Goal: Information Seeking & Learning: Get advice/opinions

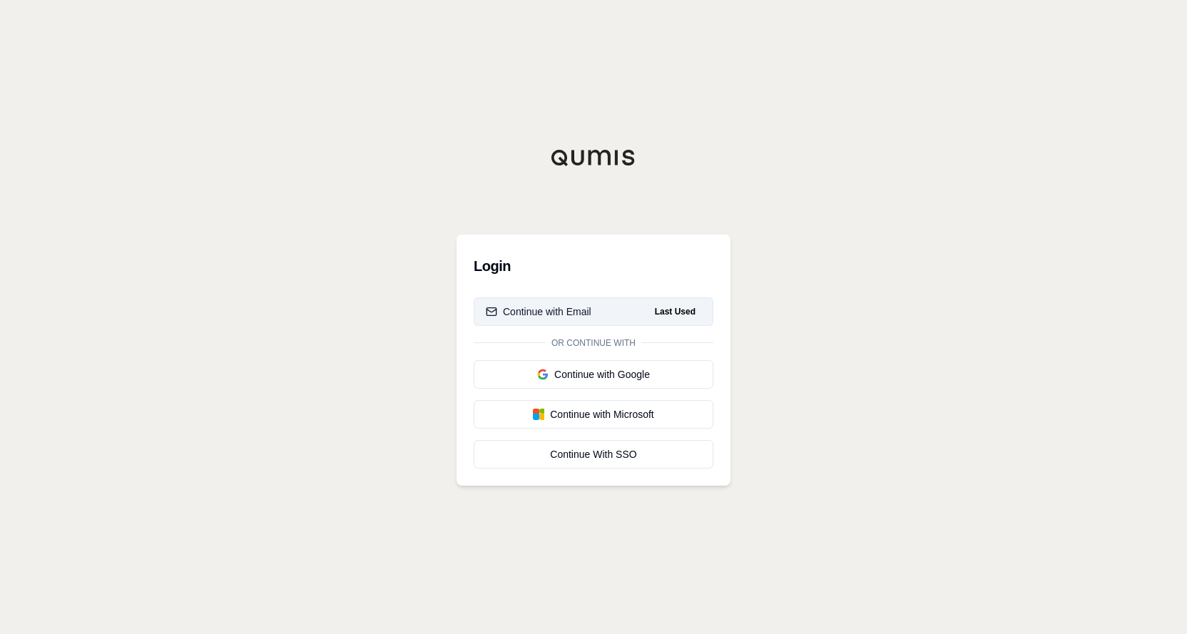
click at [558, 307] on div "Continue with Email" at bounding box center [539, 312] width 106 height 14
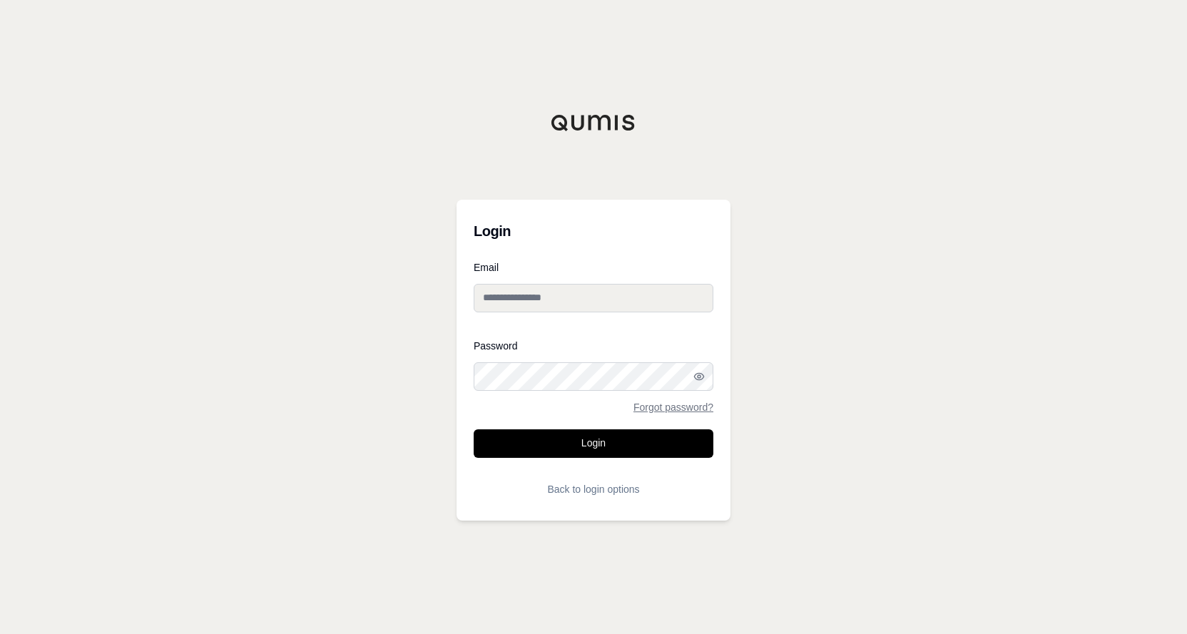
click at [544, 298] on input "Email" at bounding box center [594, 298] width 240 height 29
type input "**********"
click at [602, 449] on button "Login" at bounding box center [594, 443] width 240 height 29
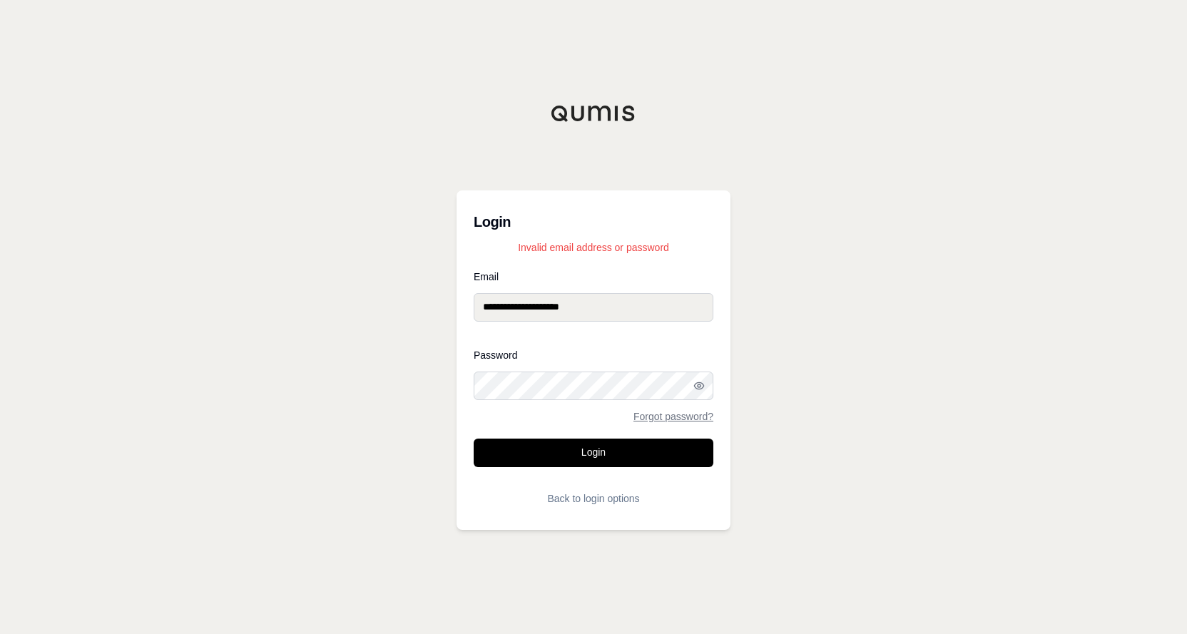
click at [454, 400] on div "**********" at bounding box center [593, 317] width 1187 height 634
click at [580, 449] on button "Login" at bounding box center [594, 453] width 240 height 29
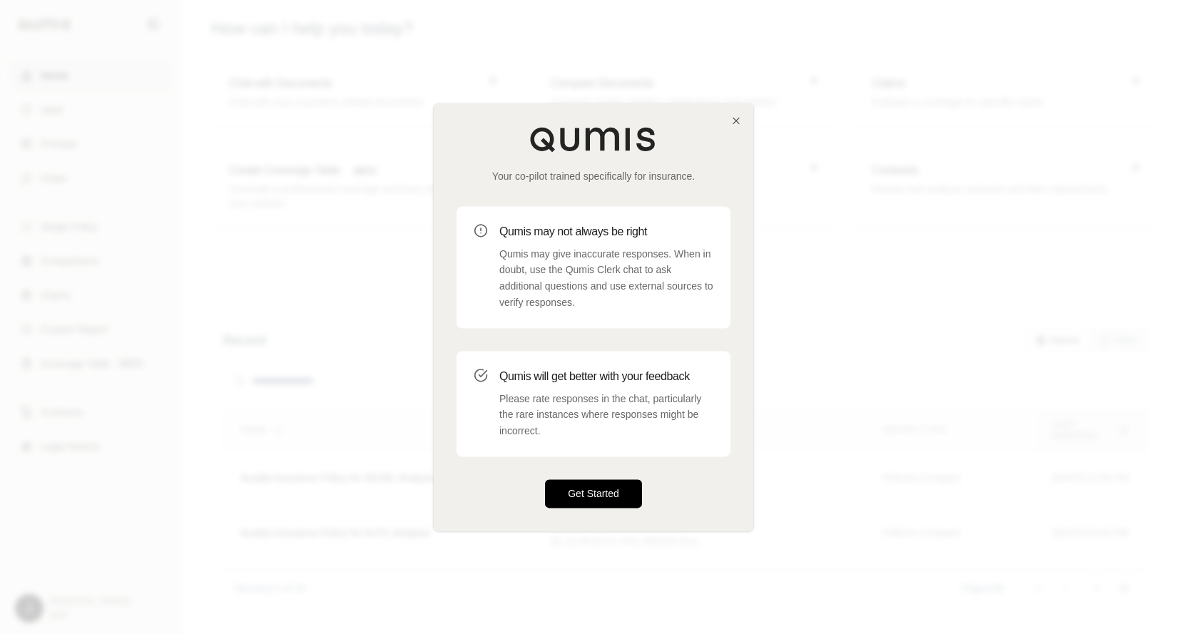
click at [588, 491] on button "Get Started" at bounding box center [593, 493] width 97 height 29
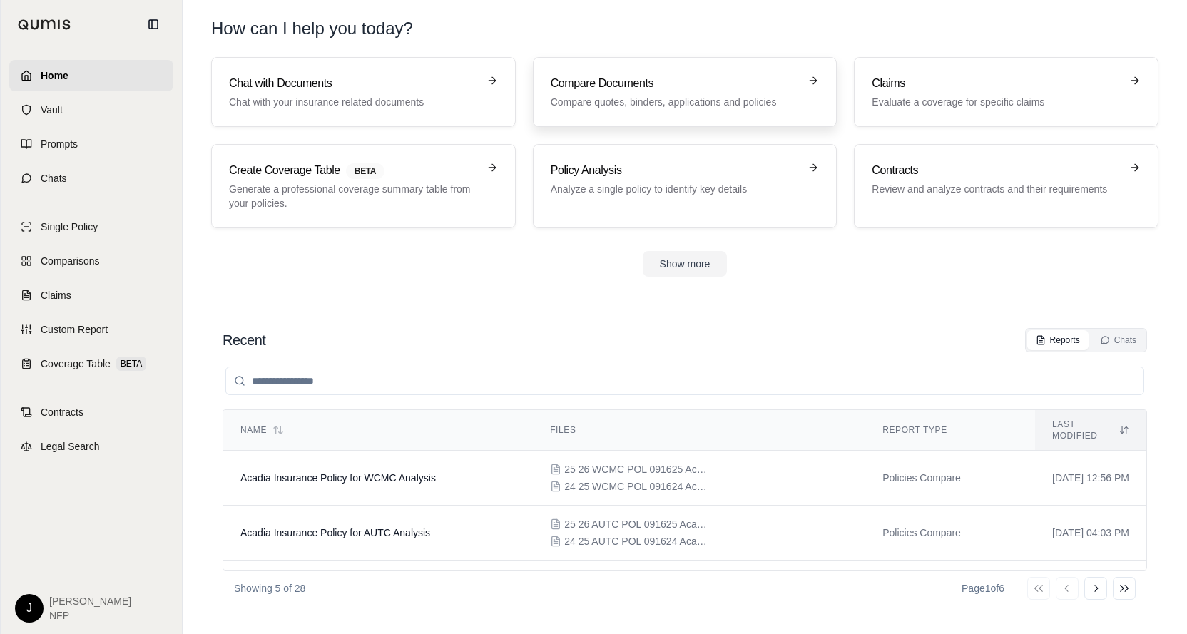
click at [666, 83] on h3 "Compare Documents" at bounding box center [675, 83] width 249 height 17
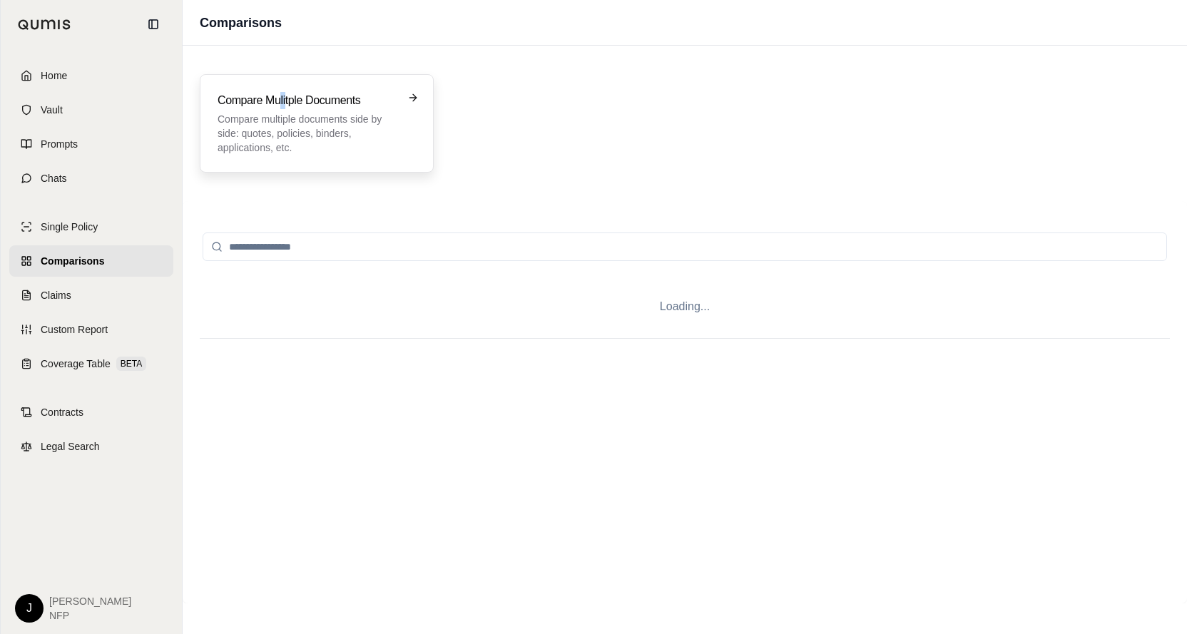
click at [281, 99] on h3 "Compare Mulitple Documents" at bounding box center [307, 100] width 178 height 17
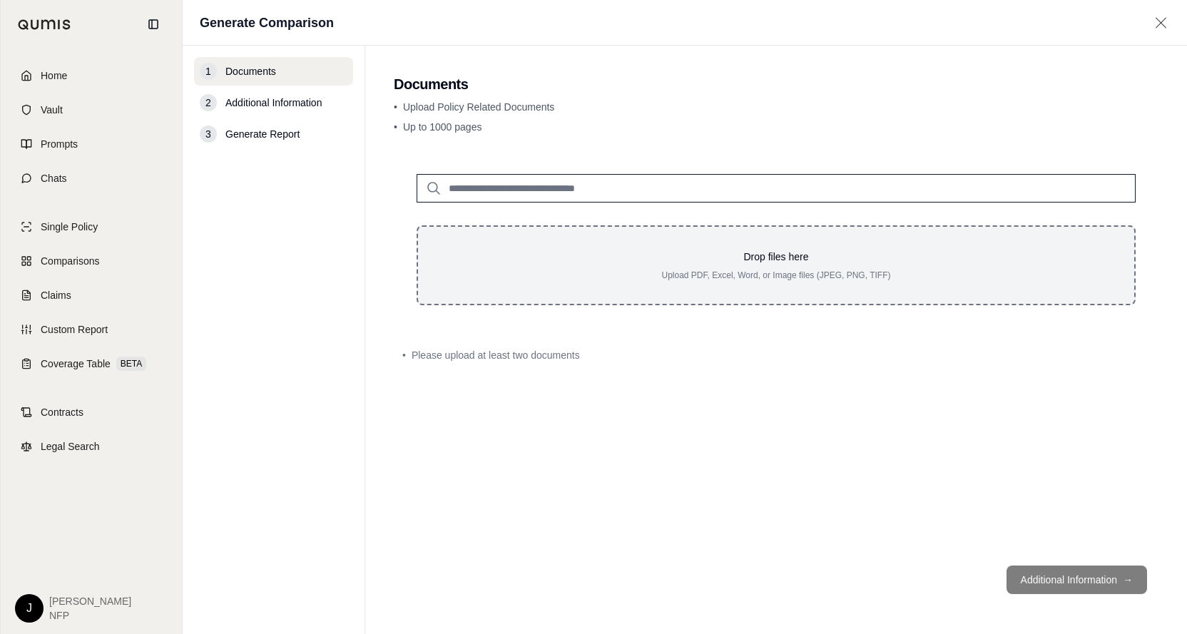
click at [543, 233] on div "Drop files here Upload PDF, Excel, Word, or Image files (JPEG, PNG, TIFF)" at bounding box center [775, 265] width 719 height 80
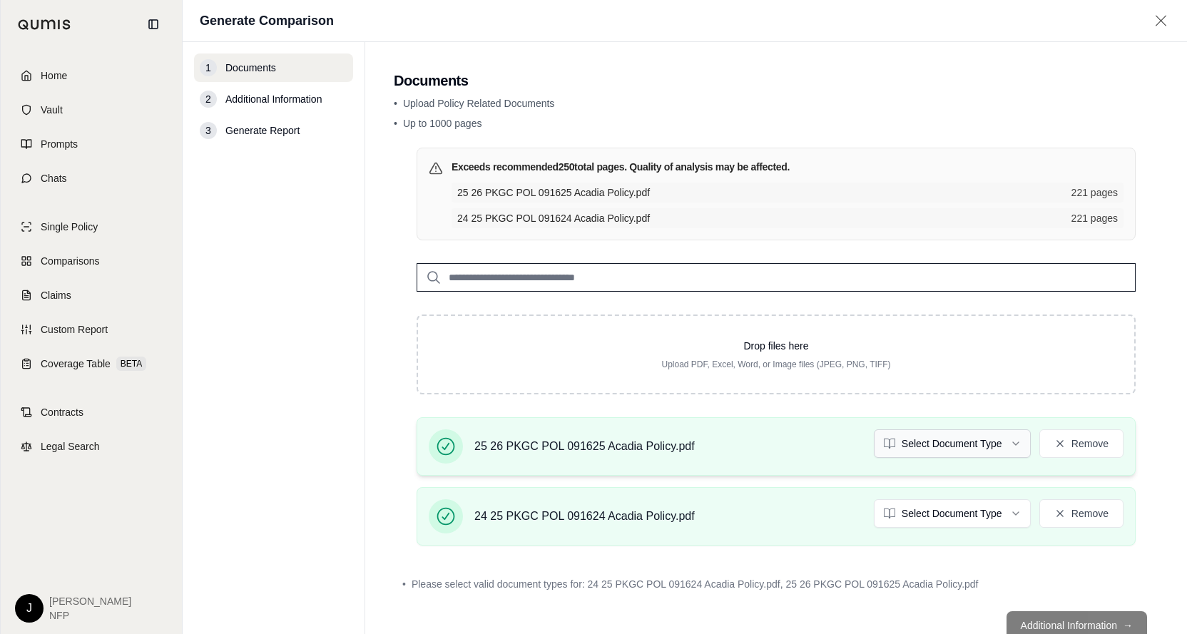
click at [973, 446] on html "Home Vault Prompts Chats Single Policy Comparisons Claims Custom Report Coverag…" at bounding box center [593, 317] width 1187 height 634
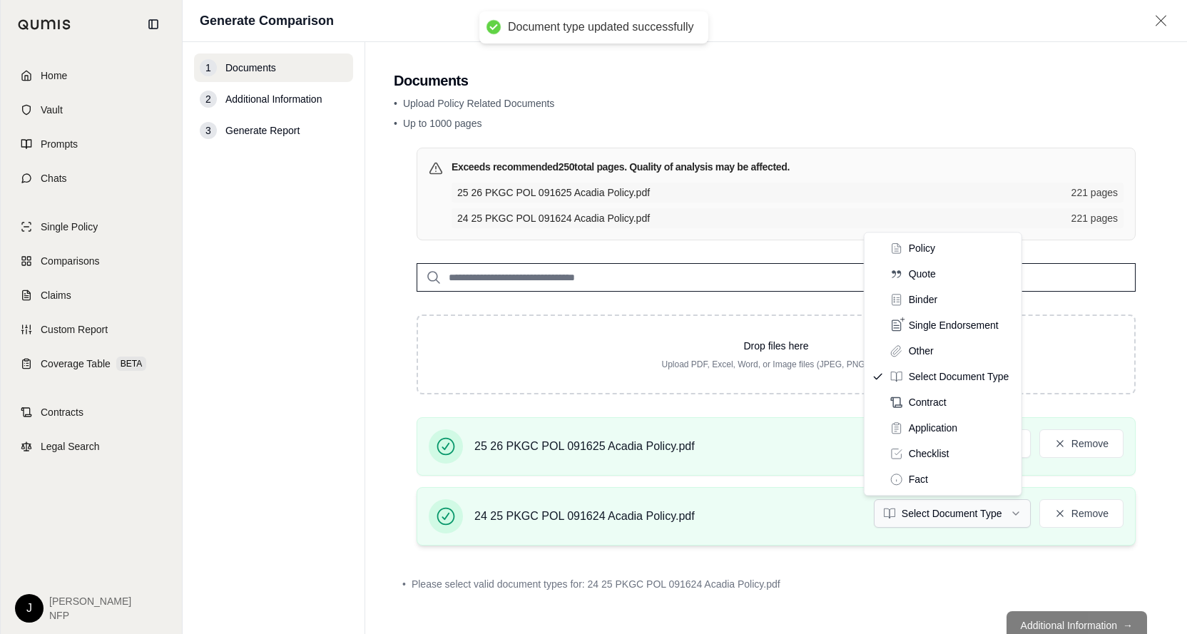
click at [1008, 511] on html "Document type updated successfully Home Vault Prompts Chats Single Policy Compa…" at bounding box center [593, 317] width 1187 height 634
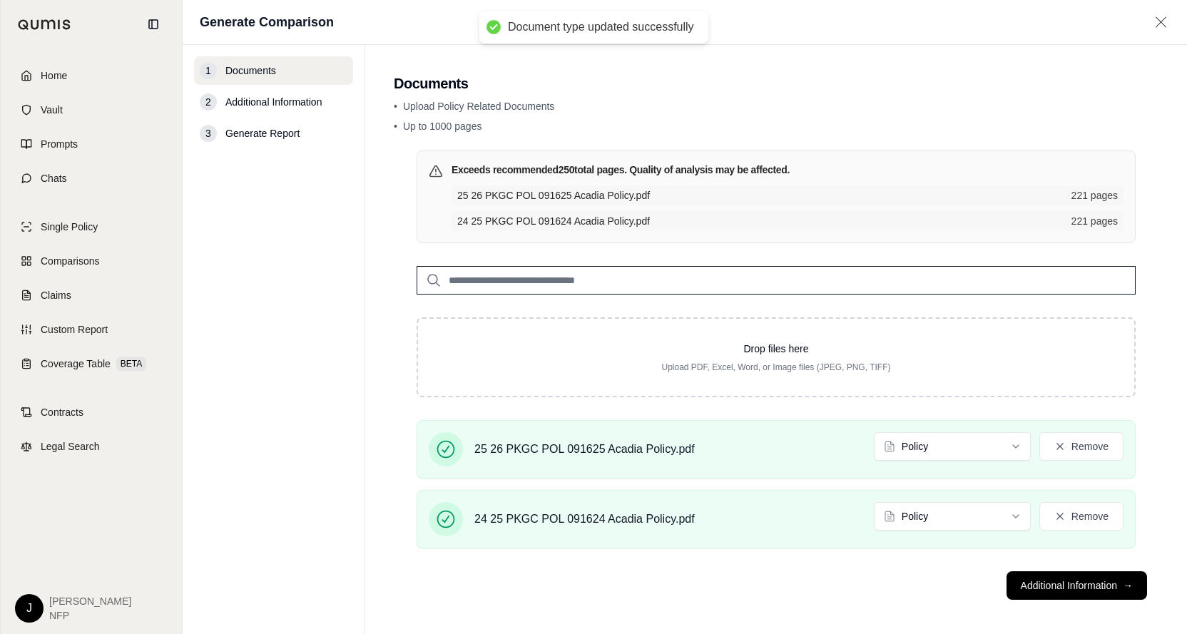
drag, startPoint x: 321, startPoint y: 456, endPoint x: 359, endPoint y: 461, distance: 38.9
click at [324, 456] on div "1 Documents 2 Additional Information 3 Generate Report" at bounding box center [273, 339] width 159 height 566
click at [1070, 588] on button "Additional Information →" at bounding box center [1076, 585] width 140 height 29
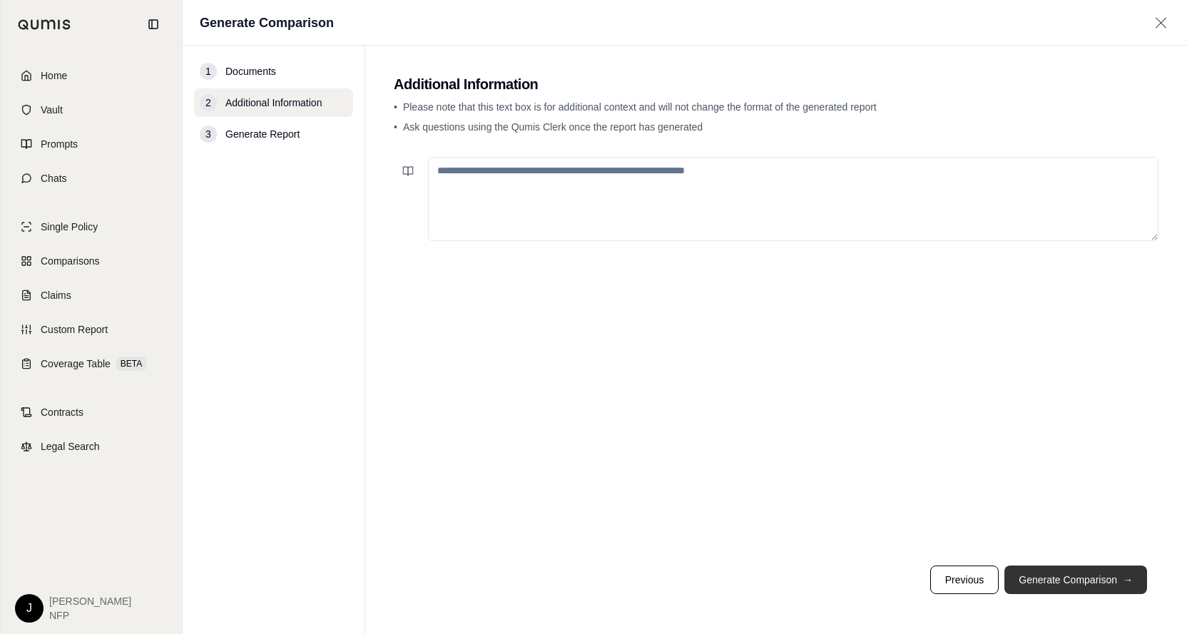
click at [1109, 584] on button "Generate Comparison →" at bounding box center [1075, 580] width 143 height 29
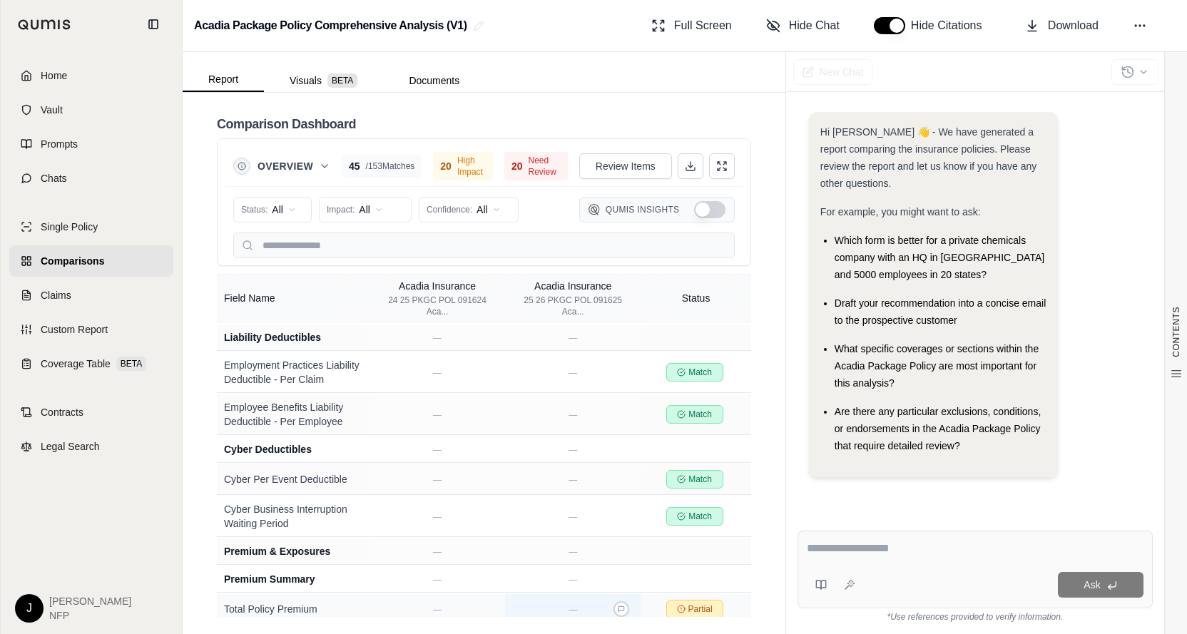
scroll to position [1997, 0]
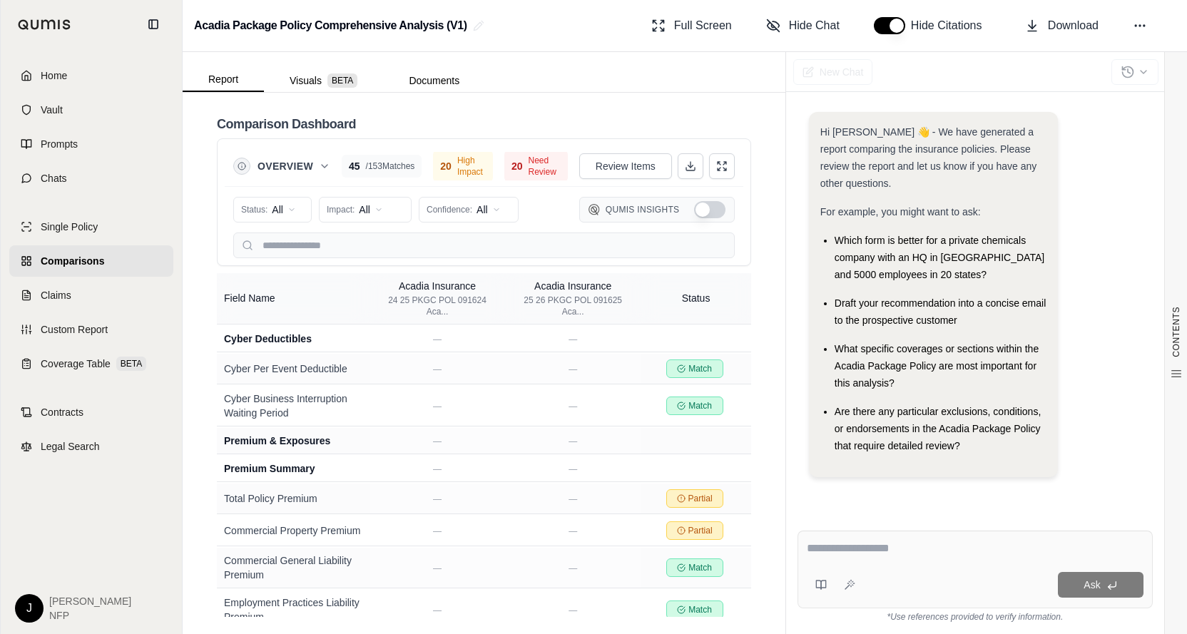
click at [866, 548] on textarea at bounding box center [975, 548] width 337 height 17
type textarea "**********"
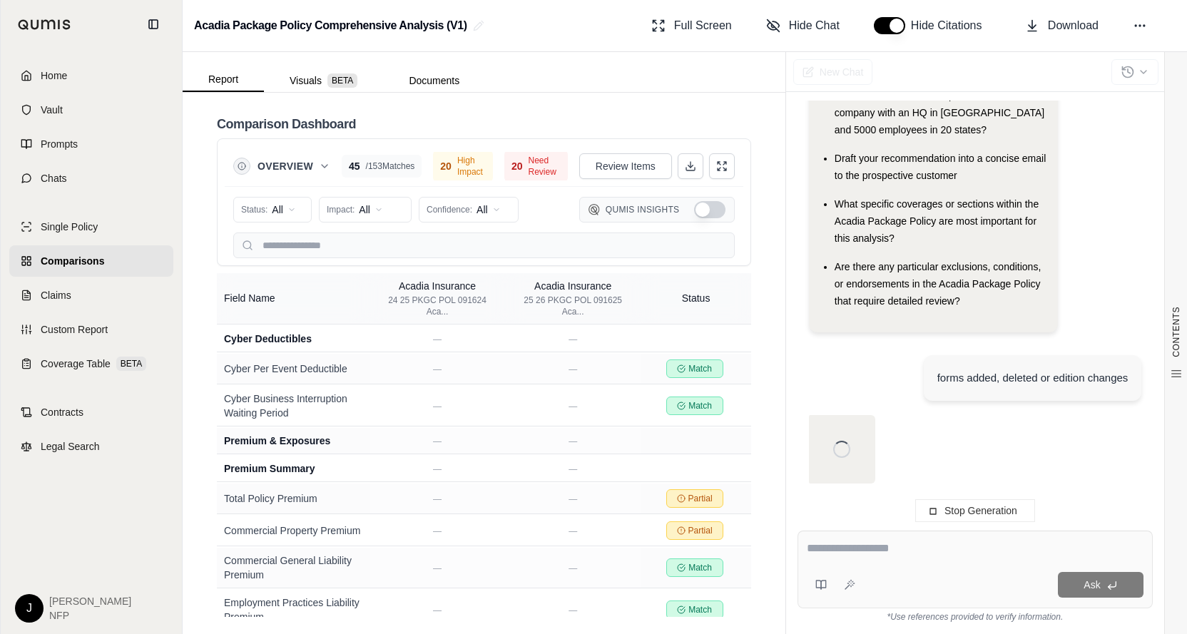
scroll to position [145, 0]
click at [864, 557] on div at bounding box center [975, 551] width 337 height 22
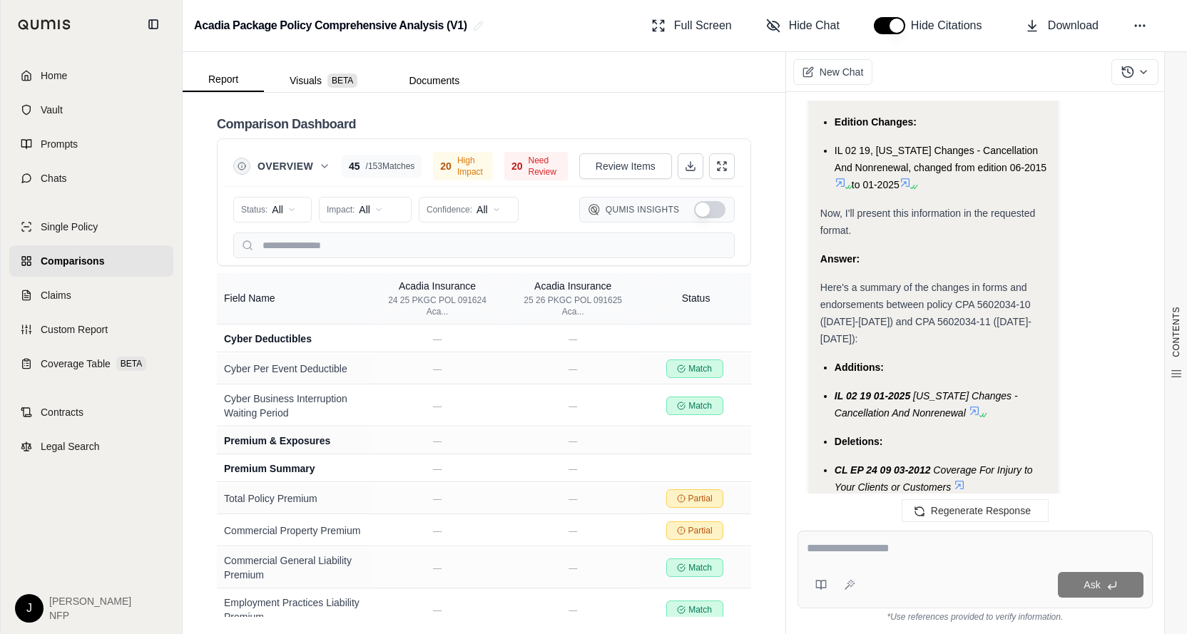
scroll to position [1468, 0]
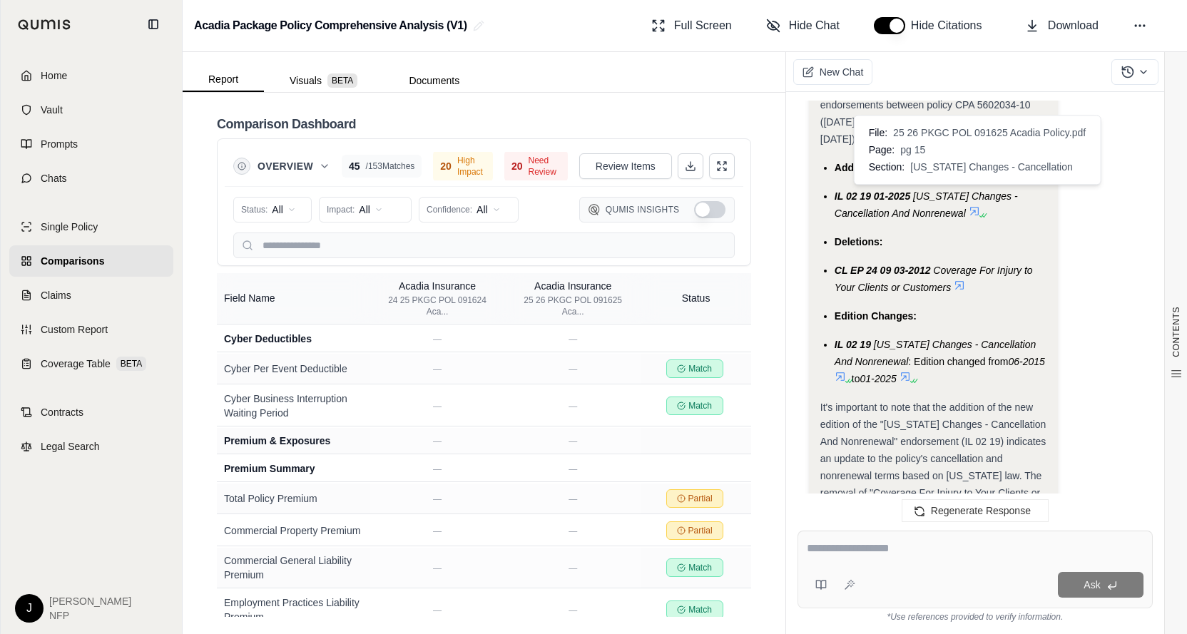
click at [975, 207] on icon at bounding box center [974, 211] width 9 height 9
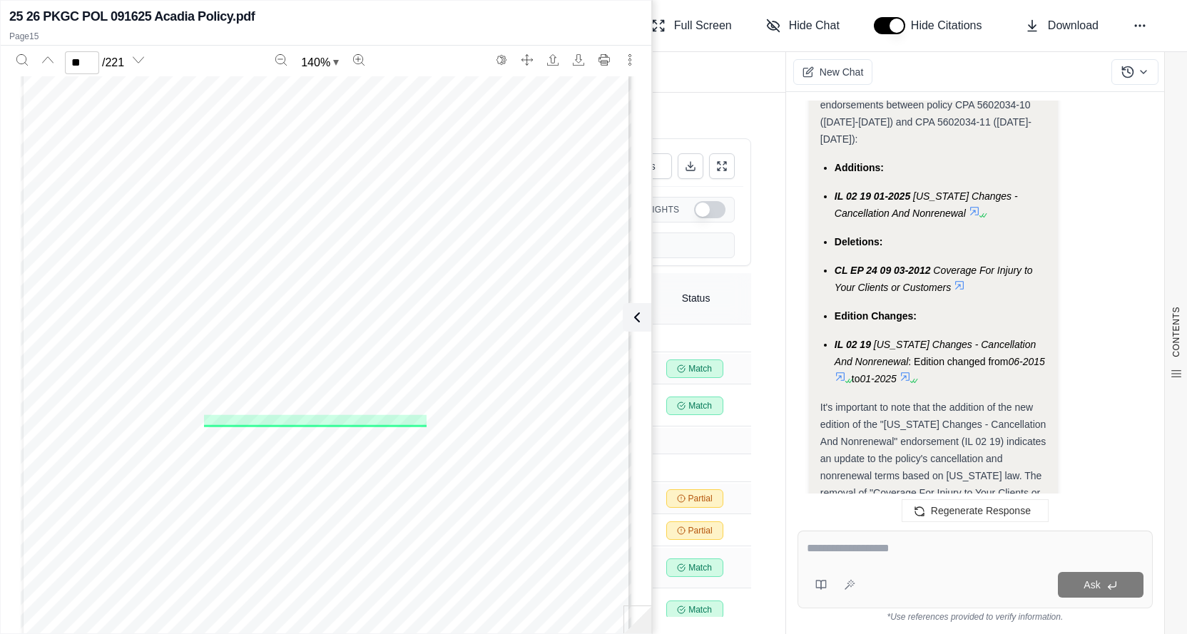
scroll to position [11274, 0]
click at [959, 281] on icon at bounding box center [959, 285] width 9 height 9
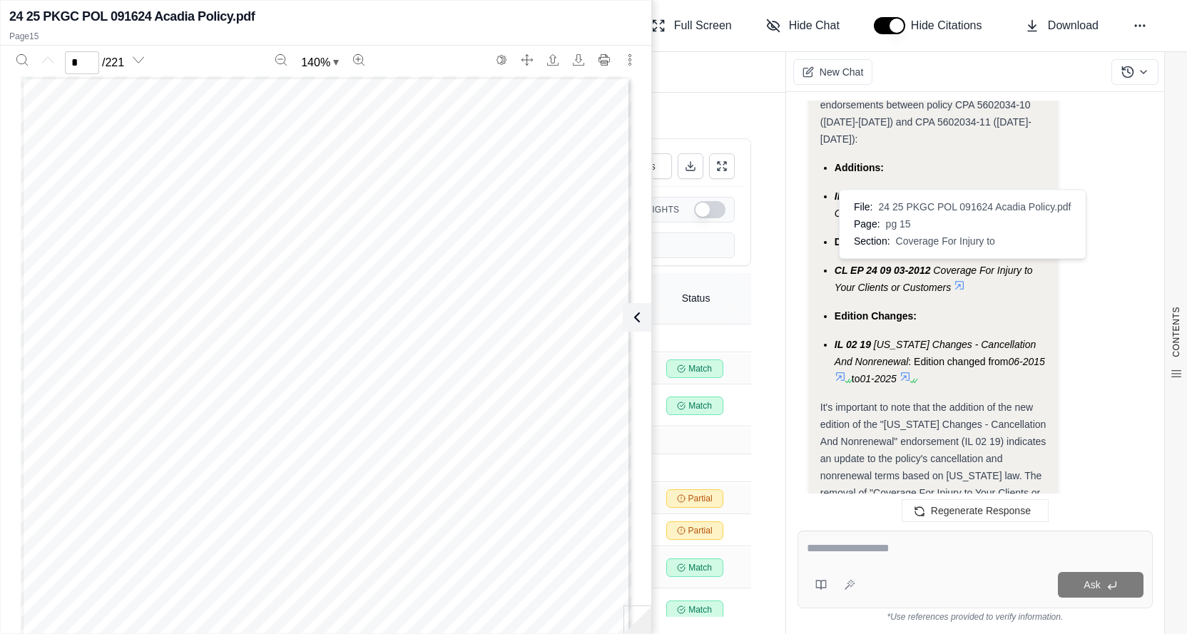
click at [959, 280] on icon at bounding box center [959, 285] width 11 height 11
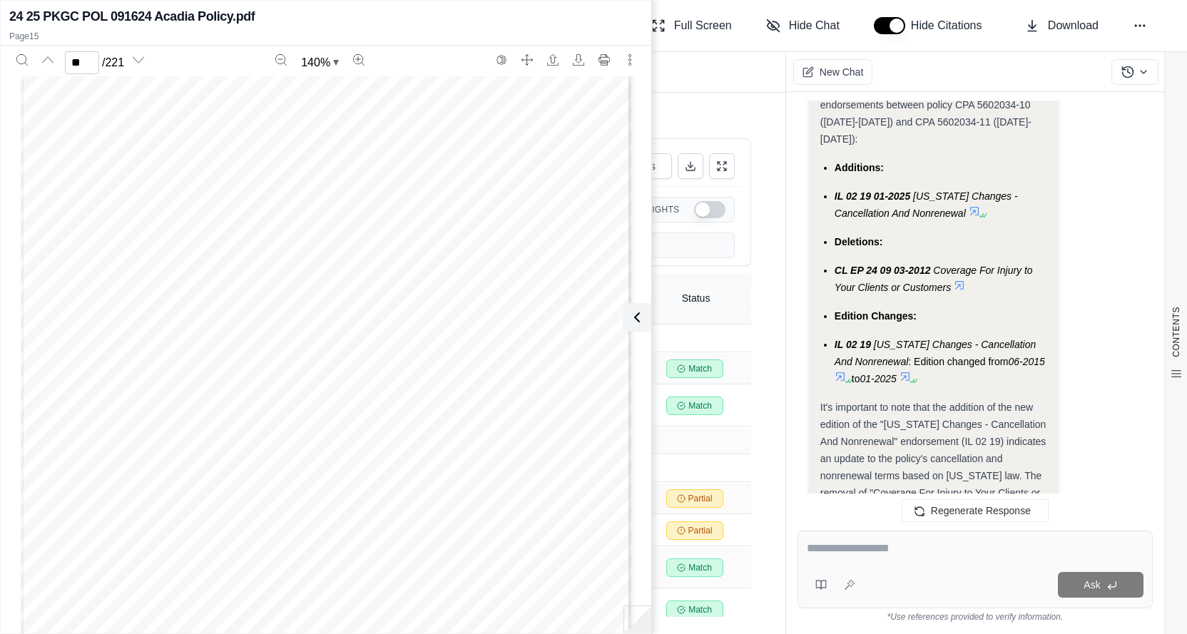
scroll to position [12338, 0]
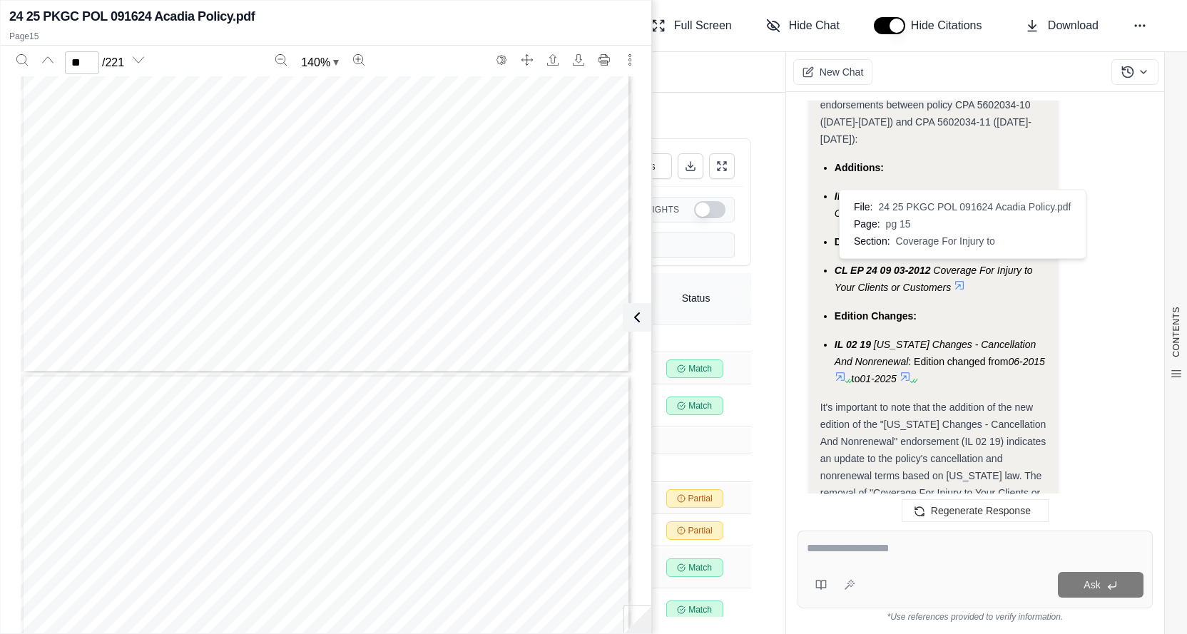
click at [957, 280] on icon at bounding box center [959, 285] width 11 height 11
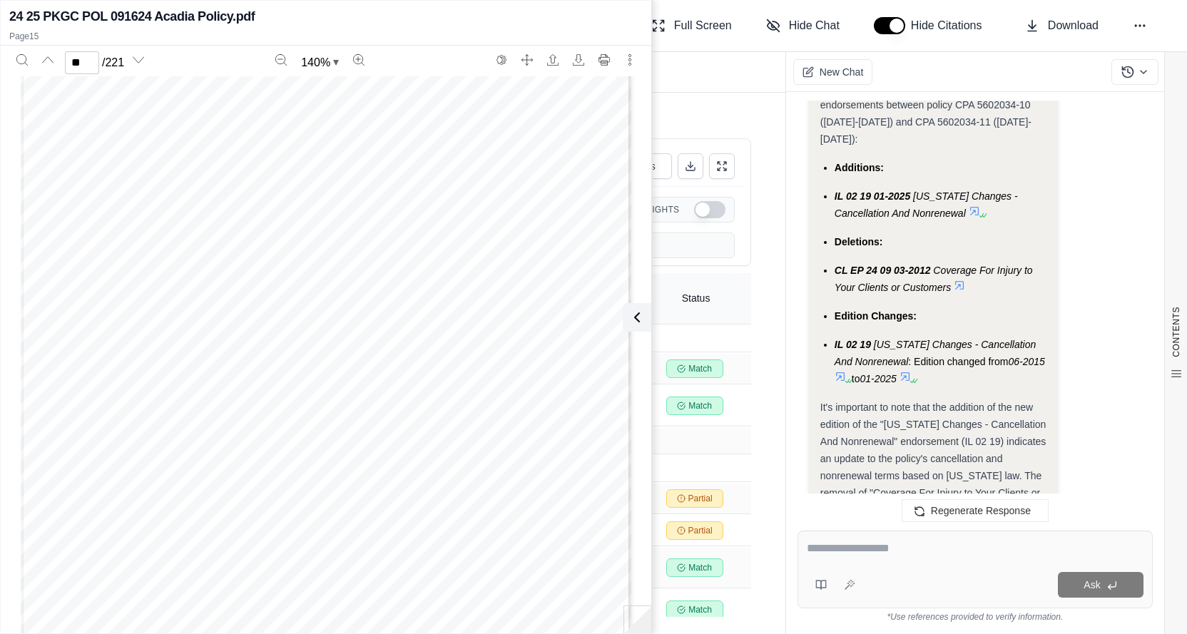
scroll to position [11340, 0]
drag, startPoint x: 596, startPoint y: 322, endPoint x: 549, endPoint y: 317, distance: 47.3
click at [591, 322] on div "CL IL FS 01 09 08 SCHEDULE OF FORMS AND ENDORSEMENTS_CL IL FS 01_09/08 THIS END…" at bounding box center [326, 192] width 610 height 790
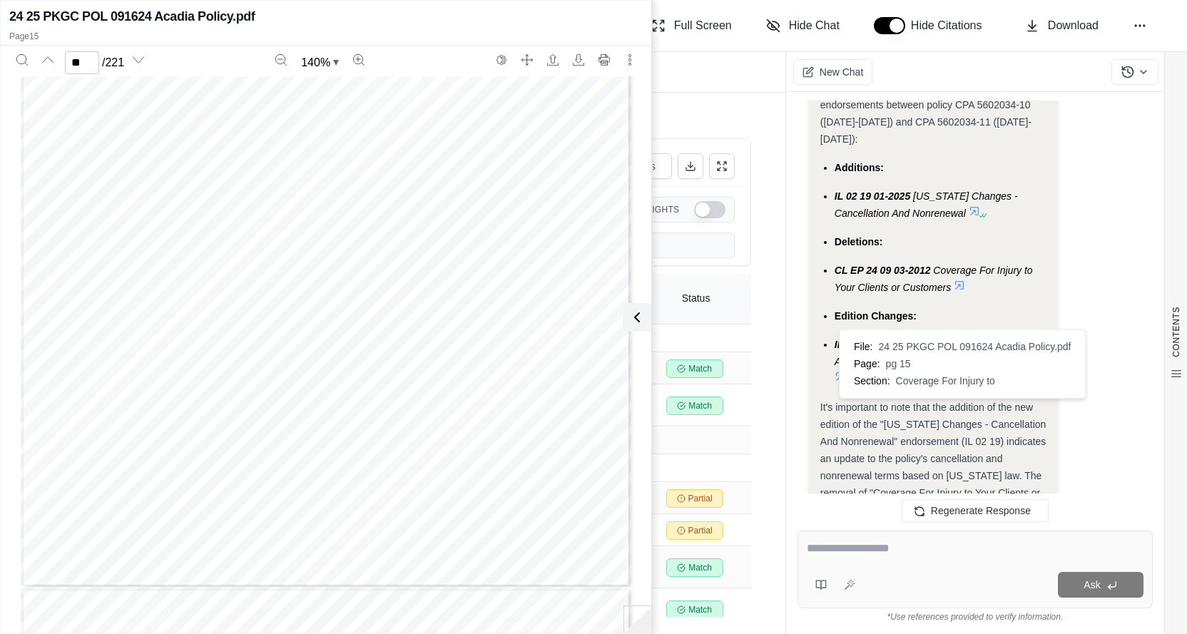
scroll to position [1111, 0]
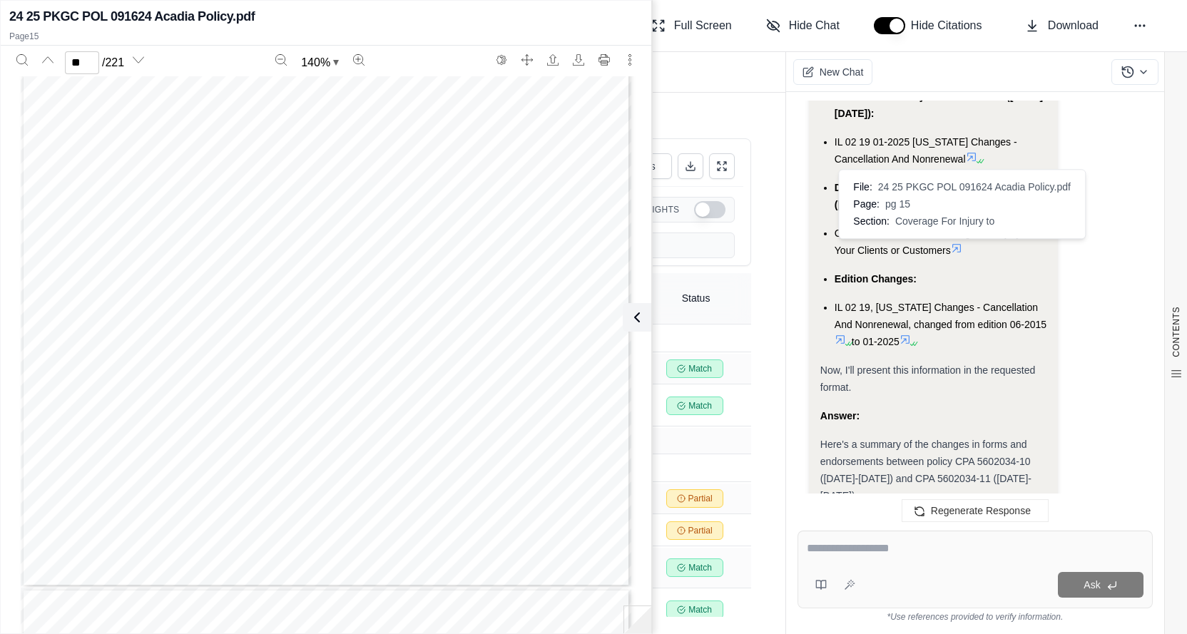
click at [959, 246] on icon at bounding box center [956, 247] width 11 height 11
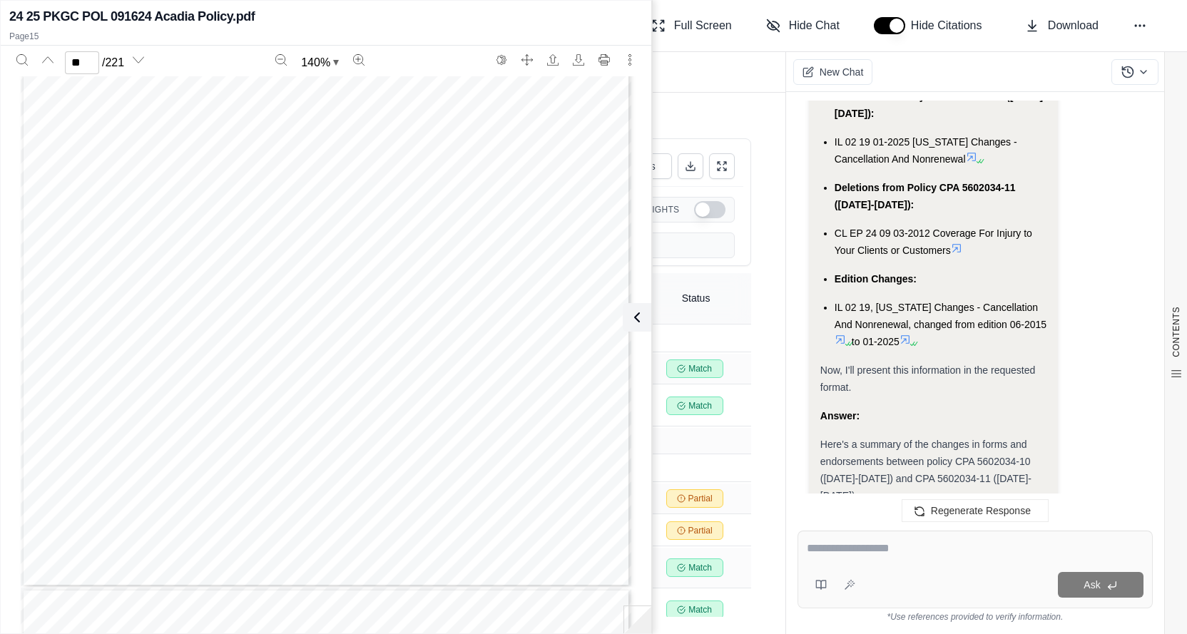
click at [959, 245] on icon at bounding box center [956, 247] width 11 height 11
click at [357, 421] on span "Exclusion - Confidential Or Personal Information" at bounding box center [311, 421] width 213 height 10
type input "***"
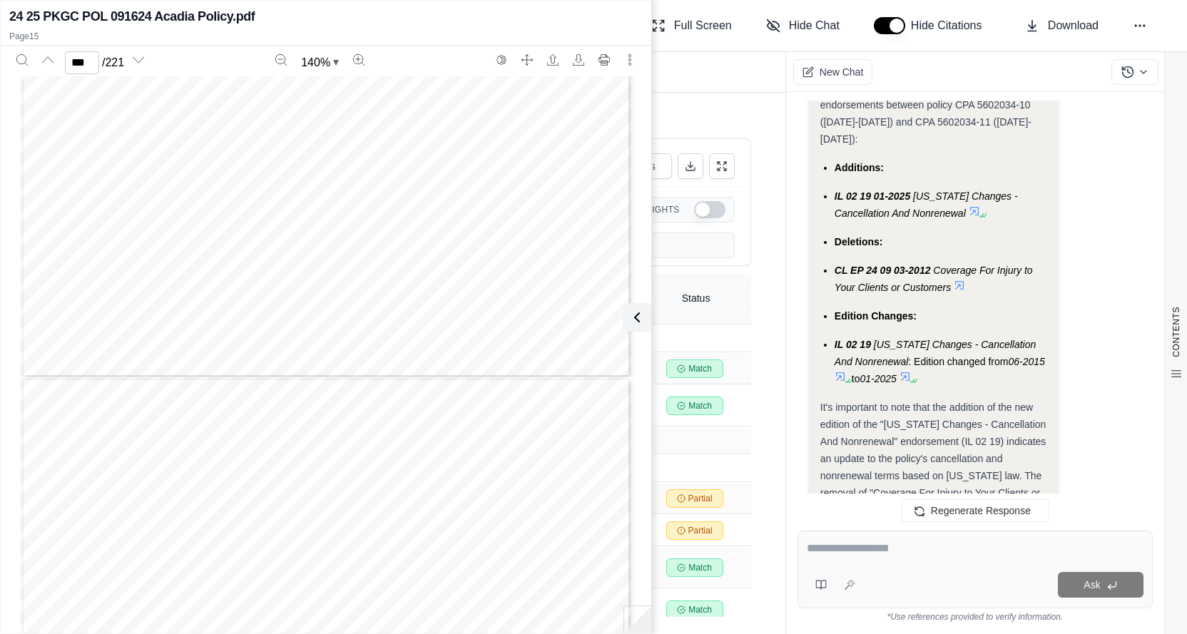
scroll to position [1539, 0]
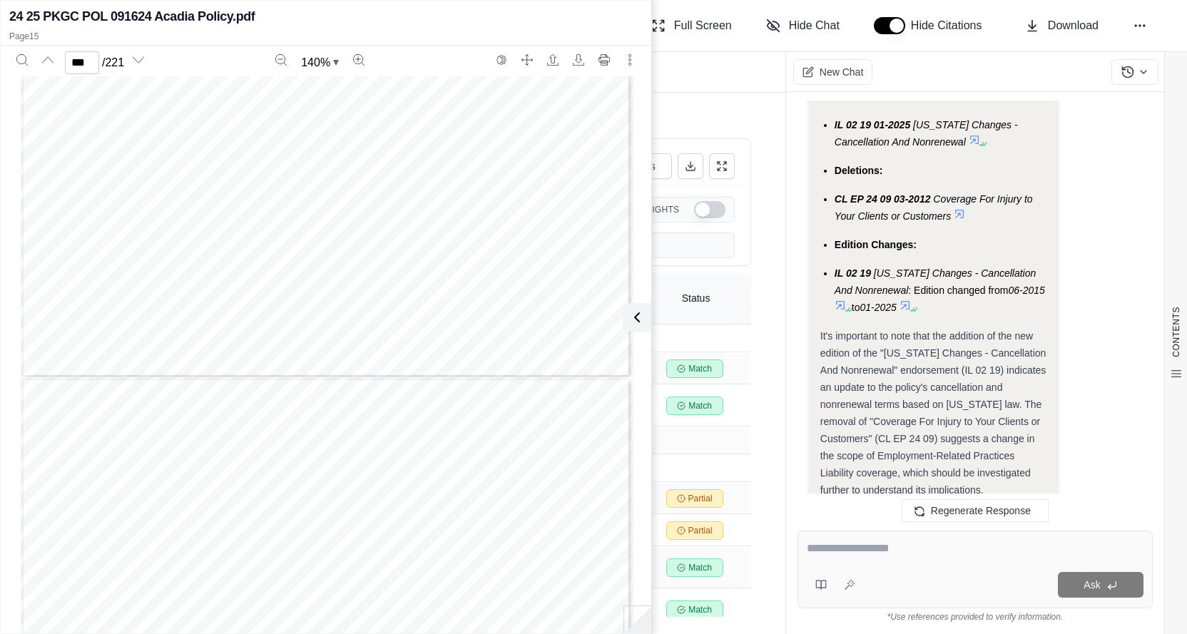
click at [881, 556] on textarea at bounding box center [975, 548] width 337 height 17
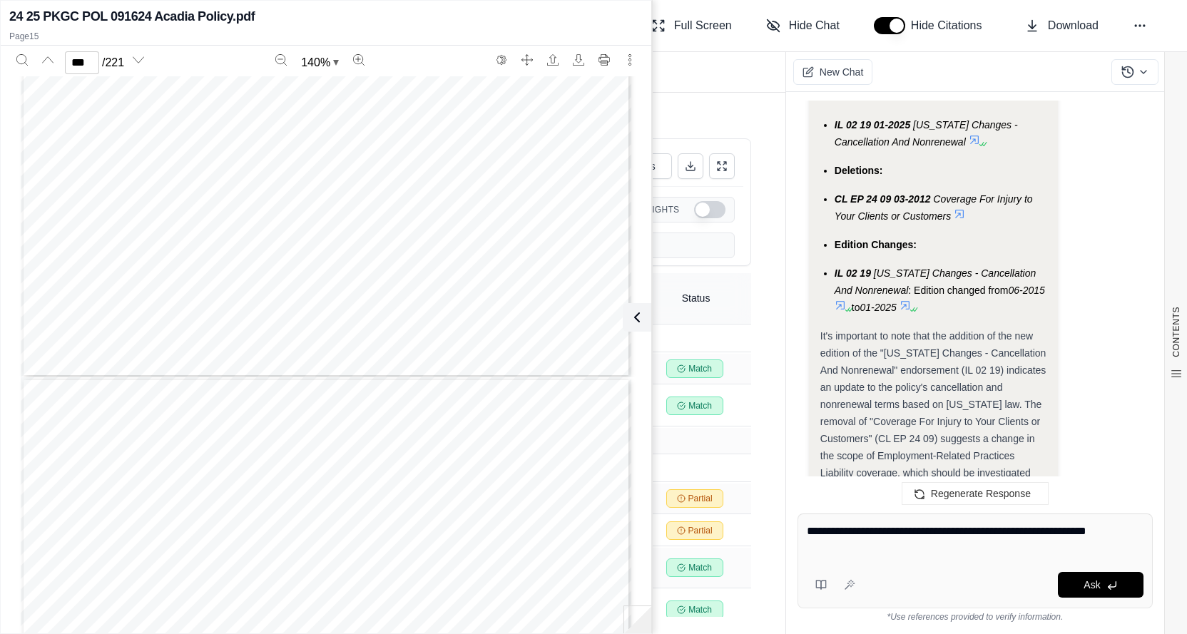
type textarea "**********"
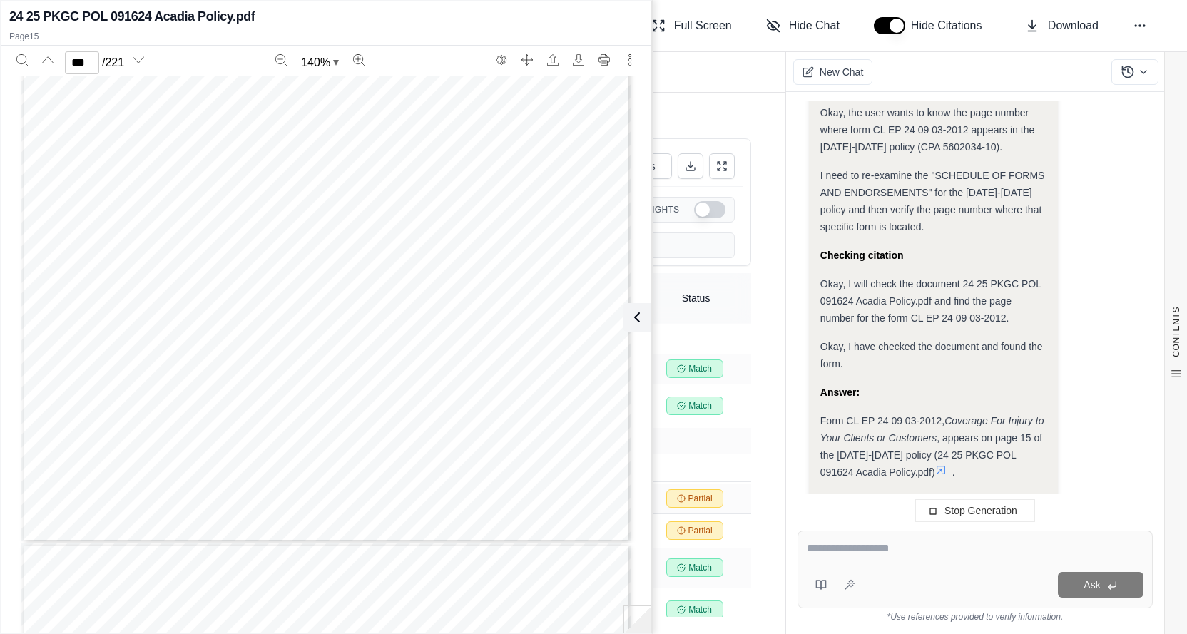
scroll to position [159928, 0]
click at [438, 258] on div "EMPLOYMENT-RELATED PRACTICES LIABILITY B EP DS 03 07 21 EMPLOYMENT PRACTICES LI…" at bounding box center [326, 130] width 610 height 790
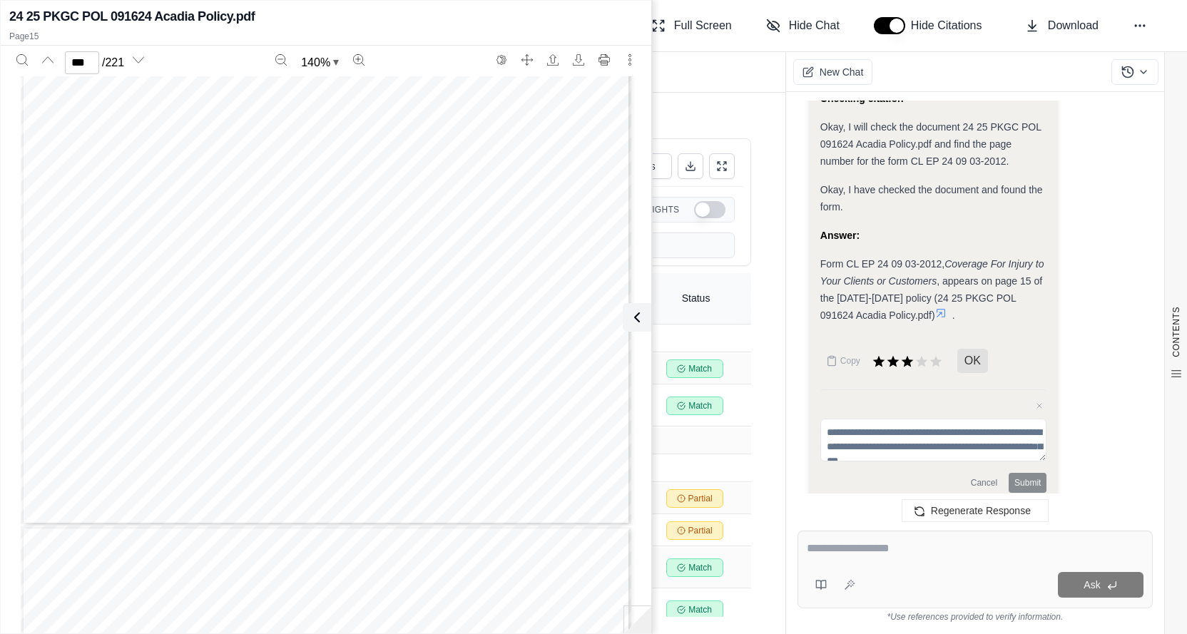
scroll to position [2307, 0]
click at [935, 307] on icon at bounding box center [940, 312] width 11 height 11
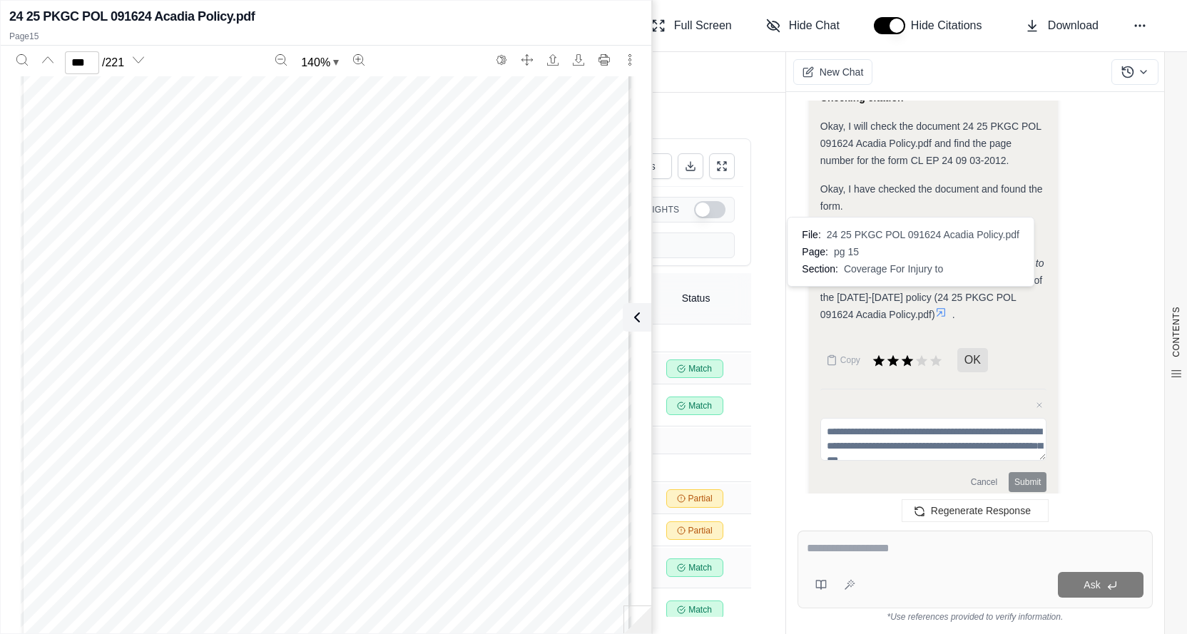
click at [935, 307] on icon at bounding box center [940, 312] width 11 height 11
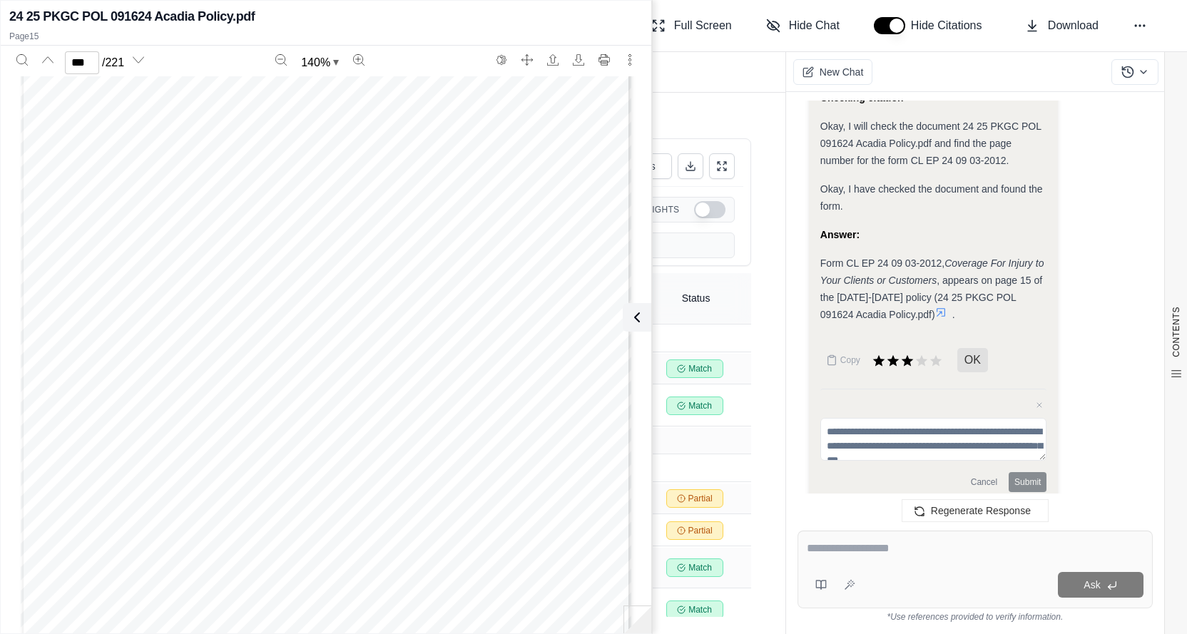
click at [935, 307] on icon at bounding box center [940, 312] width 11 height 11
click at [39, 33] on p "Page 15" at bounding box center [325, 36] width 633 height 11
click at [39, 32] on p "Page 15" at bounding box center [325, 36] width 633 height 11
drag, startPoint x: 74, startPoint y: 63, endPoint x: 121, endPoint y: 62, distance: 47.1
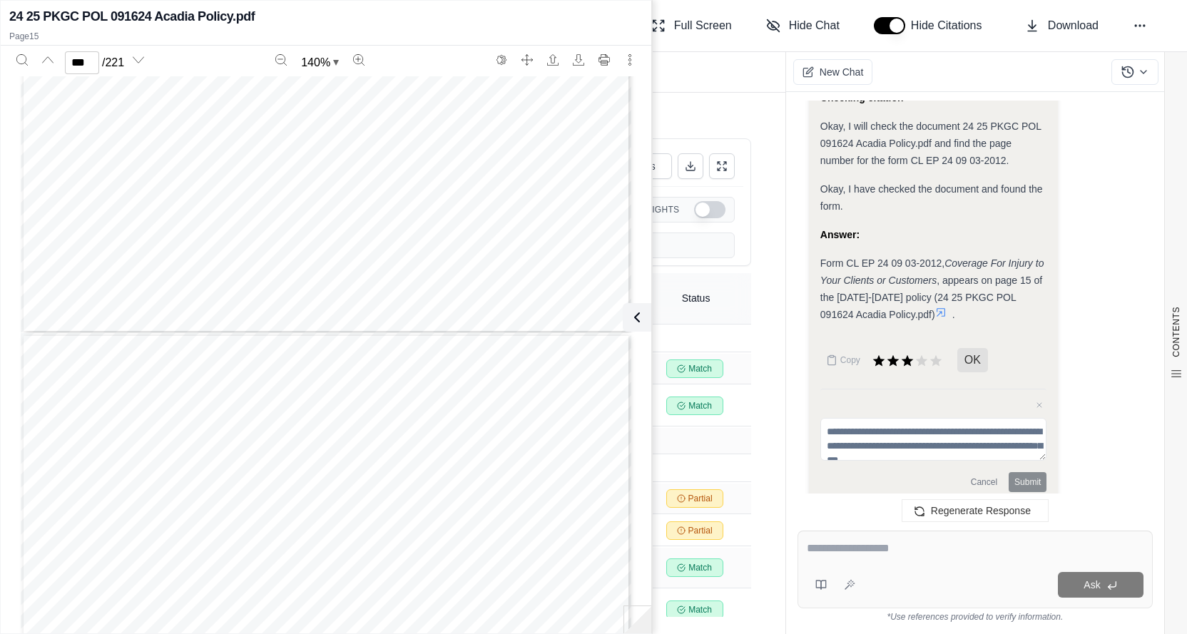
click at [121, 62] on div "*** / 221" at bounding box center [93, 62] width 65 height 23
drag, startPoint x: 328, startPoint y: 124, endPoint x: 193, endPoint y: 100, distance: 137.7
click at [82, 55] on input "**" at bounding box center [82, 62] width 34 height 23
drag, startPoint x: 82, startPoint y: 55, endPoint x: 150, endPoint y: 66, distance: 68.7
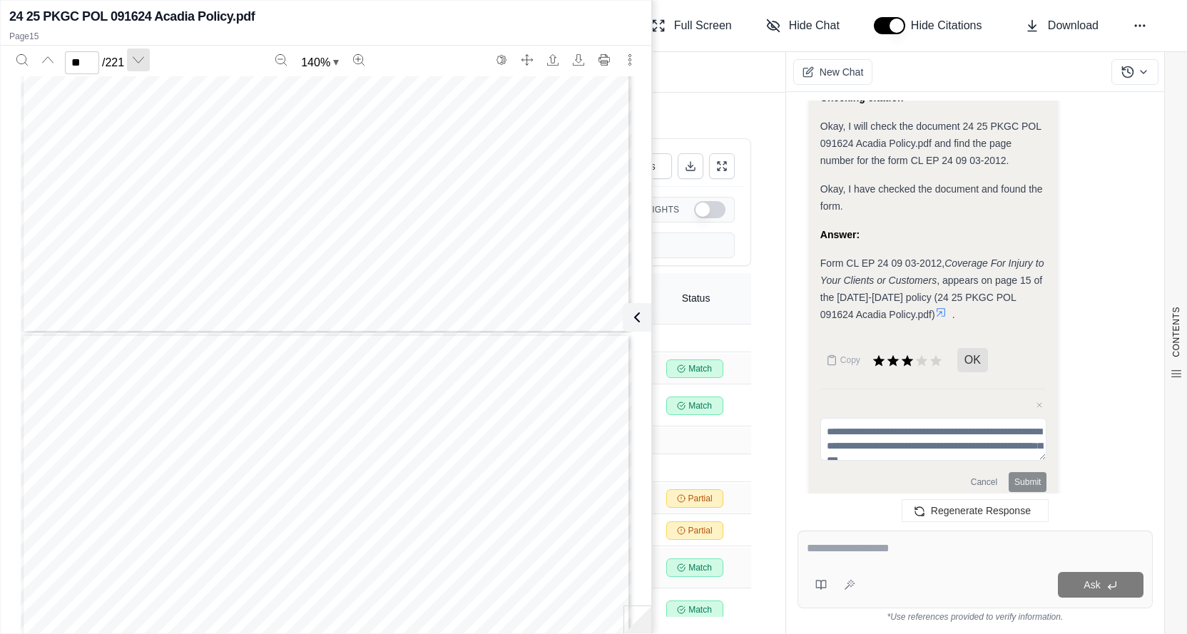
click at [84, 54] on input "**" at bounding box center [82, 62] width 34 height 23
click at [44, 56] on icon "Previous page" at bounding box center [47, 59] width 11 height 11
click at [45, 55] on icon "Previous page" at bounding box center [47, 59] width 11 height 11
click at [46, 55] on icon "Previous page" at bounding box center [47, 59] width 11 height 11
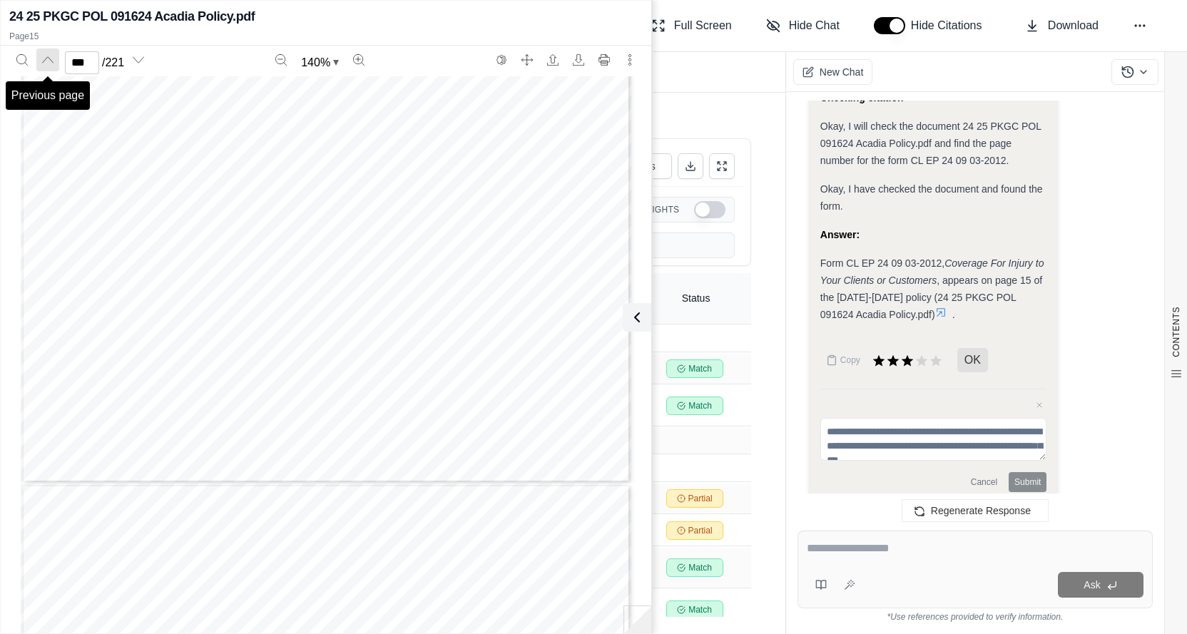
click at [46, 55] on icon "Previous page" at bounding box center [47, 59] width 11 height 11
click at [47, 55] on icon "Previous page" at bounding box center [47, 59] width 11 height 11
click at [47, 54] on icon "Previous page" at bounding box center [47, 59] width 11 height 11
click at [48, 54] on icon "Previous page" at bounding box center [47, 59] width 11 height 11
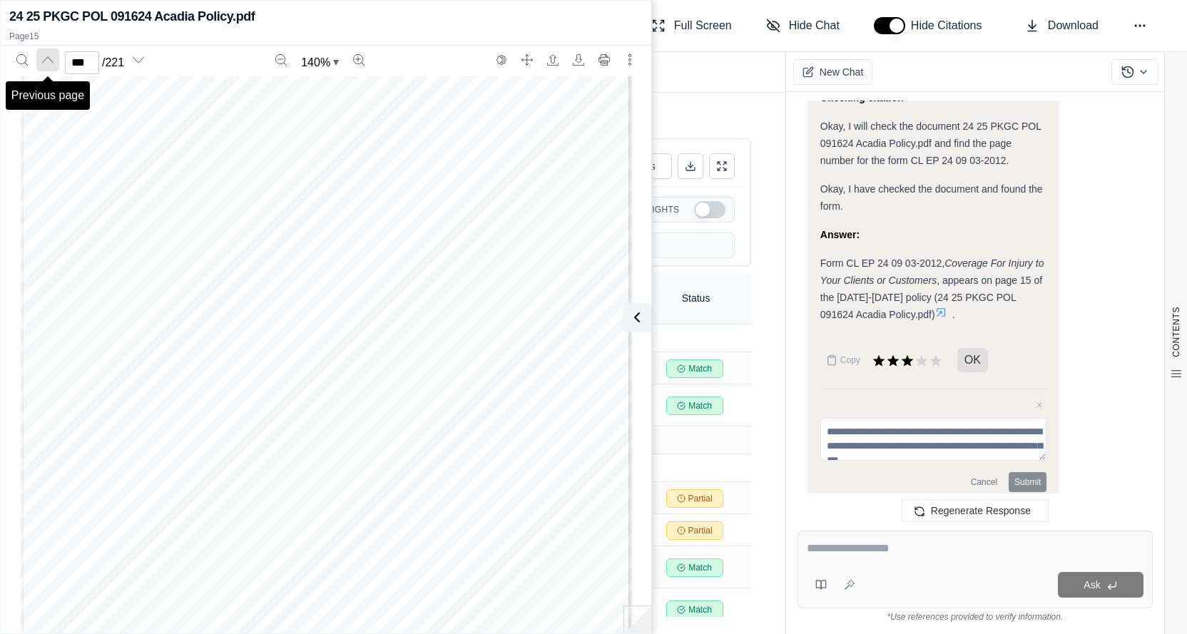
click at [50, 54] on icon "Previous page" at bounding box center [47, 59] width 11 height 11
click at [50, 55] on icon "Previous page" at bounding box center [47, 59] width 11 height 11
click at [51, 55] on icon "Previous page" at bounding box center [47, 59] width 11 height 11
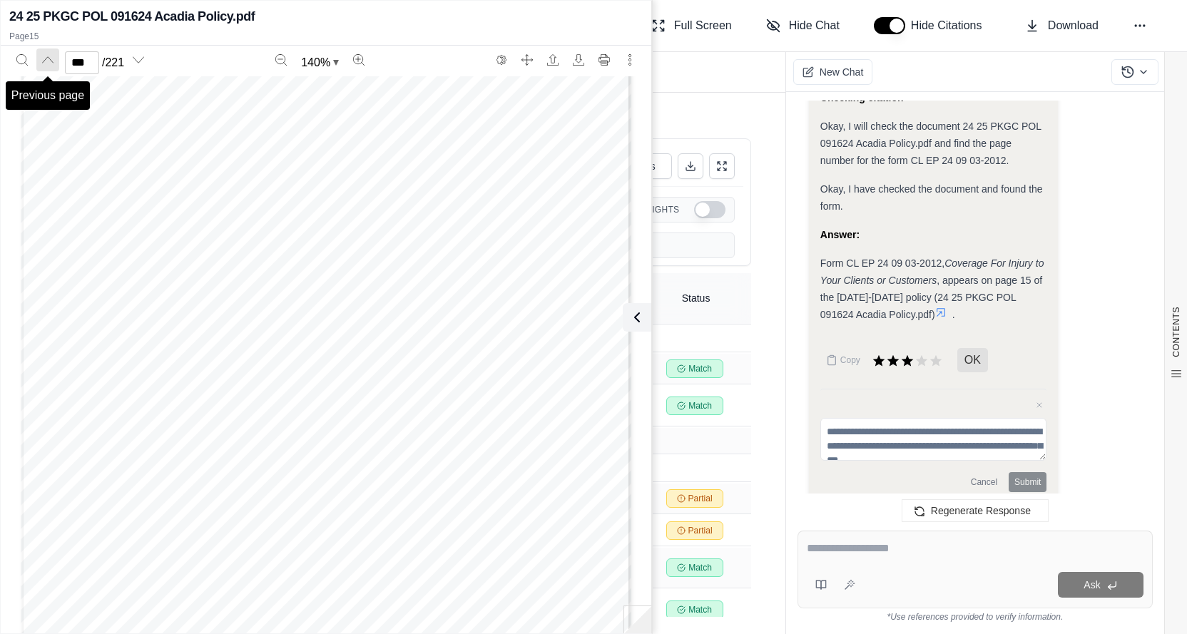
click at [51, 55] on icon "Previous page" at bounding box center [47, 59] width 11 height 11
click at [52, 55] on icon "Previous page" at bounding box center [47, 59] width 11 height 11
click at [53, 54] on button "Previous page" at bounding box center [47, 59] width 23 height 23
click at [53, 55] on button "Previous page" at bounding box center [47, 59] width 23 height 23
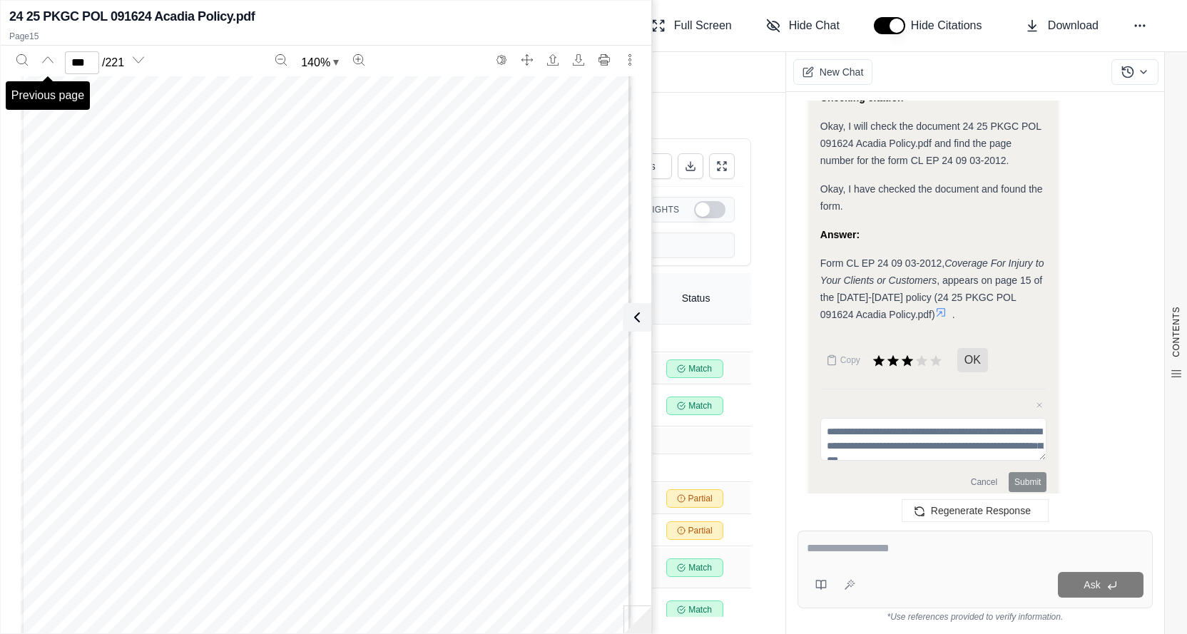
click at [67, 55] on div "Previous page *** / 221" at bounding box center [80, 62] width 142 height 28
type input "***"
click at [896, 558] on div at bounding box center [975, 551] width 337 height 22
click at [874, 546] on textarea at bounding box center [975, 548] width 337 height 17
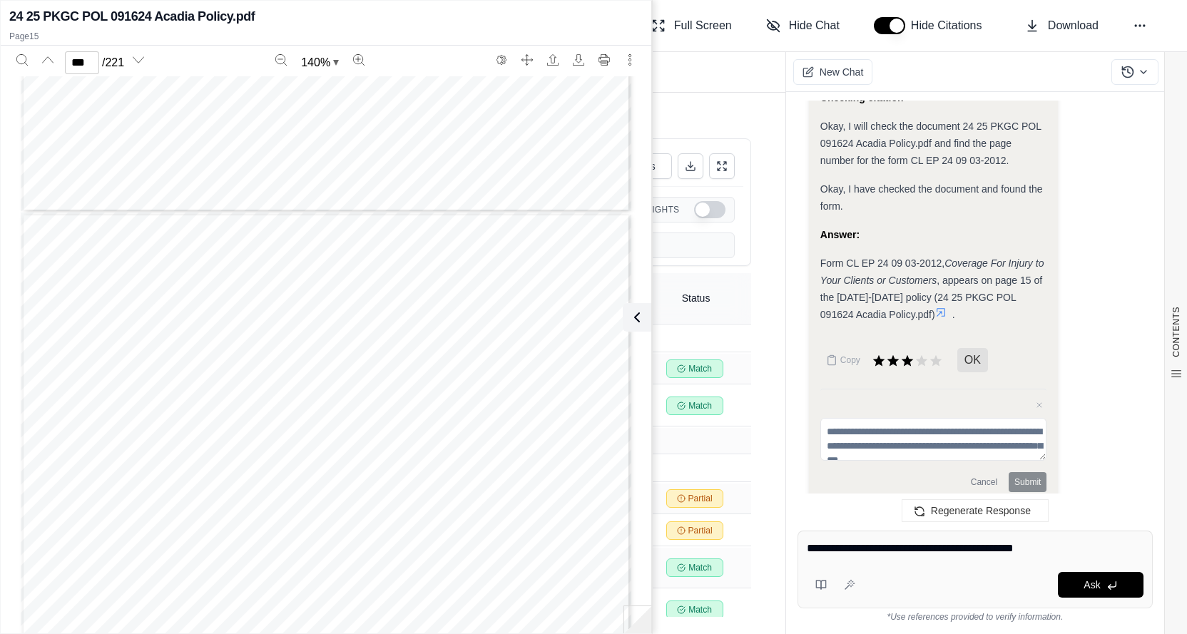
type textarea "**********"
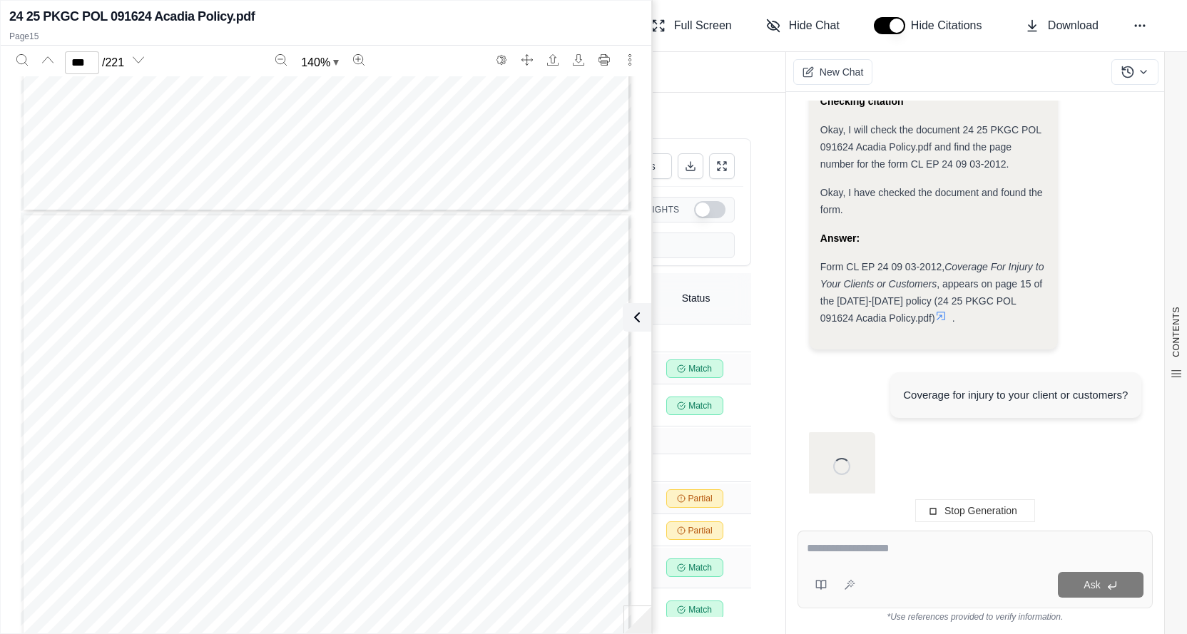
scroll to position [2250, 0]
click at [889, 560] on div at bounding box center [975, 551] width 337 height 22
click at [890, 557] on div at bounding box center [975, 551] width 337 height 22
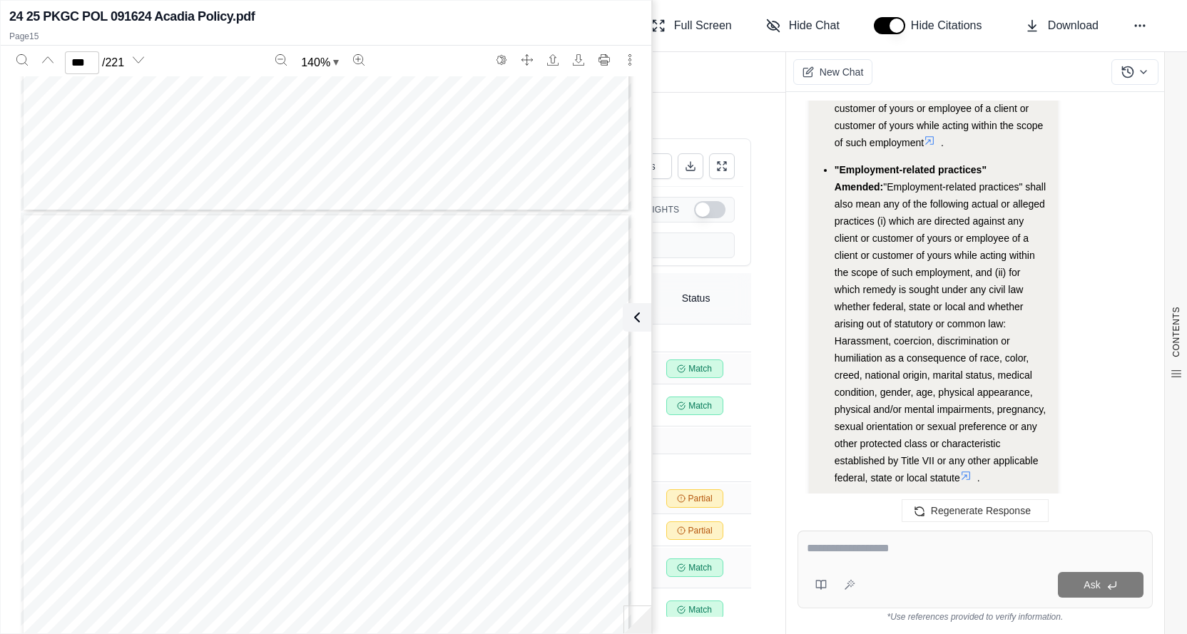
scroll to position [3132, 0]
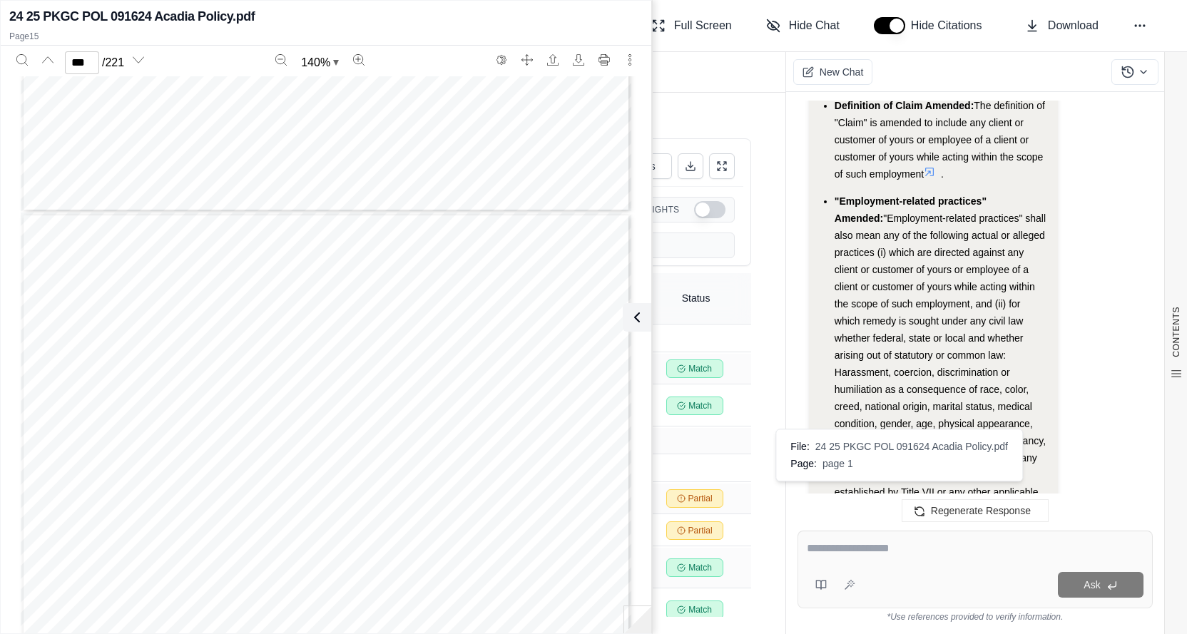
click at [960, 501] on icon at bounding box center [965, 506] width 11 height 11
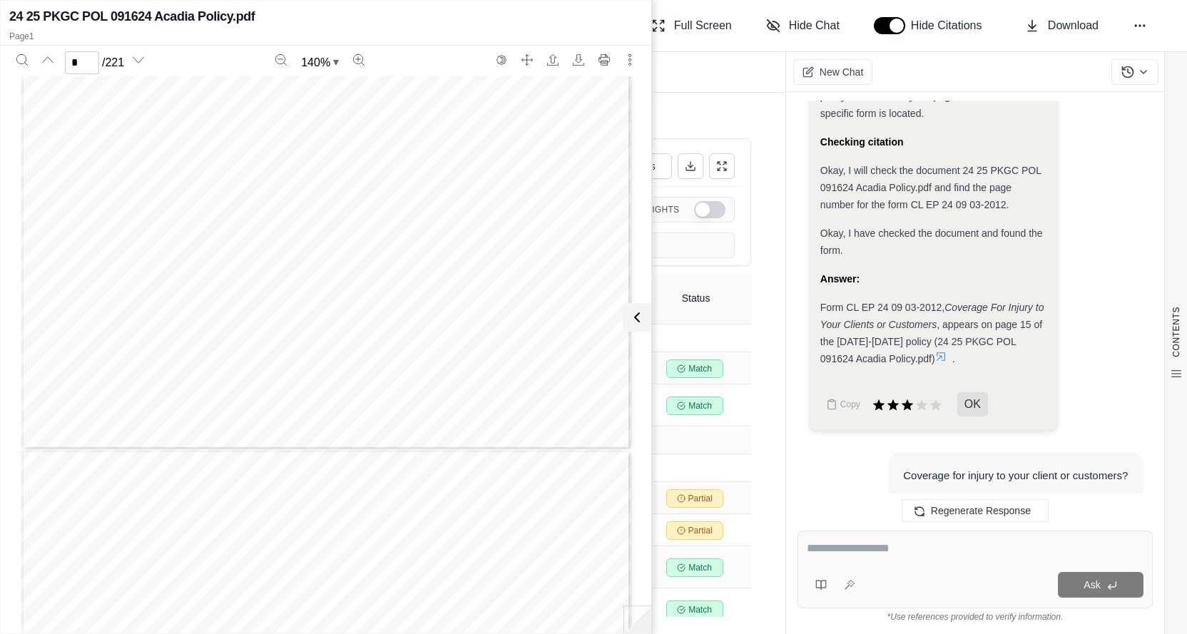
scroll to position [2276, 0]
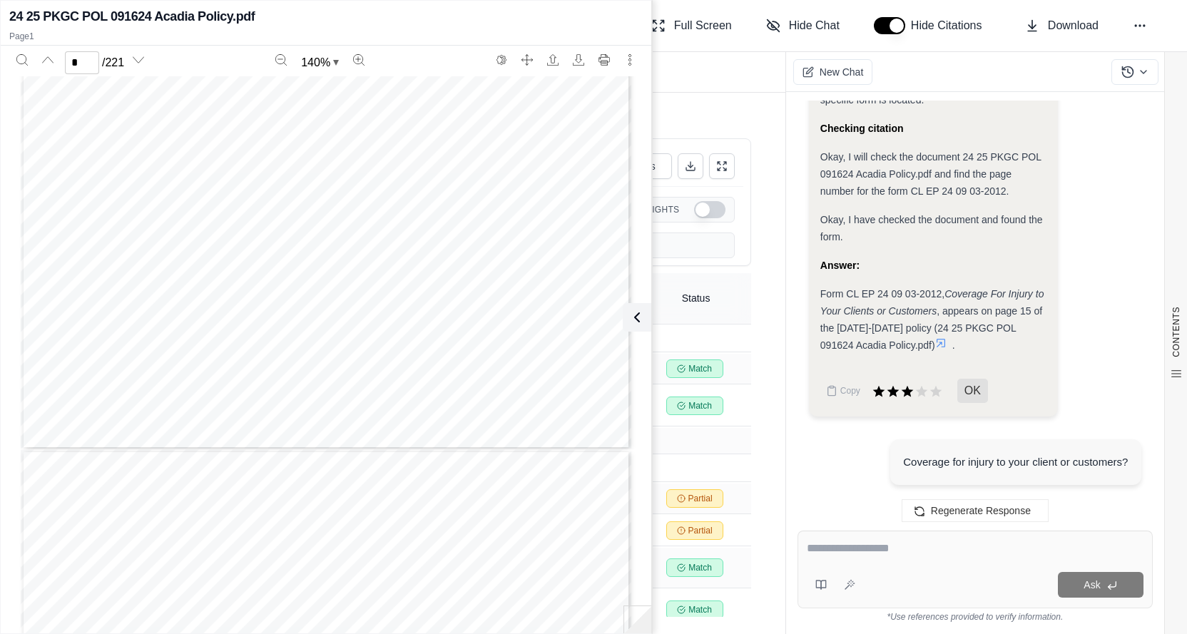
click at [1030, 324] on div "Form CL EP 24 09 03-2012, Coverage For Injury to Your Clients or Customers , ap…" at bounding box center [933, 319] width 227 height 68
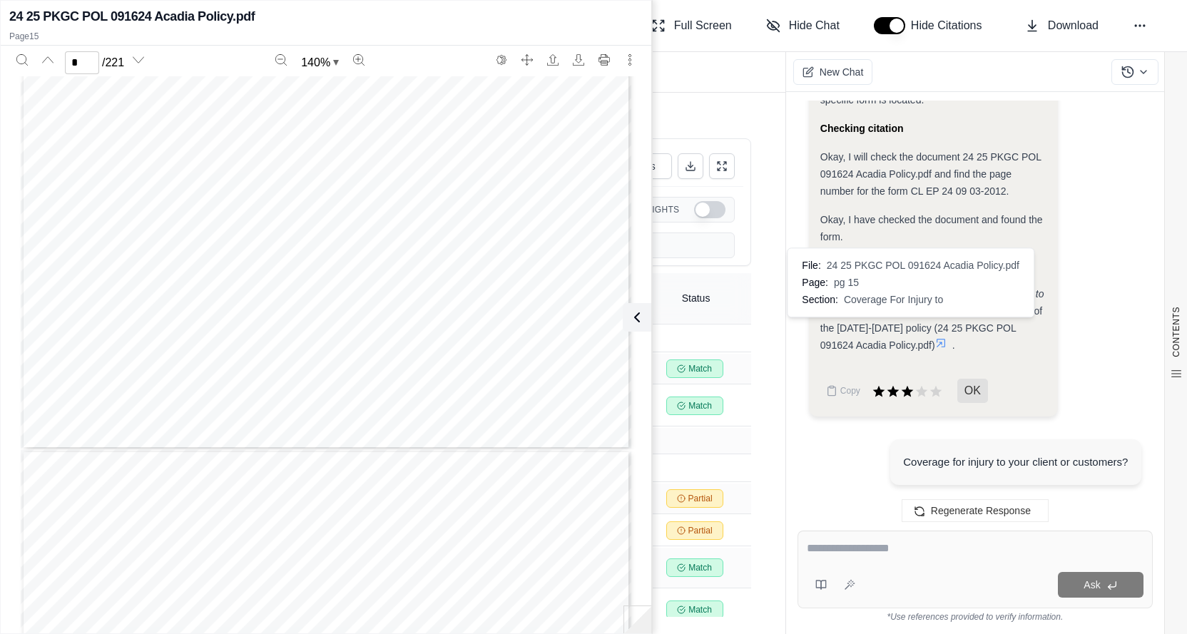
click at [935, 337] on icon at bounding box center [940, 342] width 11 height 11
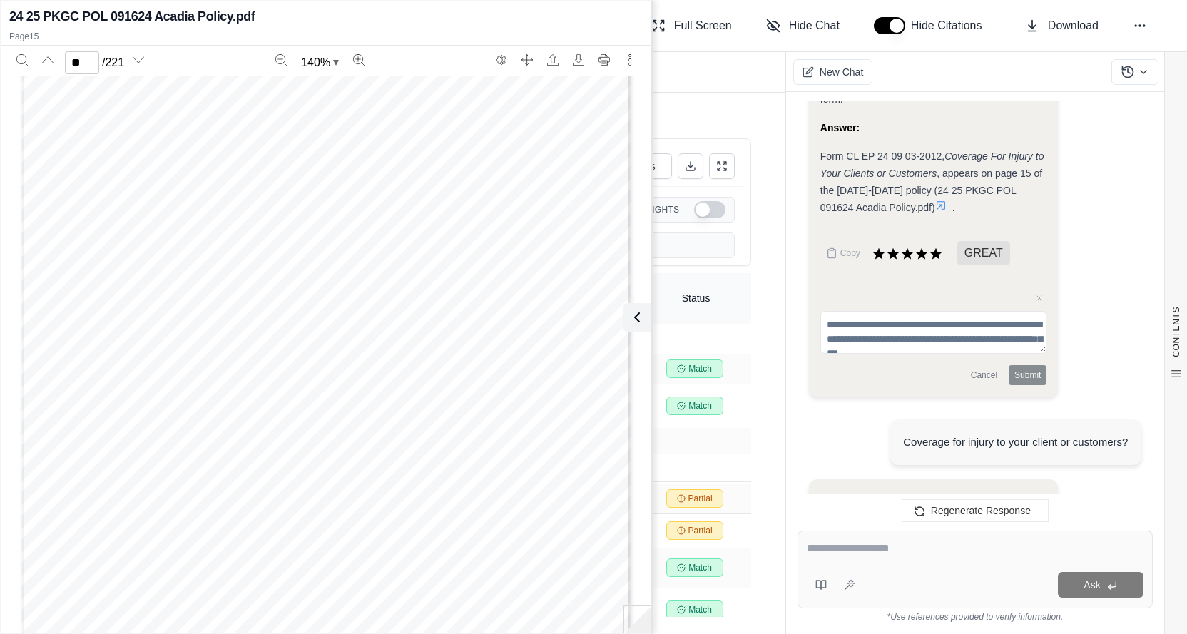
scroll to position [2424, 0]
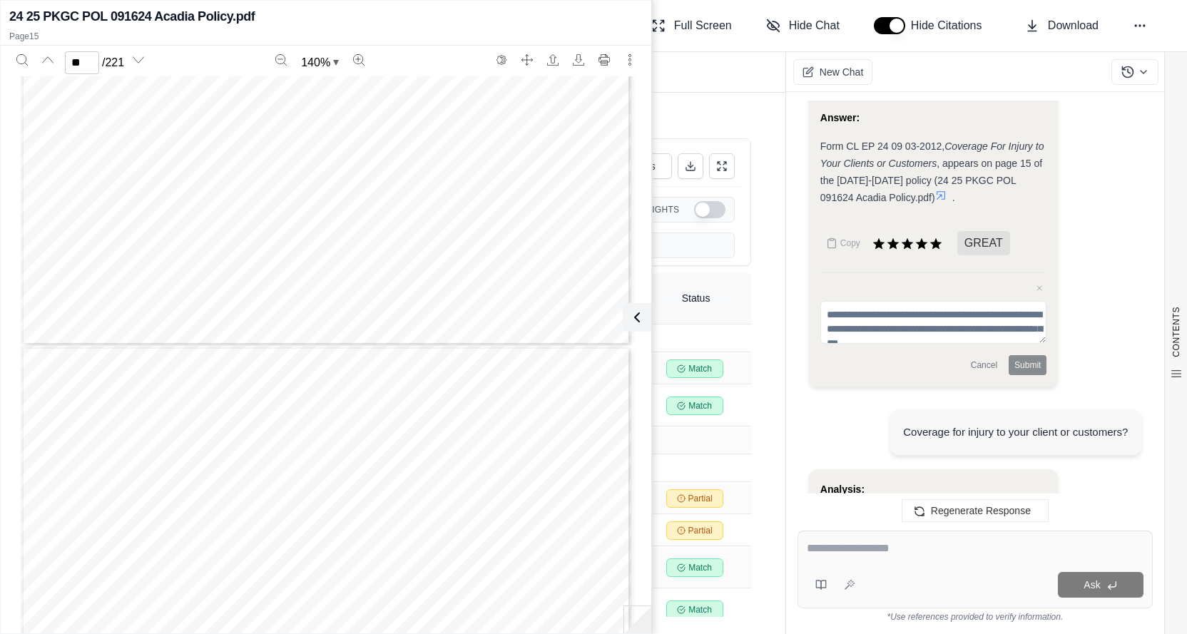
type input "**"
click at [936, 191] on icon at bounding box center [940, 195] width 9 height 9
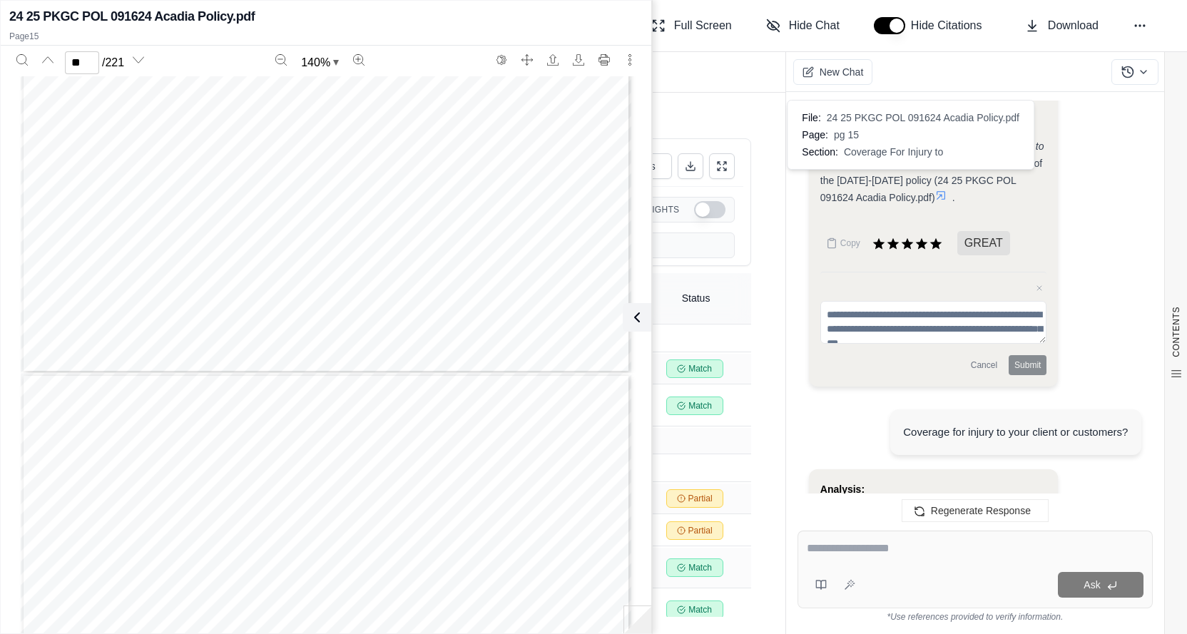
click at [936, 191] on icon at bounding box center [940, 195] width 9 height 9
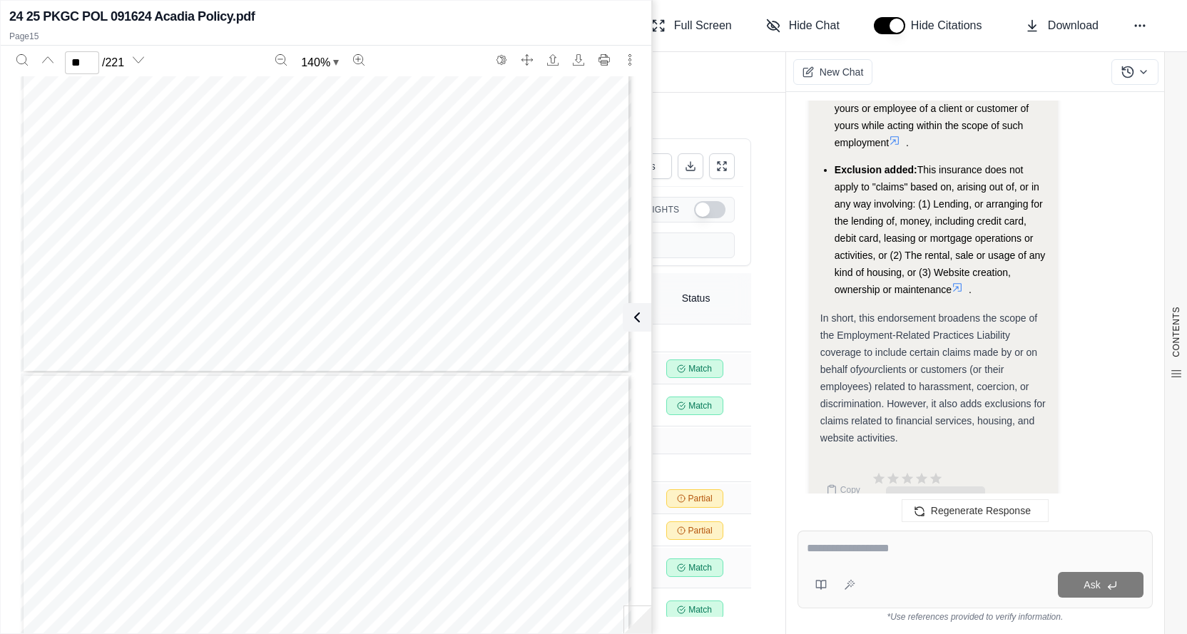
scroll to position [3748, 0]
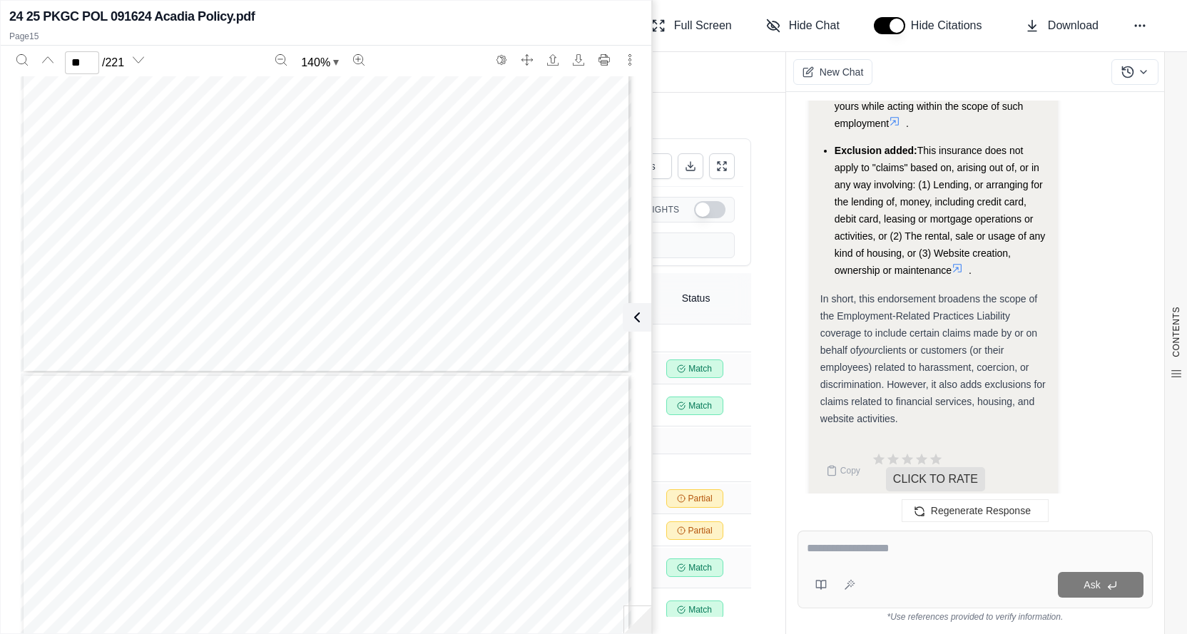
click at [866, 543] on textarea at bounding box center [975, 548] width 337 height 17
type textarea "**********"
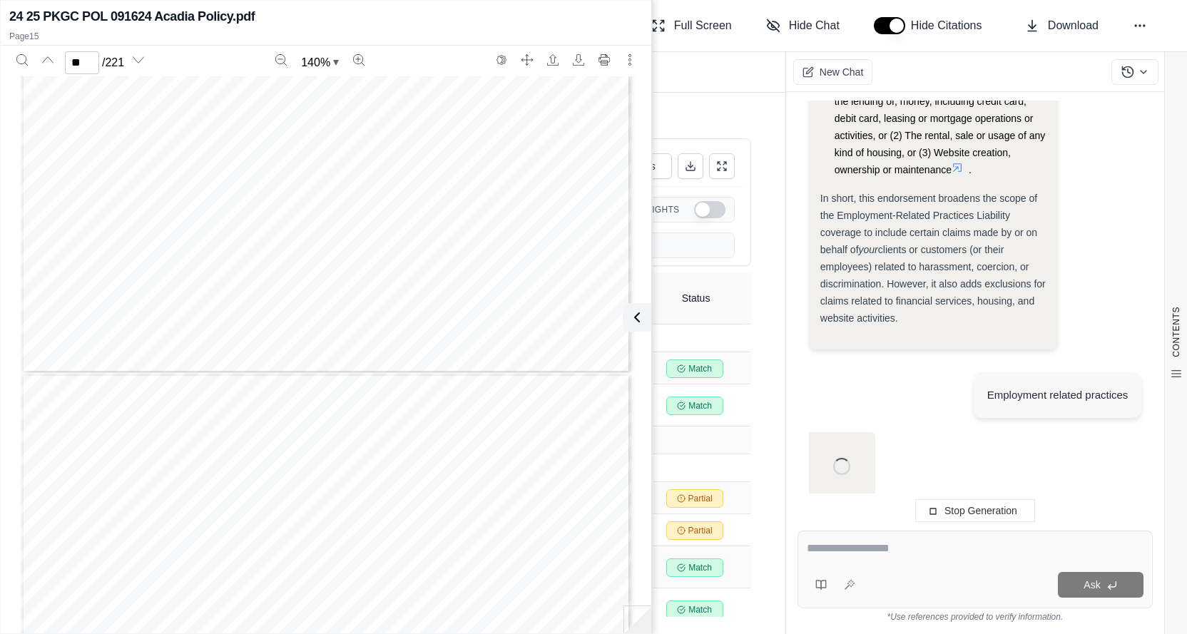
scroll to position [3638, 0]
click at [940, 571] on div "Ask" at bounding box center [975, 585] width 337 height 29
click at [894, 553] on textarea at bounding box center [975, 548] width 337 height 17
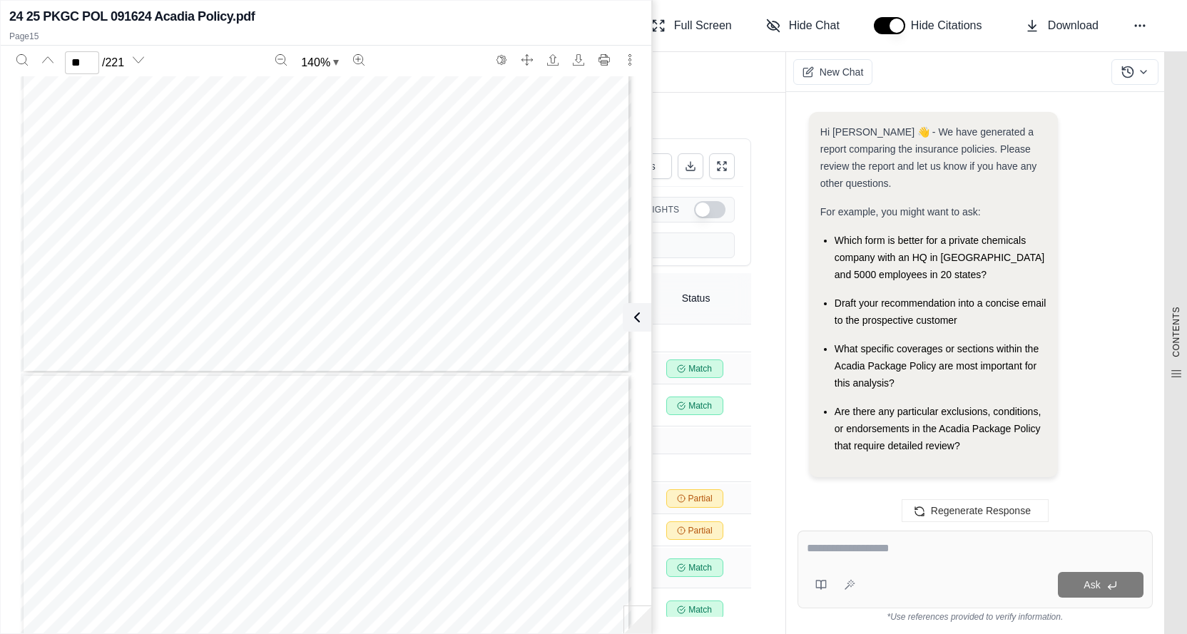
scroll to position [4298, 0]
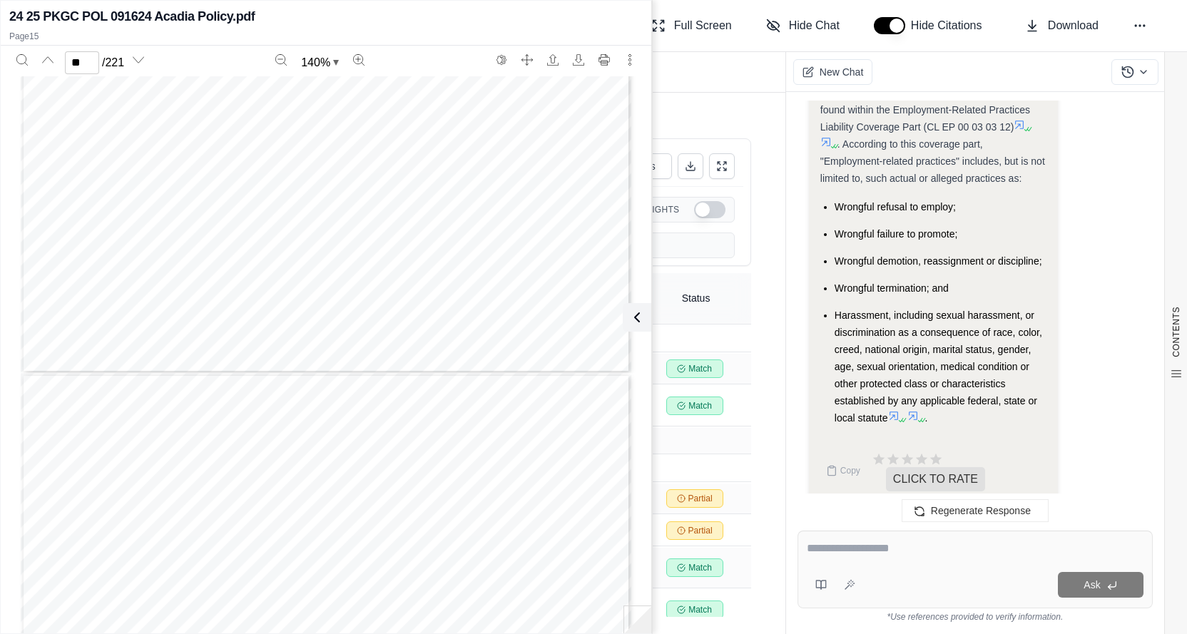
drag, startPoint x: 844, startPoint y: 547, endPoint x: 853, endPoint y: 548, distance: 9.4
click at [847, 547] on textarea at bounding box center [975, 548] width 337 height 17
type textarea "**********"
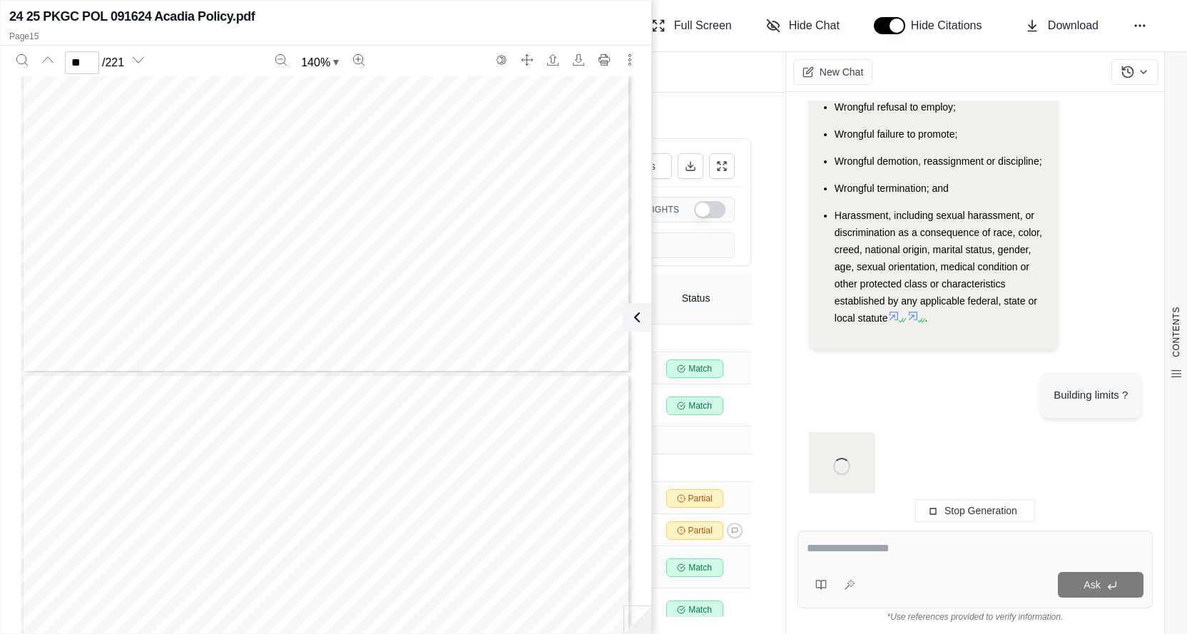
scroll to position [4251, 0]
click at [852, 550] on textarea at bounding box center [975, 548] width 337 height 17
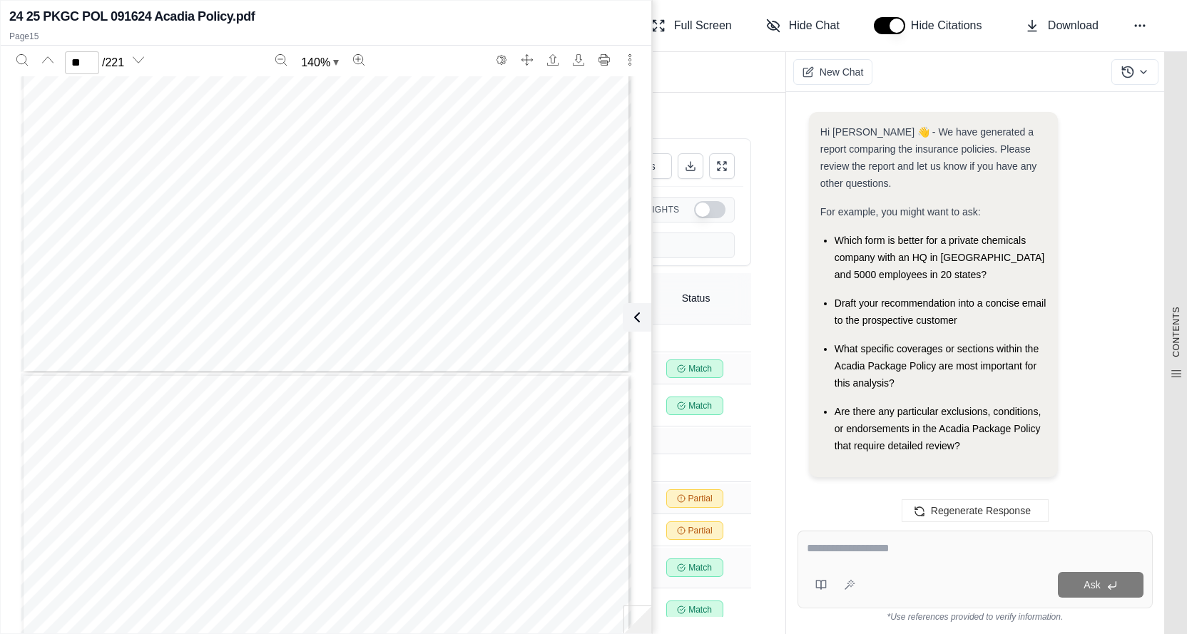
scroll to position [4912, 0]
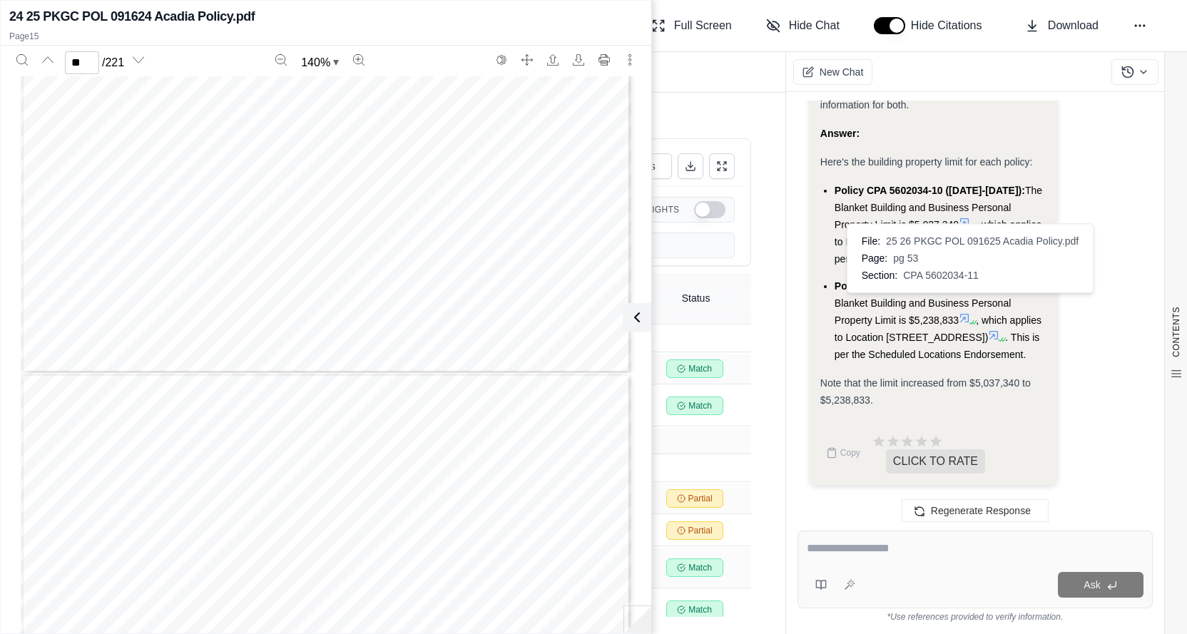
click at [969, 312] on icon at bounding box center [964, 317] width 11 height 11
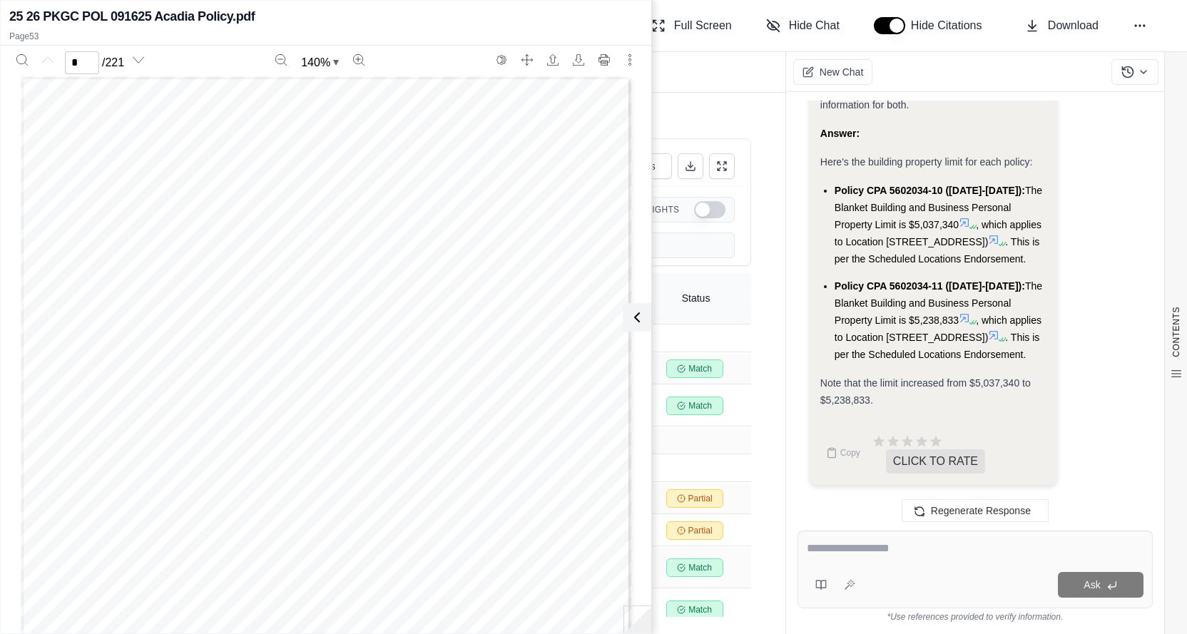
drag, startPoint x: 970, startPoint y: 300, endPoint x: 960, endPoint y: 301, distance: 10.0
click at [966, 312] on icon at bounding box center [964, 317] width 11 height 11
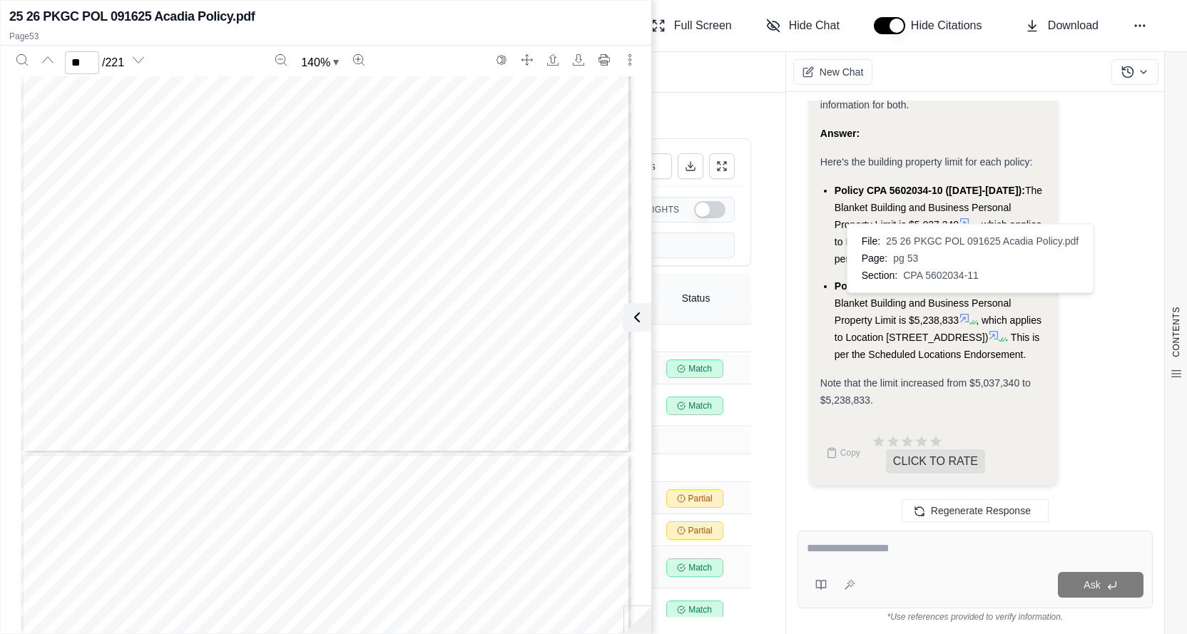
scroll to position [12481, 0]
click at [1076, 370] on div "Analysis: The user is asking about the building property limits in the policy. …" at bounding box center [975, 242] width 332 height 508
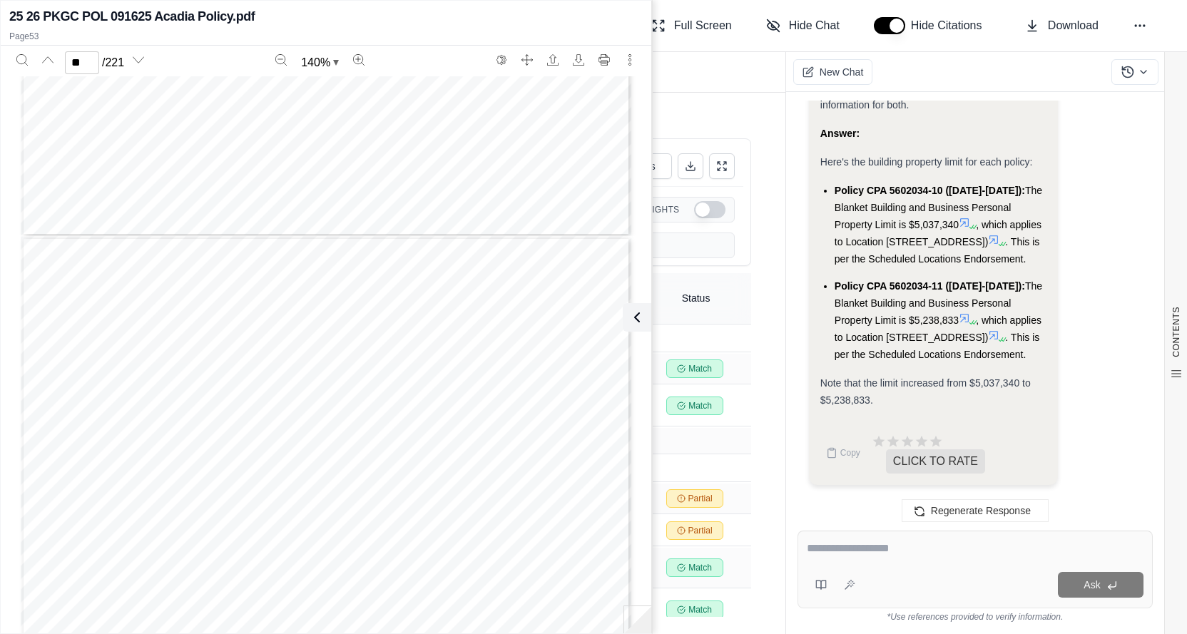
click at [455, 277] on div "AAIS This endorsement changes CL 0132 01 01 the policy Page 1 of 1 -- PLEASE RE…" at bounding box center [326, 631] width 610 height 790
click at [144, 63] on icon "Next page" at bounding box center [138, 59] width 11 height 11
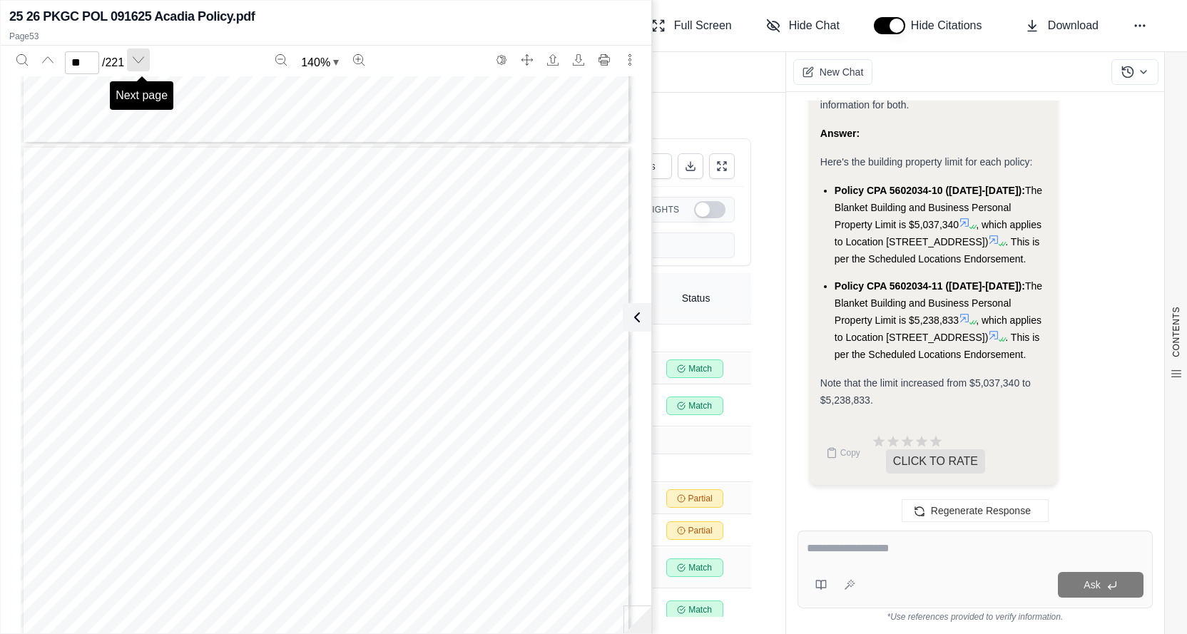
click at [144, 63] on icon "Next page" at bounding box center [138, 59] width 11 height 11
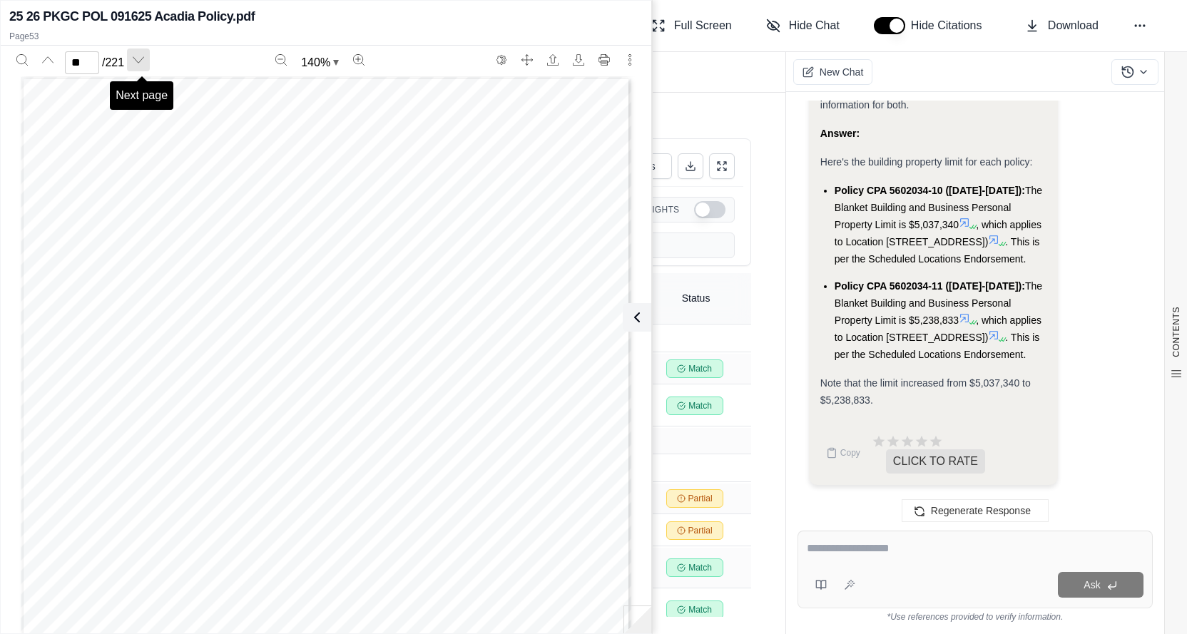
click at [144, 63] on icon "Next page" at bounding box center [138, 59] width 11 height 11
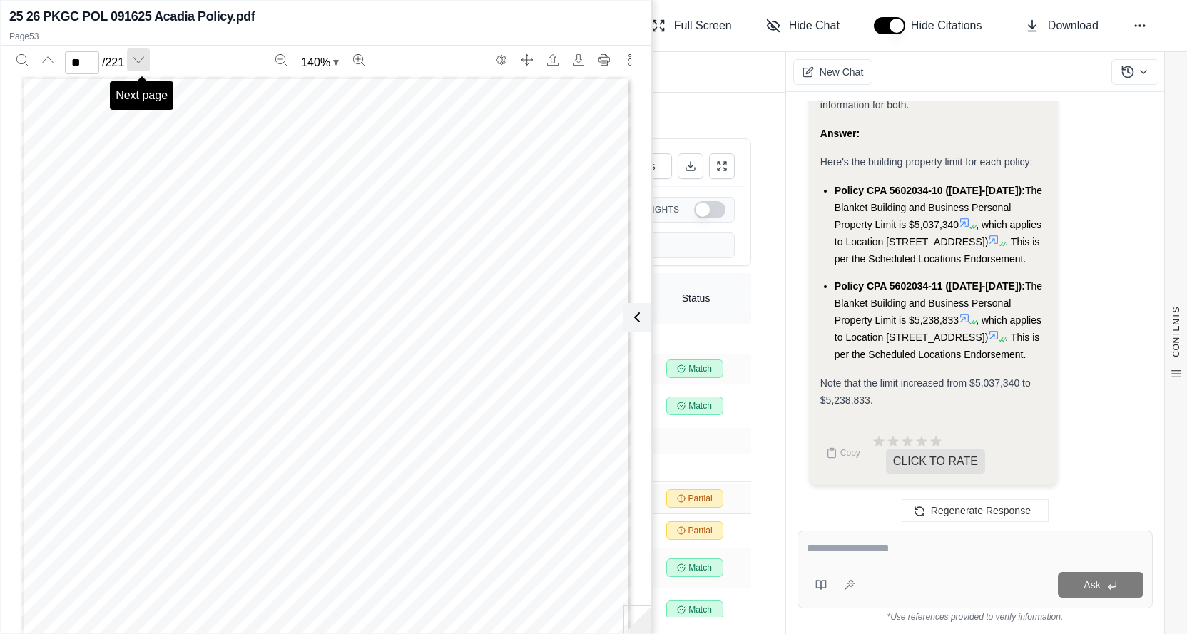
click at [144, 62] on icon "Next page" at bounding box center [138, 59] width 11 height 11
click at [148, 62] on button "Next page" at bounding box center [138, 59] width 23 height 23
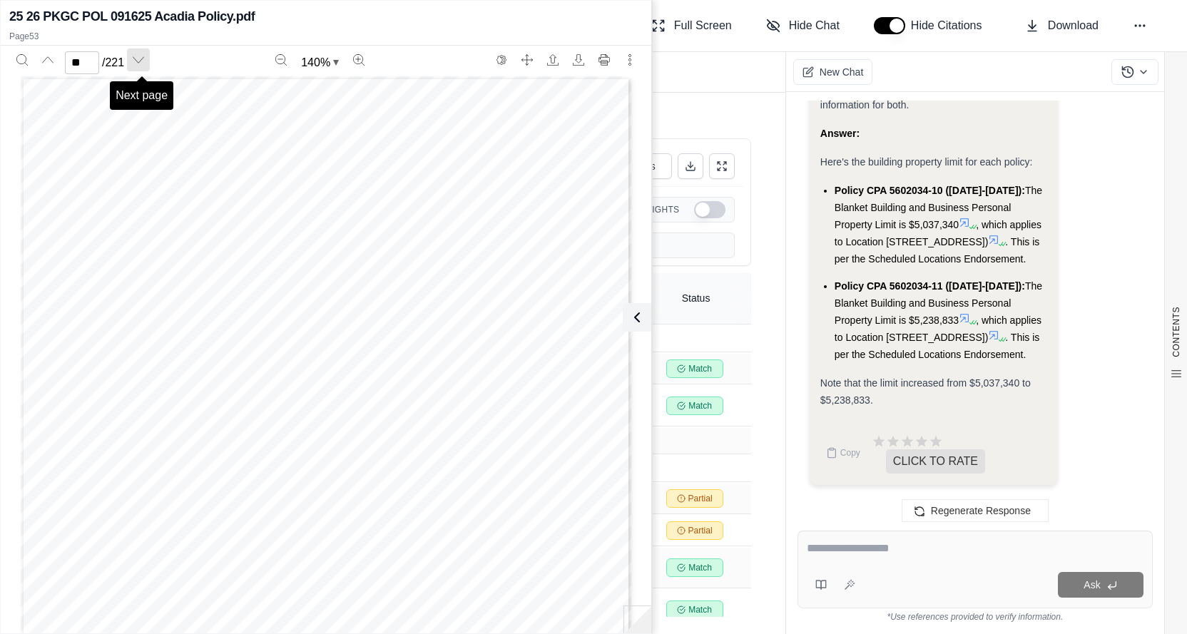
click at [148, 62] on button "Next page" at bounding box center [138, 59] width 23 height 23
click at [144, 61] on icon "Next page" at bounding box center [138, 59] width 11 height 11
click at [489, 424] on div "COMMERCIAL OUTPUT PROGRAM COMMERCIAL OUTPUT DECLARATIONS_B CO 11 00_04/02 B CO …" at bounding box center [326, 324] width 610 height 790
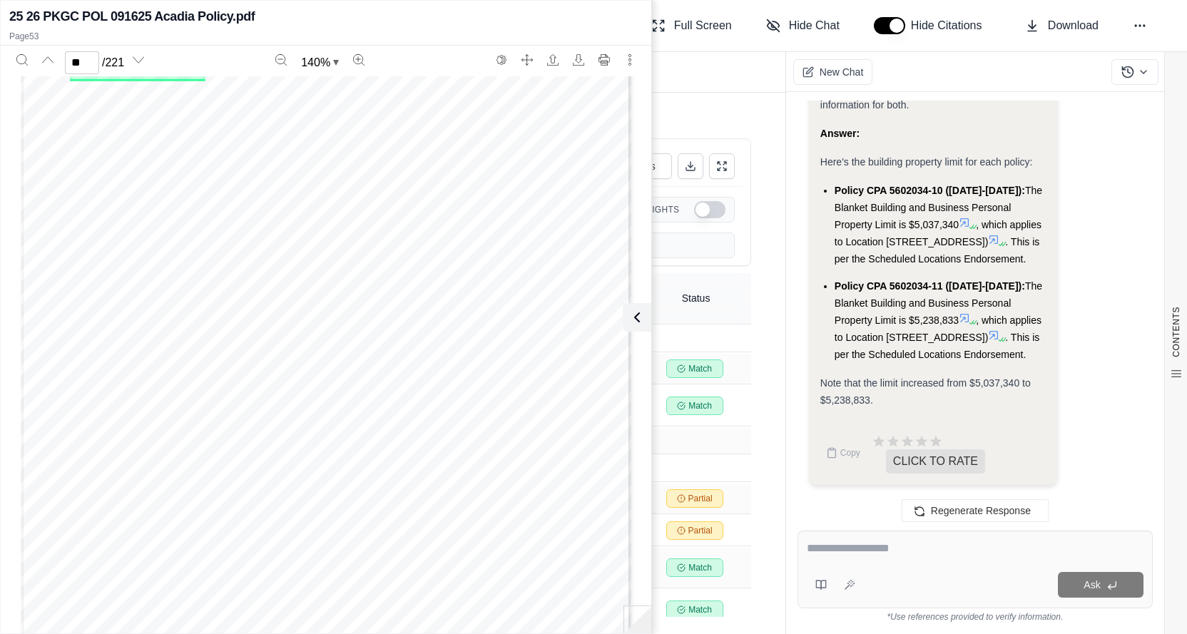
scroll to position [41159, 0]
click at [344, 329] on div "COMMERCIAL OUTPUT PROGRAM COMMERCIAL OUTPUT DECLARATIONS_B CO 11 00_04/02 B CO …" at bounding box center [326, 395] width 610 height 790
click at [310, 362] on div "COMMERCIAL OUTPUT PROGRAM COMMERCIAL OUTPUT DECLARATIONS_B CO 11 00_04/02 B CO …" at bounding box center [326, 395] width 610 height 790
click at [286, 407] on div "COMMERCIAL OUTPUT PROGRAM COMMERCIAL OUTPUT DECLARATIONS_B CO 11 00_04/02 B CO …" at bounding box center [326, 395] width 610 height 790
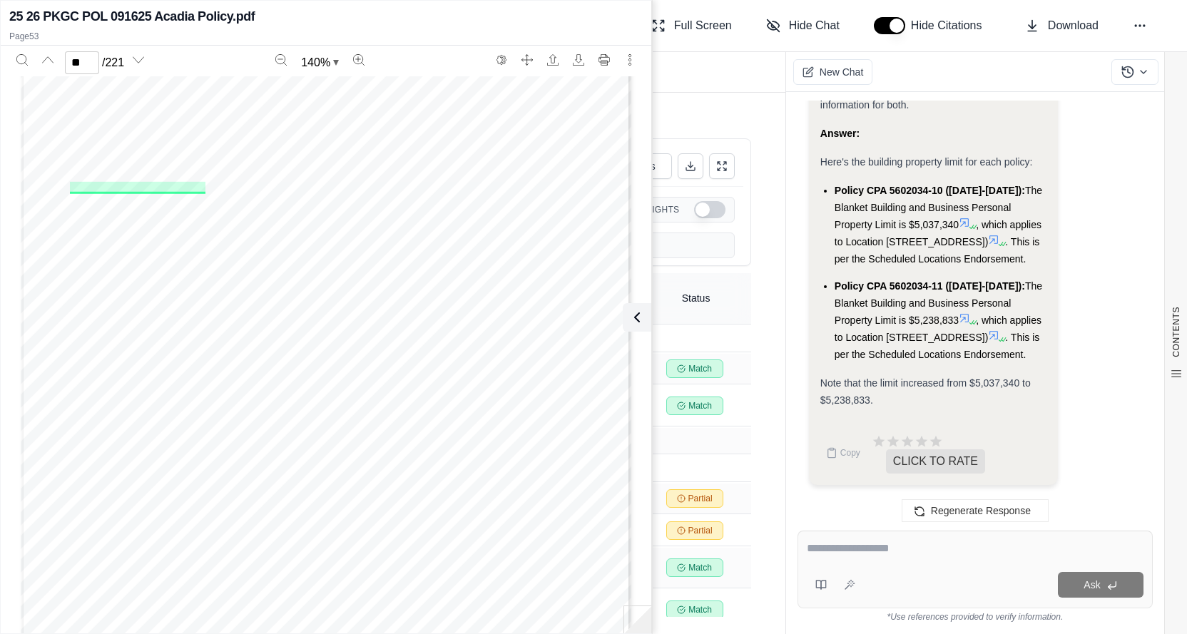
scroll to position [41087, 0]
type input "**"
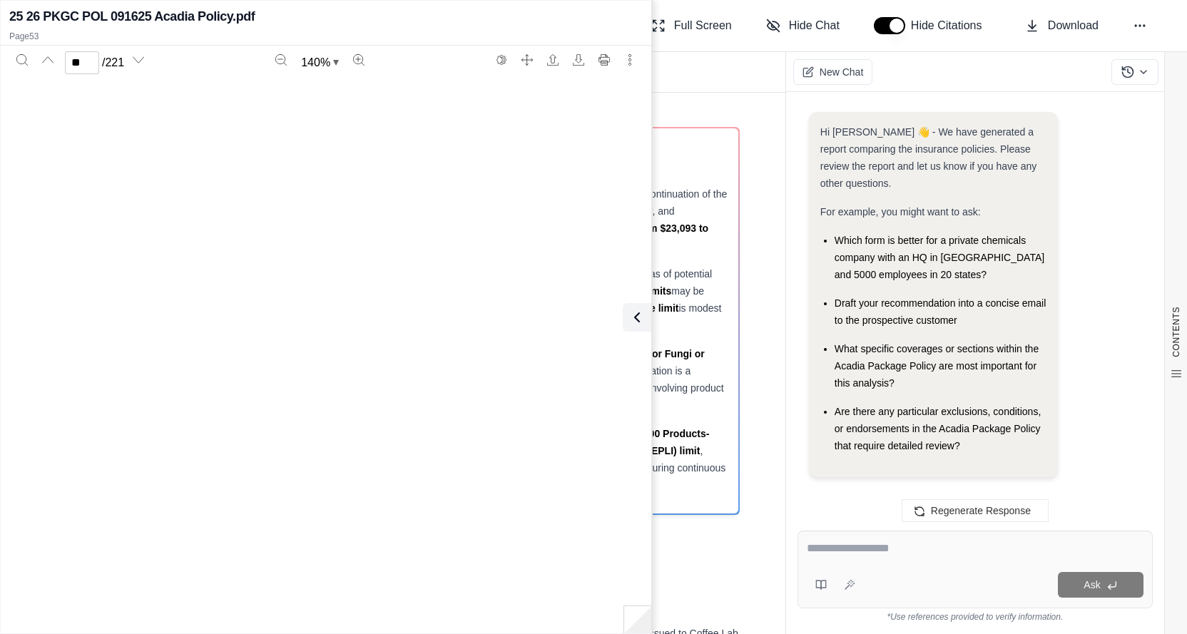
scroll to position [56849, 0]
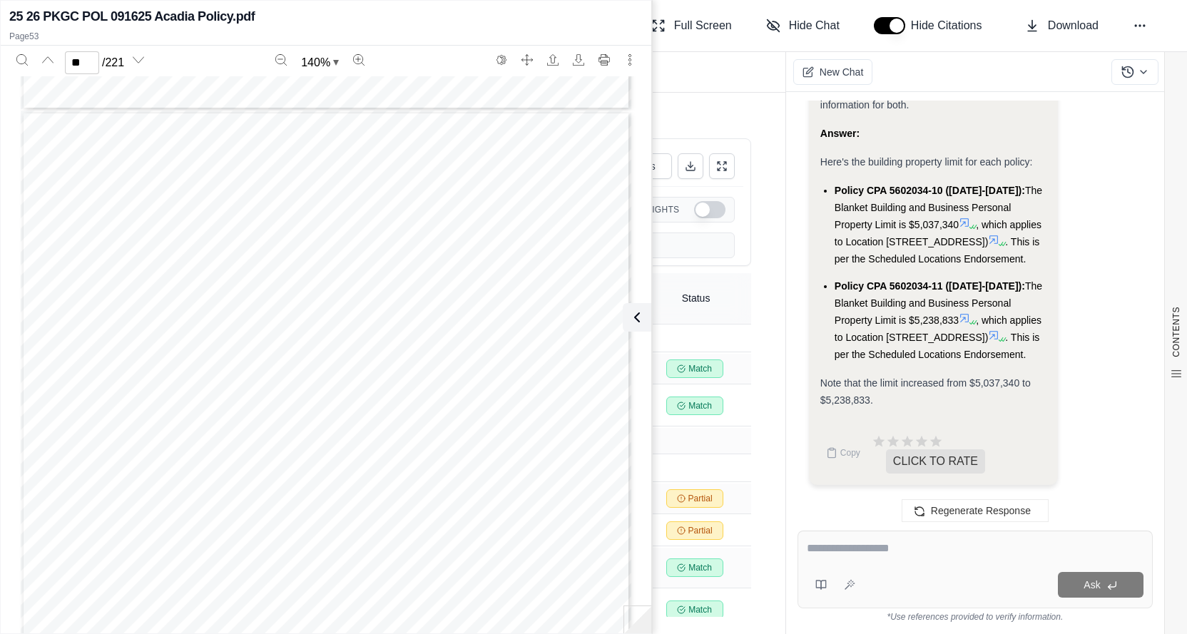
click at [901, 556] on textarea at bounding box center [975, 548] width 337 height 17
type textarea "**********"
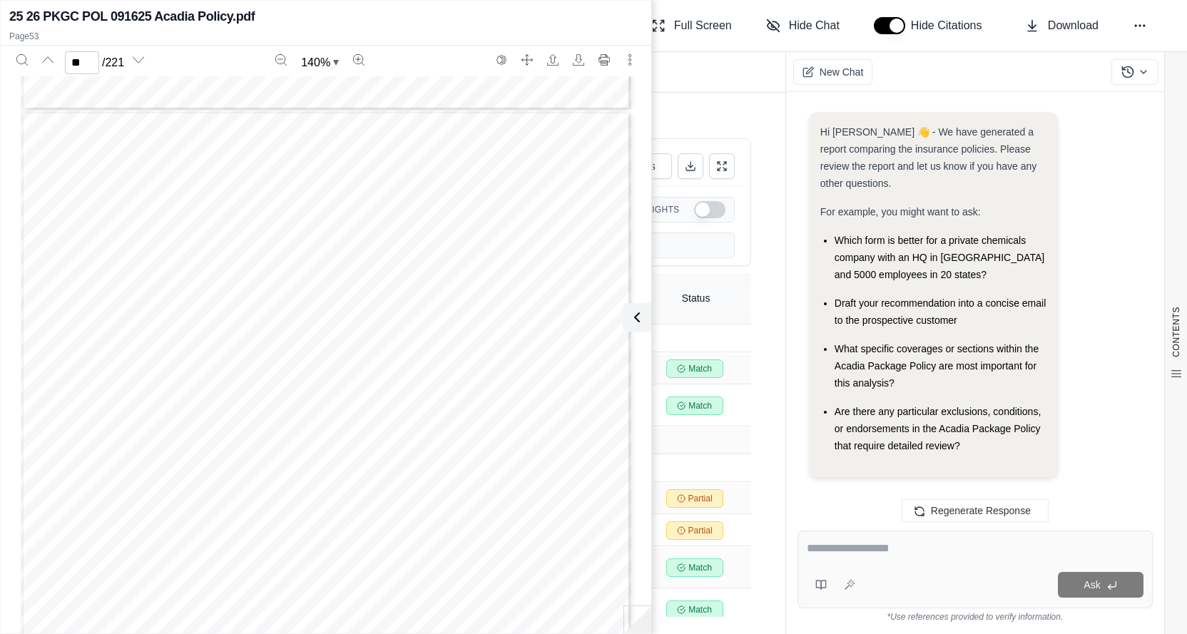
scroll to position [0, 0]
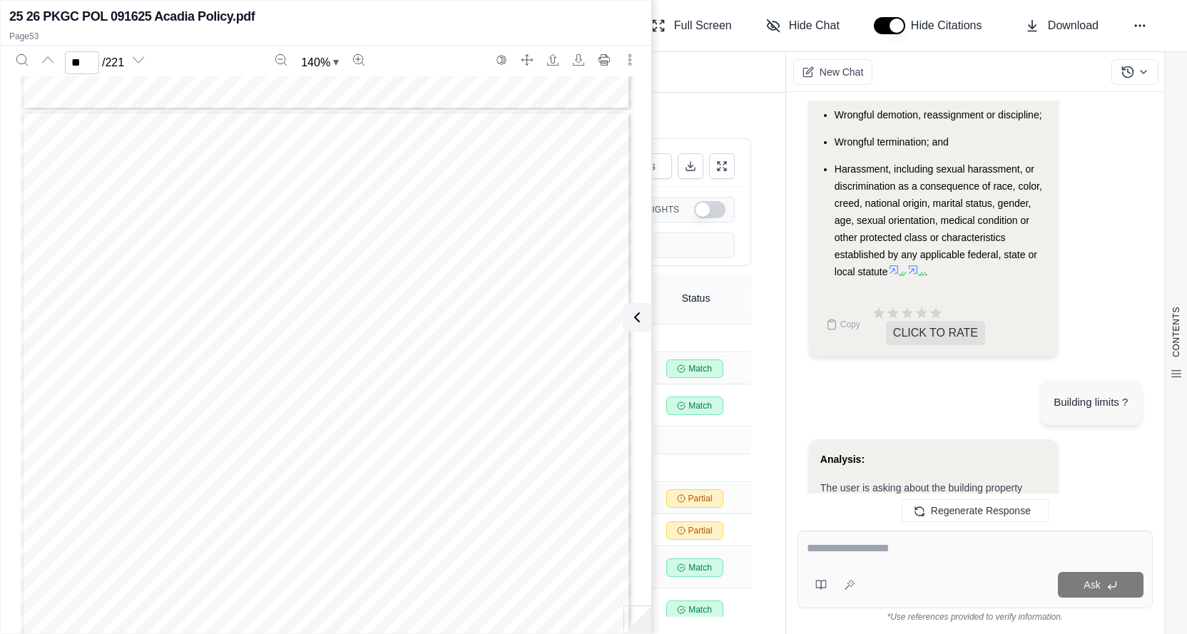
click at [837, 546] on textarea at bounding box center [975, 548] width 337 height 17
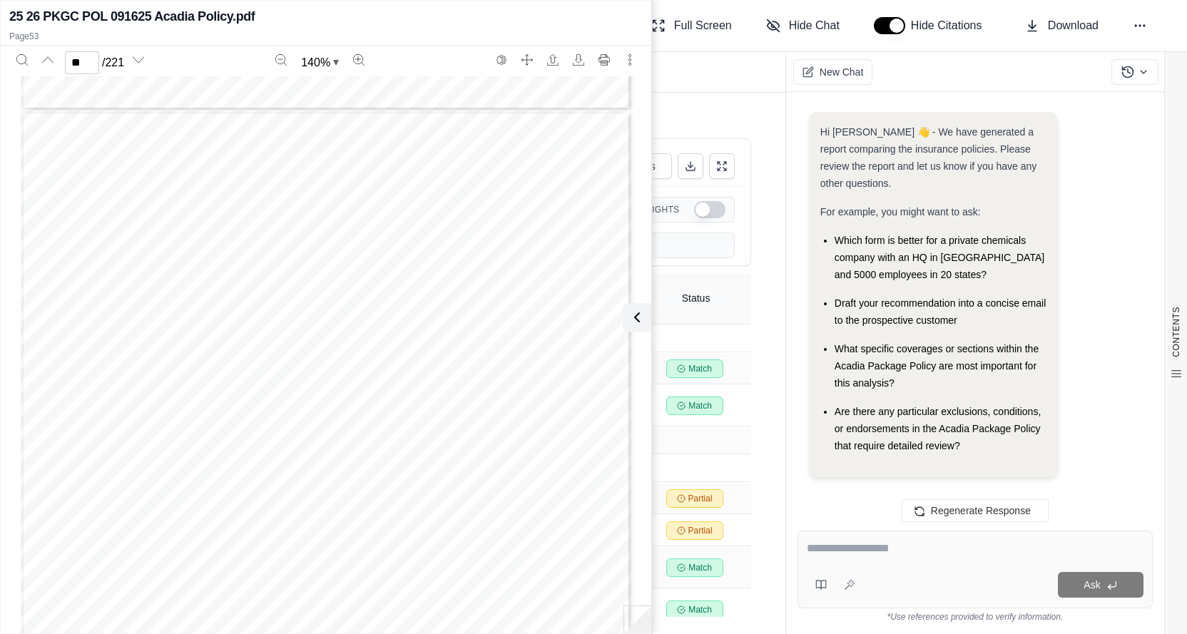
scroll to position [5654, 0]
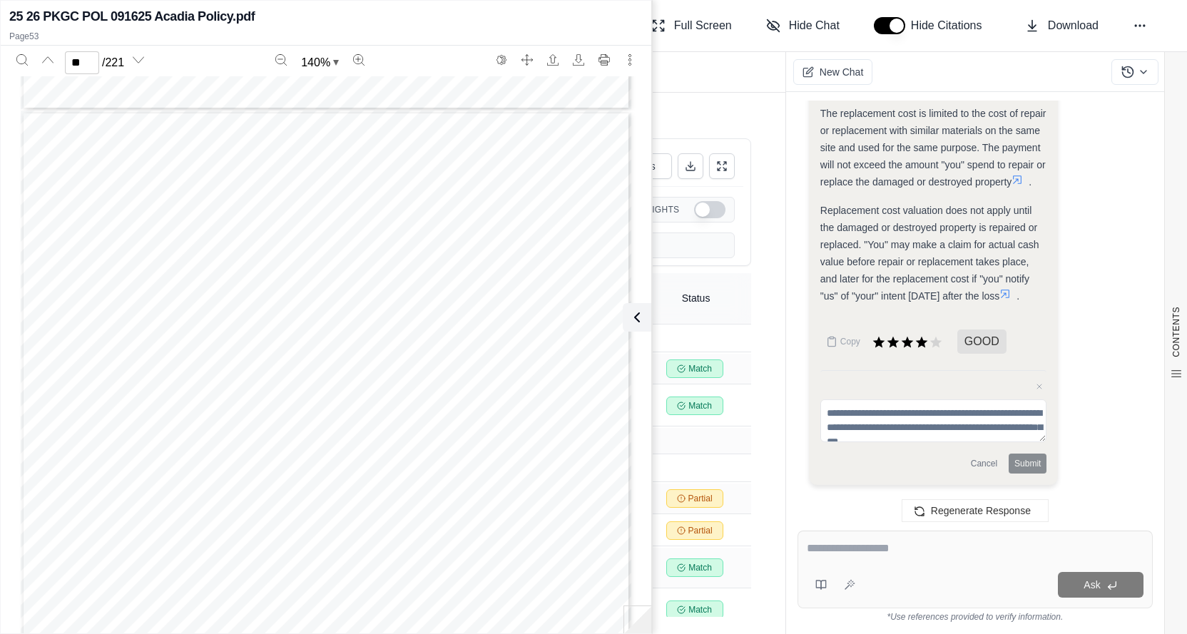
click at [828, 551] on textarea at bounding box center [975, 548] width 337 height 17
type textarea "*"
type textarea "**********"
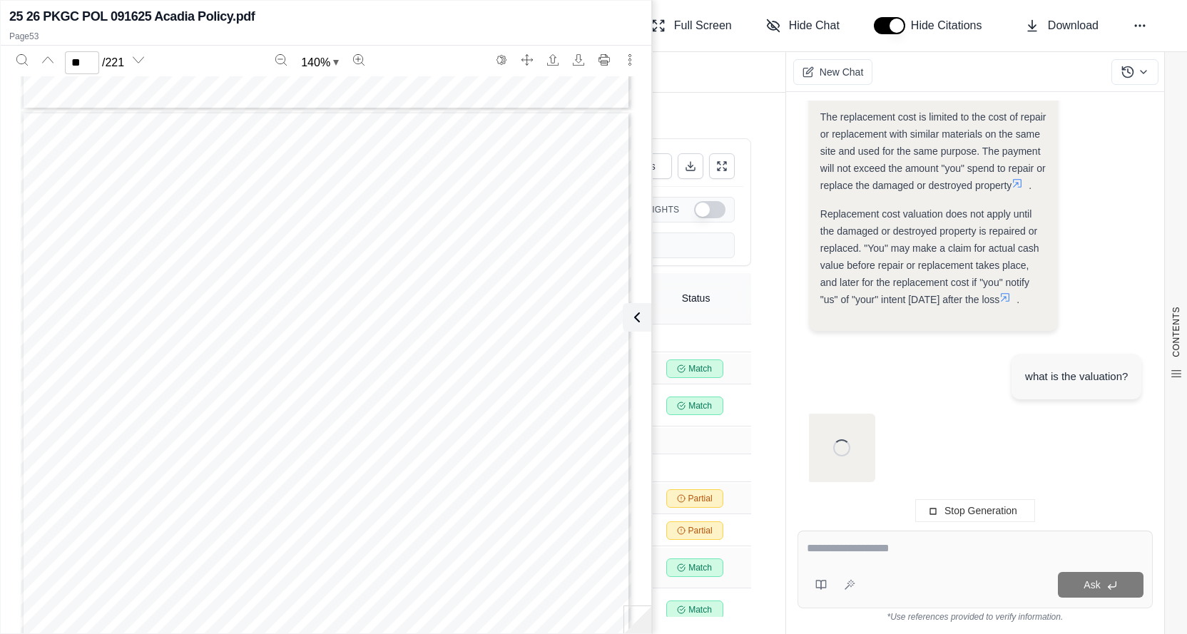
scroll to position [5397, 0]
click at [901, 544] on textarea at bounding box center [975, 548] width 337 height 17
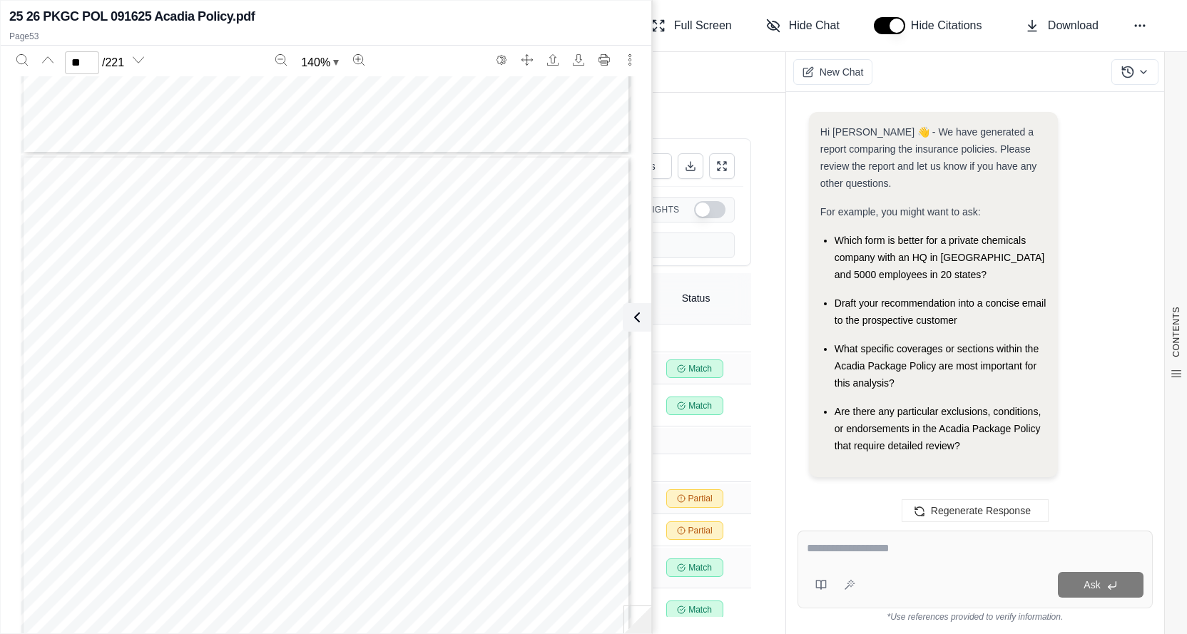
scroll to position [7365, 0]
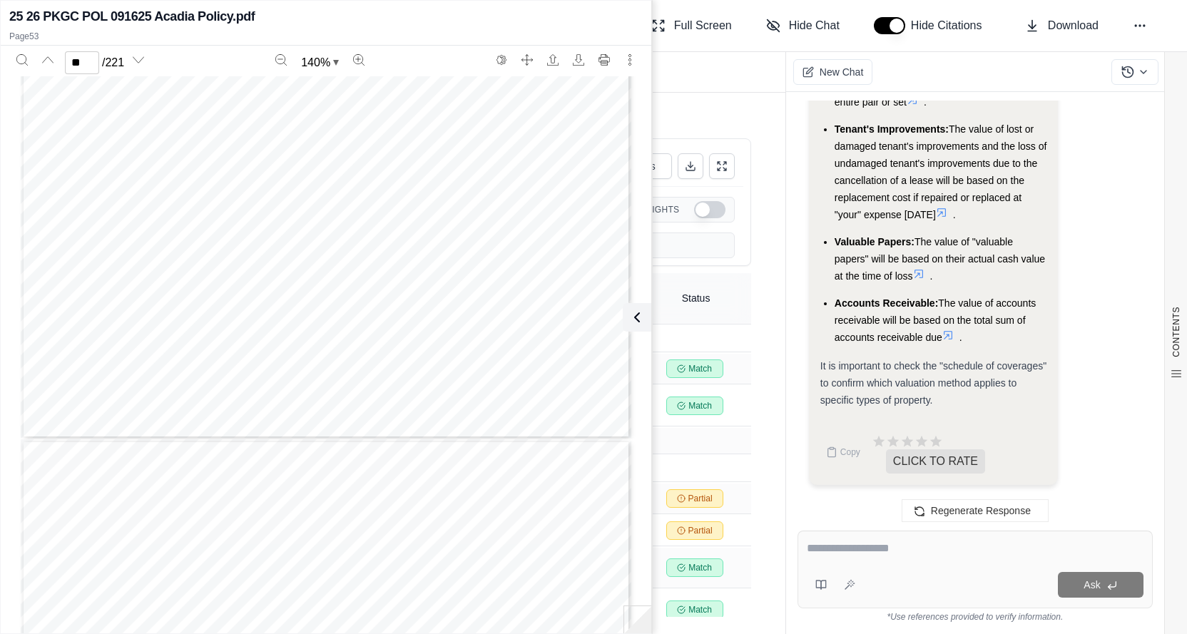
type input "**"
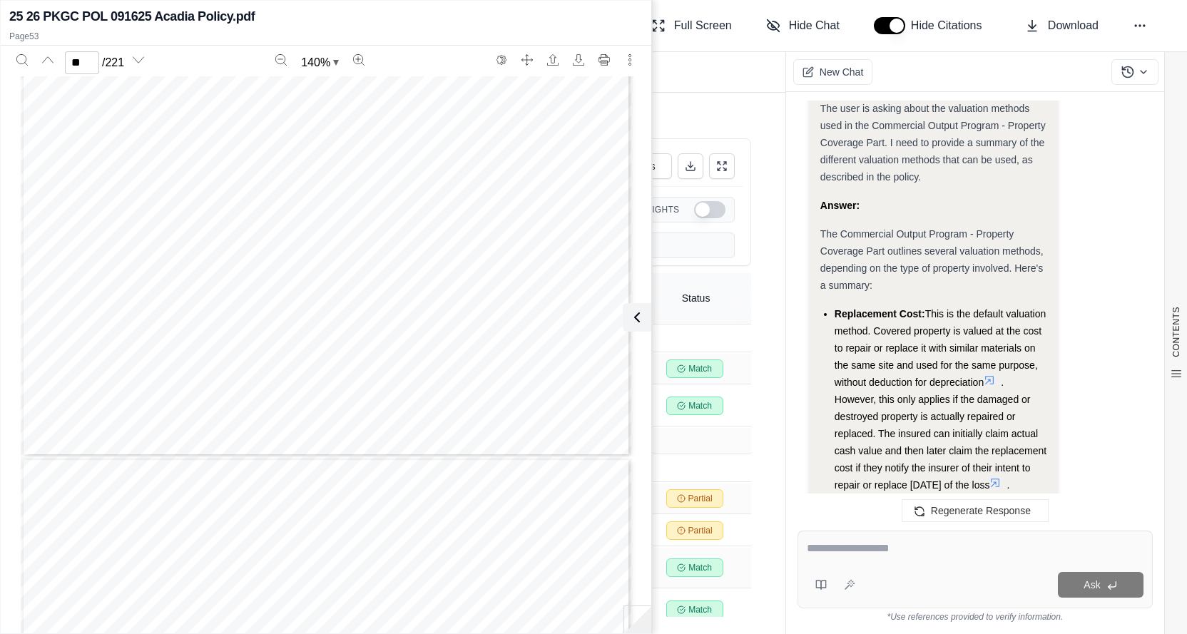
scroll to position [0, 0]
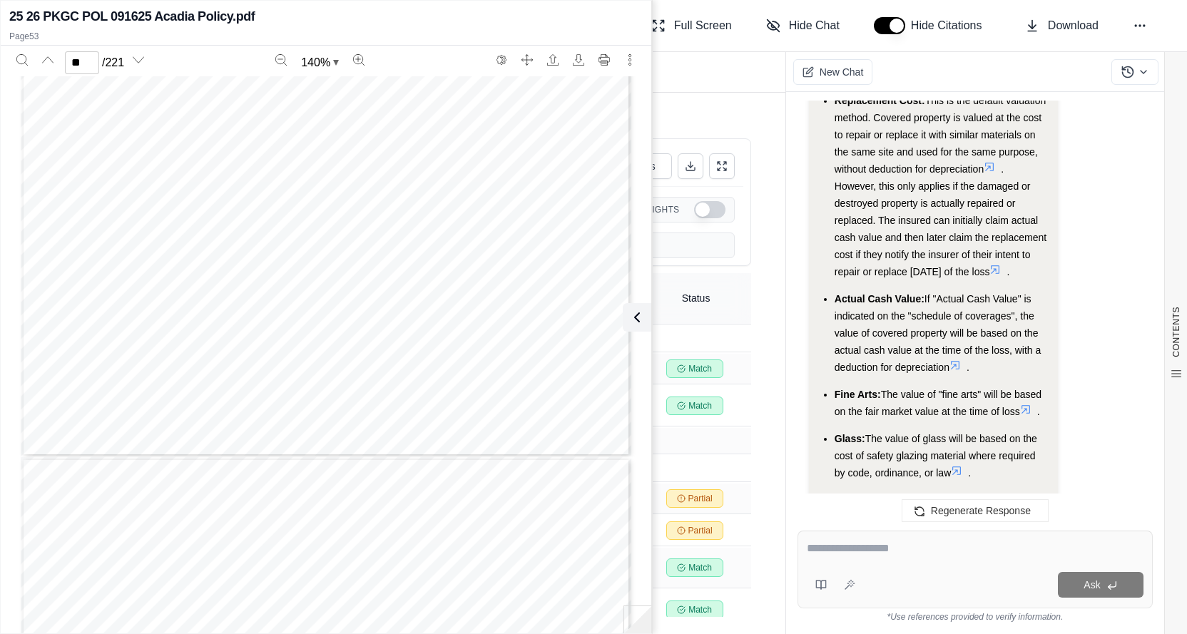
click at [924, 561] on div at bounding box center [975, 551] width 337 height 22
click at [860, 548] on textarea at bounding box center [975, 548] width 337 height 17
type textarea "**********"
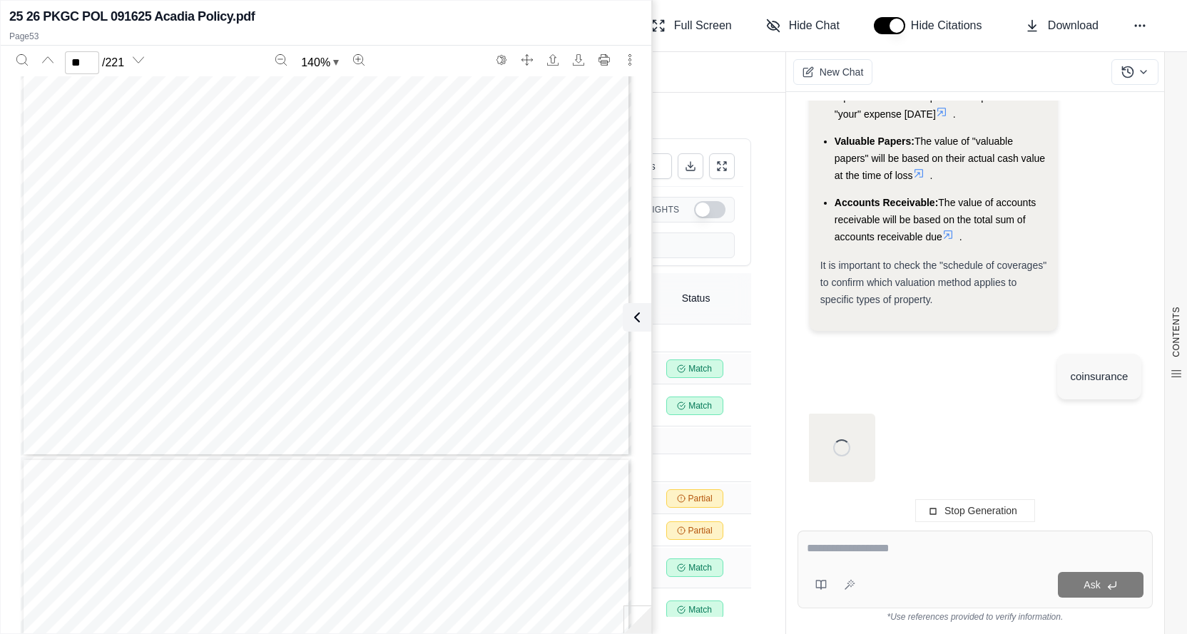
scroll to position [7171, 0]
click at [876, 556] on textarea at bounding box center [975, 548] width 337 height 17
click at [630, 308] on button at bounding box center [637, 317] width 29 height 29
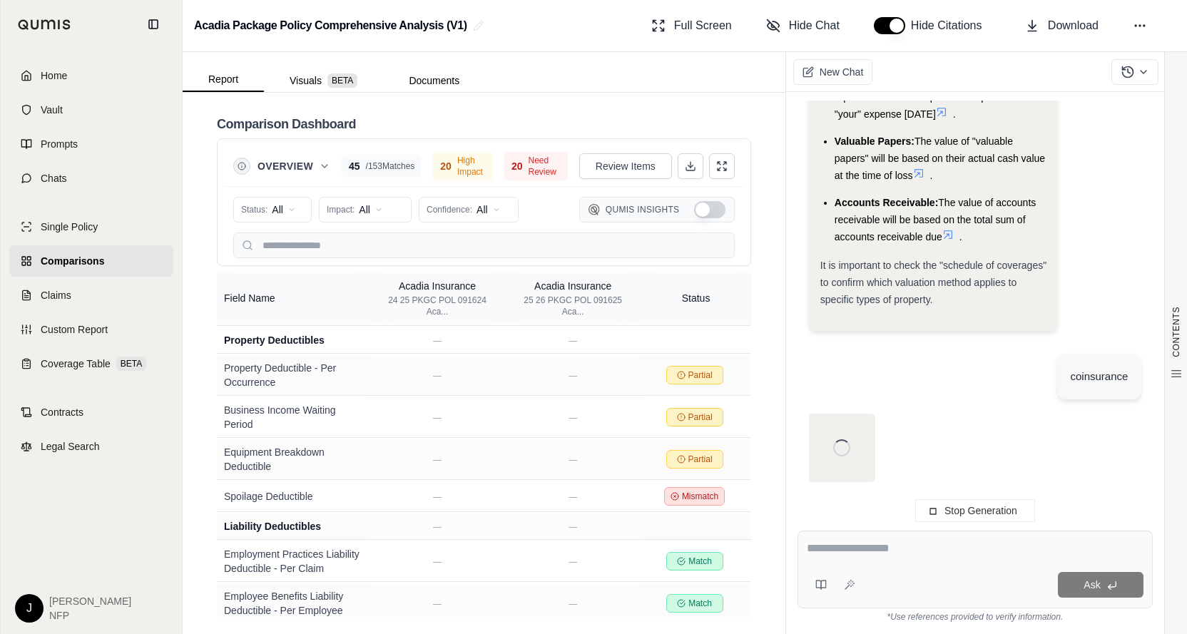
scroll to position [1426, 0]
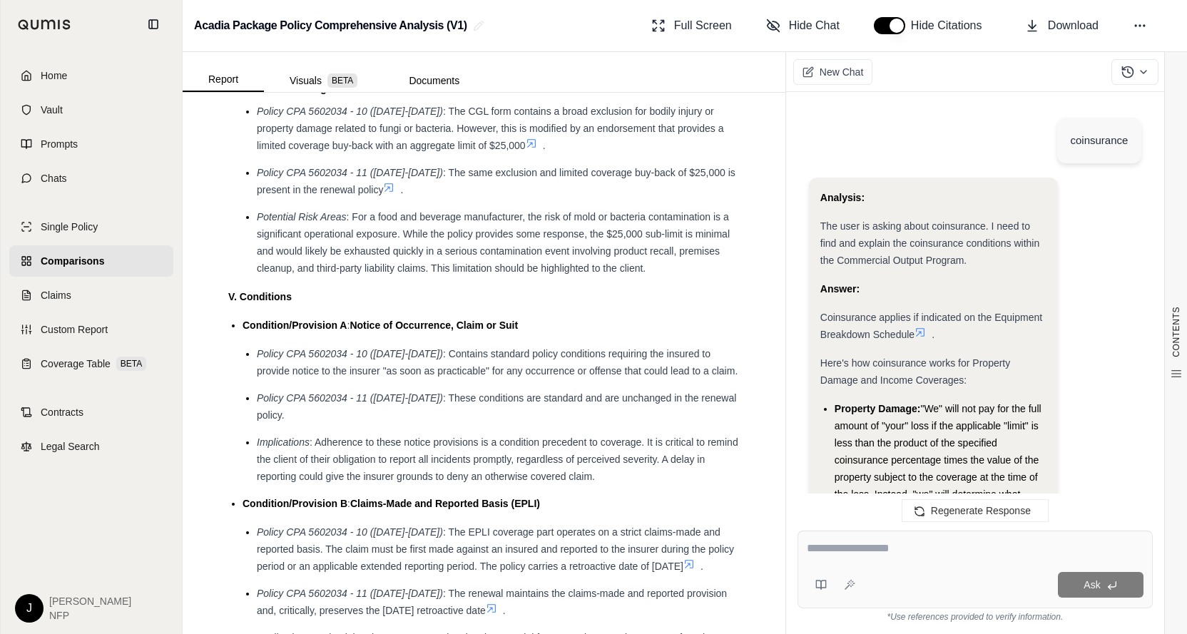
click at [989, 297] on div "Answer:" at bounding box center [933, 288] width 227 height 17
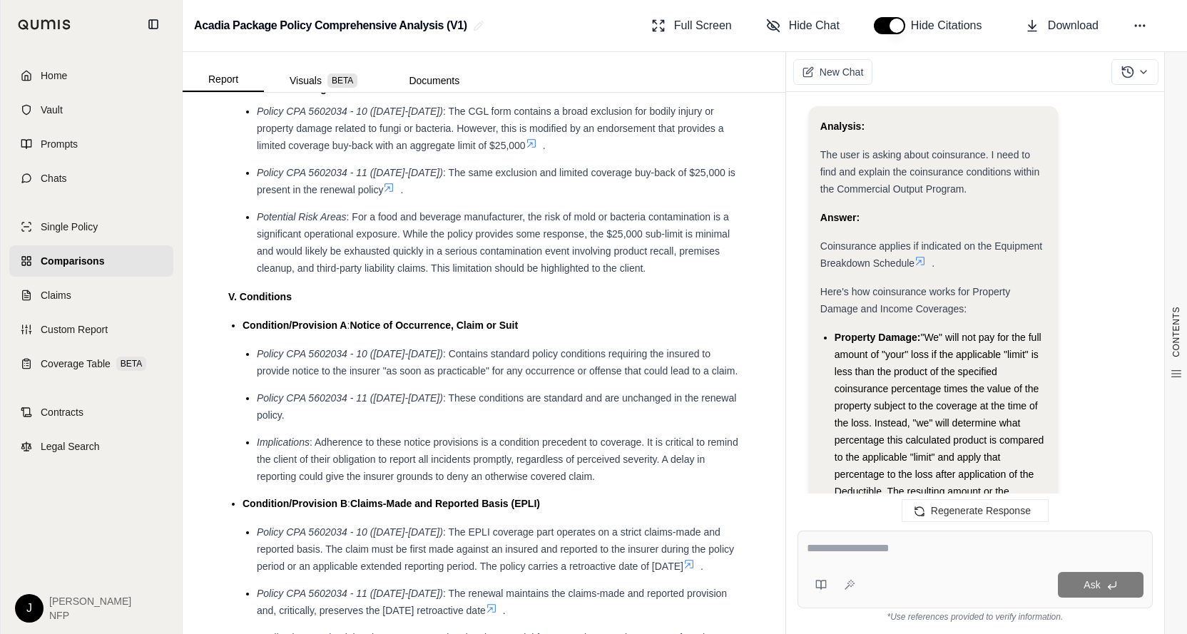
click at [920, 267] on icon at bounding box center [919, 260] width 11 height 11
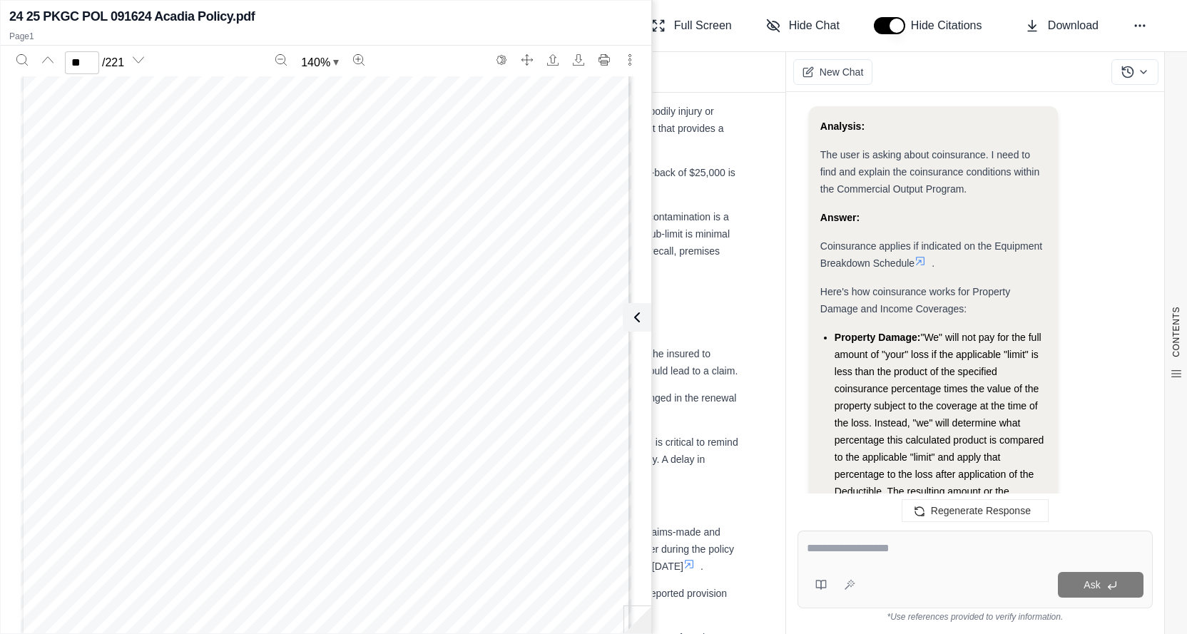
scroll to position [10199, 0]
click at [388, 352] on div "CL LOC 09 08 LOCATION SCHEDULE_CL LOC_09/08 CL LOC 09 08 Page 1 of 1 LOCATION S…" at bounding box center [326, 543] width 610 height 790
type input "**"
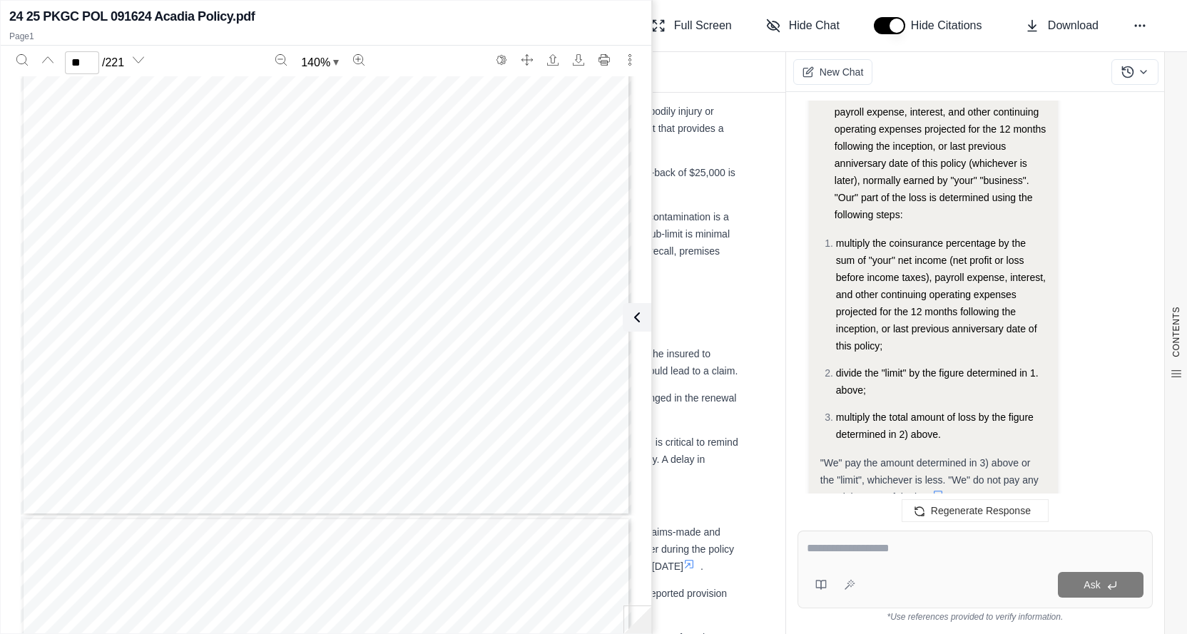
scroll to position [8560, 0]
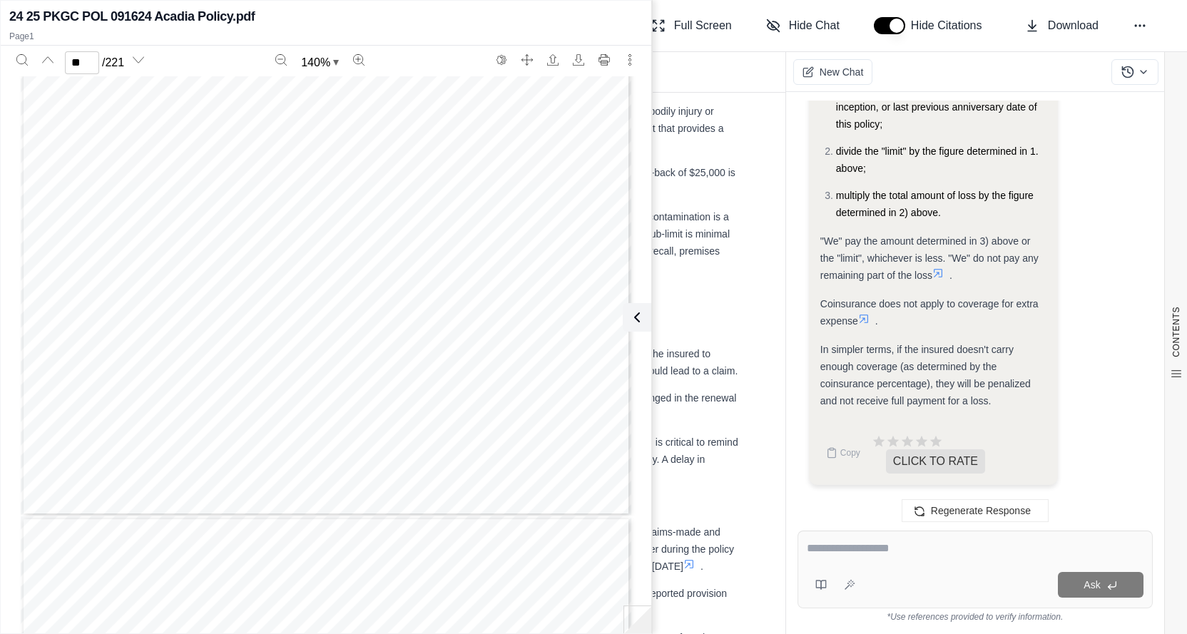
drag, startPoint x: 970, startPoint y: 325, endPoint x: 1002, endPoint y: 323, distance: 32.2
click at [971, 324] on div "Coinsurance does not apply to coverage for extra expense ." at bounding box center [933, 312] width 227 height 34
click at [869, 319] on icon at bounding box center [863, 318] width 11 height 11
click at [586, 244] on div "CL IL FS 01 09 08 SCHEDULE OF FORMS AND ENDORSEMENTS_CL IL FS 01_09/08 THIS END…" at bounding box center [326, 121] width 610 height 790
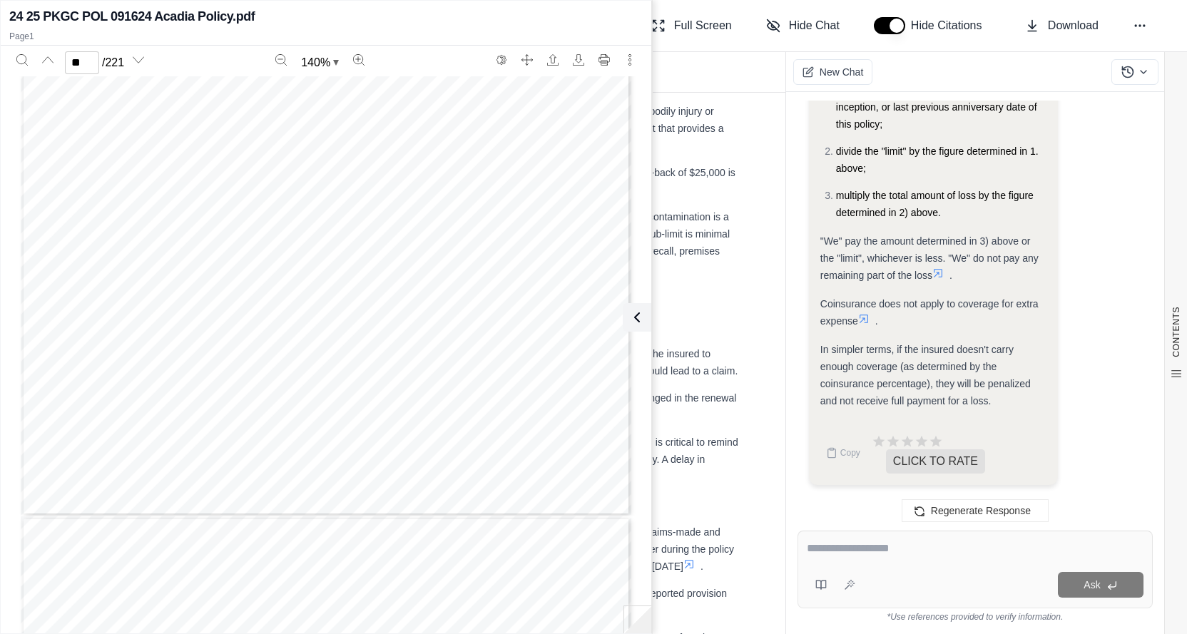
click at [638, 318] on icon at bounding box center [636, 317] width 17 height 17
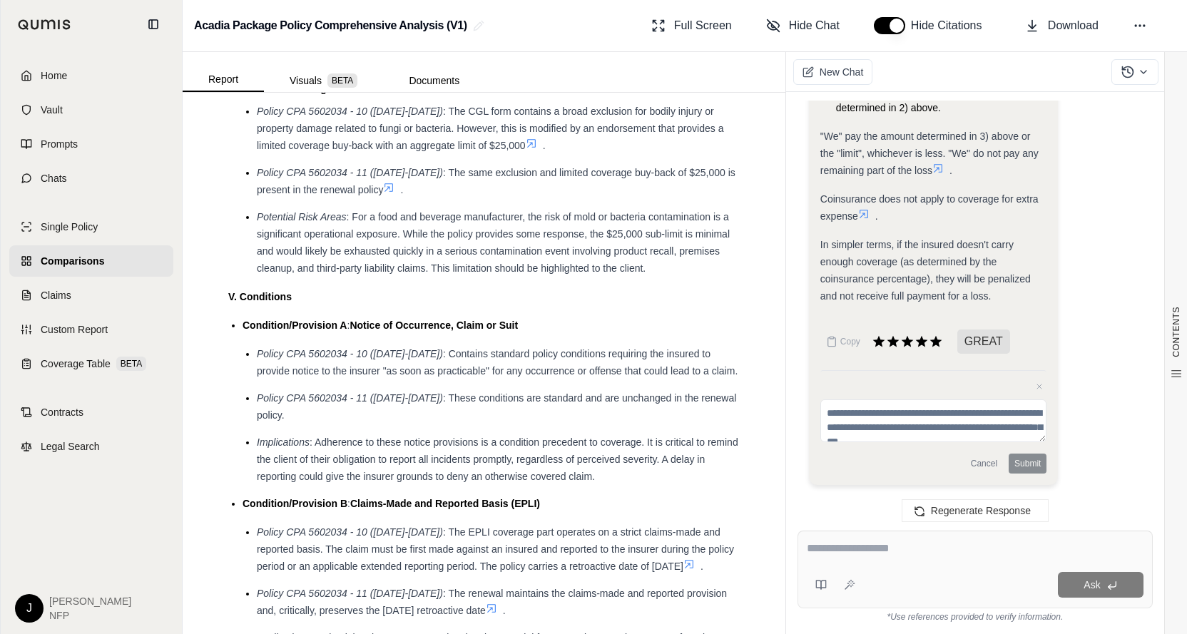
scroll to position [8664, 0]
click at [883, 547] on textarea at bounding box center [975, 548] width 337 height 17
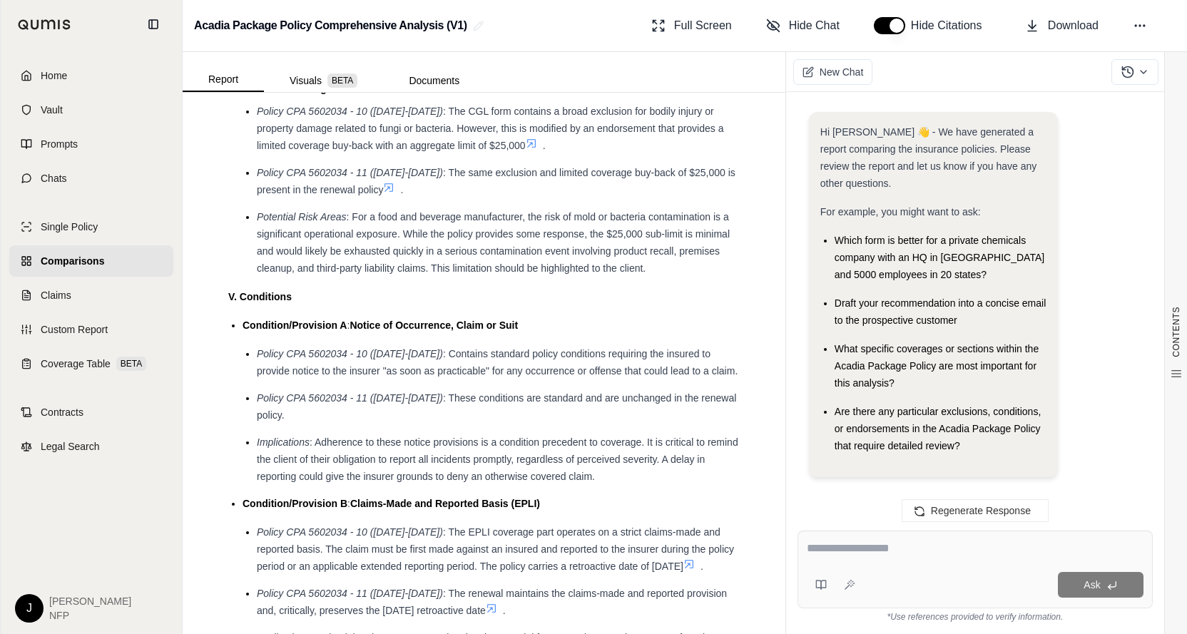
scroll to position [8560, 0]
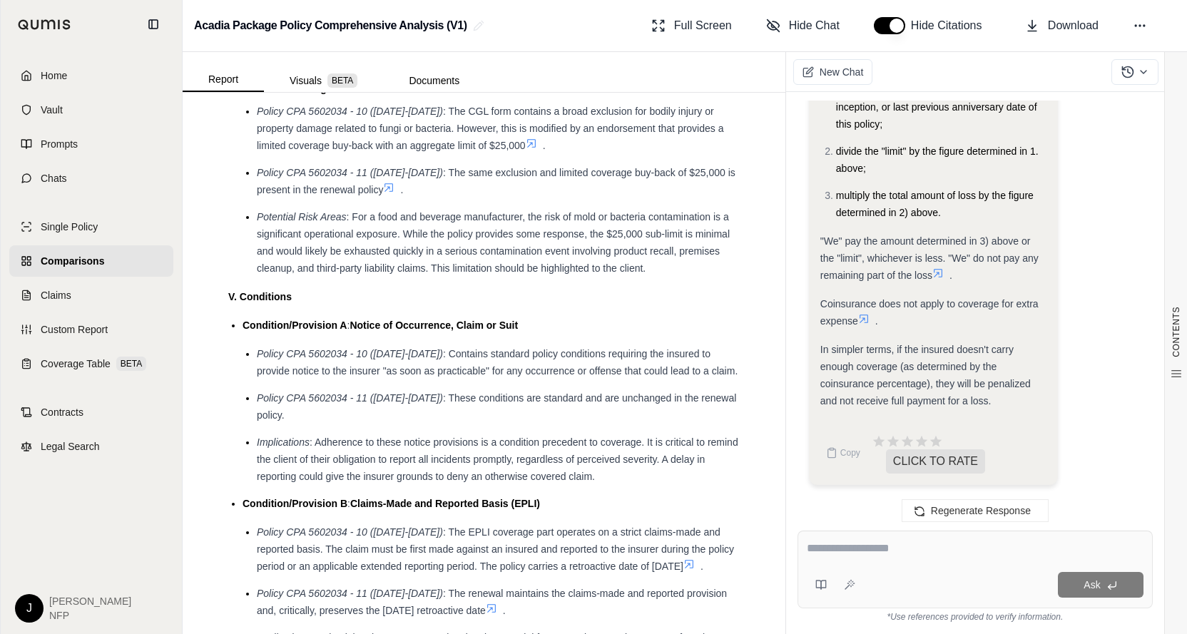
click at [867, 314] on div "Coinsurance does not apply to coverage for extra expense ." at bounding box center [933, 312] width 227 height 34
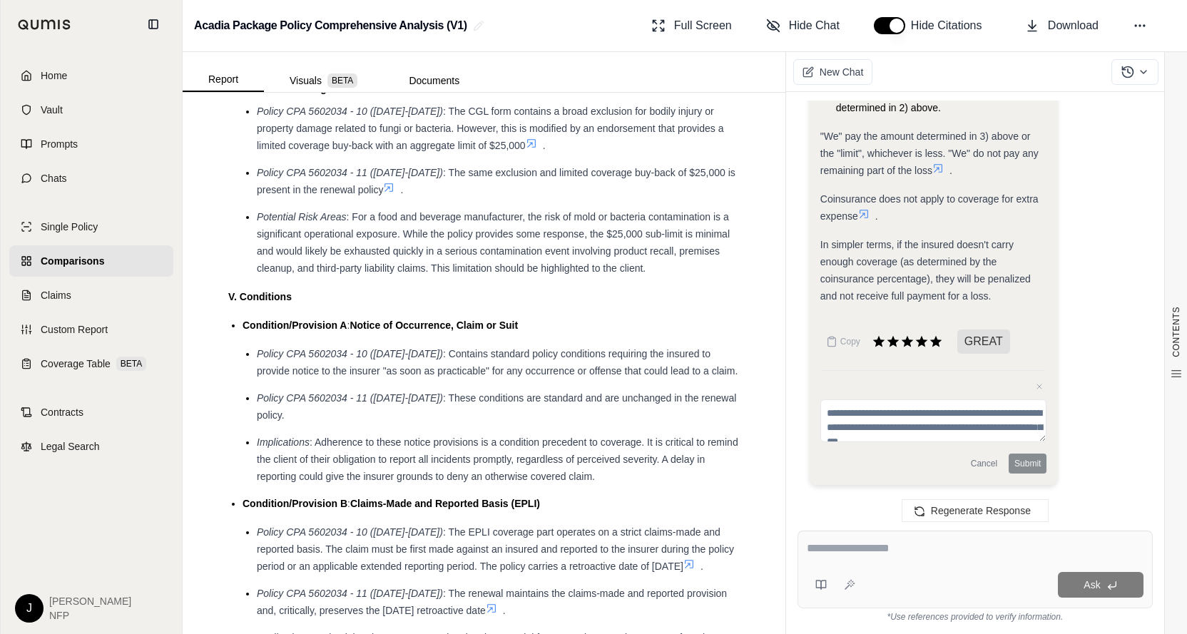
scroll to position [8664, 0]
click at [853, 551] on textarea at bounding box center [975, 548] width 337 height 17
drag, startPoint x: 894, startPoint y: 553, endPoint x: 910, endPoint y: 544, distance: 18.5
click at [908, 546] on textarea at bounding box center [975, 548] width 337 height 17
type textarea "**********"
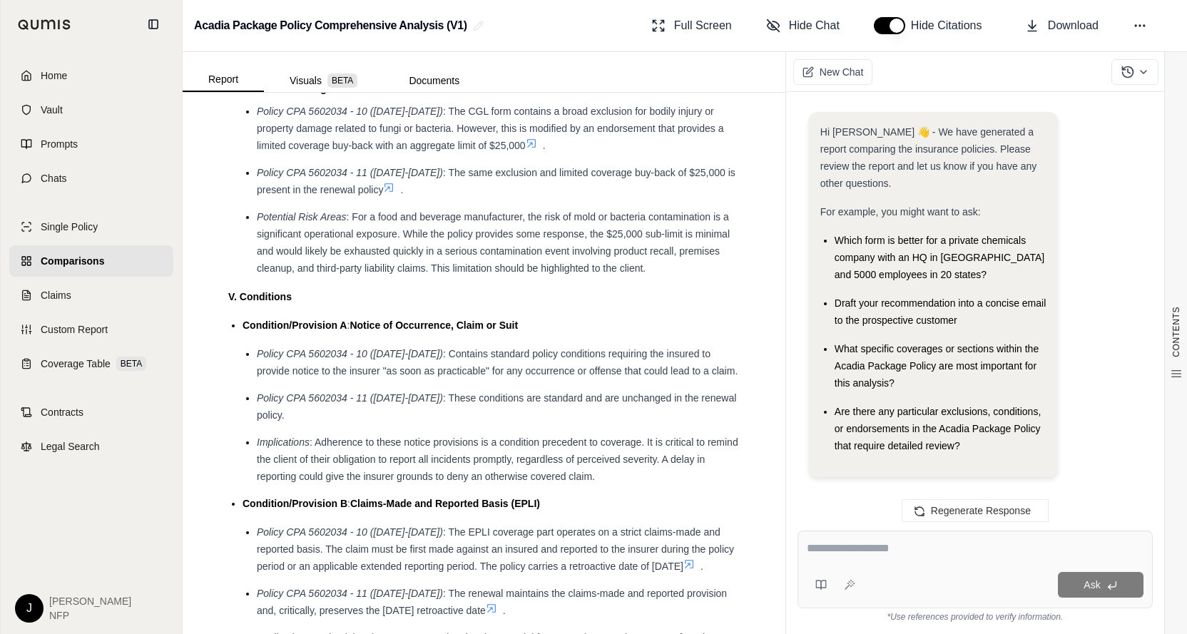
scroll to position [9025, 0]
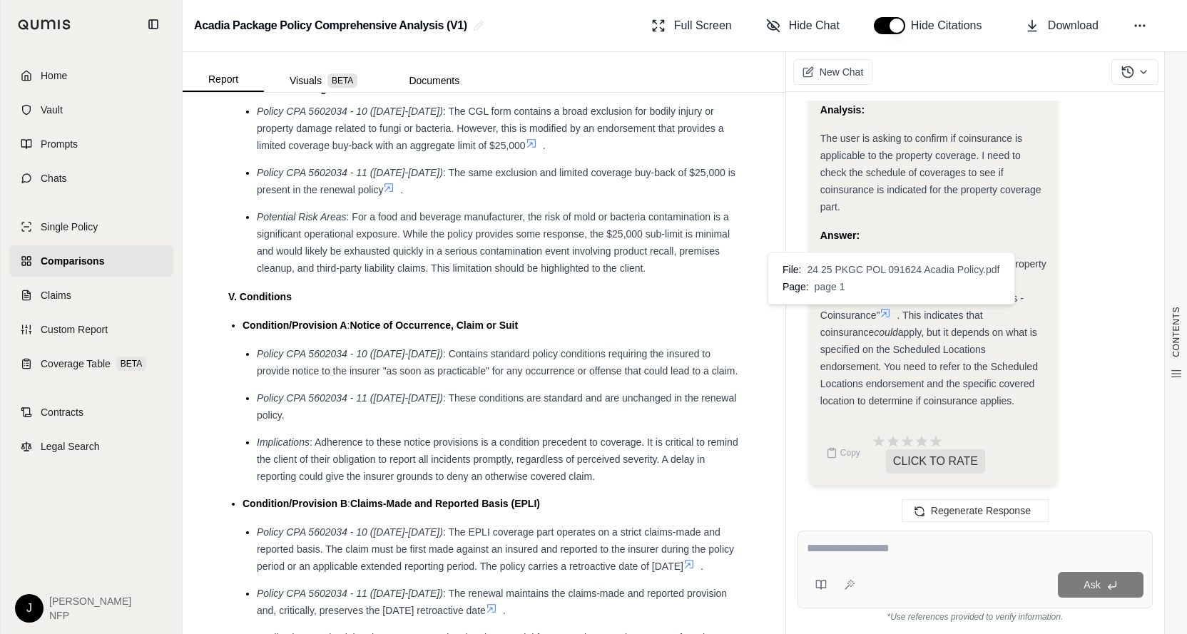
click at [889, 311] on icon at bounding box center [884, 312] width 11 height 11
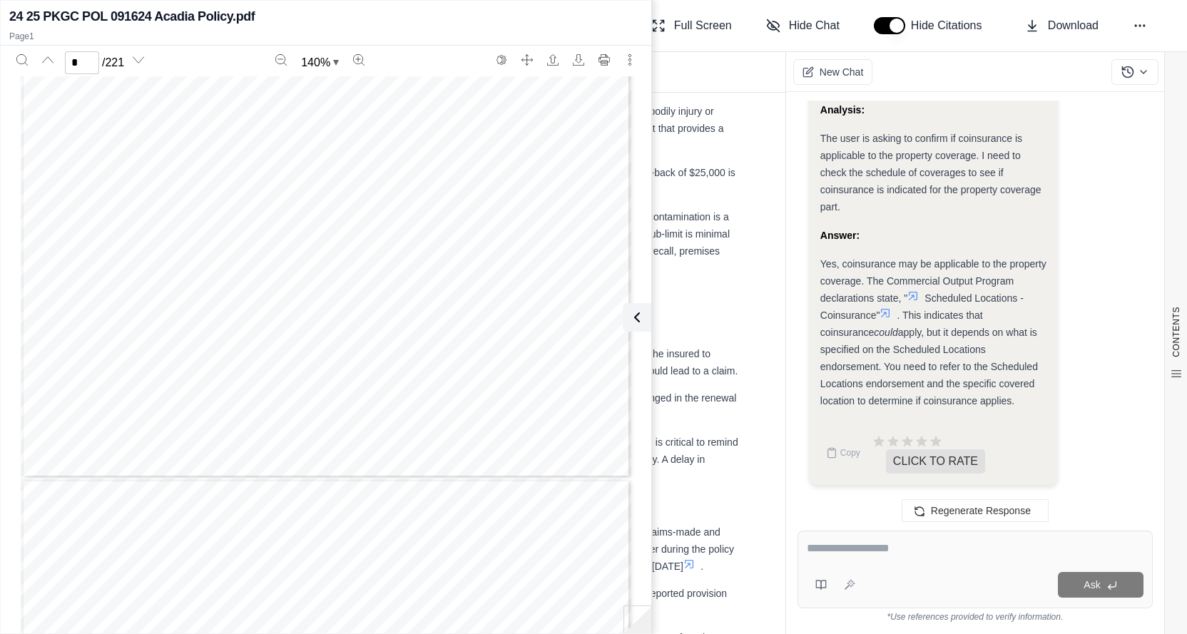
type input "*"
click at [889, 547] on textarea at bounding box center [975, 548] width 337 height 17
type textarea "**********"
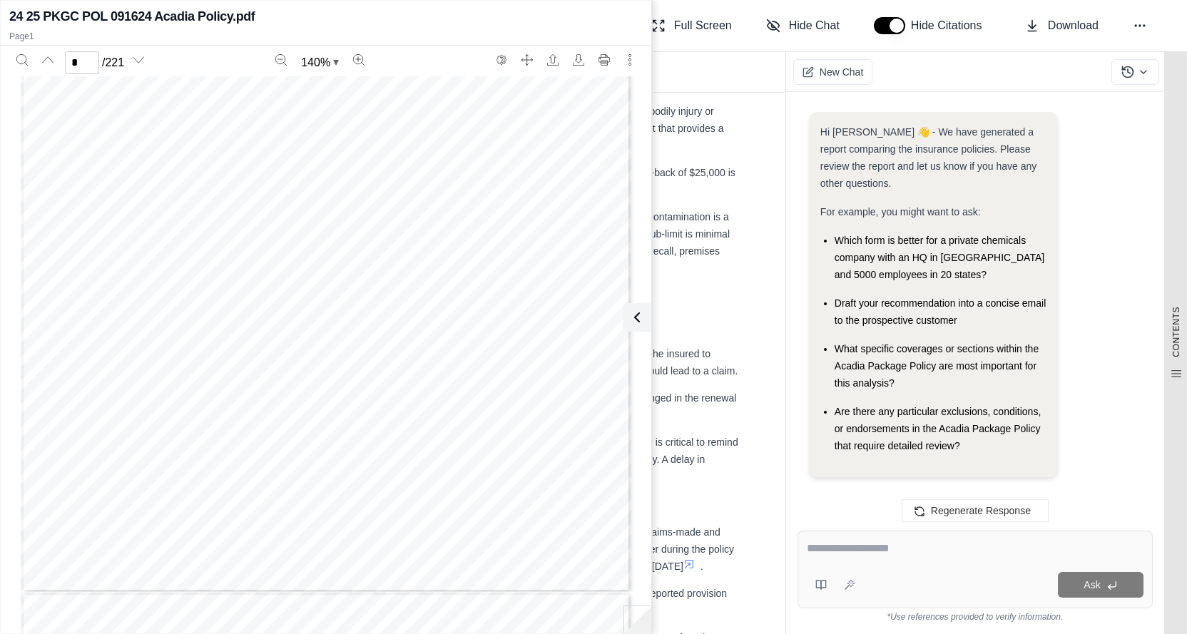
scroll to position [0, 0]
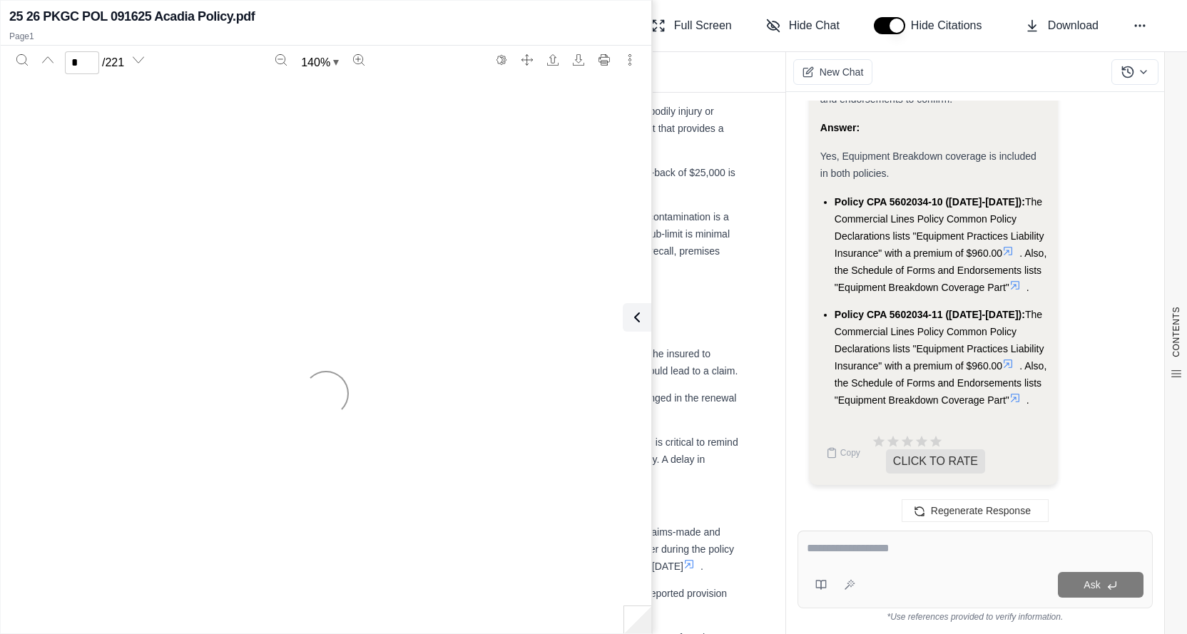
click at [1008, 358] on icon at bounding box center [1007, 363] width 11 height 11
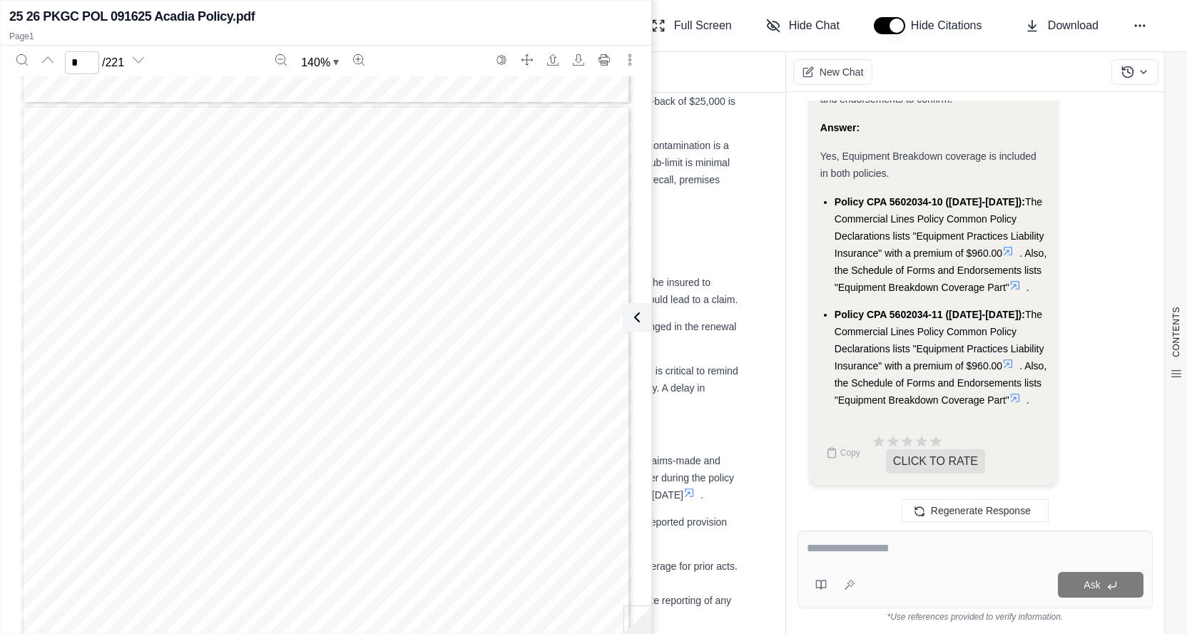
scroll to position [4065, 0]
click at [1011, 399] on icon at bounding box center [1015, 398] width 9 height 9
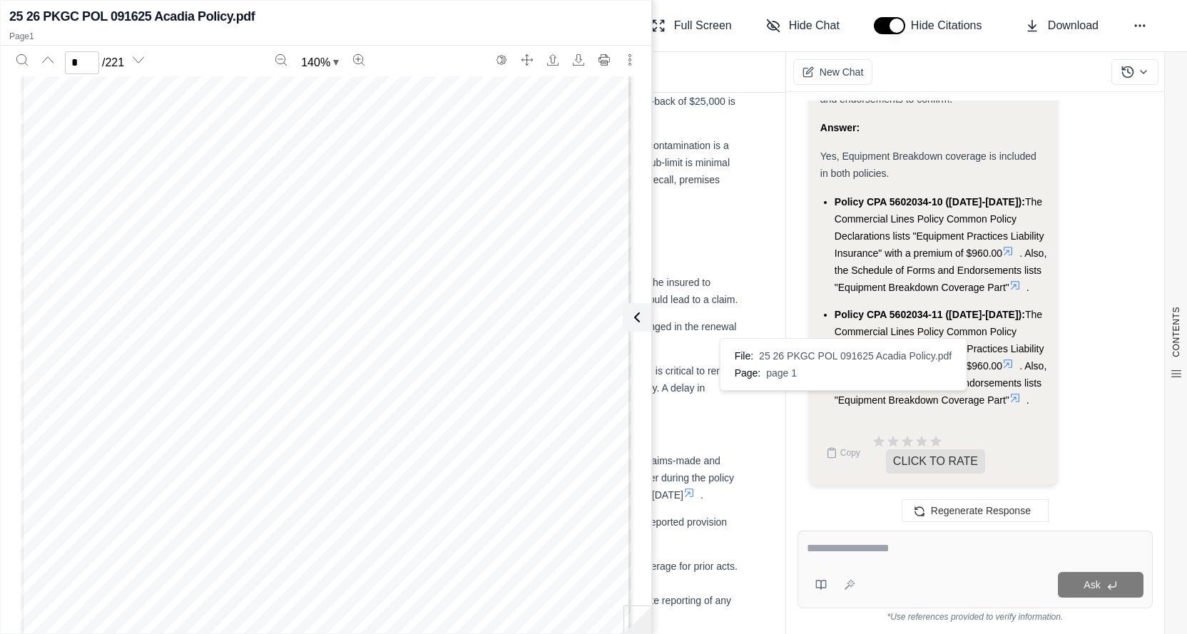
click at [1009, 394] on icon at bounding box center [1014, 397] width 11 height 11
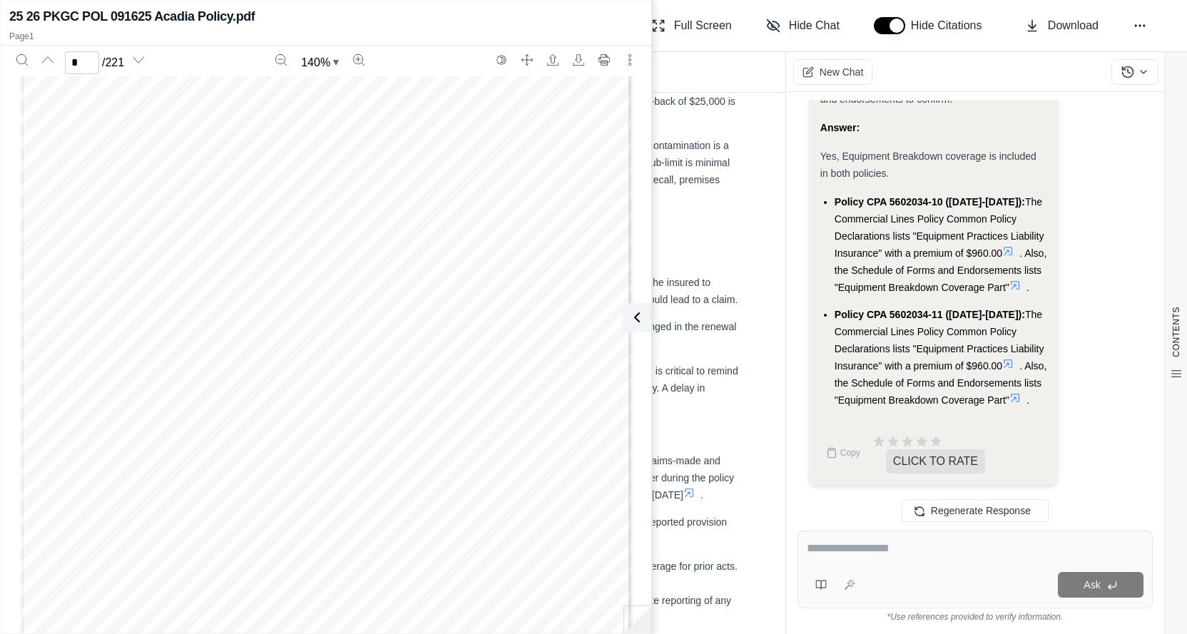
click at [1009, 394] on icon at bounding box center [1014, 397] width 11 height 11
type input "*"
drag, startPoint x: 906, startPoint y: 561, endPoint x: 922, endPoint y: 557, distance: 16.3
click at [922, 557] on div at bounding box center [975, 551] width 337 height 22
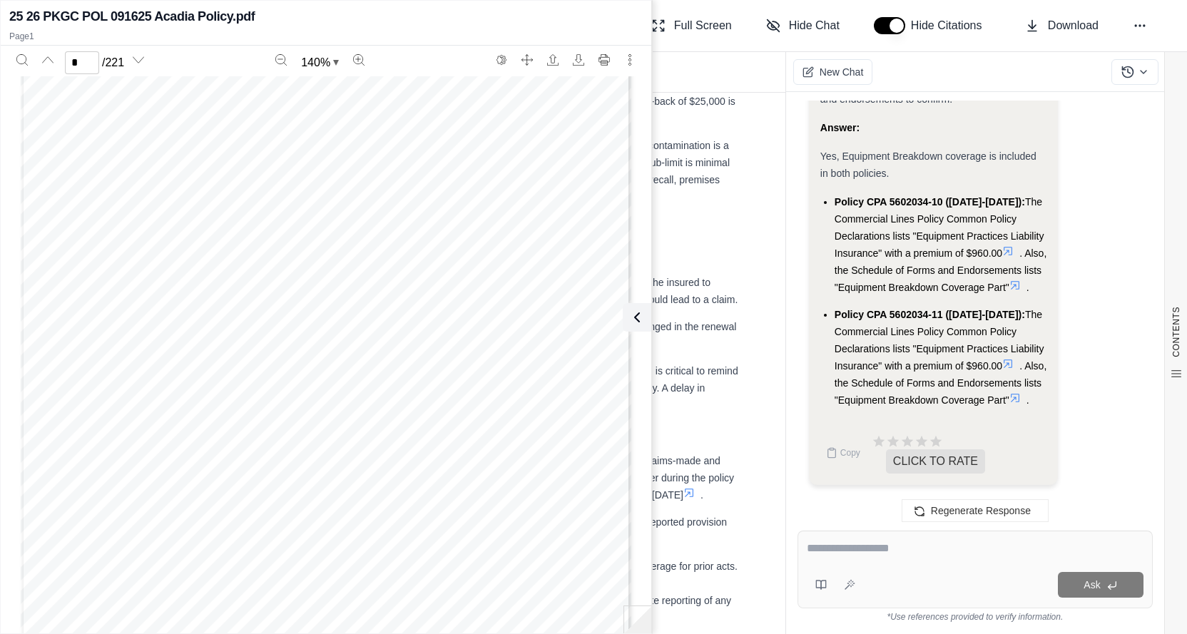
click at [952, 548] on textarea at bounding box center [975, 548] width 337 height 17
drag, startPoint x: 844, startPoint y: 555, endPoint x: 817, endPoint y: 566, distance: 29.8
click at [817, 566] on div "Ask" at bounding box center [974, 570] width 355 height 78
type textarea "**********"
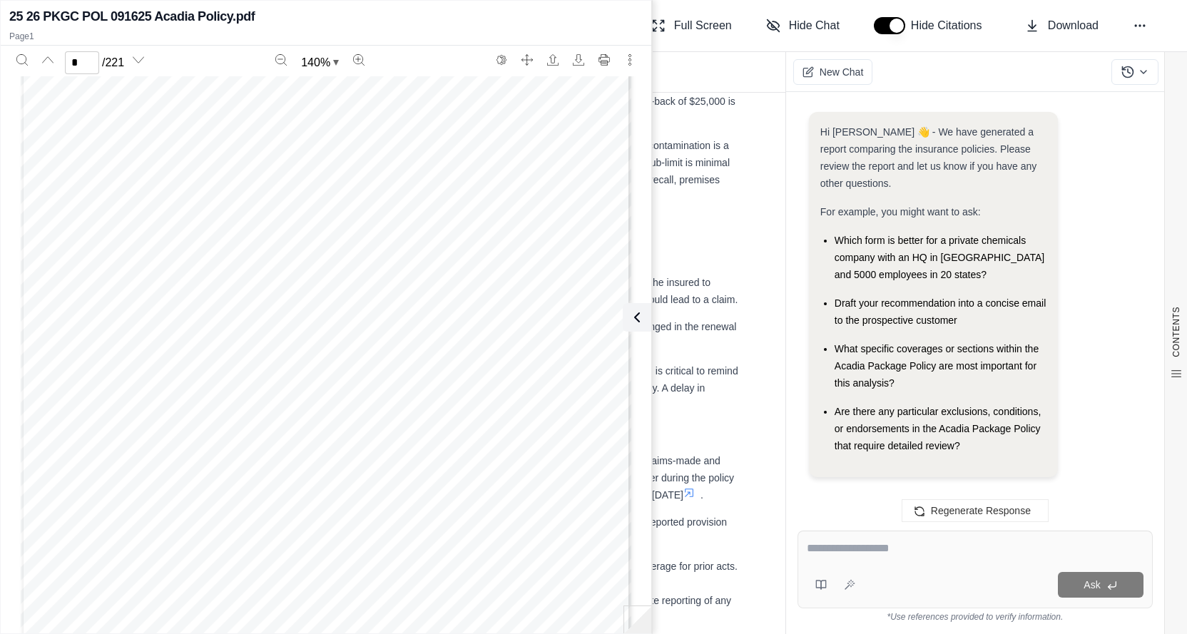
scroll to position [10353, 0]
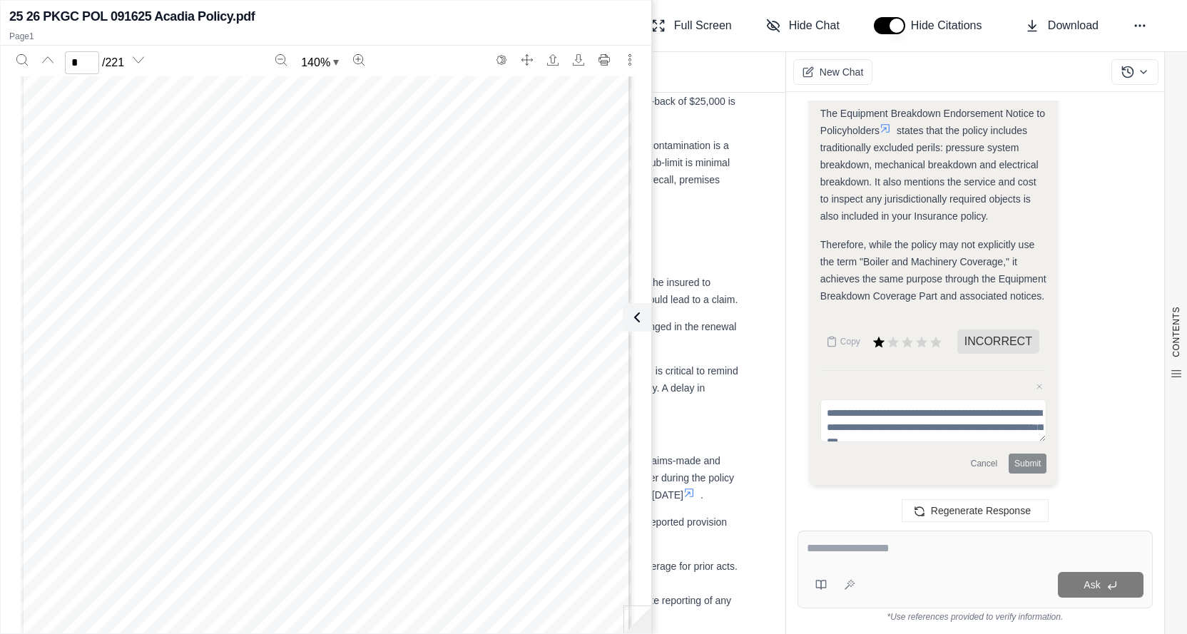
click at [905, 566] on div "Ask" at bounding box center [974, 570] width 355 height 78
type textarea "**********"
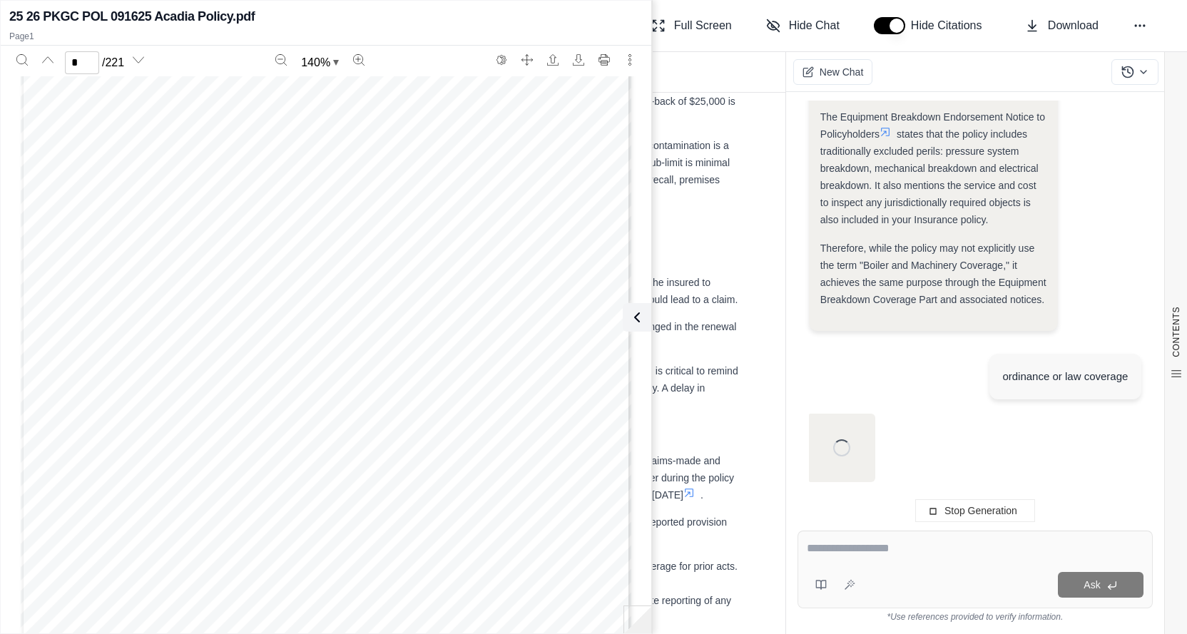
scroll to position [9854, 0]
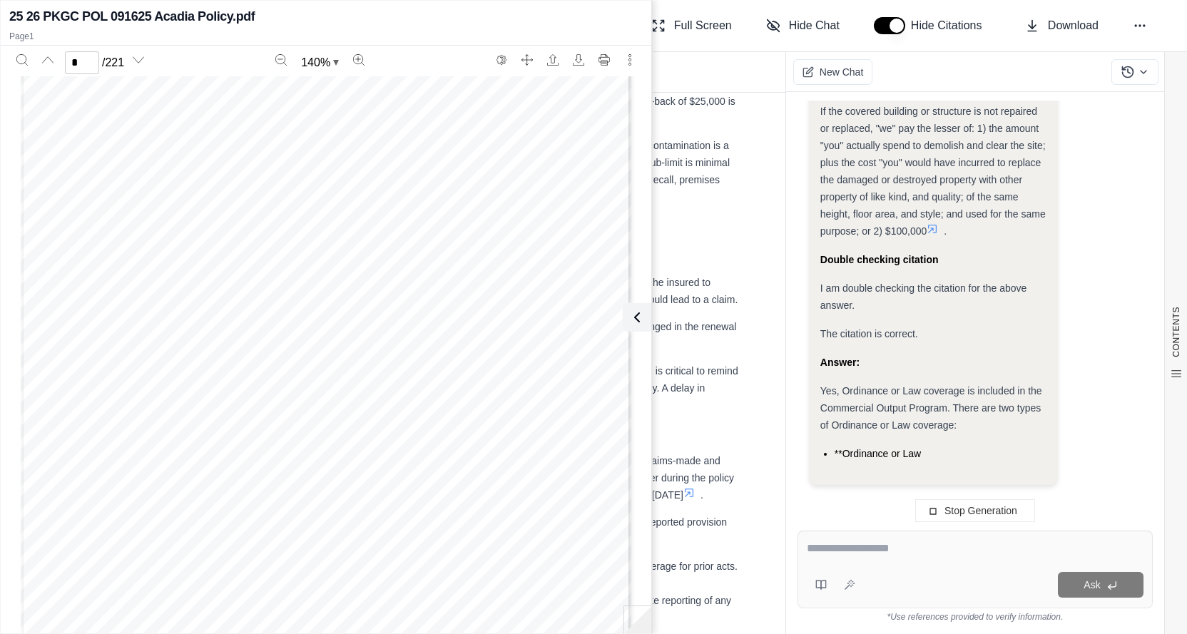
click at [887, 549] on textarea at bounding box center [975, 548] width 337 height 17
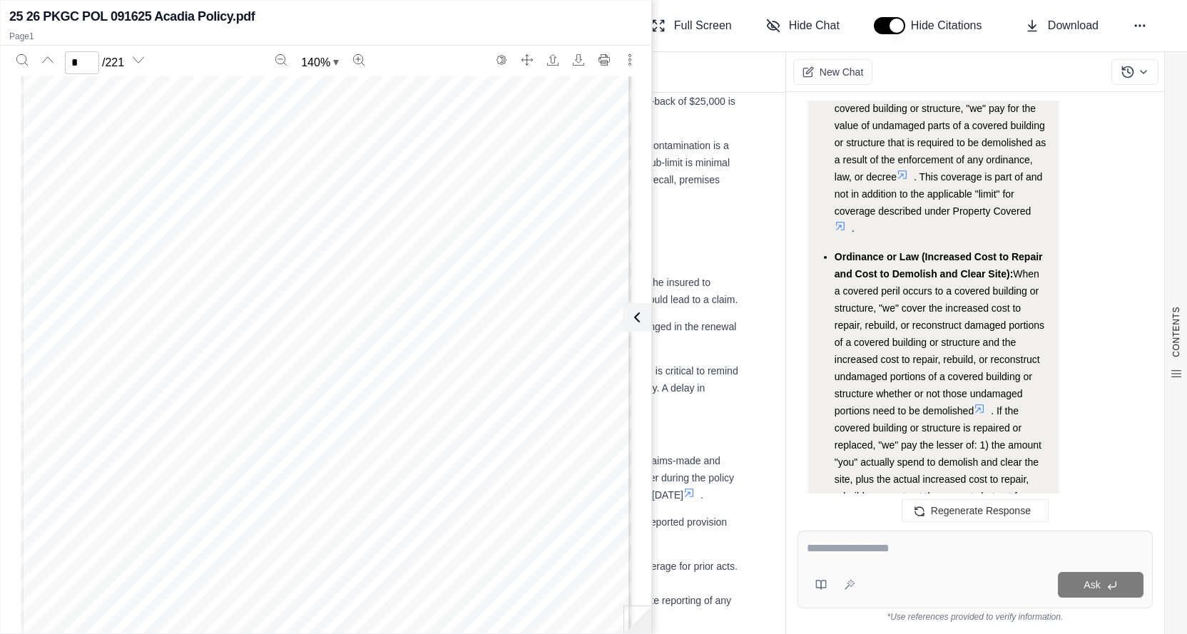
scroll to position [11683, 0]
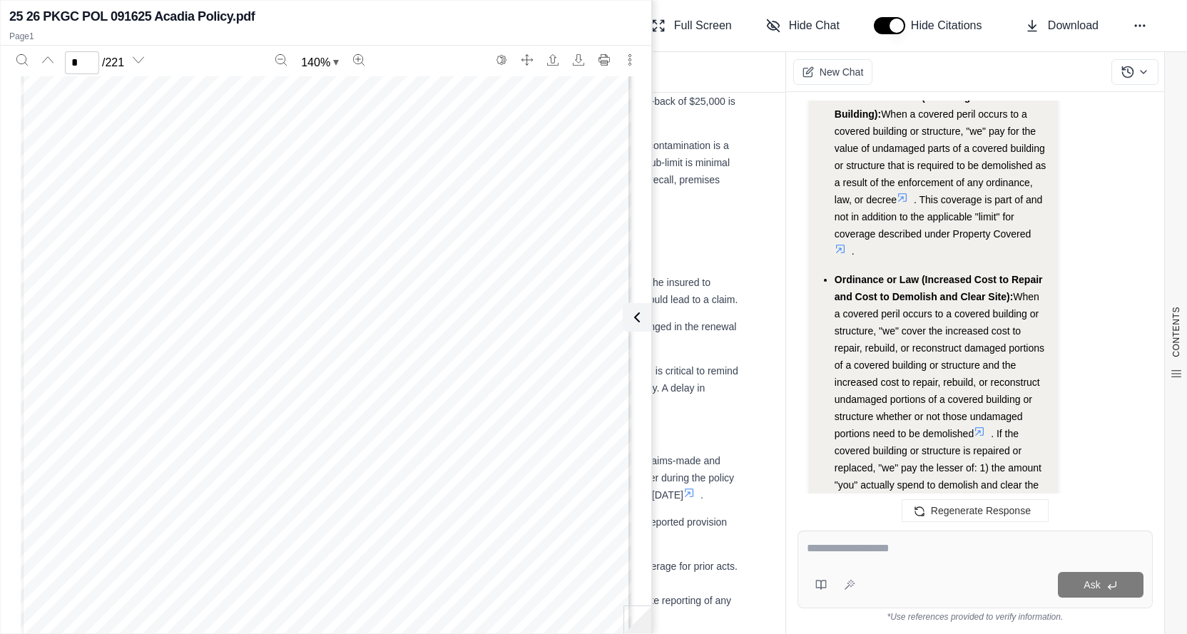
click at [907, 203] on icon at bounding box center [901, 197] width 11 height 11
click at [906, 203] on icon at bounding box center [901, 197] width 11 height 11
click at [598, 349] on div "Page 33" at bounding box center [326, 386] width 610 height 790
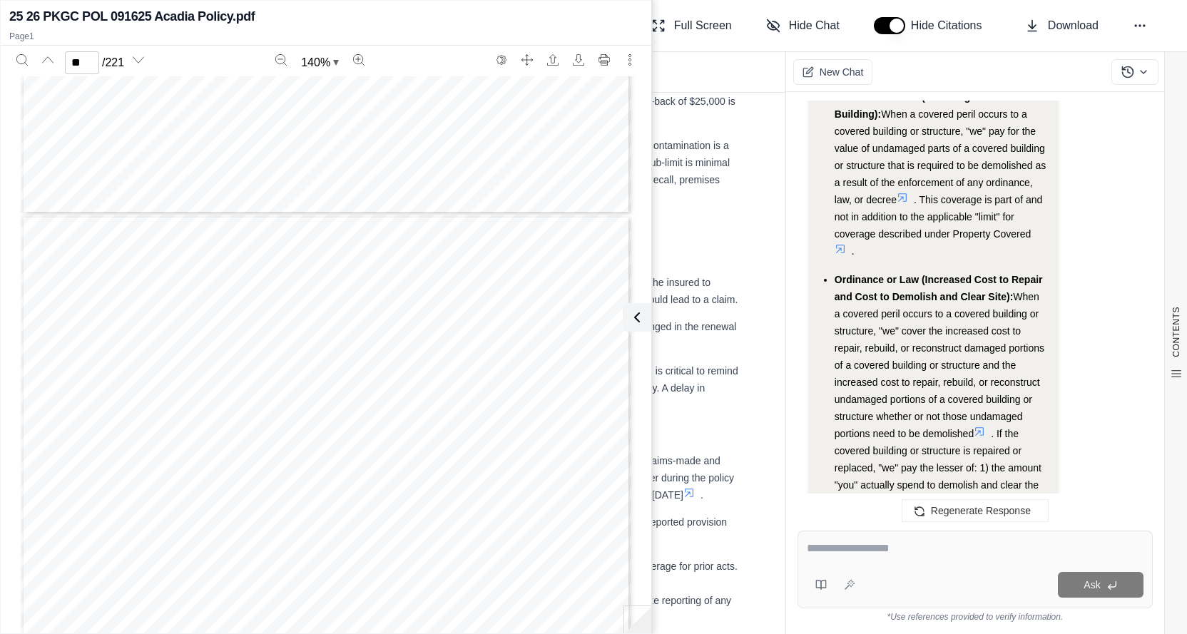
scroll to position [27221, 0]
type input "**"
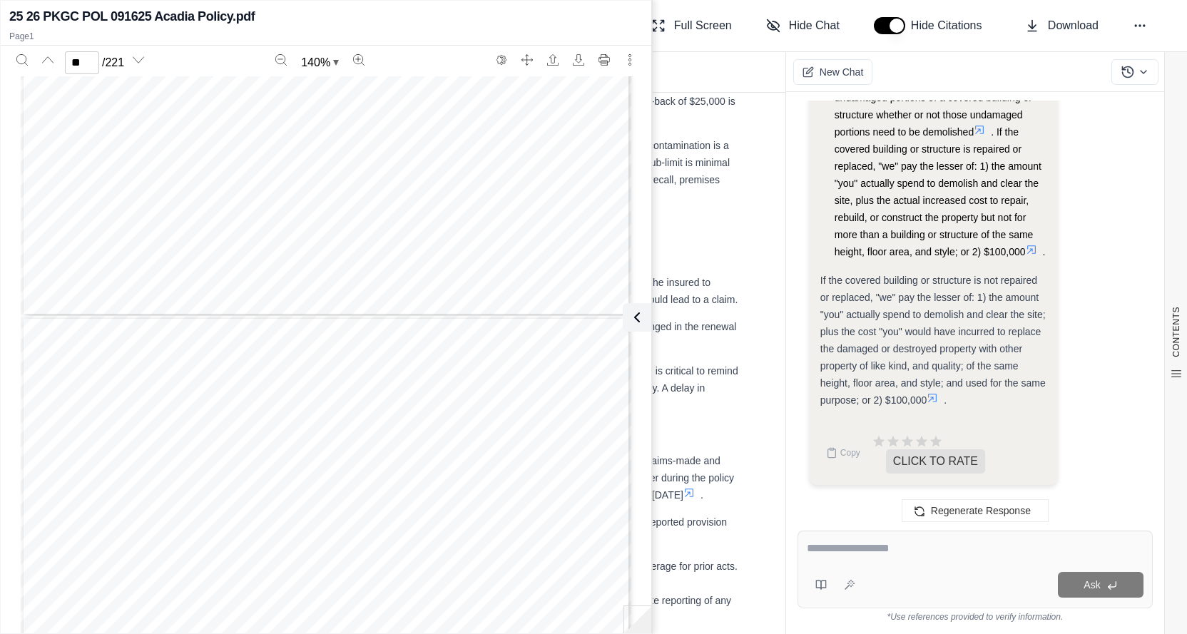
scroll to position [12106, 0]
click at [1003, 334] on span "If the covered building or structure is not repaired or replaced, "we" pay the …" at bounding box center [932, 340] width 225 height 131
click at [933, 398] on icon at bounding box center [931, 397] width 11 height 11
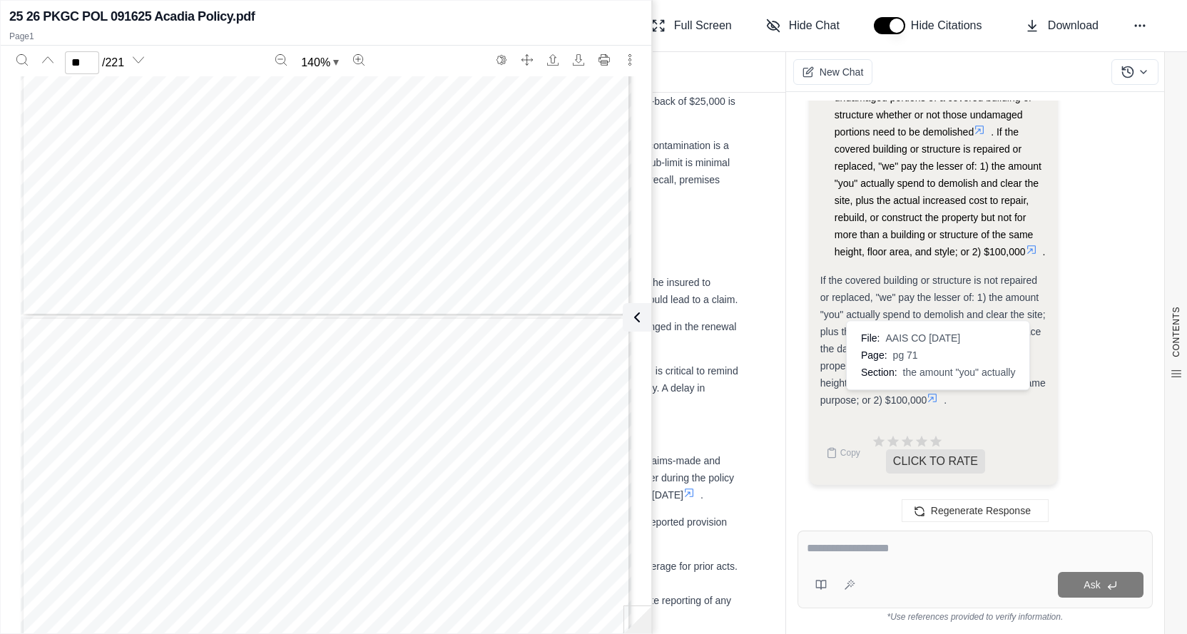
click at [933, 392] on div "If the covered building or structure is not repaired or replaced, "we" pay the …" at bounding box center [933, 340] width 227 height 137
click at [894, 543] on textarea at bounding box center [975, 548] width 337 height 17
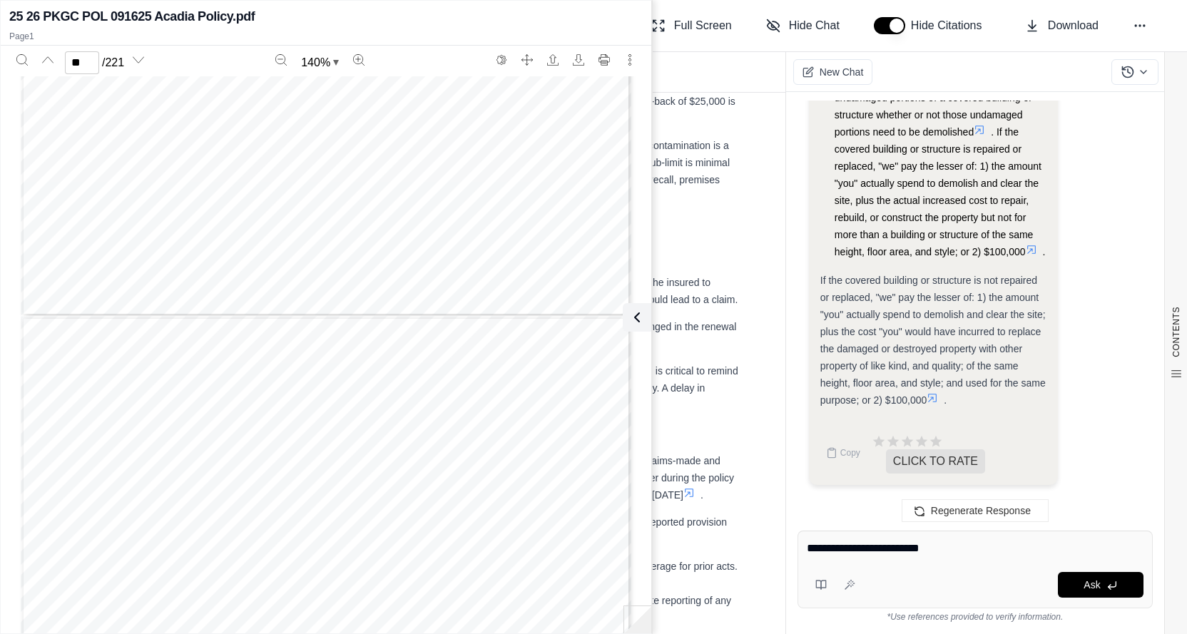
type textarea "**********"
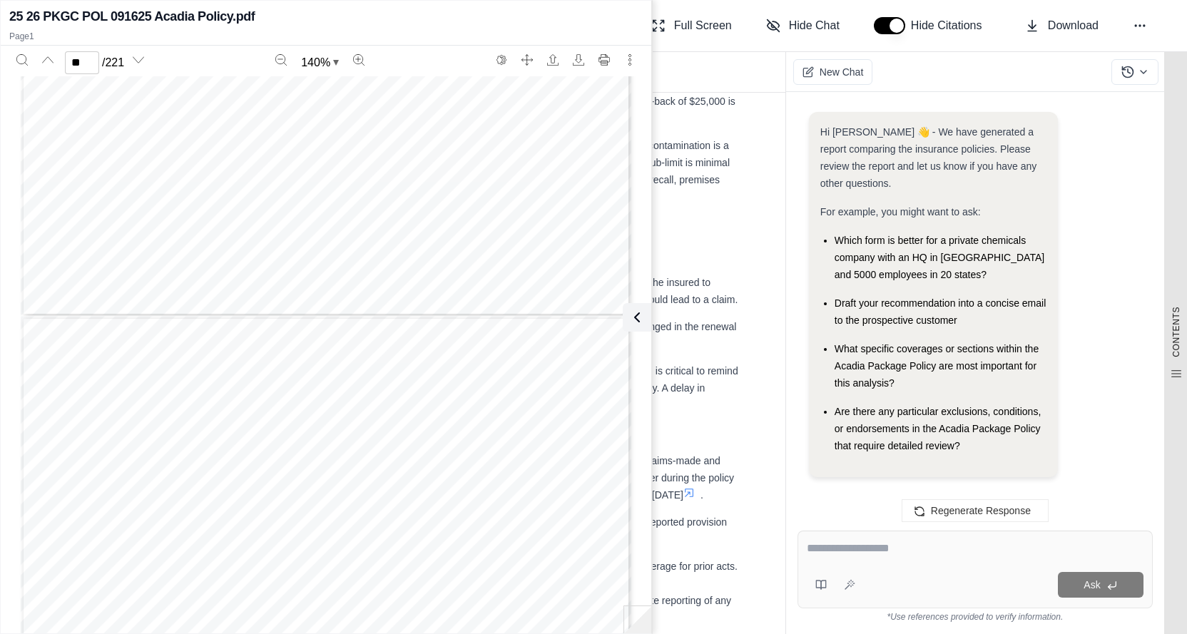
scroll to position [12482, 0]
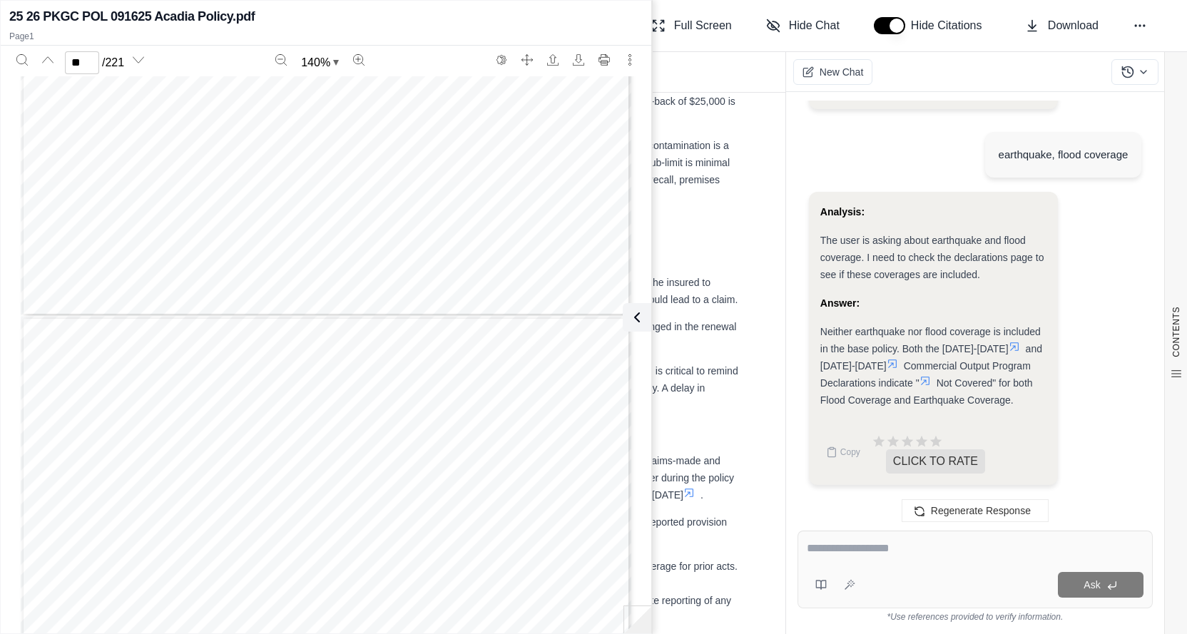
drag, startPoint x: 883, startPoint y: 553, endPoint x: 896, endPoint y: 556, distance: 13.3
click at [889, 554] on textarea at bounding box center [975, 548] width 337 height 17
type textarea "**********"
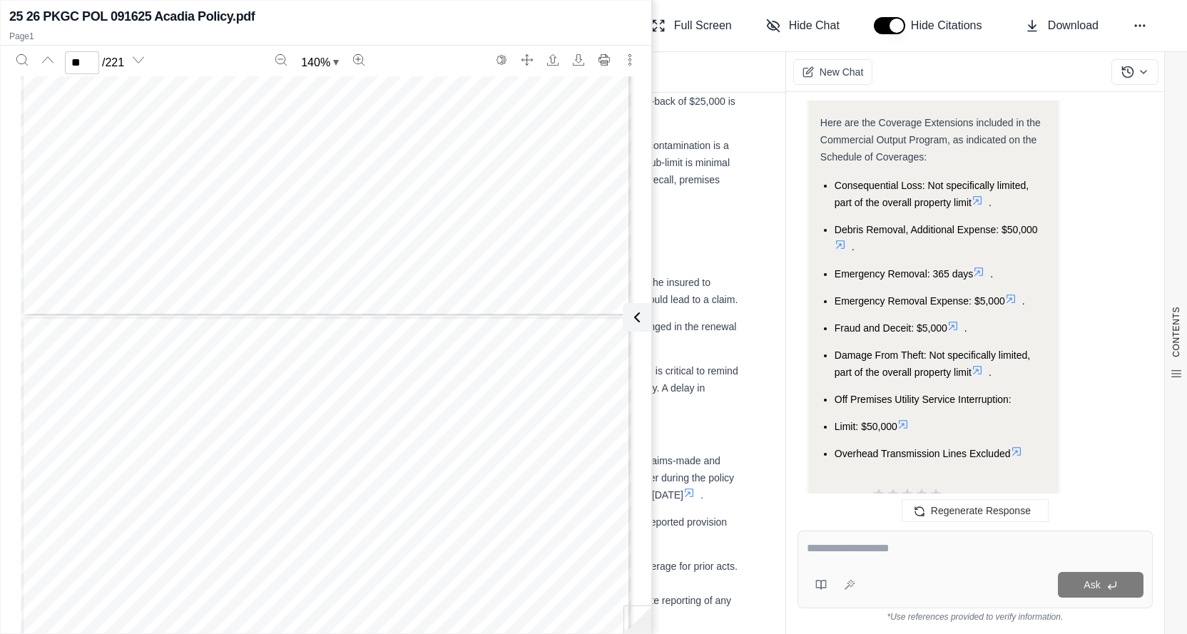
scroll to position [13468, 0]
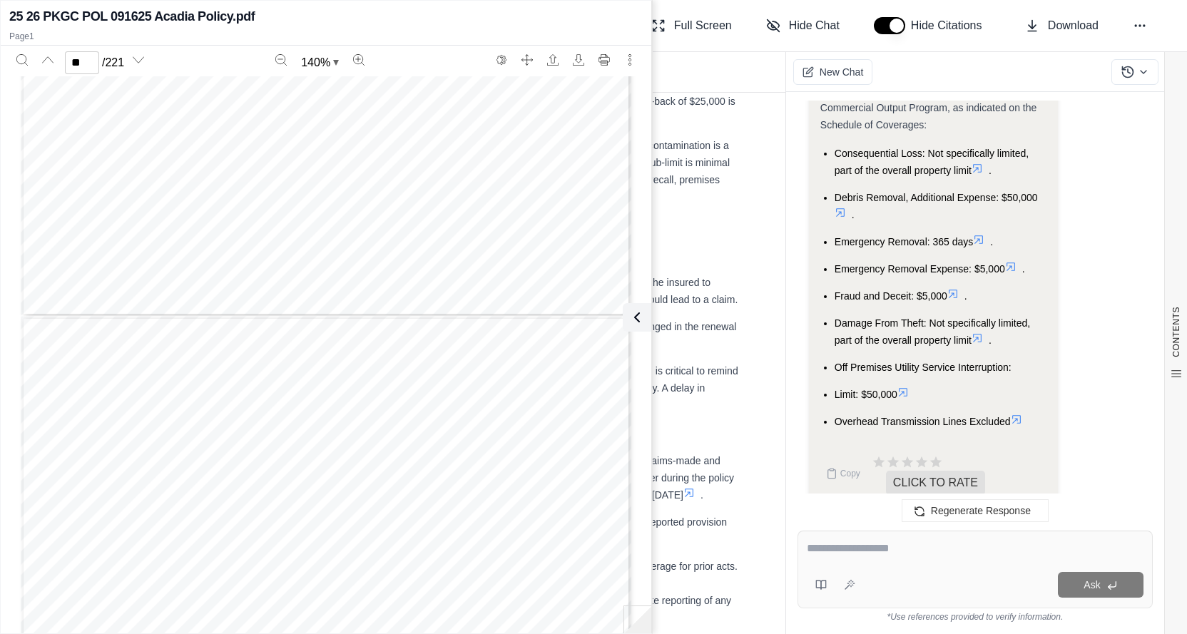
drag, startPoint x: 1110, startPoint y: 226, endPoint x: 1112, endPoint y: 245, distance: 18.6
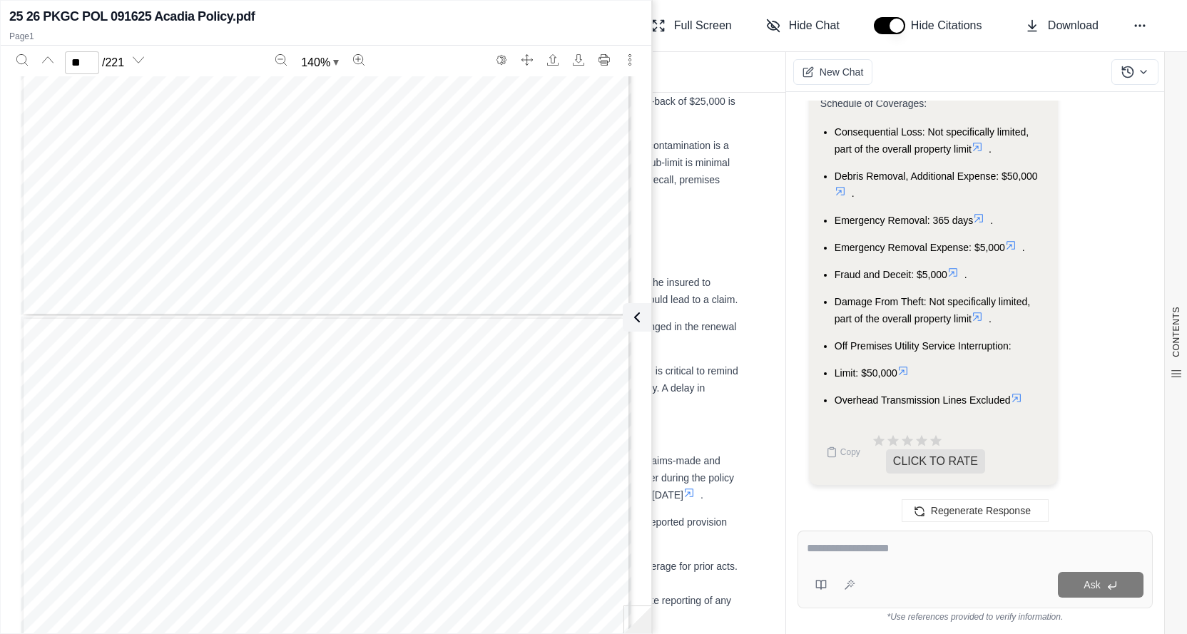
scroll to position [13540, 0]
click at [1149, 220] on div "Hi [PERSON_NAME] 👋 - We have generated a report comparing the insurance policie…" at bounding box center [974, 304] width 355 height 407
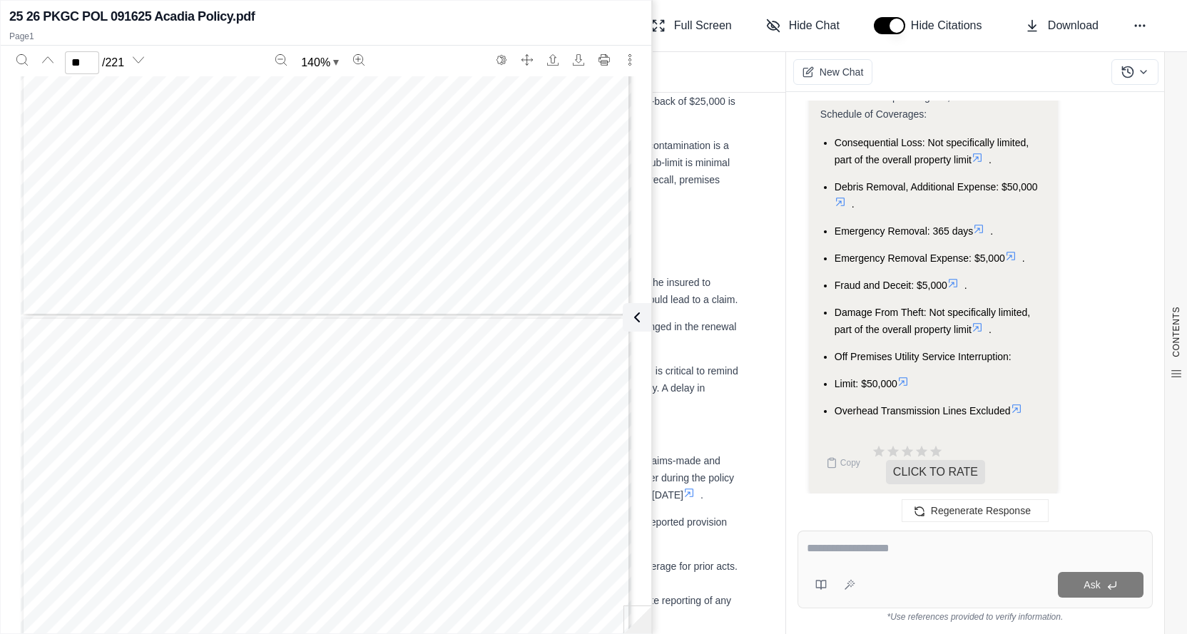
scroll to position [13468, 0]
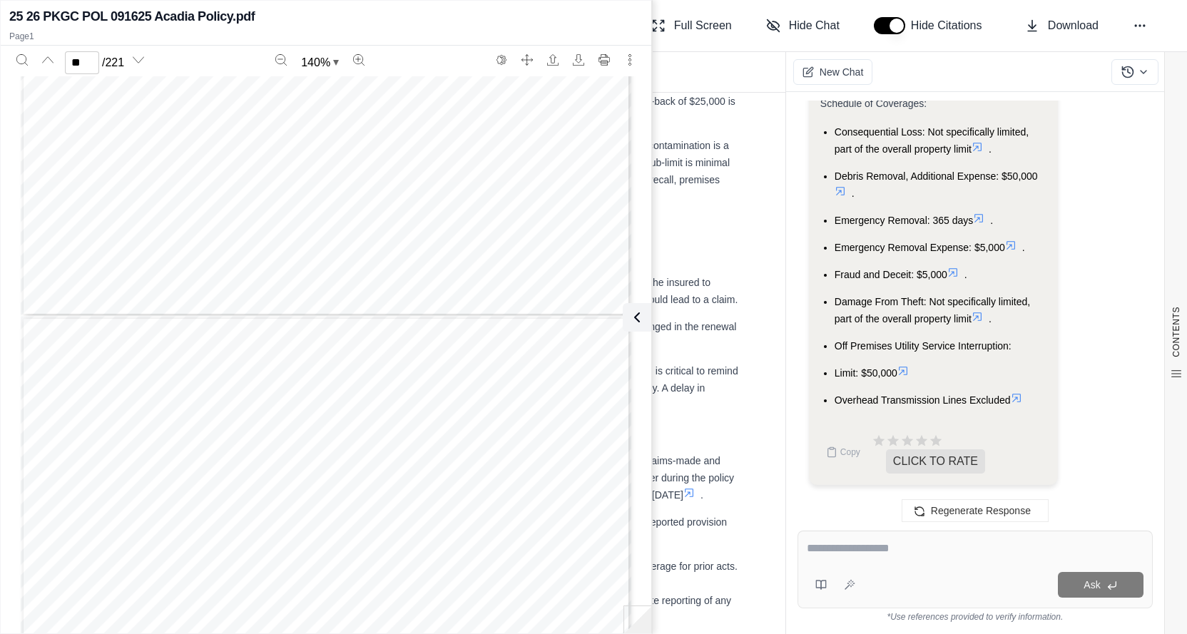
scroll to position [13611, 0]
click at [964, 370] on li "Limit: $50,000" at bounding box center [940, 372] width 213 height 17
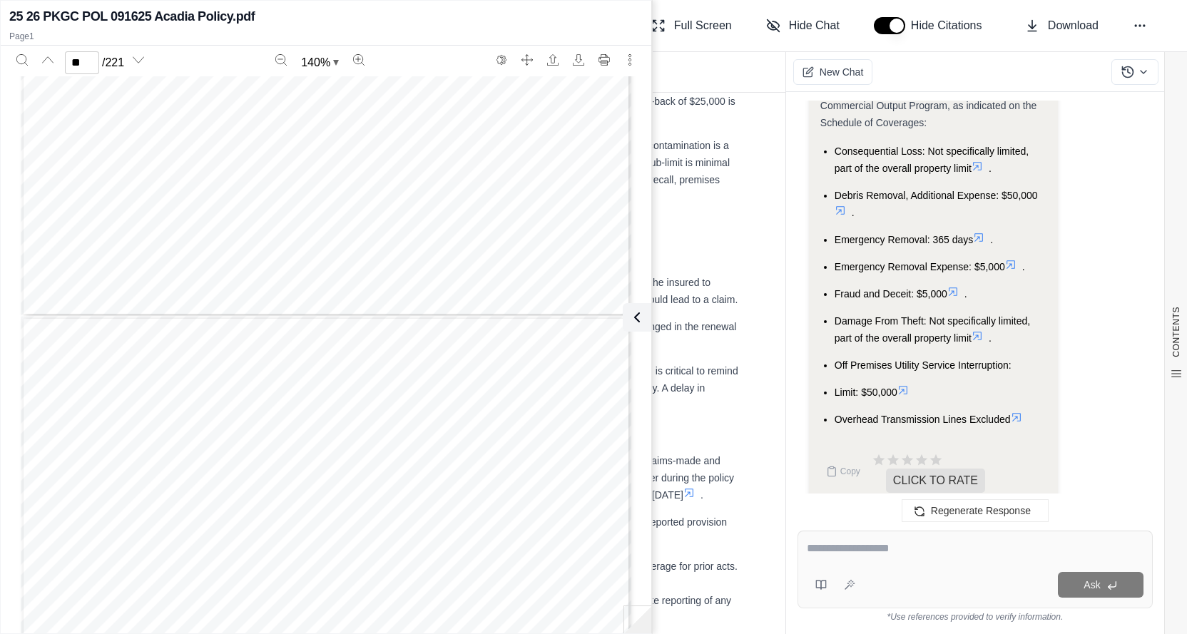
scroll to position [13468, 0]
click at [1155, 413] on div "Hi [PERSON_NAME] 👋 - We have generated a report comparing the insurance policie…" at bounding box center [975, 304] width 378 height 430
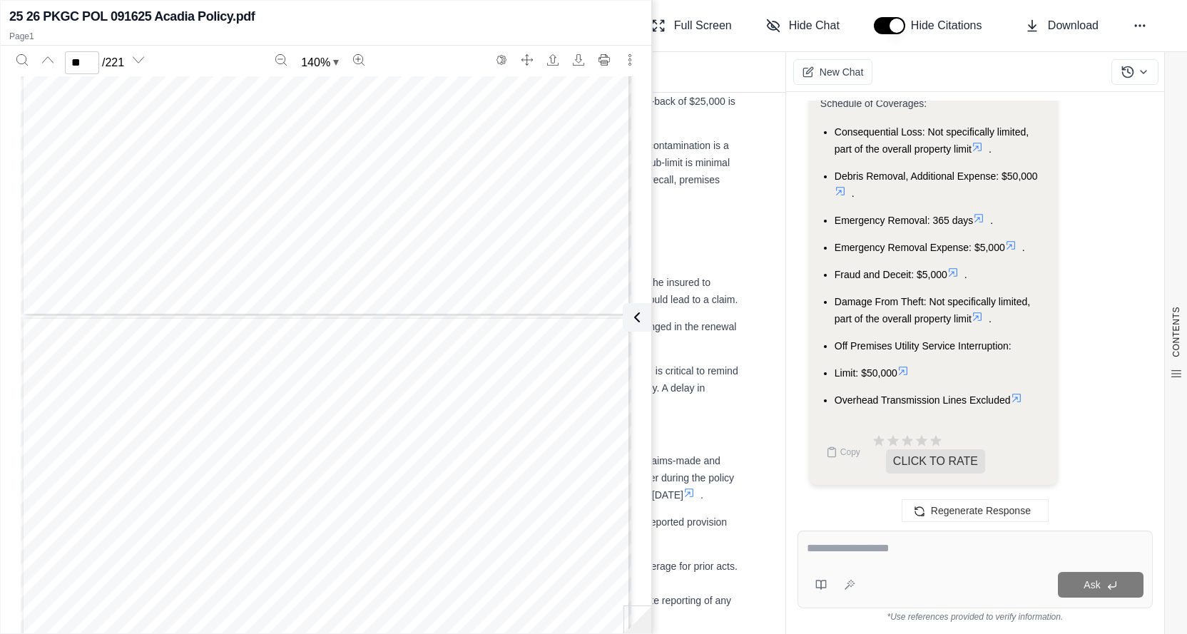
scroll to position [13611, 0]
drag, startPoint x: 854, startPoint y: 562, endPoint x: 872, endPoint y: 546, distance: 23.7
click at [857, 556] on div at bounding box center [975, 551] width 337 height 22
click at [919, 564] on div "Ask" at bounding box center [974, 570] width 355 height 78
drag, startPoint x: 922, startPoint y: 555, endPoint x: 827, endPoint y: 571, distance: 96.1
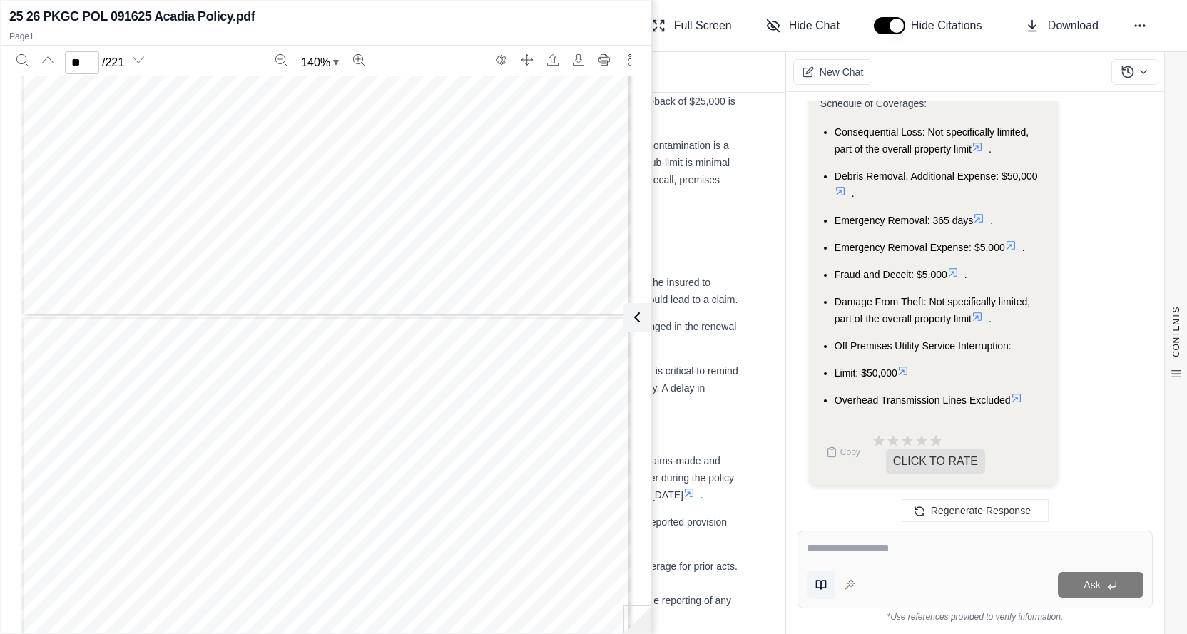
click at [827, 571] on div "Ask" at bounding box center [974, 570] width 355 height 78
type textarea "**********"
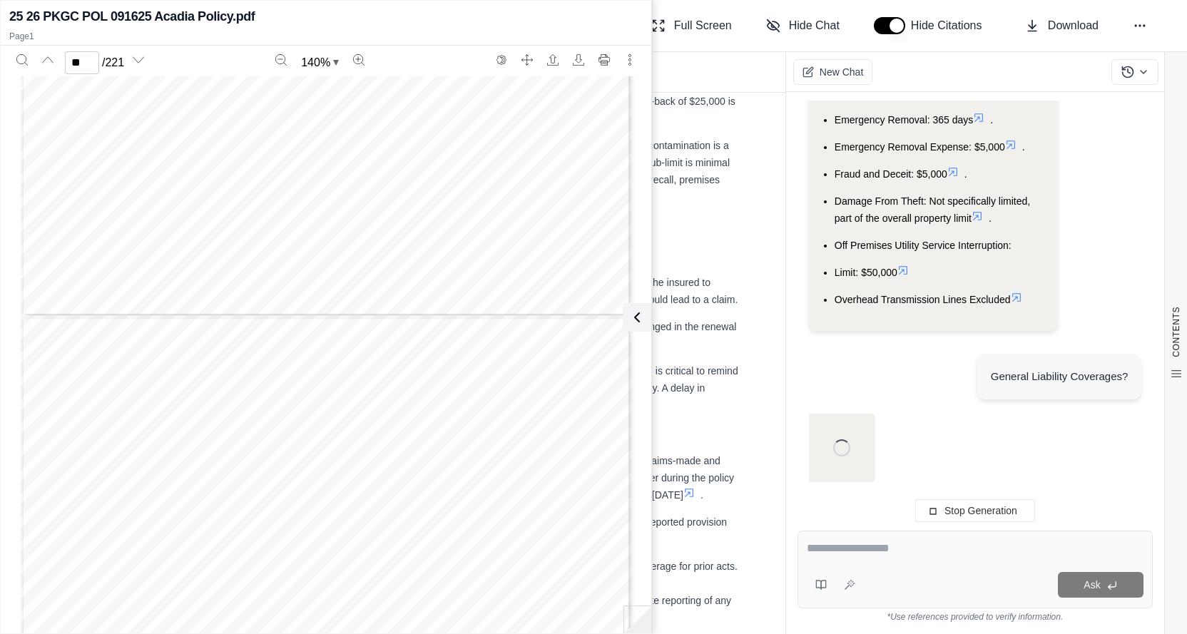
scroll to position [0, 0]
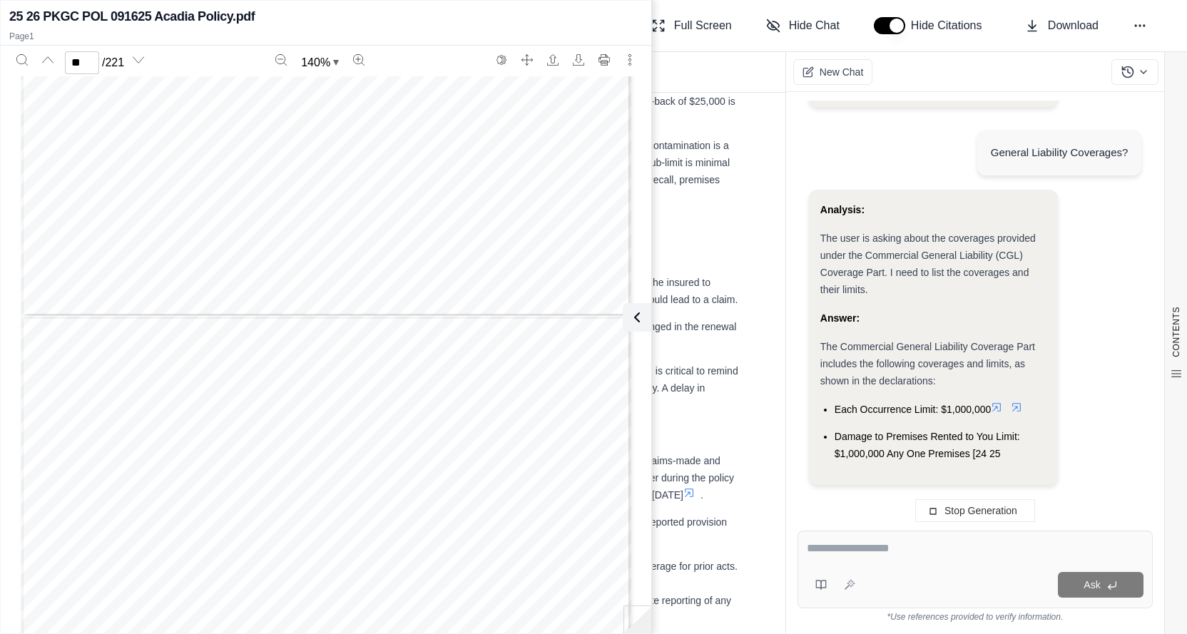
drag, startPoint x: 636, startPoint y: 317, endPoint x: 623, endPoint y: 323, distance: 14.0
click at [631, 320] on icon at bounding box center [636, 317] width 17 height 17
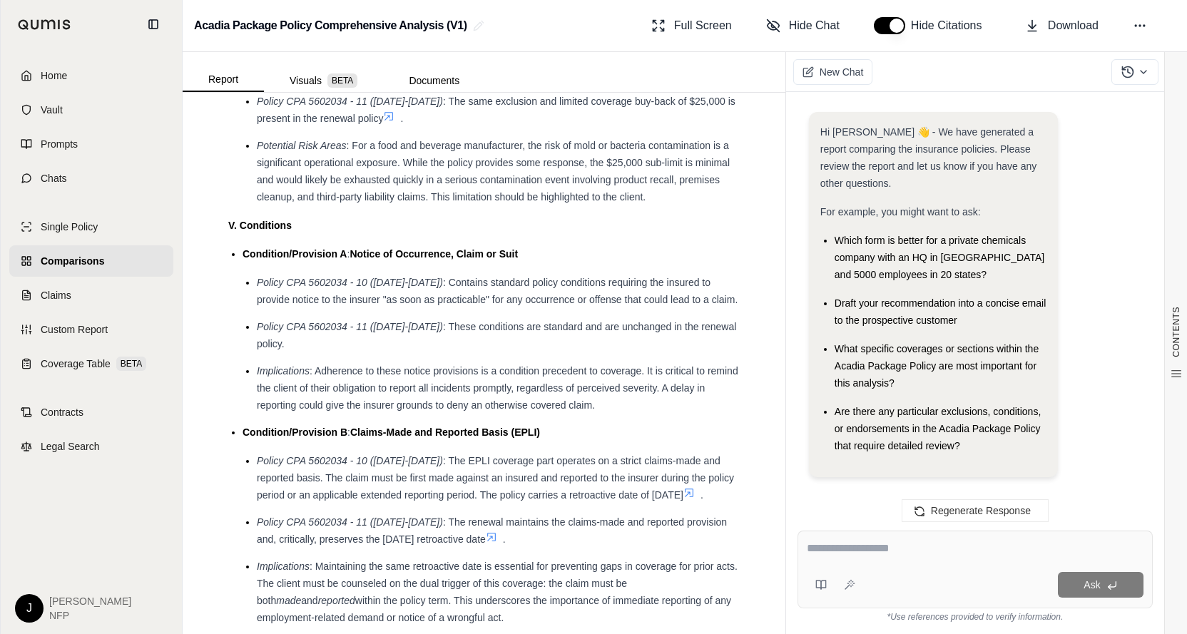
scroll to position [14663, 0]
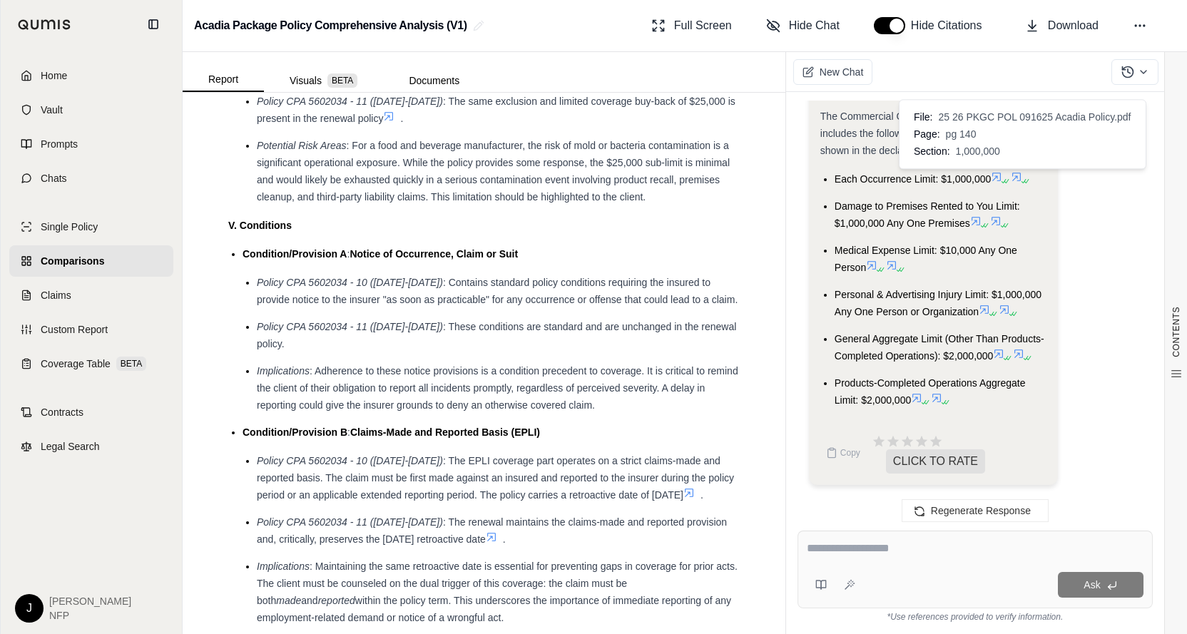
click at [1020, 176] on icon at bounding box center [1016, 176] width 11 height 11
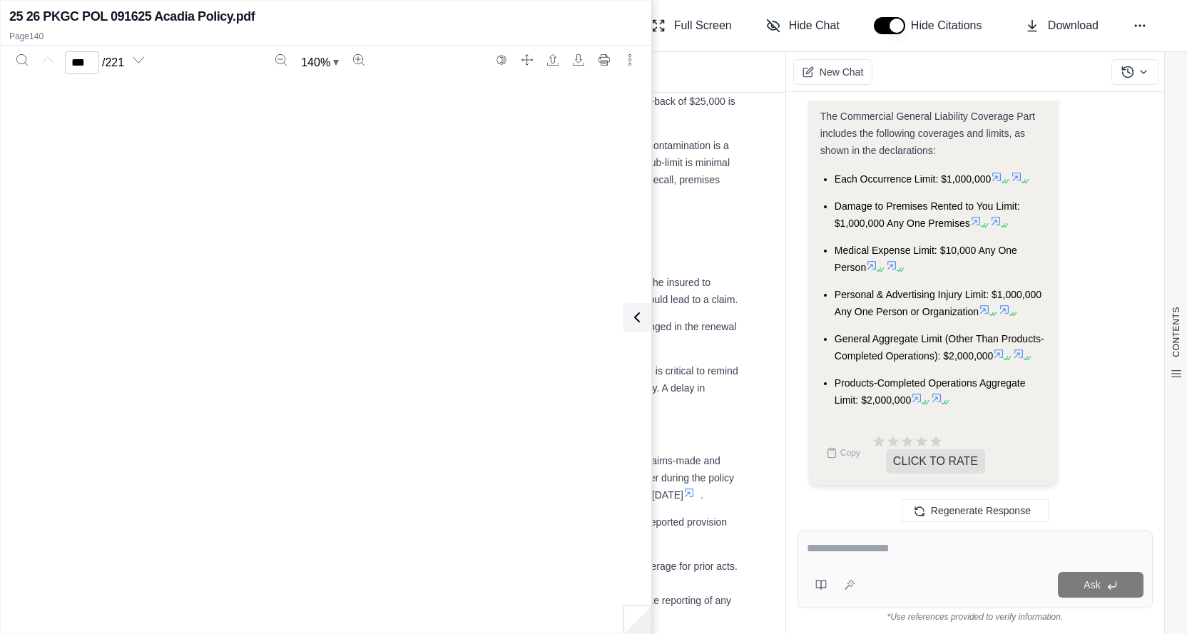
type input "***"
click at [428, 225] on div "COMMERCIAL GENERAL LIABILITY COMMERCIAL GENERAL LIABILITY DECLARATIONS_B CG DS …" at bounding box center [326, 471] width 610 height 790
click at [521, 327] on div "COMMERCIAL GENERAL LIABILITY COMMERCIAL GENERAL LIABILITY DECLARATIONS_B CG DS …" at bounding box center [326, 471] width 610 height 790
click at [543, 390] on div "COMMERCIAL GENERAL LIABILITY COMMERCIAL GENERAL LIABILITY DECLARATIONS_B CG DS …" at bounding box center [326, 471] width 610 height 790
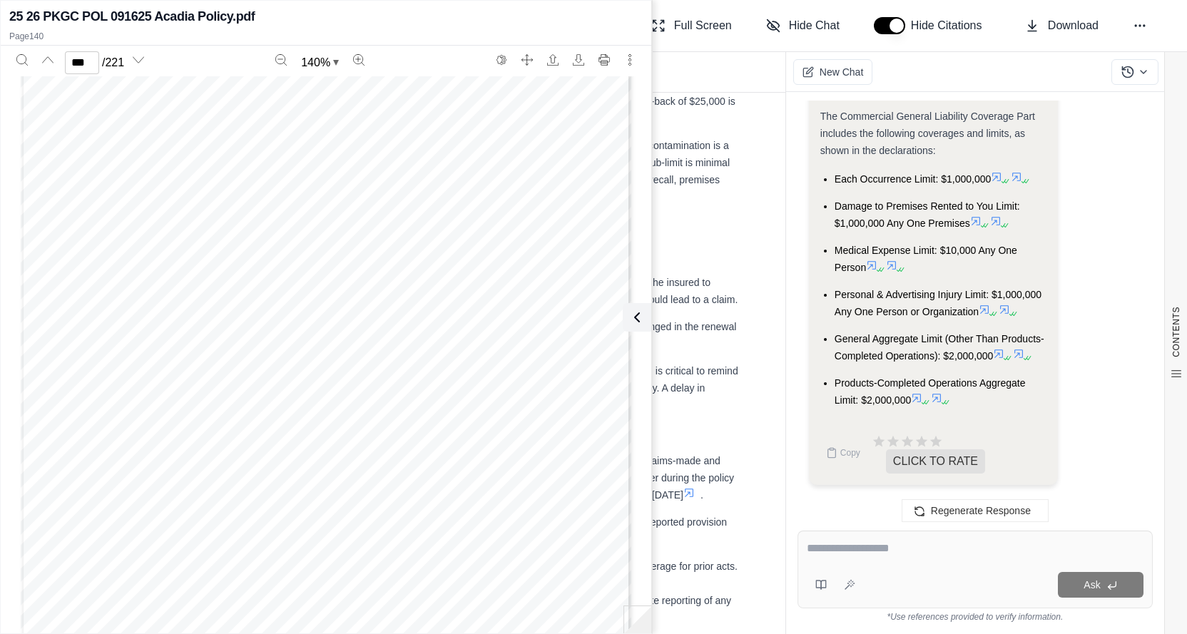
scroll to position [110029, 0]
click at [555, 270] on div "COMMERCIAL GENERAL LIABILITY COMMERCIAL GENERAL LIABILITY DECLARATIONS_B CG DS …" at bounding box center [326, 257] width 610 height 790
click at [551, 284] on div "COMMERCIAL GENERAL LIABILITY COMMERCIAL GENERAL LIABILITY DECLARATIONS_B CG DS …" at bounding box center [326, 329] width 610 height 790
click at [548, 337] on div "COMMERCIAL GENERAL LIABILITY COMMERCIAL GENERAL LIABILITY DECLARATIONS_B CG DS …" at bounding box center [326, 329] width 610 height 790
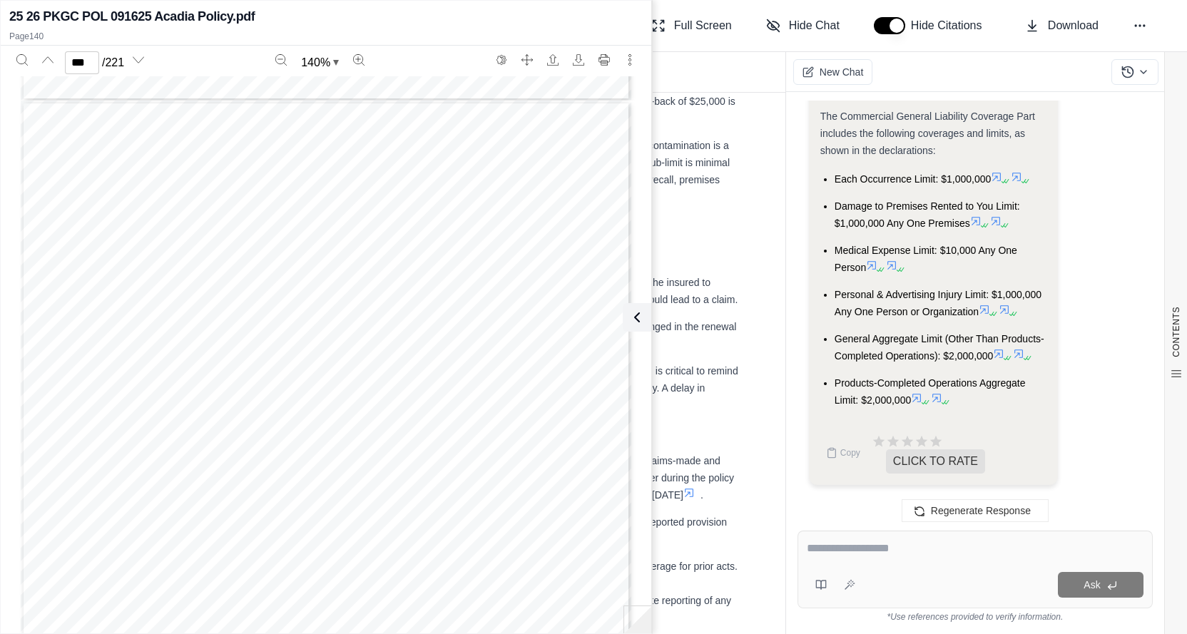
scroll to position [109744, 0]
click at [516, 508] on div "COMMERCIAL GENERAL LIABILITY COMMERCIAL GENERAL LIABILITY DECLARATIONS_B CG DS …" at bounding box center [326, 543] width 610 height 790
click at [874, 560] on div at bounding box center [975, 551] width 337 height 22
click at [879, 543] on textarea at bounding box center [975, 548] width 337 height 17
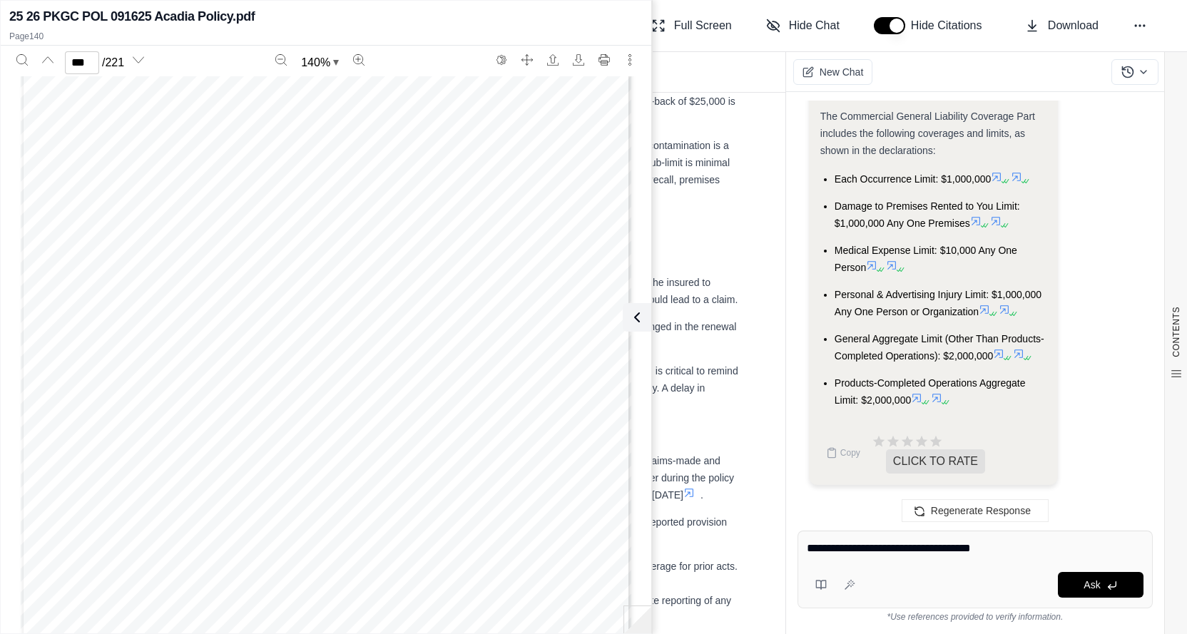
type textarea "**********"
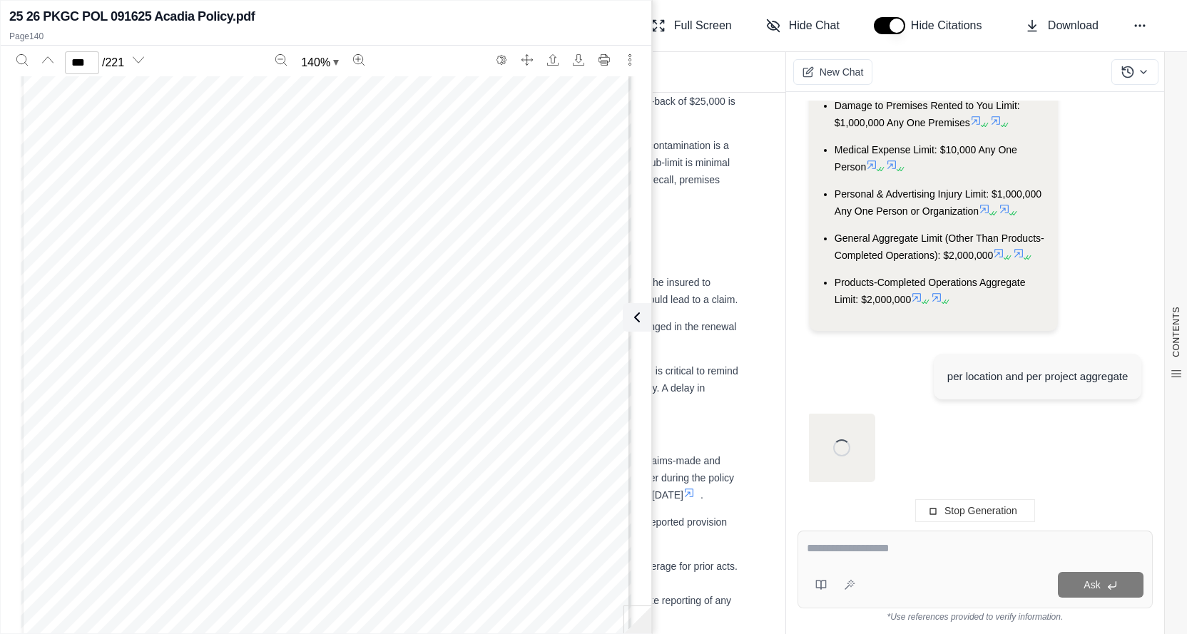
scroll to position [14068, 0]
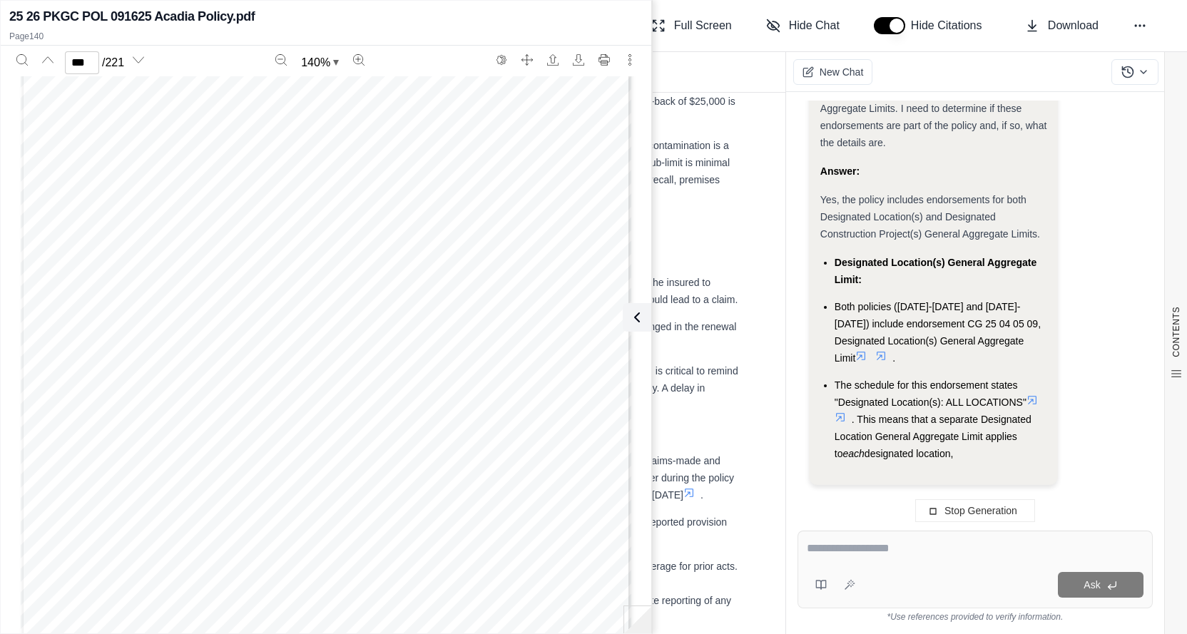
click at [854, 548] on textarea at bounding box center [975, 548] width 337 height 17
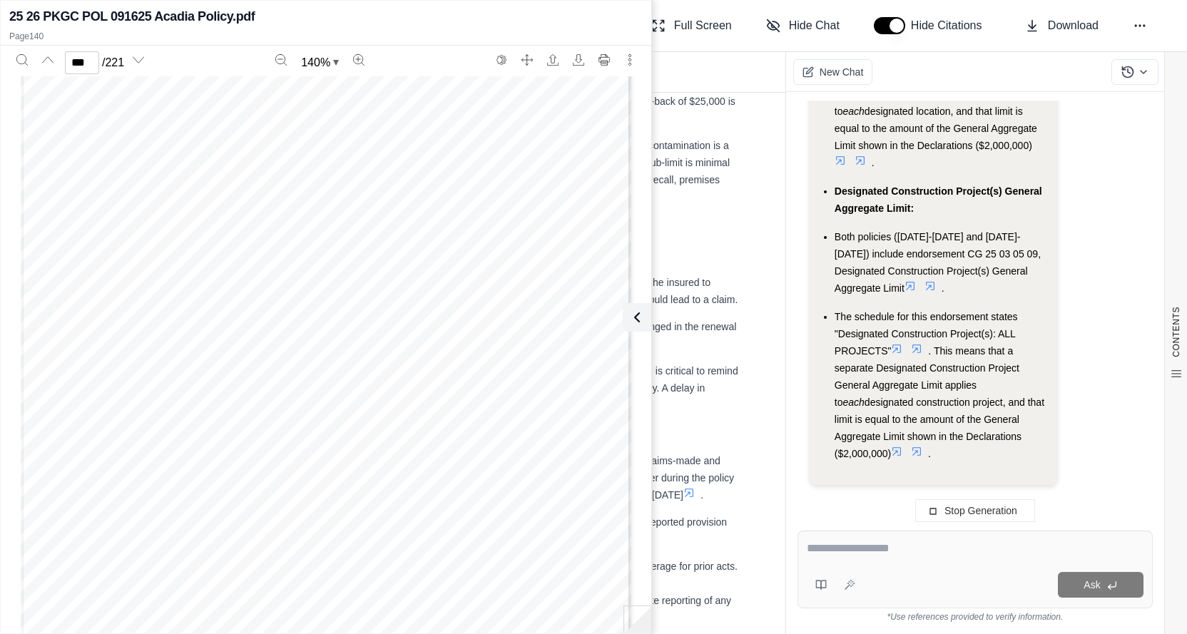
scroll to position [15560, 0]
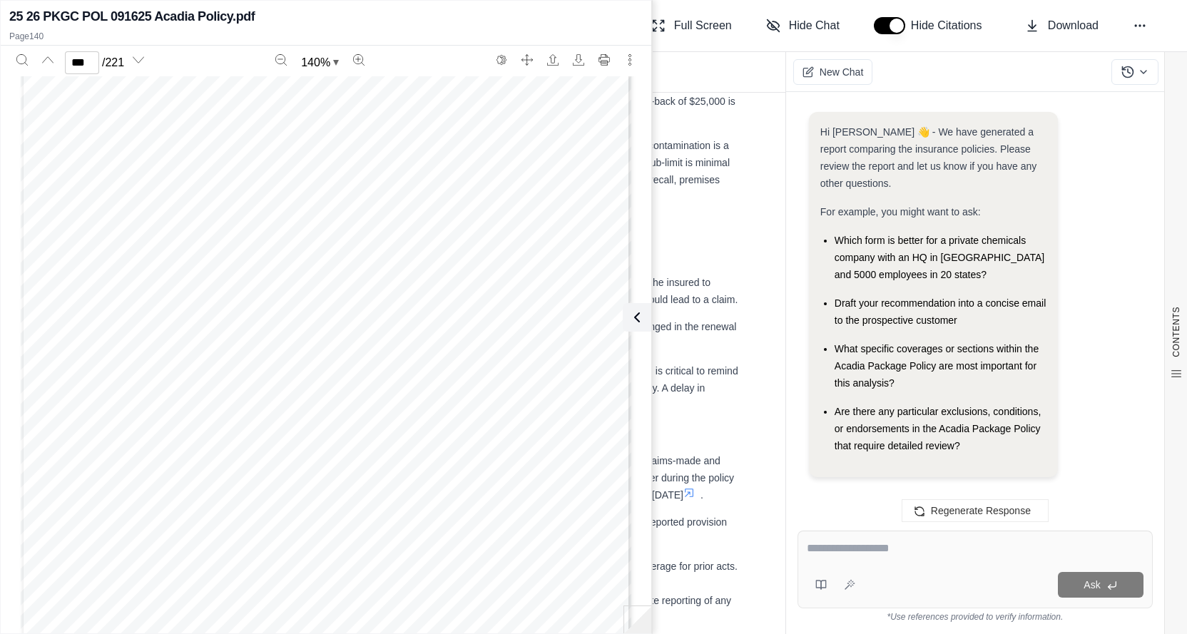
click at [1080, 321] on div "Hi [PERSON_NAME] 👋 - We have generated a report comparing the insurance policie…" at bounding box center [974, 304] width 355 height 407
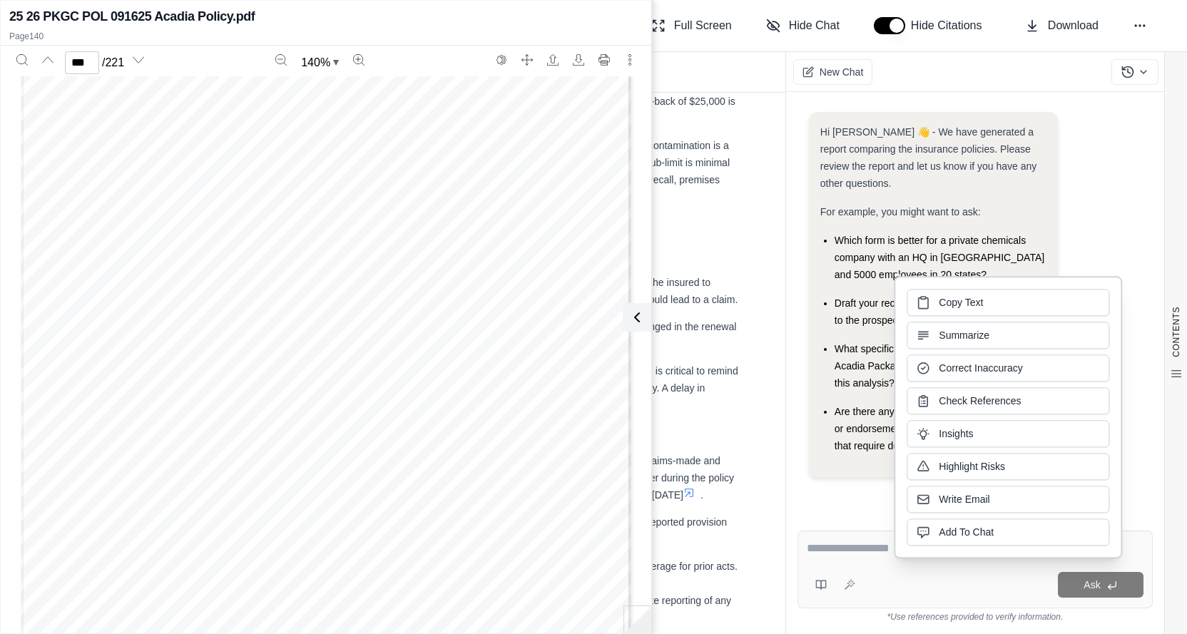
scroll to position [16363, 0]
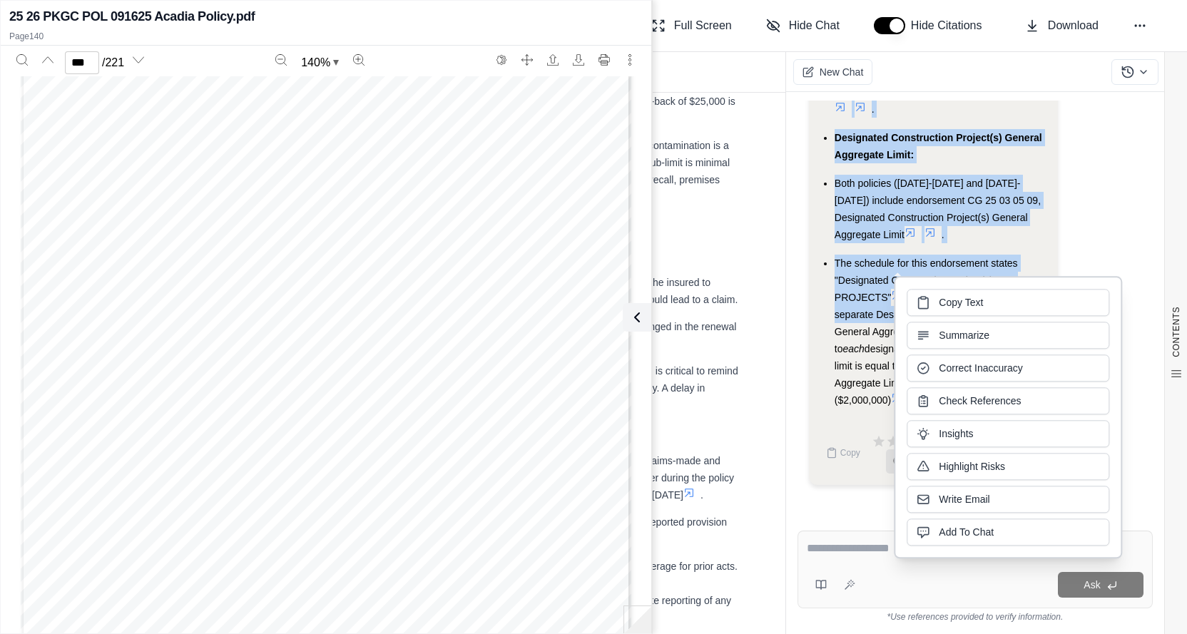
click at [853, 558] on div at bounding box center [975, 551] width 337 height 22
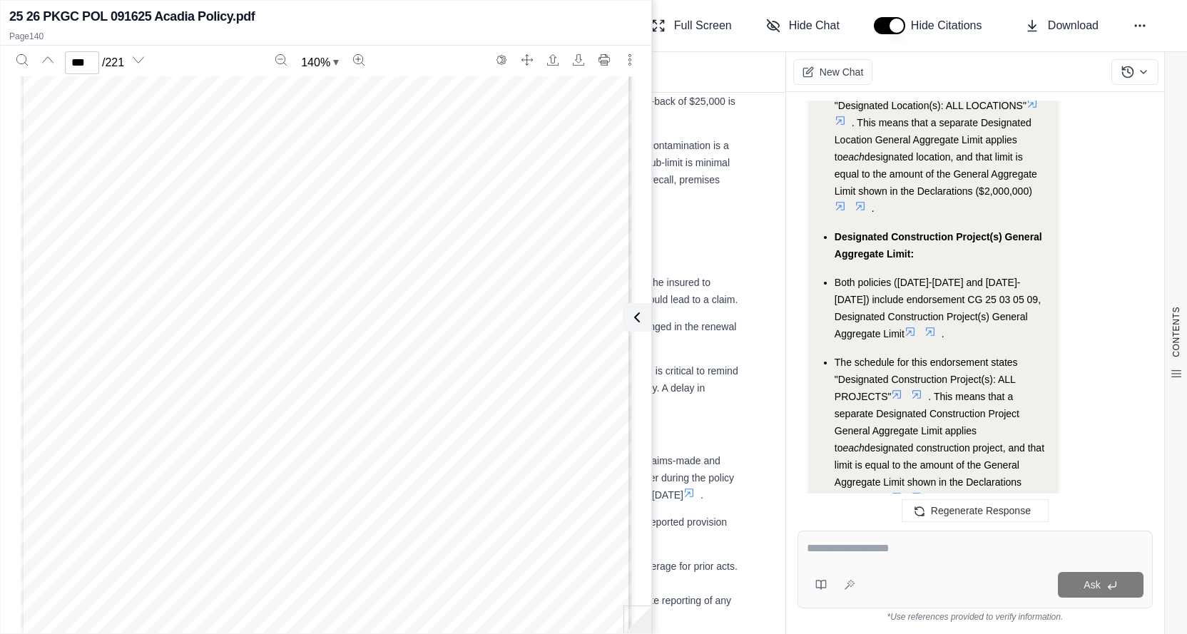
scroll to position [15967, 0]
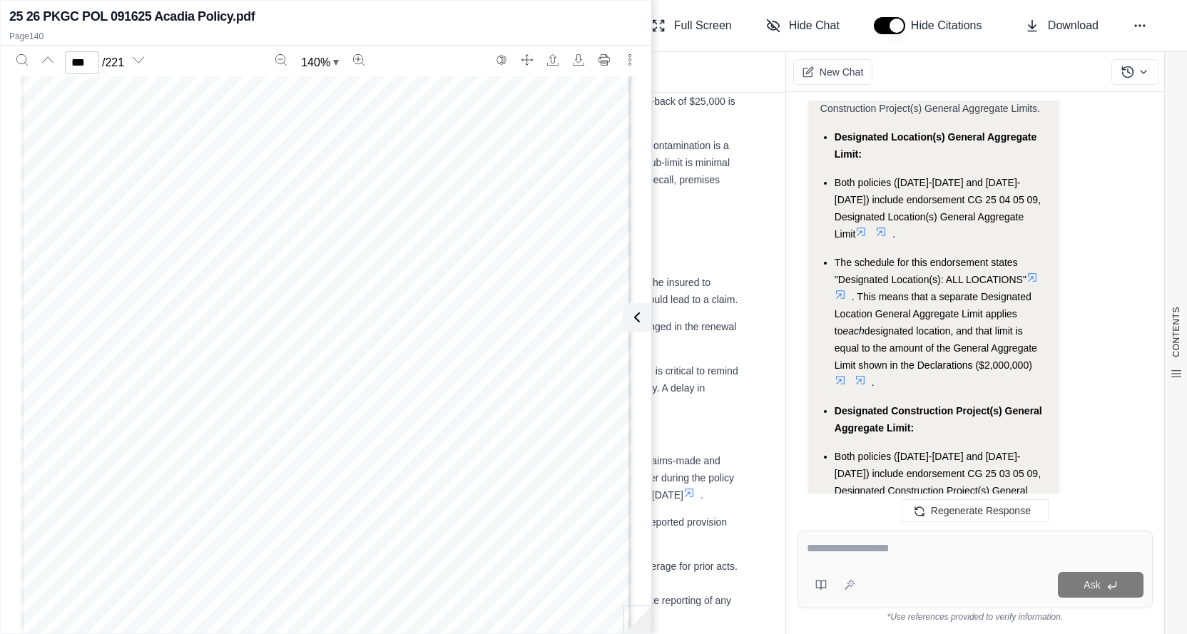
click at [1043, 117] on div "Yes, the policy includes endorsements for both Designated Location(s) and Desig…" at bounding box center [933, 91] width 227 height 51
click at [1021, 117] on div "Yes, the policy includes endorsements for both Designated Location(s) and Desig…" at bounding box center [933, 91] width 227 height 51
click at [1050, 236] on div "Analysis: The user is asking about Designated Location(s) and Designated Constr…" at bounding box center [934, 1] width 250 height 1721
click at [1098, 210] on div "Analysis: The user is asking about Designated Location(s) and Designated Constr…" at bounding box center [975, 7] width 332 height 1732
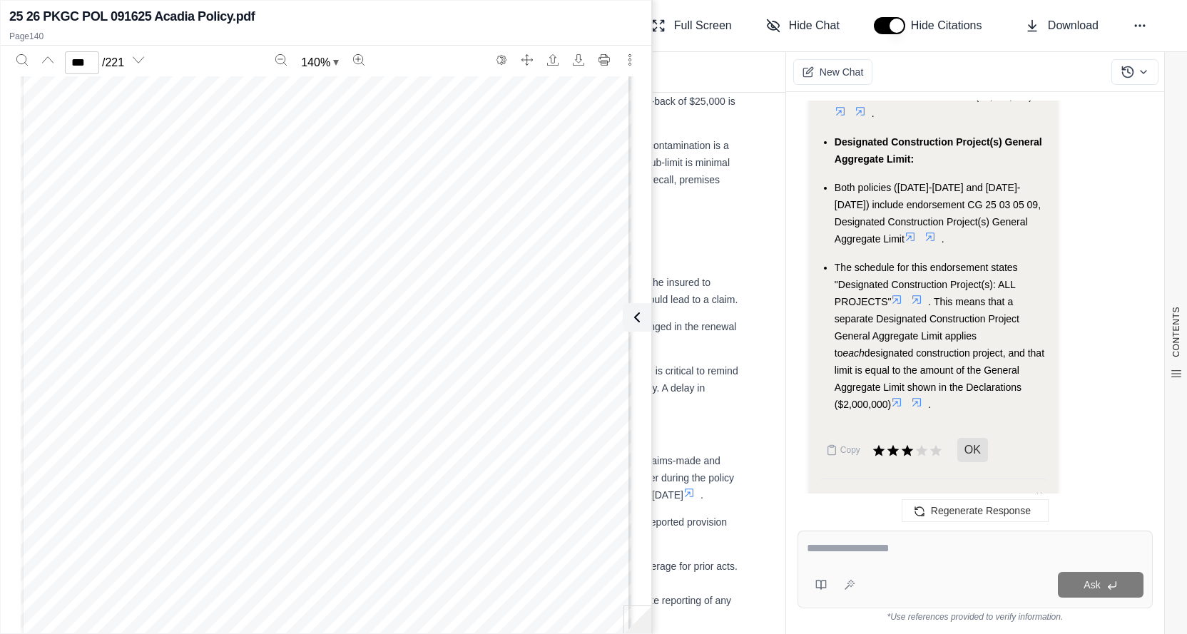
scroll to position [16467, 0]
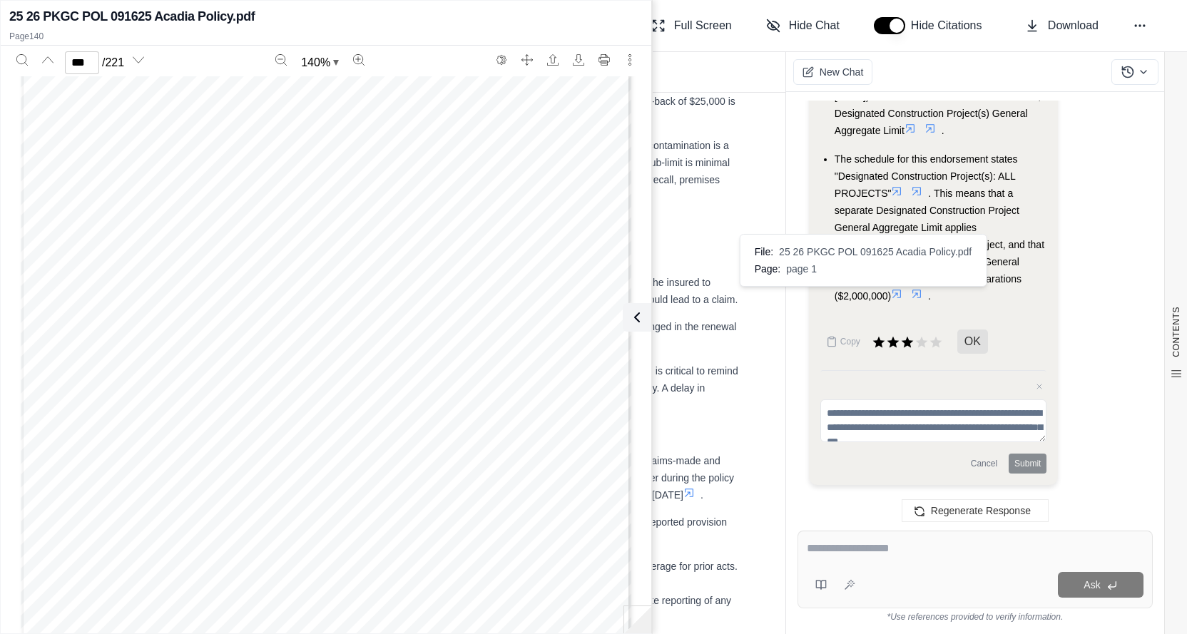
click at [912, 295] on icon at bounding box center [916, 294] width 9 height 9
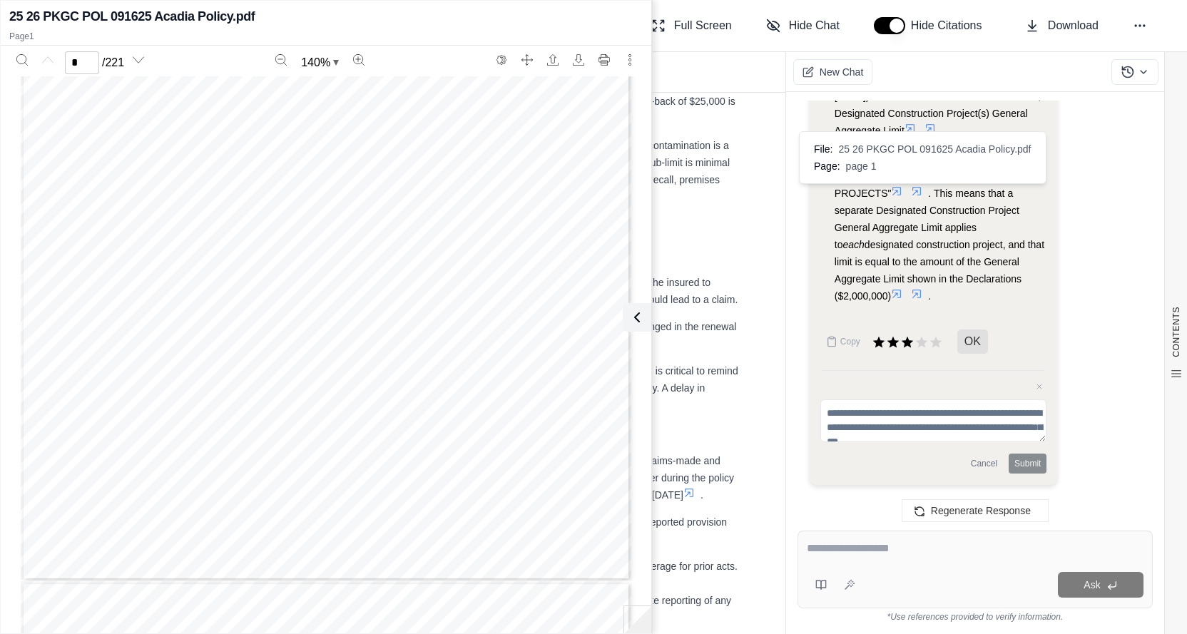
click at [920, 190] on icon at bounding box center [916, 191] width 9 height 9
click at [388, 302] on div "...............................................................................…" at bounding box center [326, 186] width 610 height 790
type input "*"
click at [846, 549] on textarea at bounding box center [975, 548] width 337 height 17
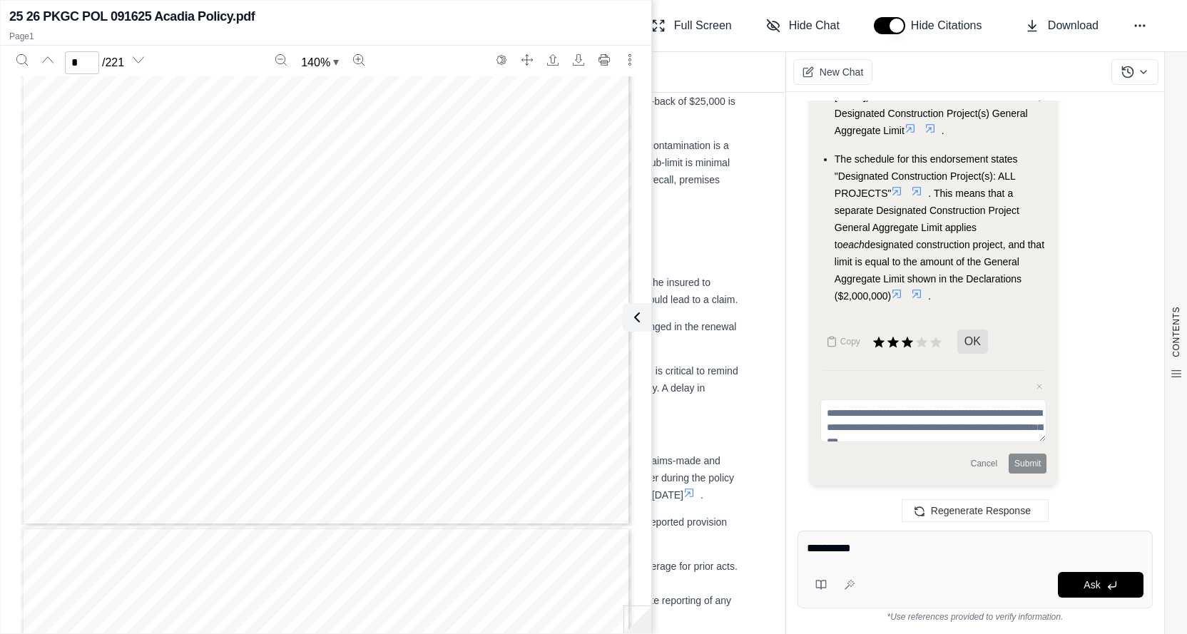
type textarea "**********"
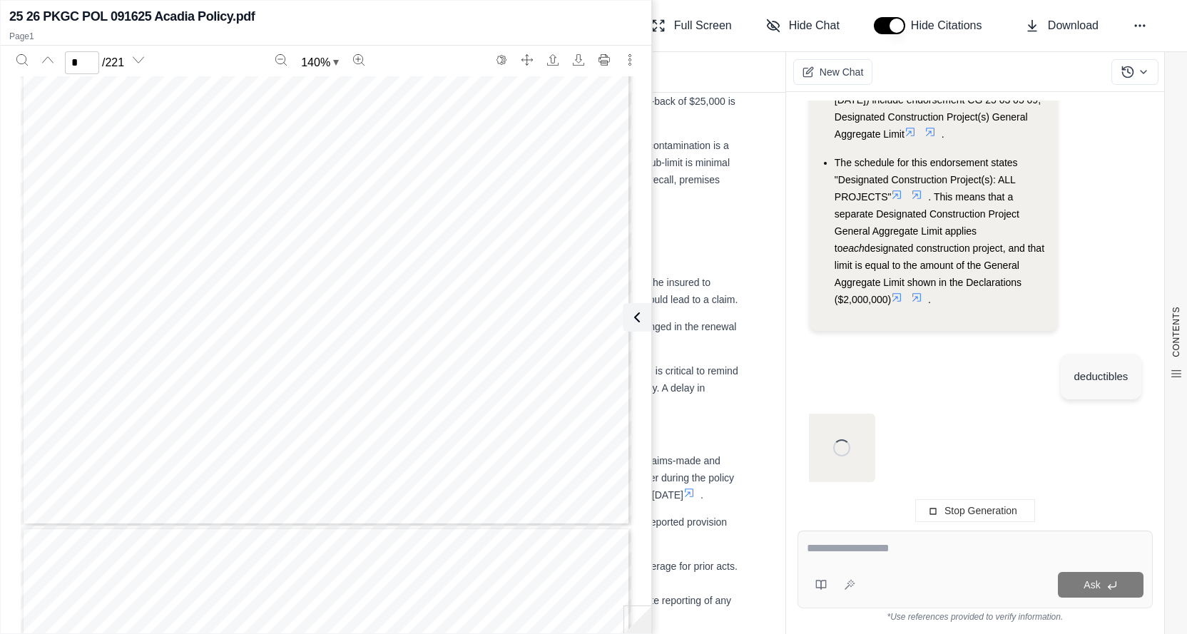
scroll to position [15714, 0]
type input "*"
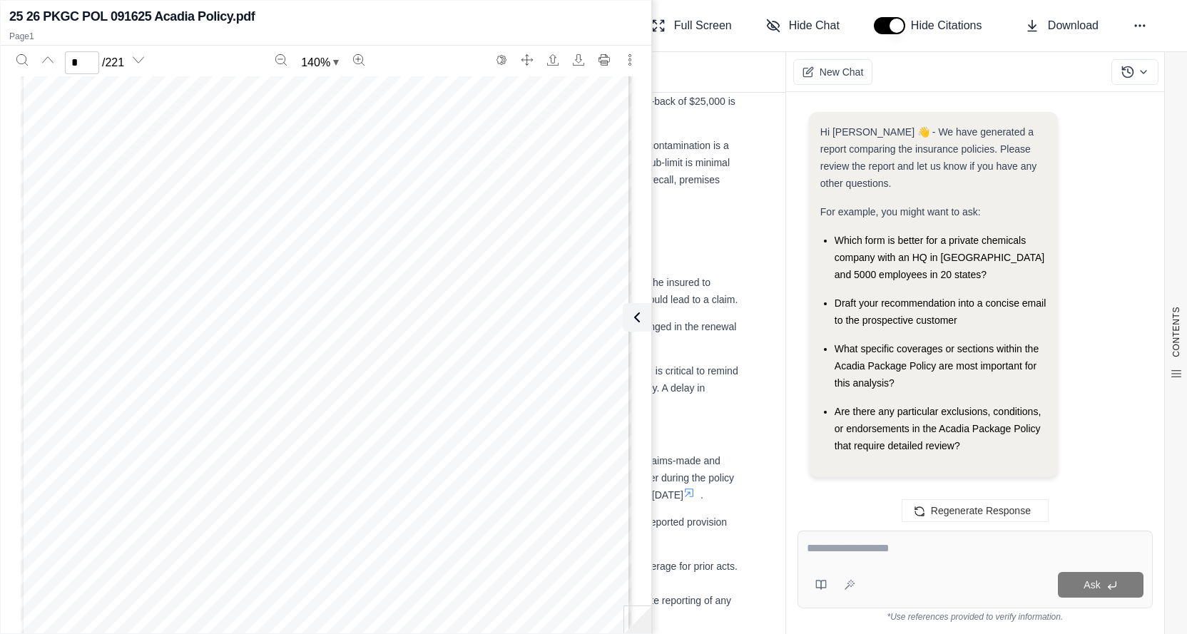
scroll to position [17307, 0]
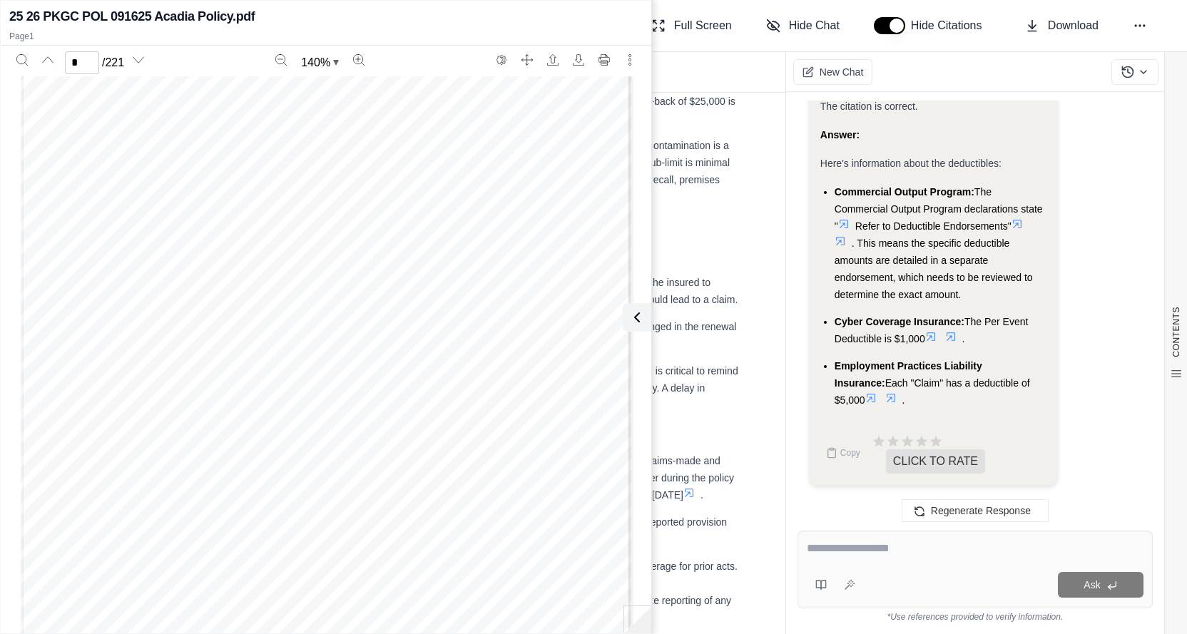
click at [949, 333] on icon at bounding box center [950, 336] width 11 height 11
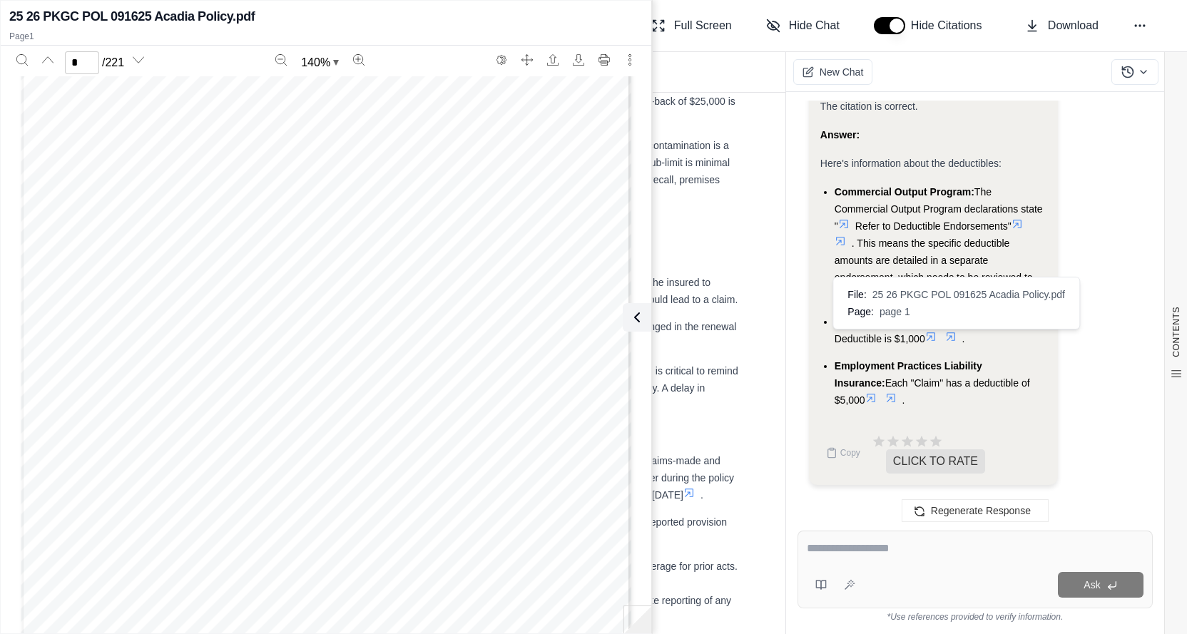
click at [952, 336] on icon at bounding box center [950, 336] width 9 height 9
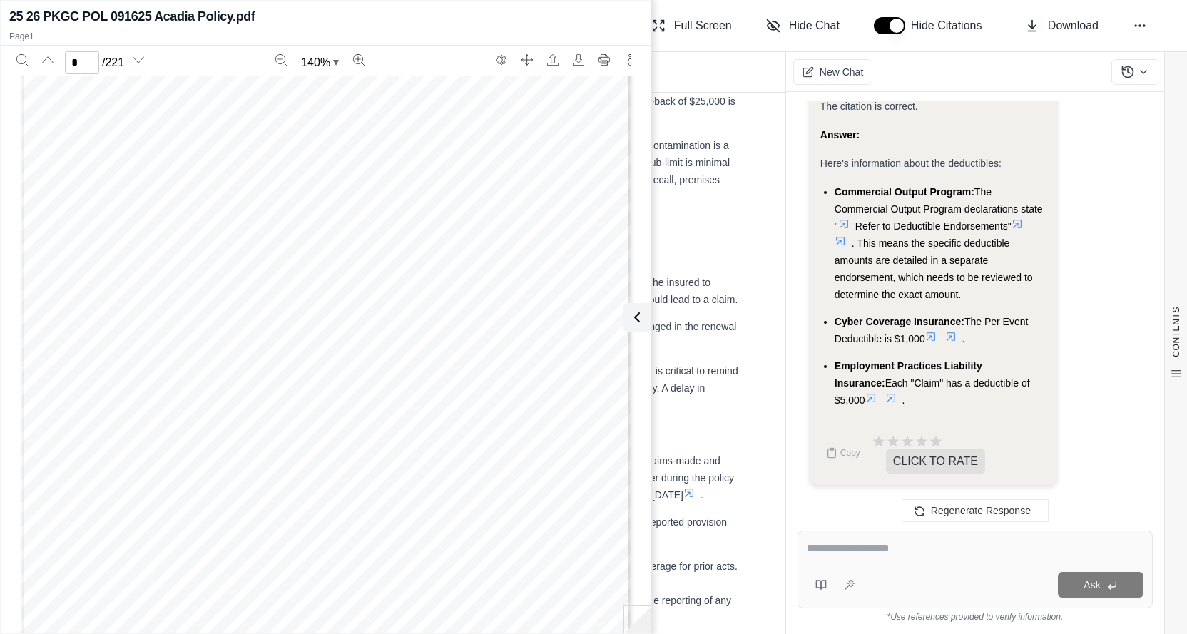
click at [885, 399] on icon at bounding box center [890, 397] width 11 height 11
click at [638, 323] on icon at bounding box center [633, 317] width 17 height 17
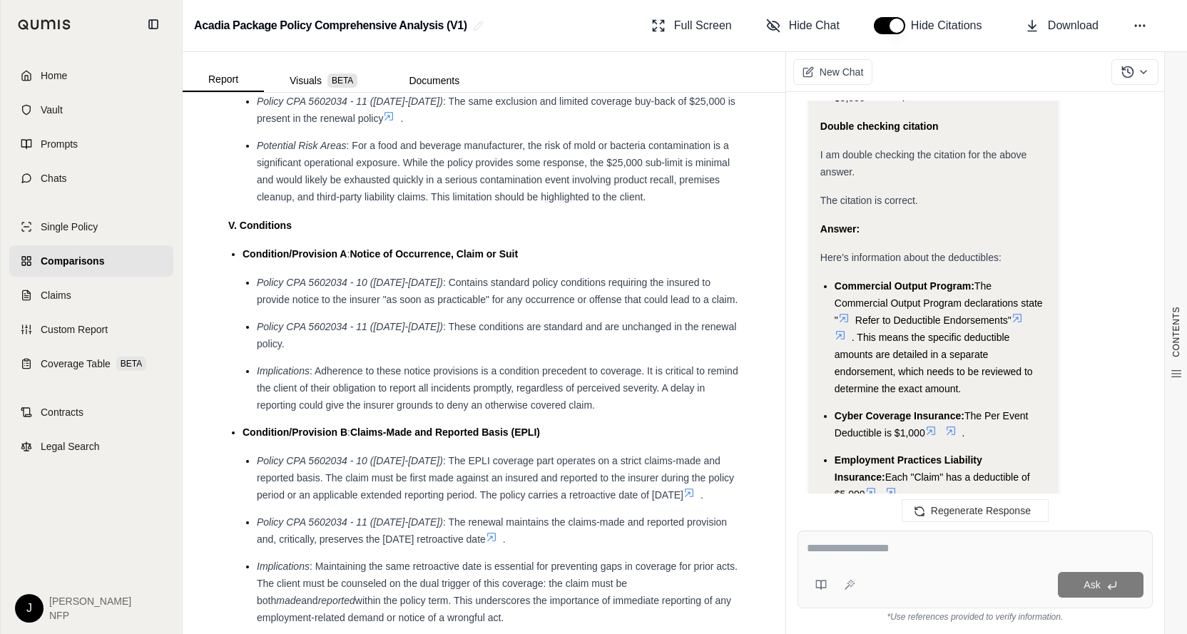
scroll to position [17093, 0]
click at [1041, 258] on div "Analysis: The user is asking about the deductibles applicable to the policy. I …" at bounding box center [933, 106] width 227 height 787
click at [1133, 145] on div "Analysis: The user is asking about the deductibles applicable to the policy. I …" at bounding box center [975, 145] width 332 height 886
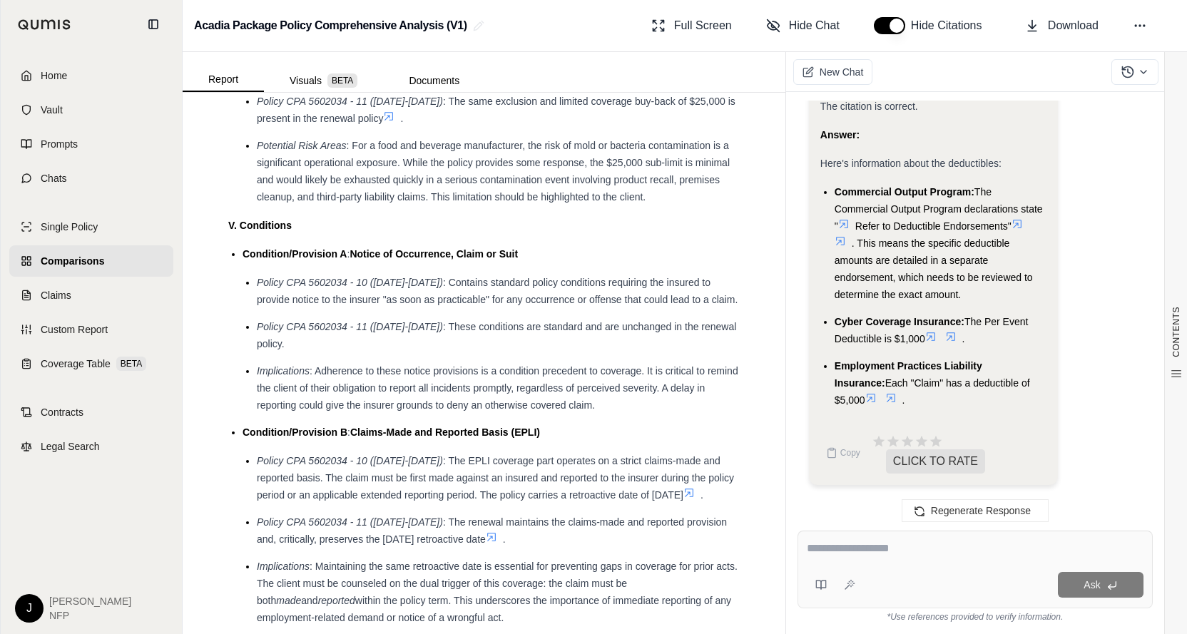
scroll to position [17307, 0]
click at [839, 240] on icon at bounding box center [839, 240] width 11 height 11
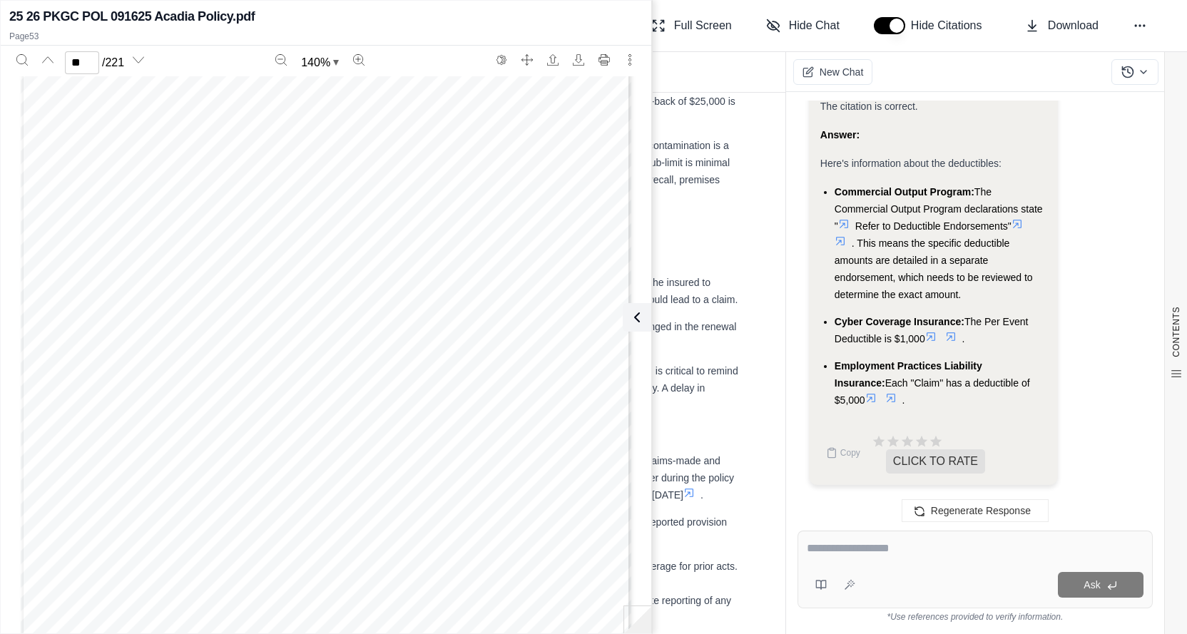
scroll to position [65972, 0]
type input "**"
click at [628, 312] on icon at bounding box center [636, 317] width 17 height 17
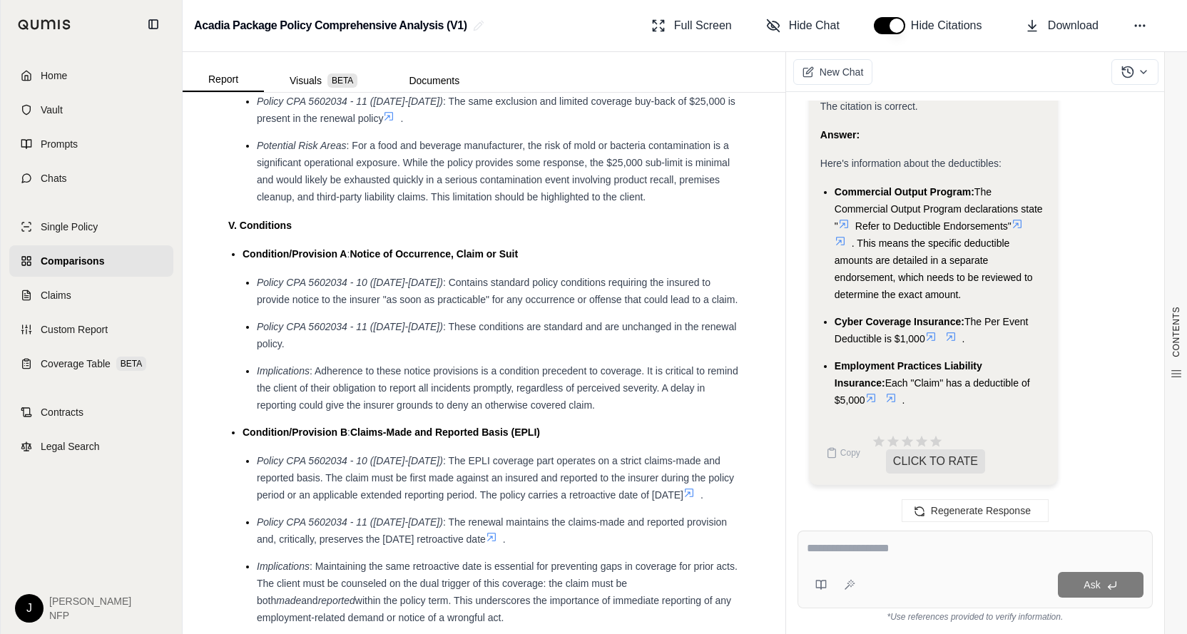
scroll to position [3189, 0]
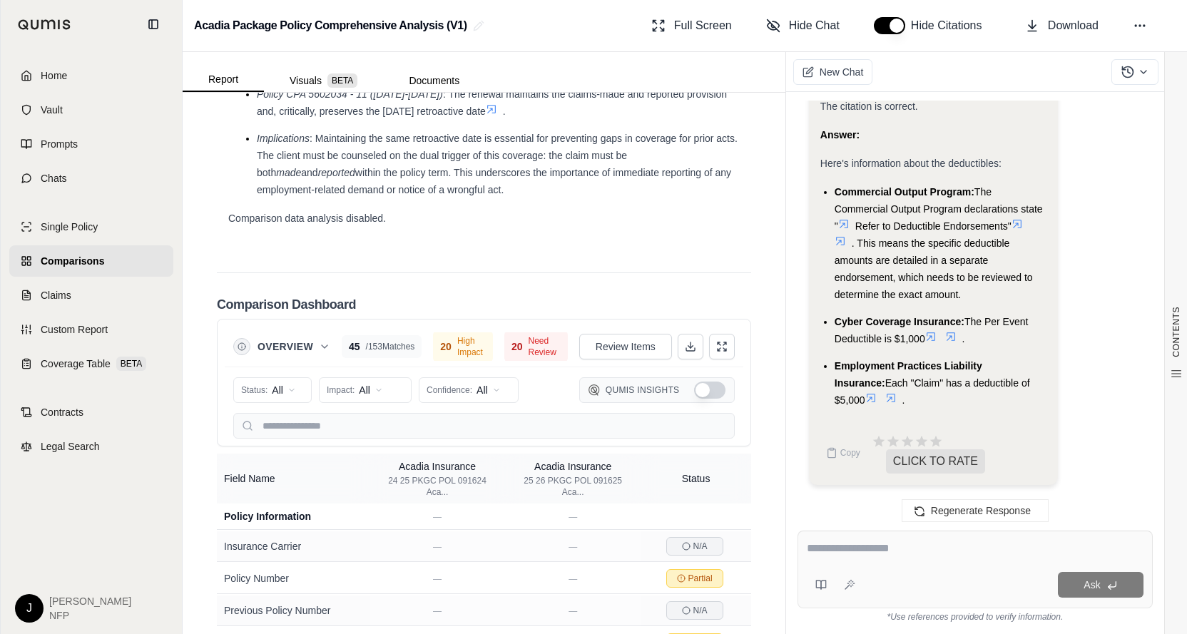
click at [837, 240] on icon at bounding box center [839, 240] width 11 height 11
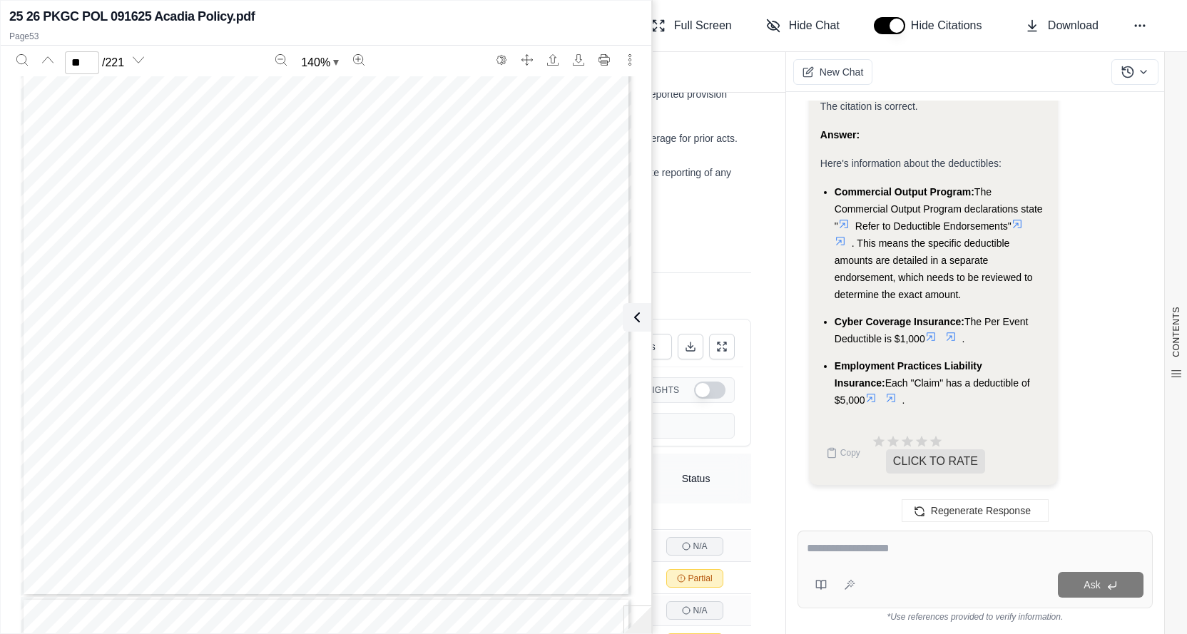
scroll to position [74887, 0]
click at [325, 148] on div "AAIS CO [DATE] Page 1 of 10 EQUIPMENT BREAKDOWN COVERAGE PART Coverage provided…" at bounding box center [326, 282] width 610 height 790
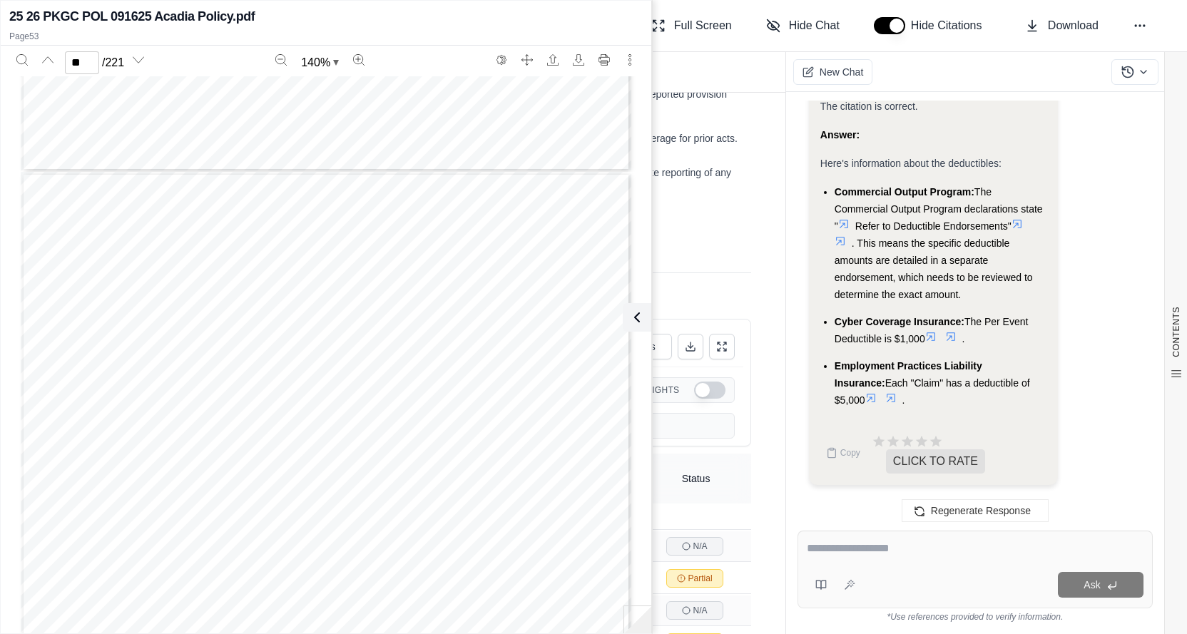
type input "***"
click at [852, 554] on textarea at bounding box center [975, 548] width 337 height 17
type textarea "**********"
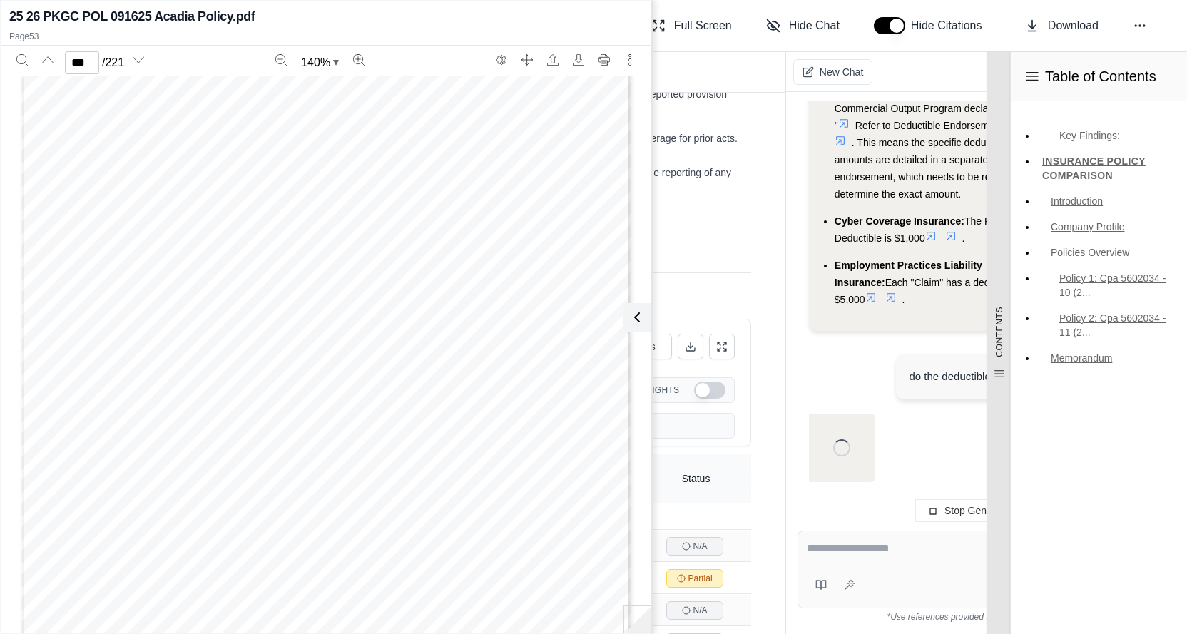
scroll to position [16618, 0]
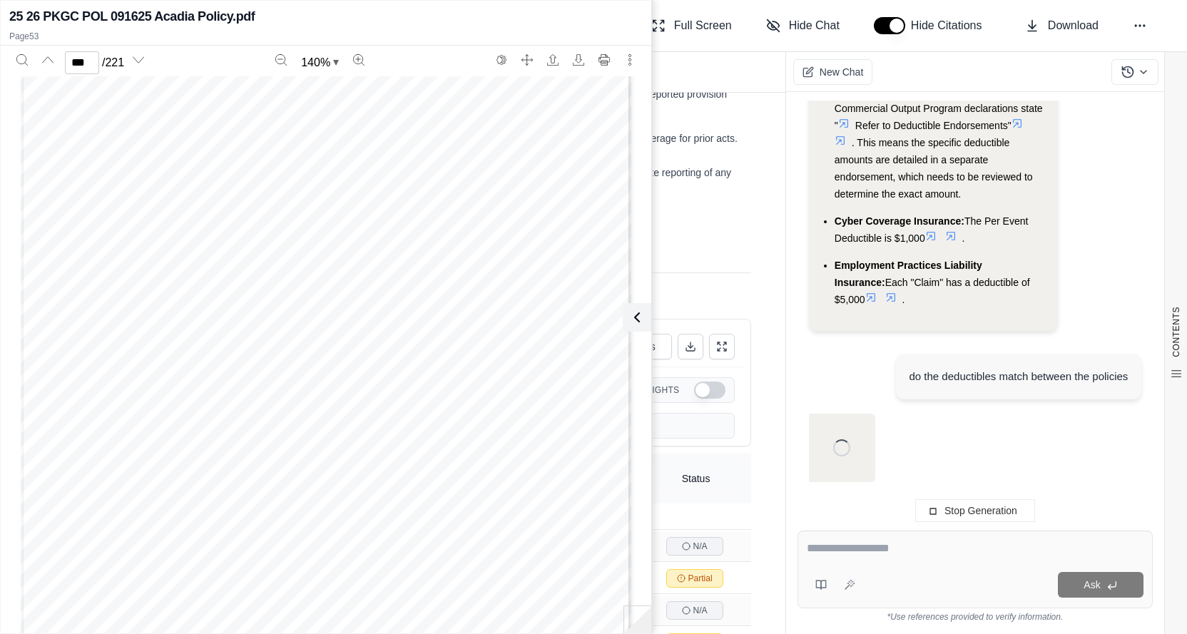
click at [871, 561] on div at bounding box center [975, 551] width 337 height 22
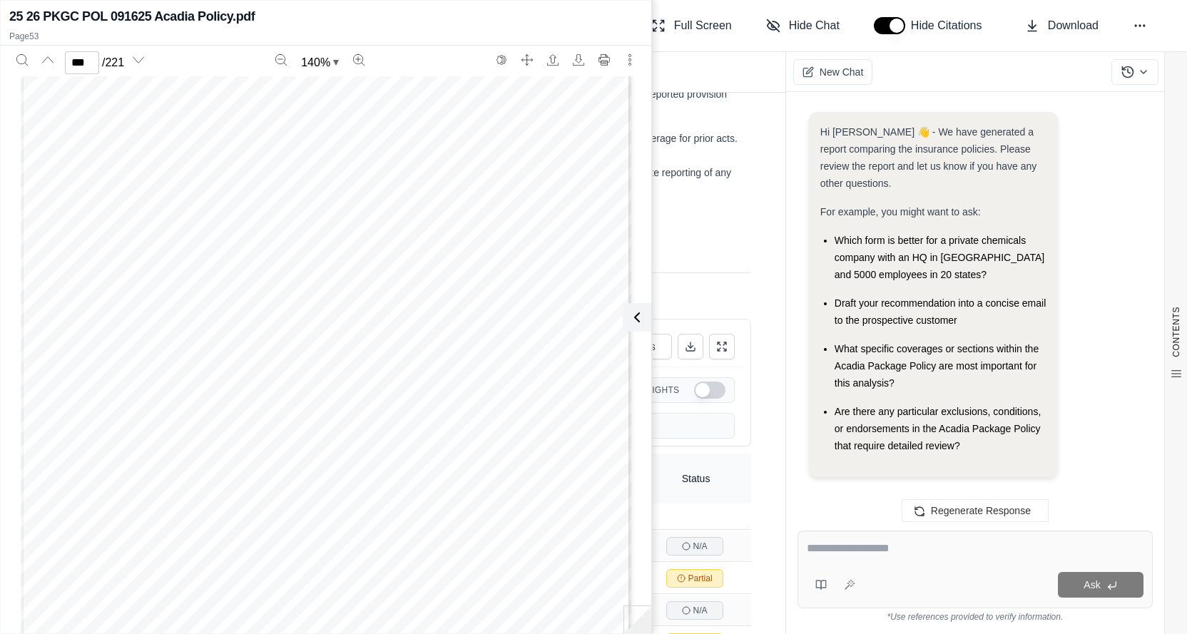
scroll to position [18561, 0]
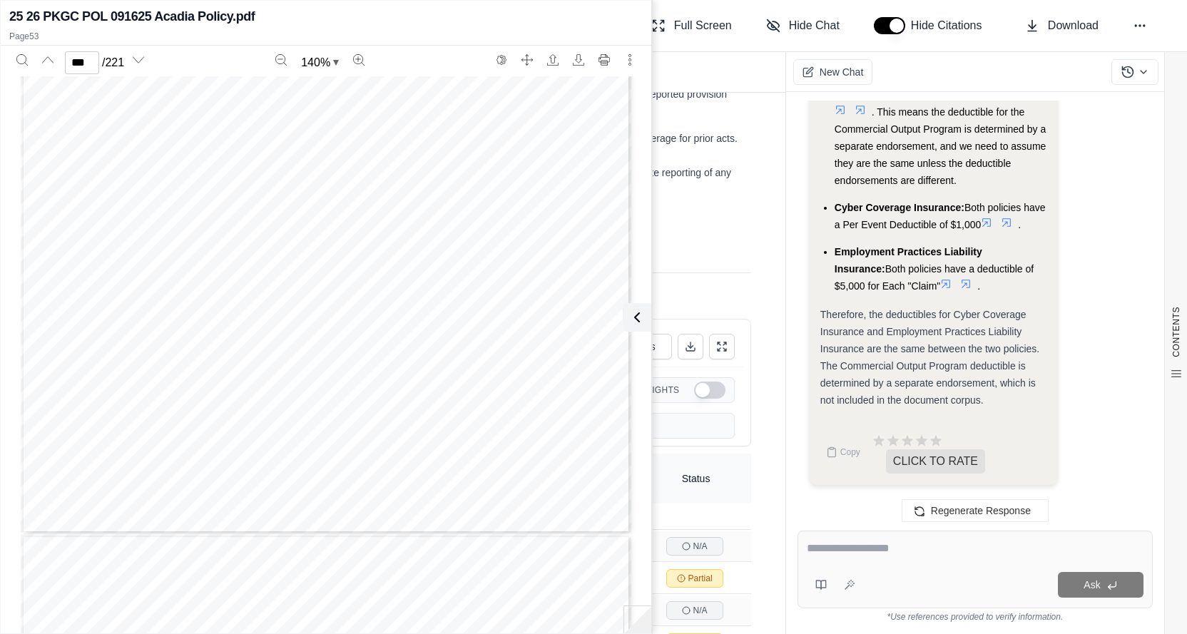
type input "***"
click at [915, 554] on textarea at bounding box center [975, 548] width 337 height 17
type textarea "**********"
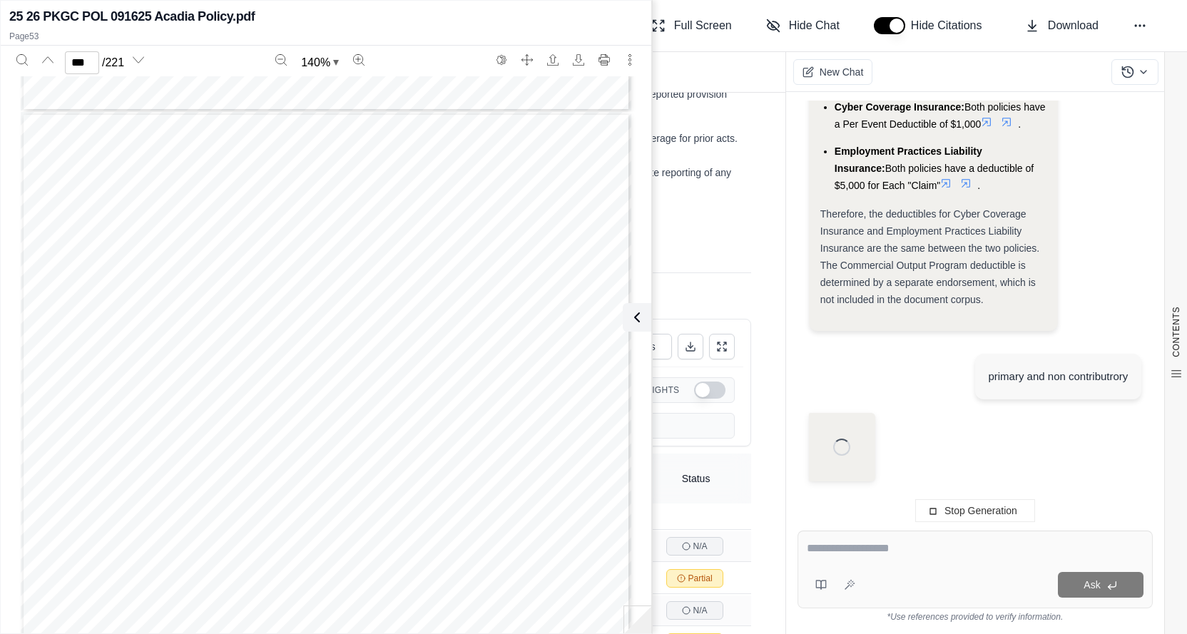
scroll to position [17819, 0]
click at [501, 399] on div "Page 2 of 6 Copyright, American Association of Insurance Services, Inc., 2005 C…" at bounding box center [326, 507] width 610 height 790
click at [881, 553] on textarea at bounding box center [975, 548] width 337 height 17
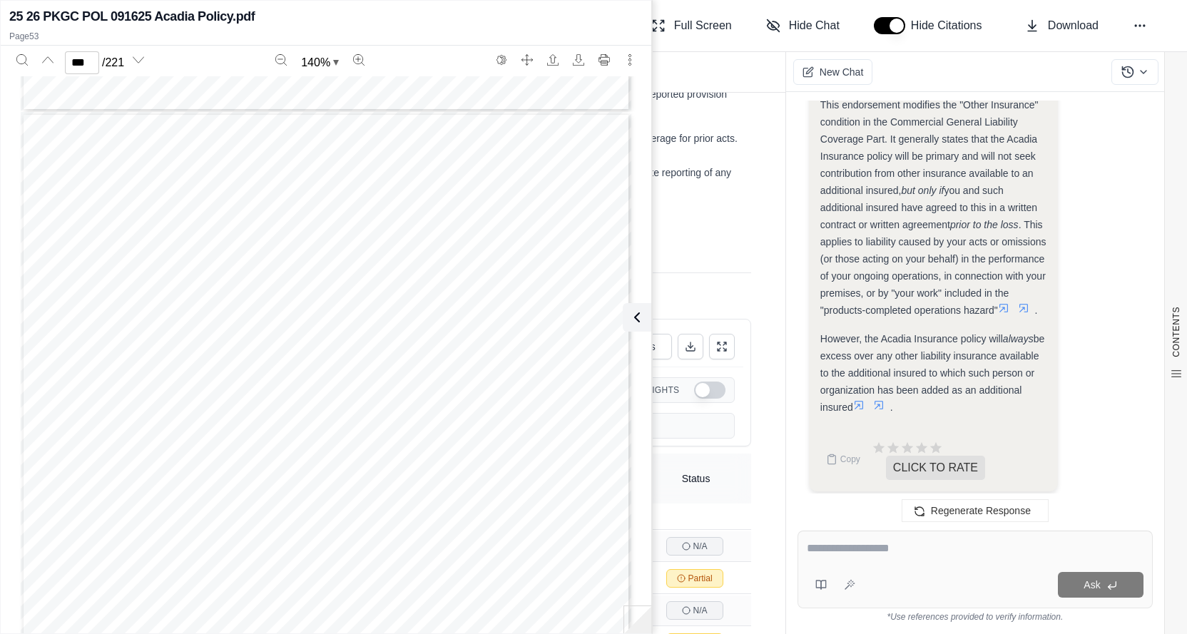
scroll to position [19583, 0]
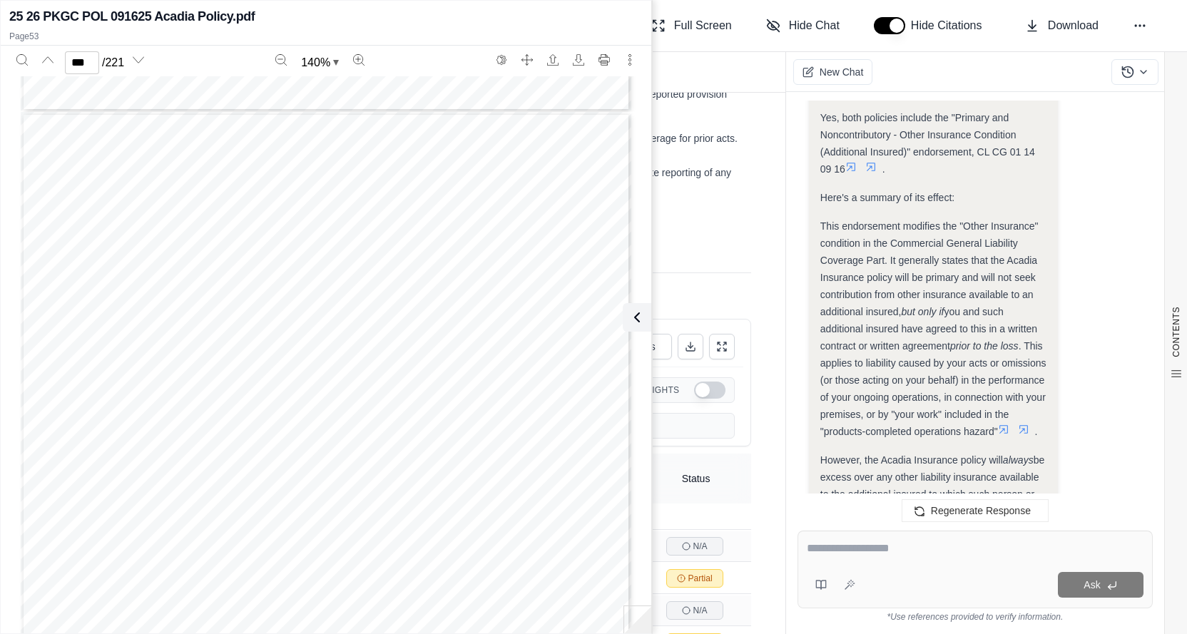
click at [862, 545] on textarea at bounding box center [975, 548] width 337 height 17
type textarea "**********"
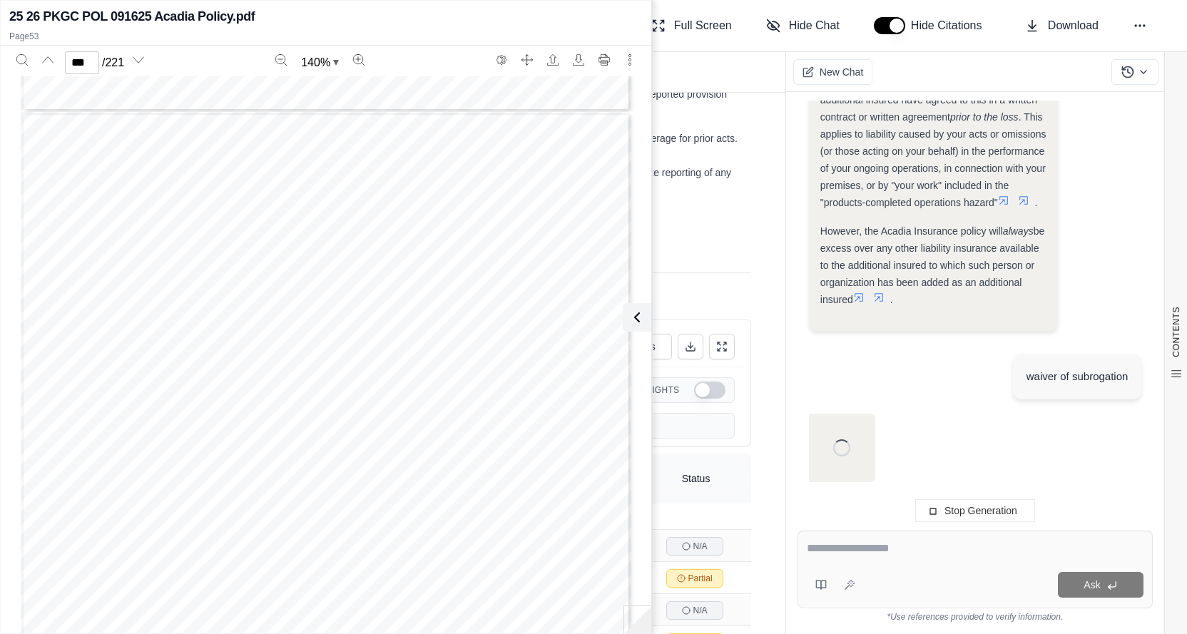
scroll to position [19071, 0]
click at [846, 560] on div at bounding box center [975, 551] width 337 height 22
click at [636, 315] on icon at bounding box center [633, 317] width 17 height 17
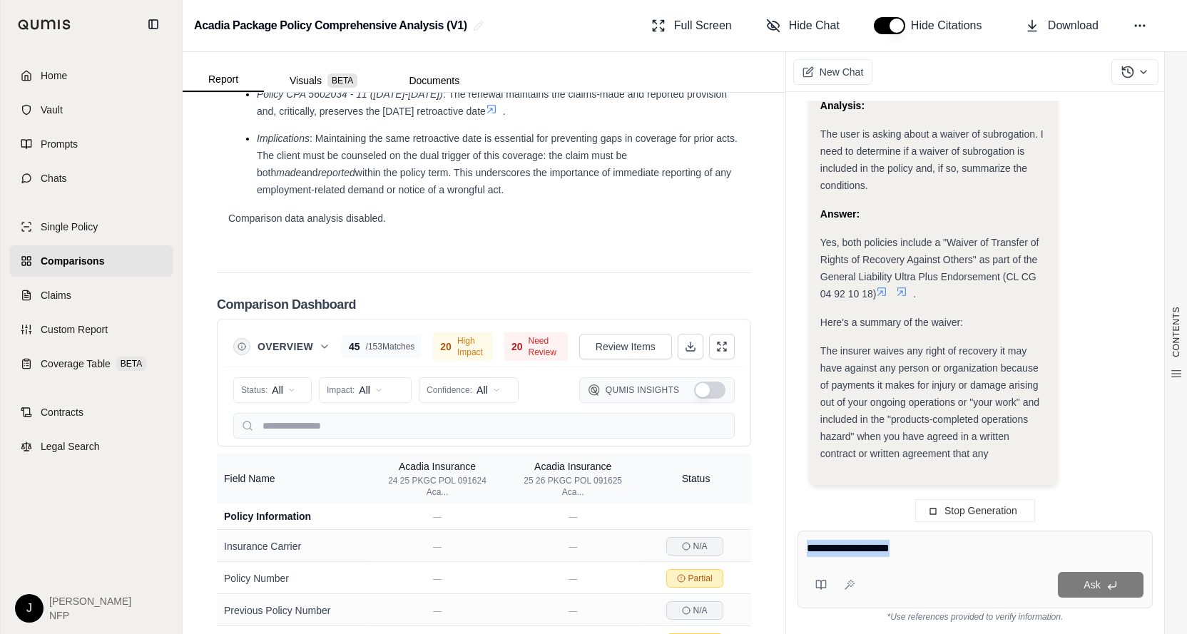
click at [873, 566] on div "Ask" at bounding box center [974, 570] width 355 height 78
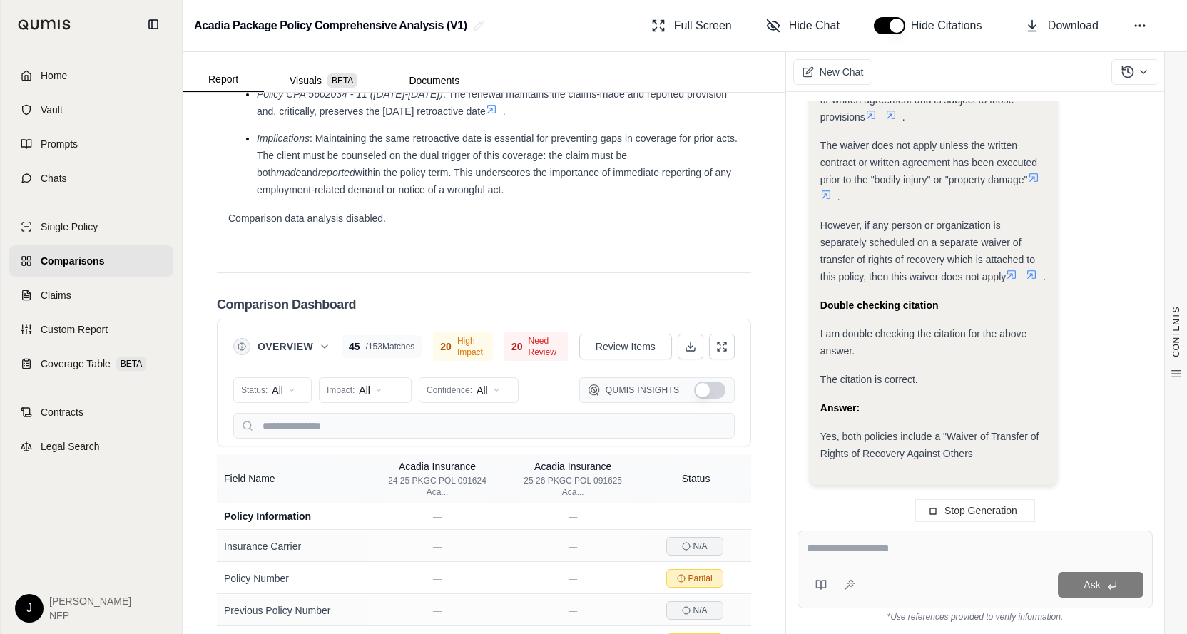
click at [849, 546] on textarea at bounding box center [975, 548] width 337 height 17
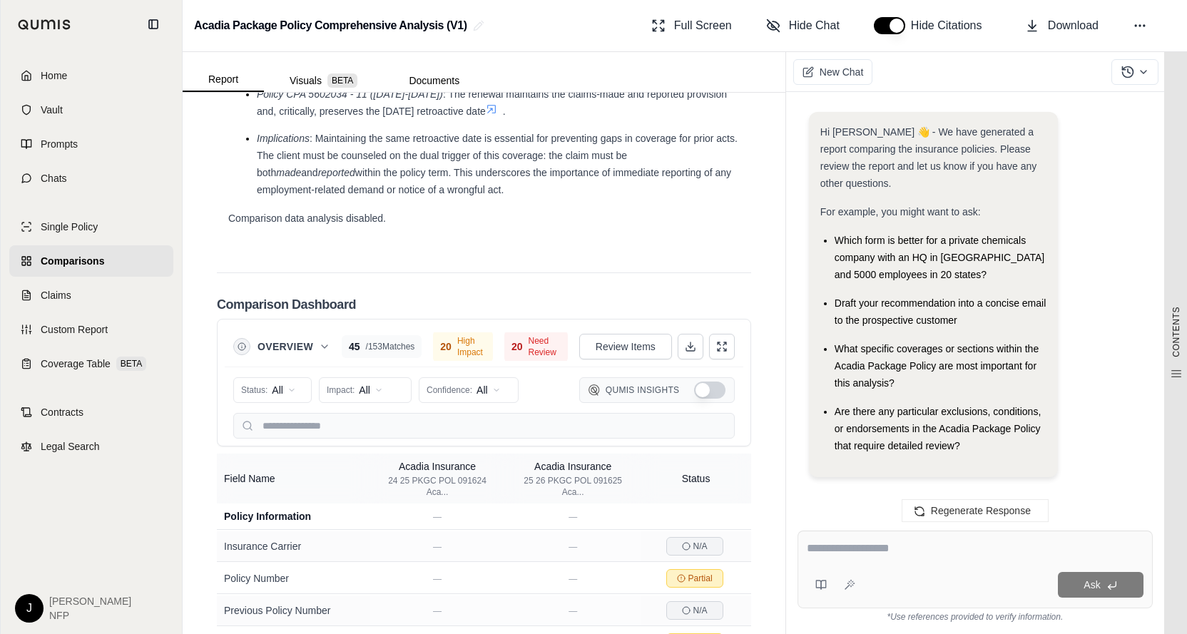
scroll to position [21299, 0]
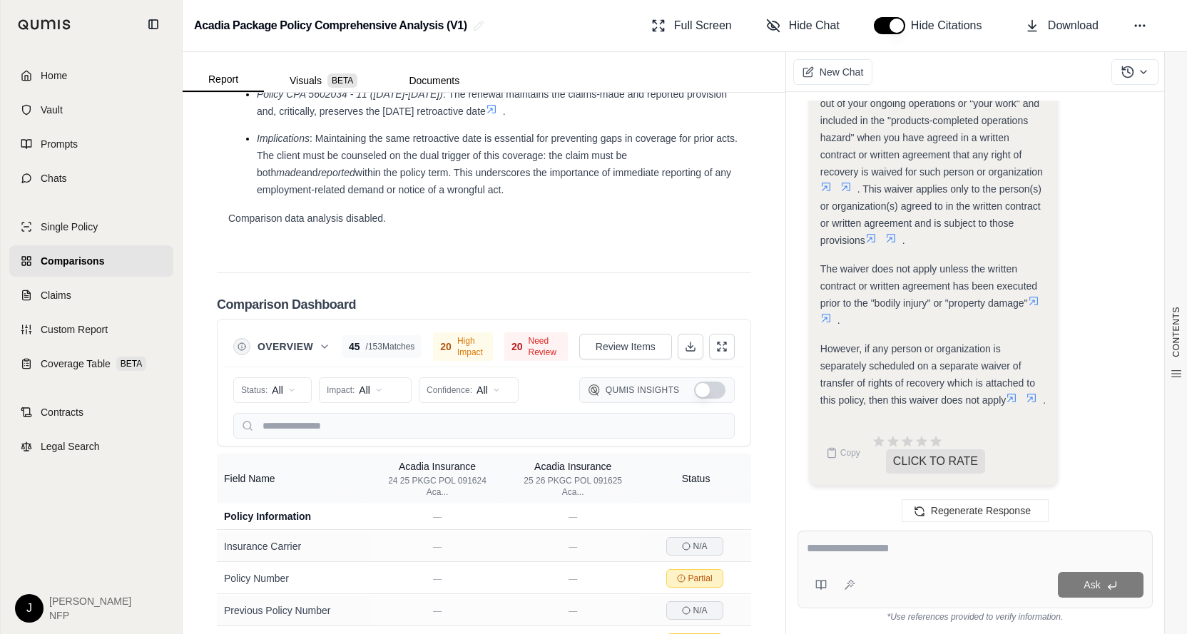
click at [913, 550] on textarea at bounding box center [975, 548] width 337 height 17
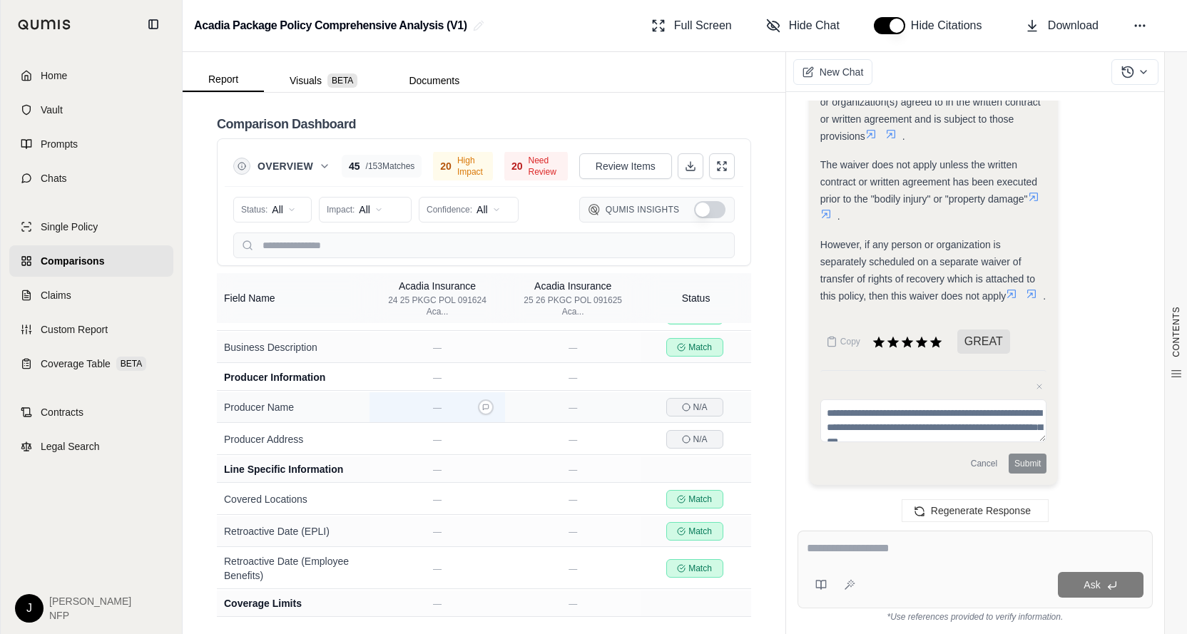
scroll to position [357, 0]
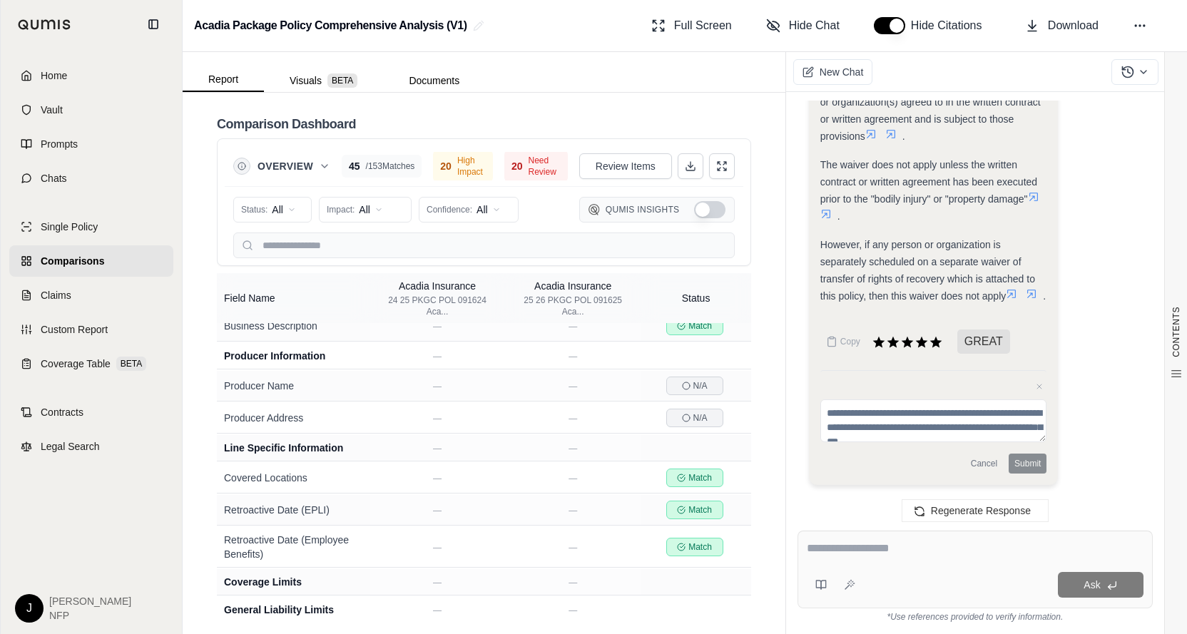
click at [849, 548] on textarea at bounding box center [975, 548] width 337 height 17
type textarea "**********"
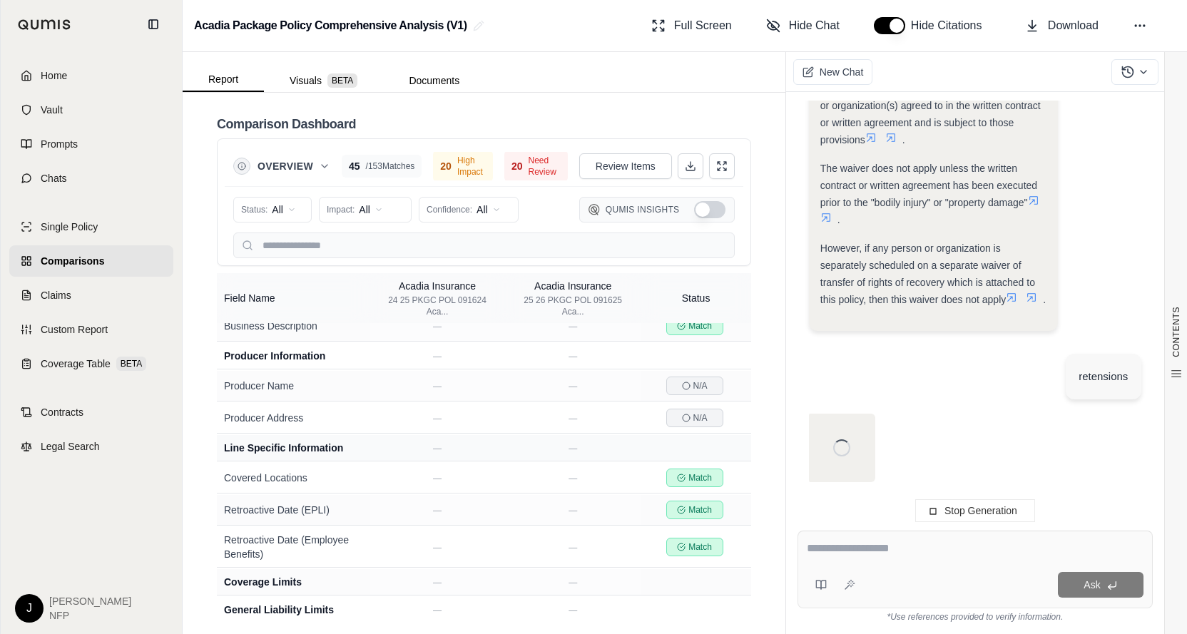
scroll to position [20449, 0]
click at [846, 541] on textarea at bounding box center [975, 548] width 337 height 17
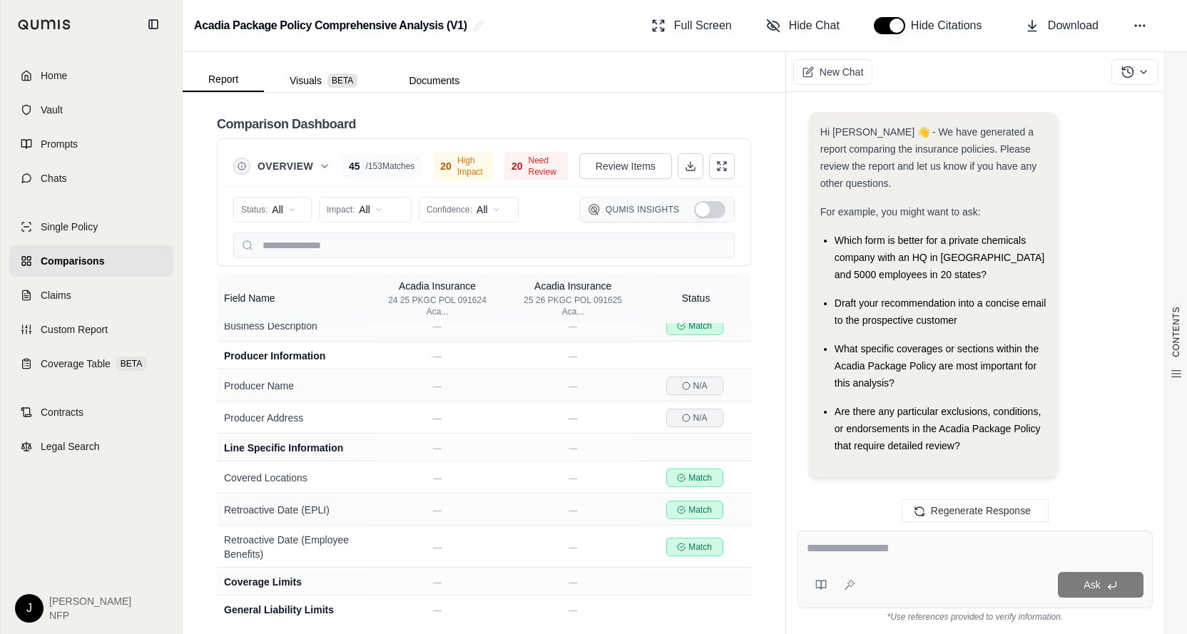
scroll to position [0, 0]
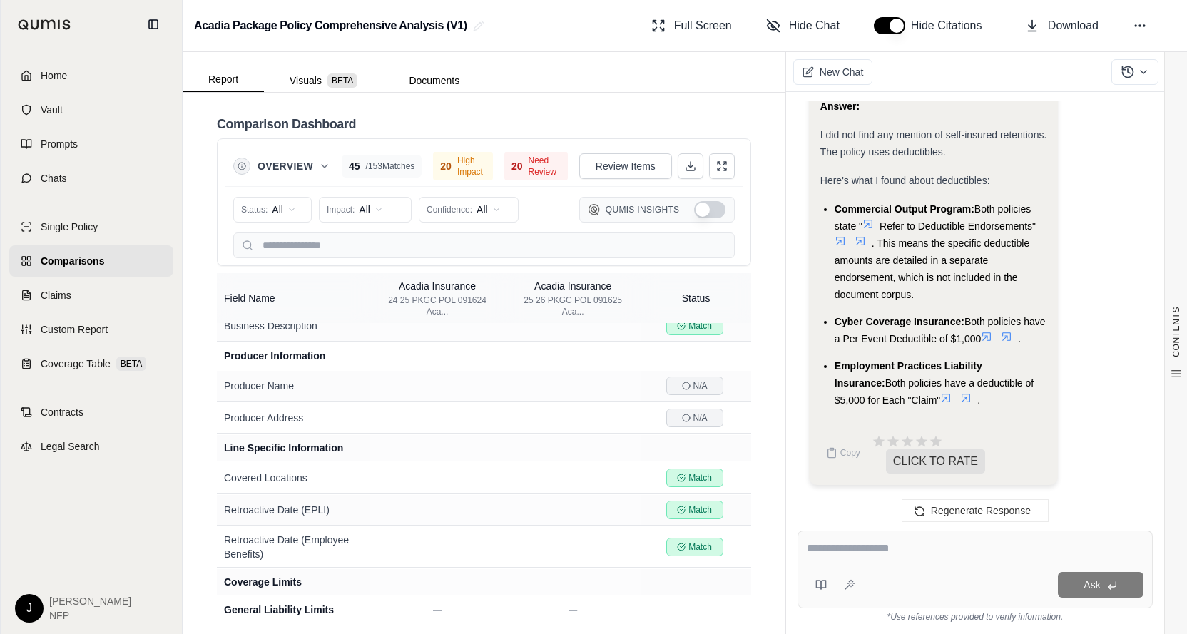
click at [1017, 142] on div "I did not find any mention of self-insured retentions. The policy uses deductib…" at bounding box center [933, 143] width 227 height 34
click at [852, 554] on textarea at bounding box center [975, 548] width 337 height 17
type textarea "*"
type textarea "**********"
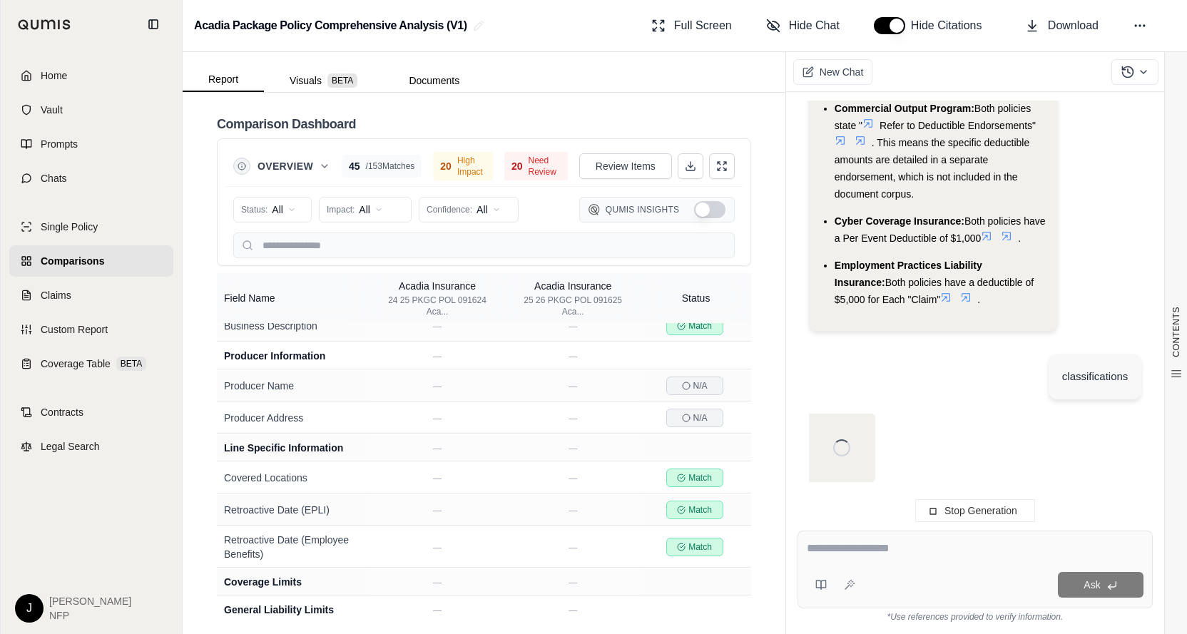
scroll to position [21462, 0]
click at [850, 554] on textarea at bounding box center [975, 548] width 337 height 17
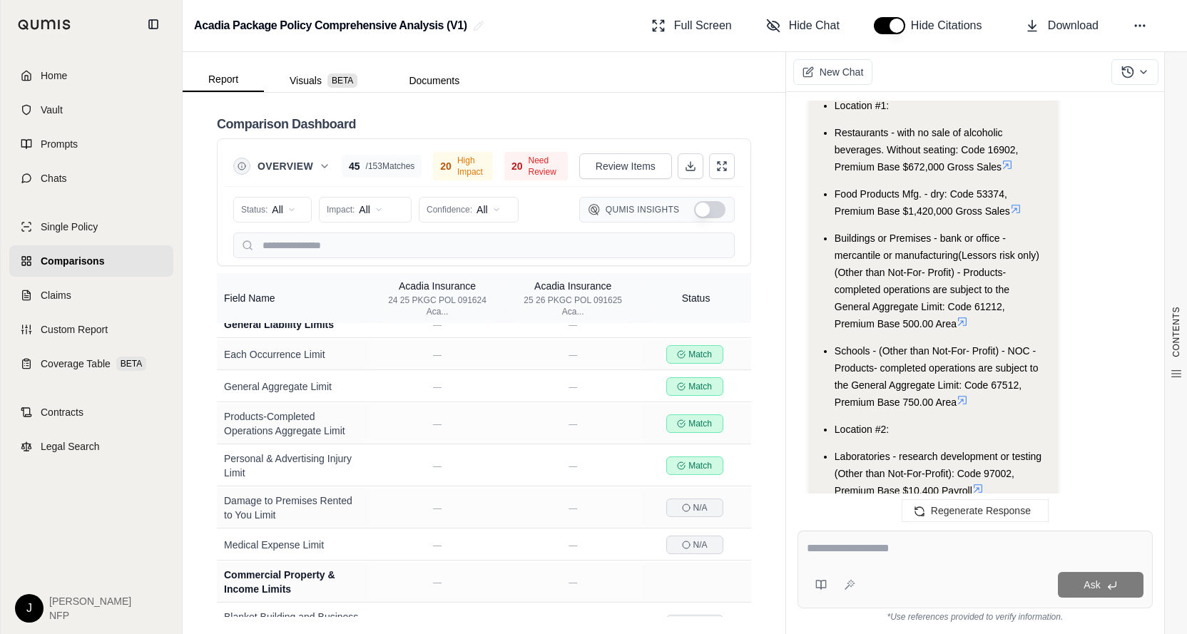
scroll to position [22853, 0]
click at [1008, 114] on li "Location #1:" at bounding box center [940, 105] width 213 height 17
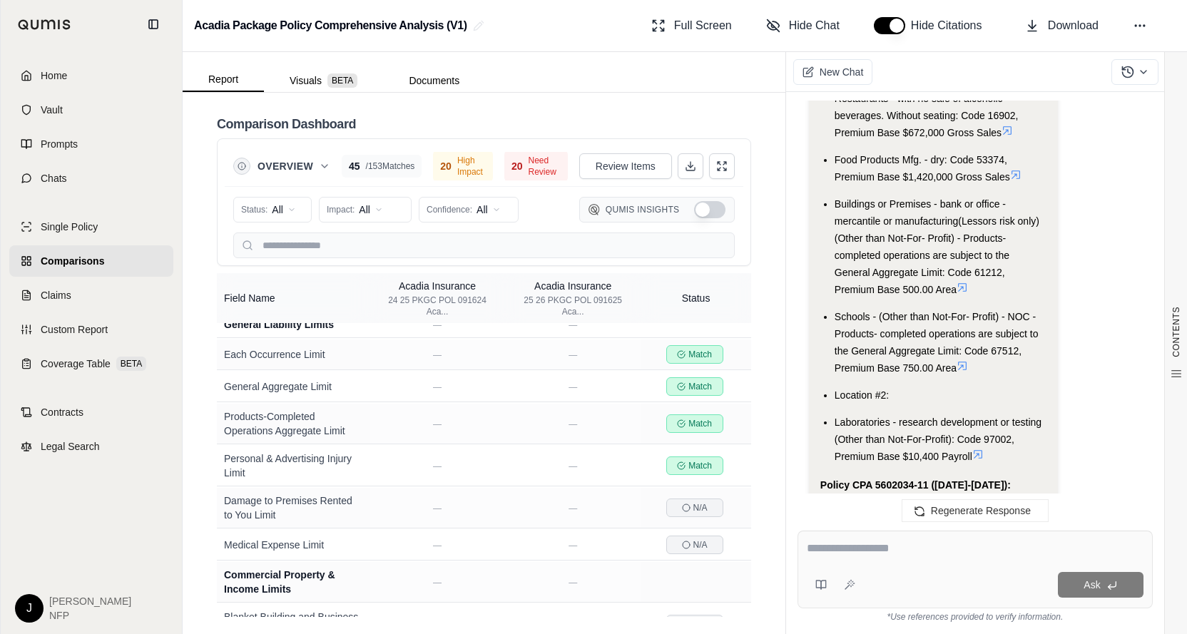
scroll to position [22996, 0]
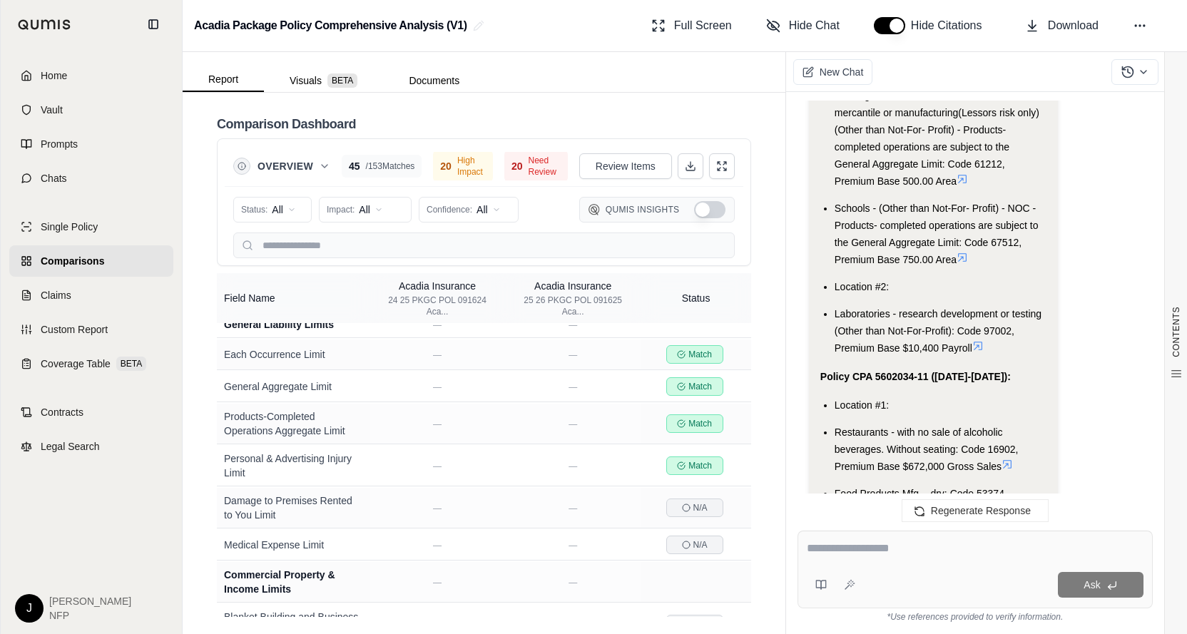
click at [1009, 26] on icon at bounding box center [1007, 22] width 9 height 9
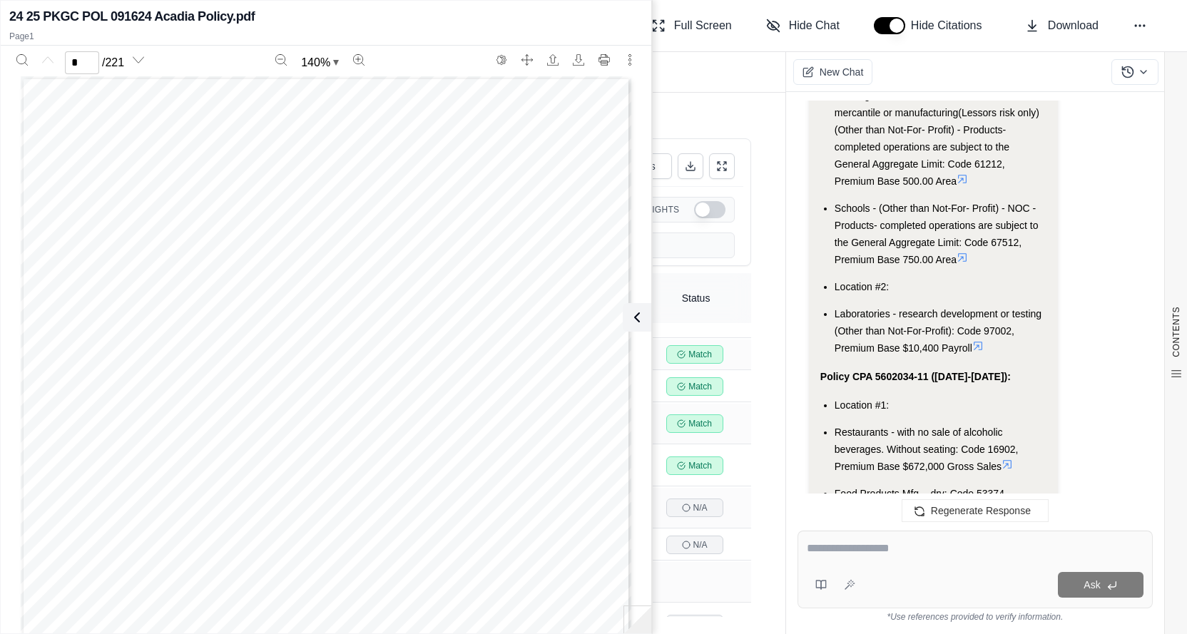
click at [884, 557] on textarea at bounding box center [975, 548] width 337 height 17
type textarea "**********"
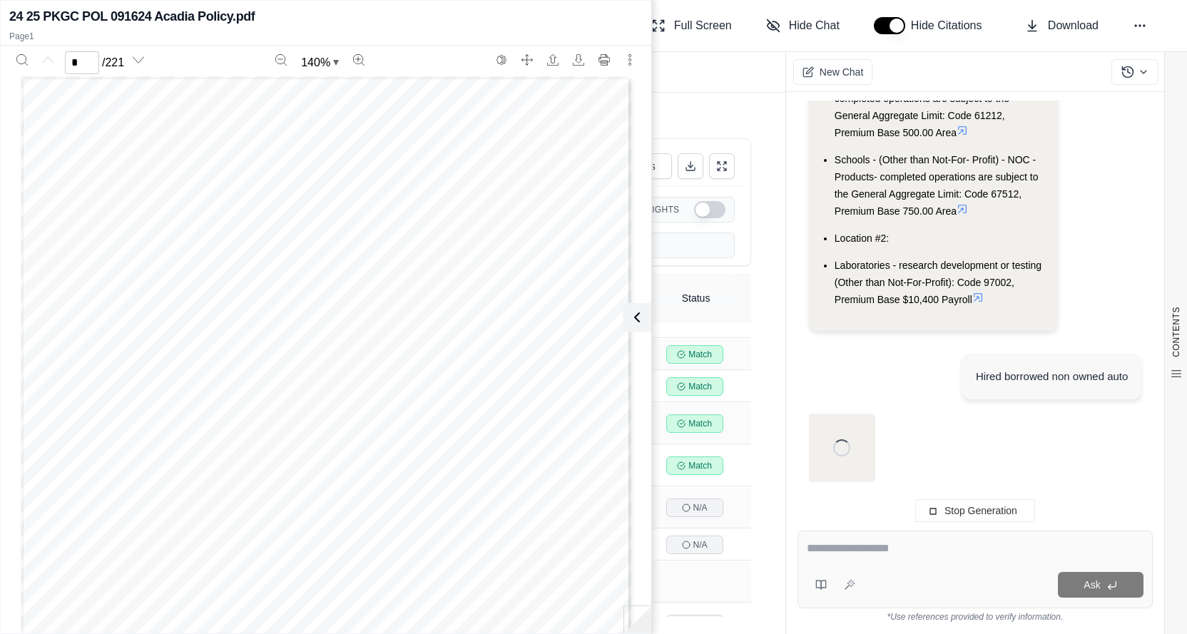
scroll to position [23764, 0]
click at [886, 555] on textarea at bounding box center [975, 548] width 337 height 17
click at [638, 320] on icon at bounding box center [633, 317] width 17 height 17
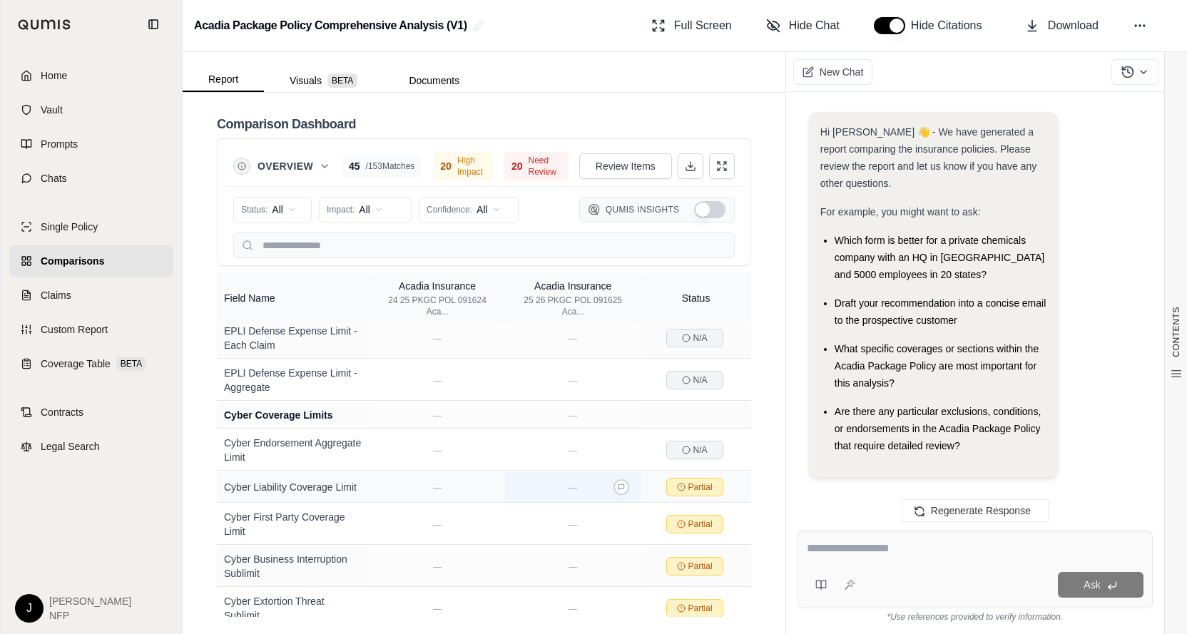
scroll to position [25169, 0]
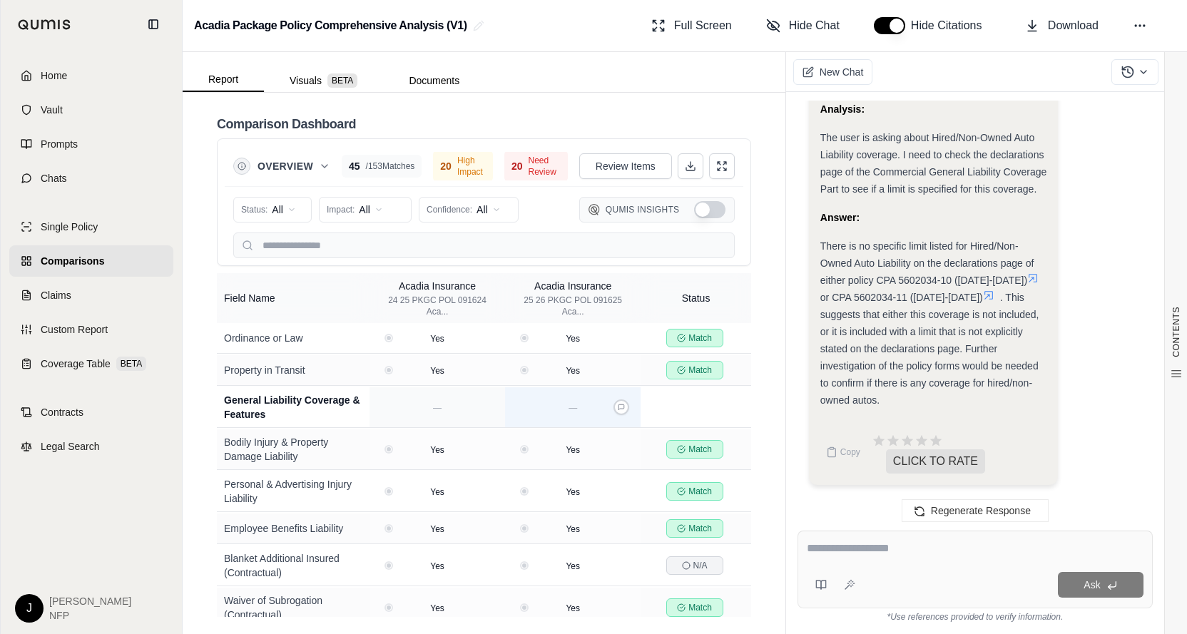
scroll to position [3067, 0]
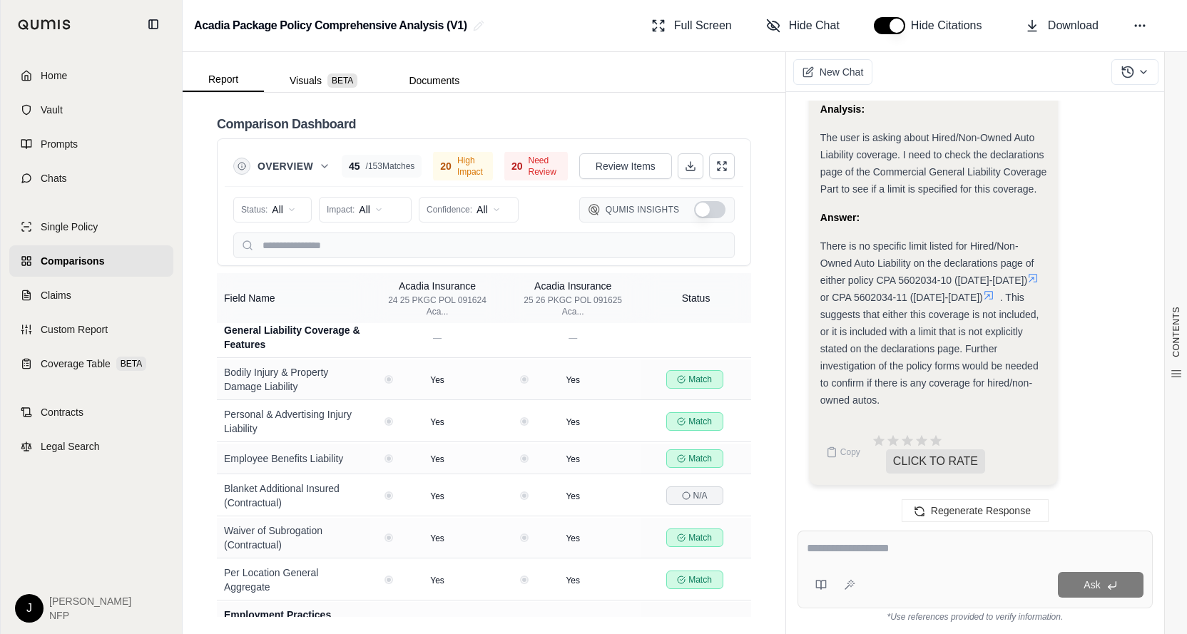
click at [839, 553] on textarea at bounding box center [975, 548] width 337 height 17
type textarea "**********"
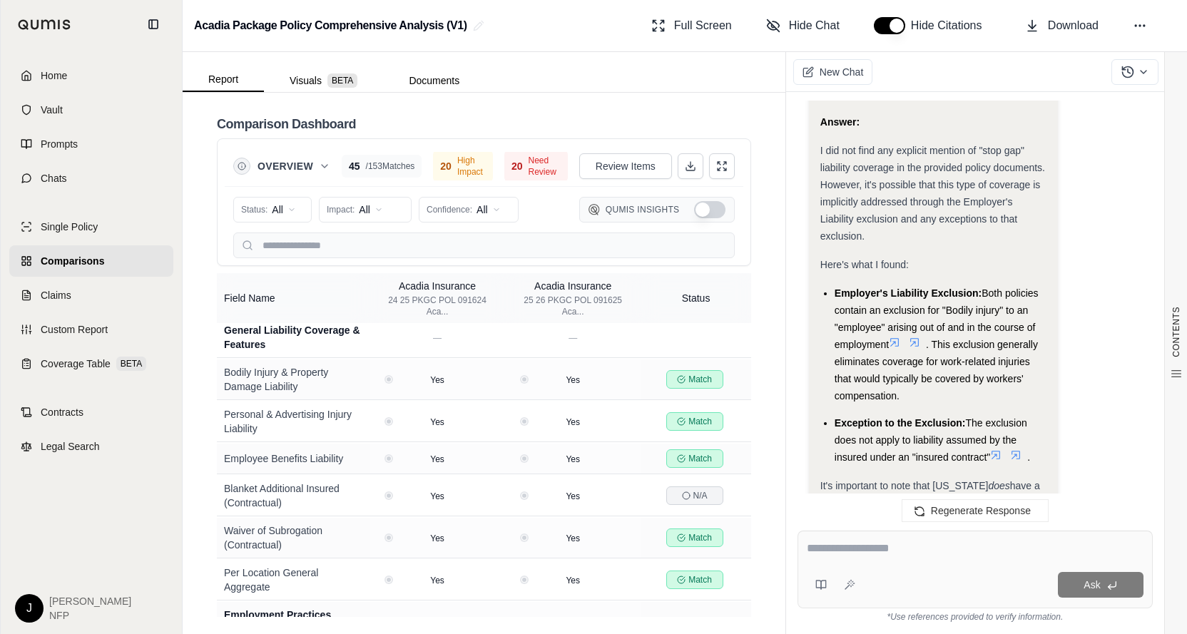
scroll to position [26455, 0]
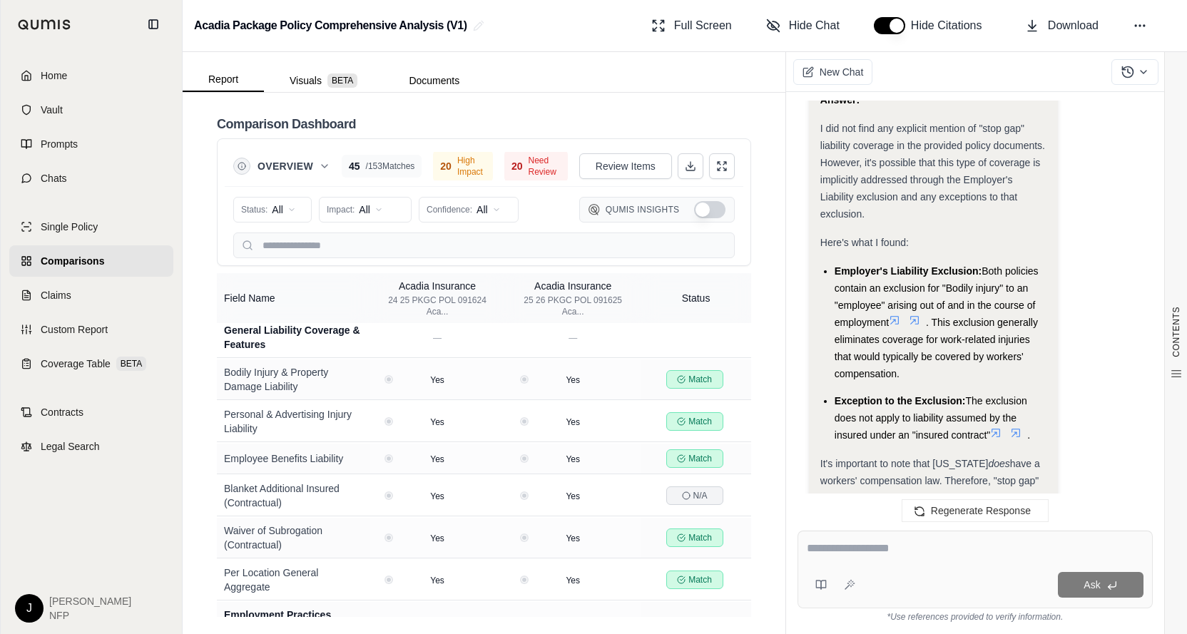
click at [867, 538] on div "Ask" at bounding box center [974, 570] width 355 height 78
type textarea "**********"
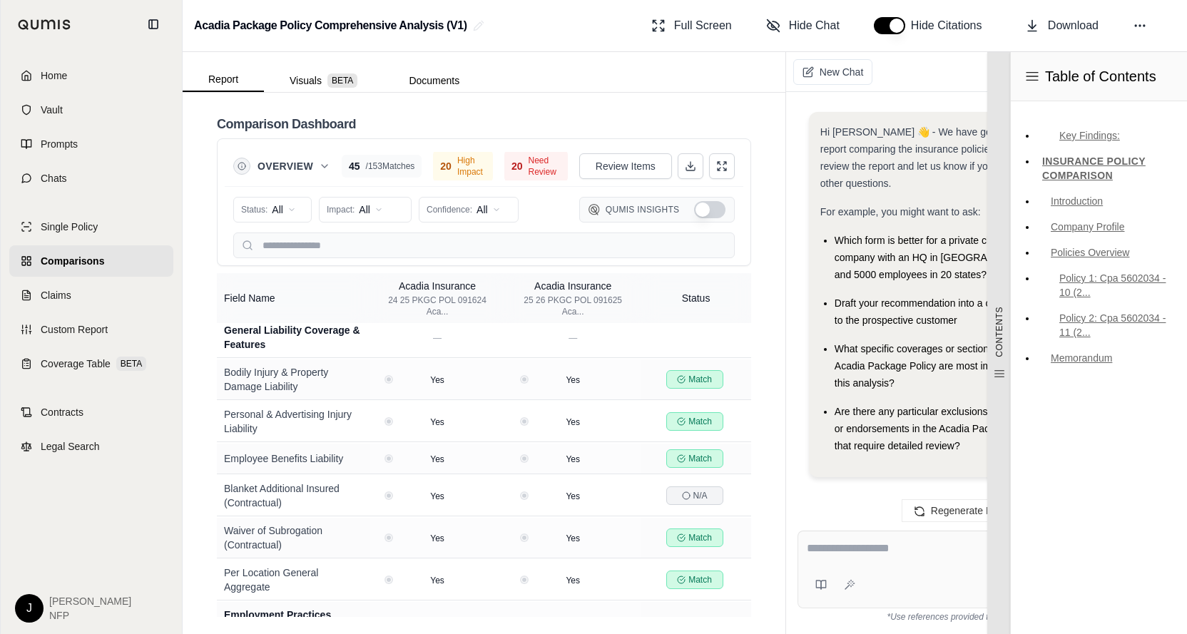
scroll to position [27788, 0]
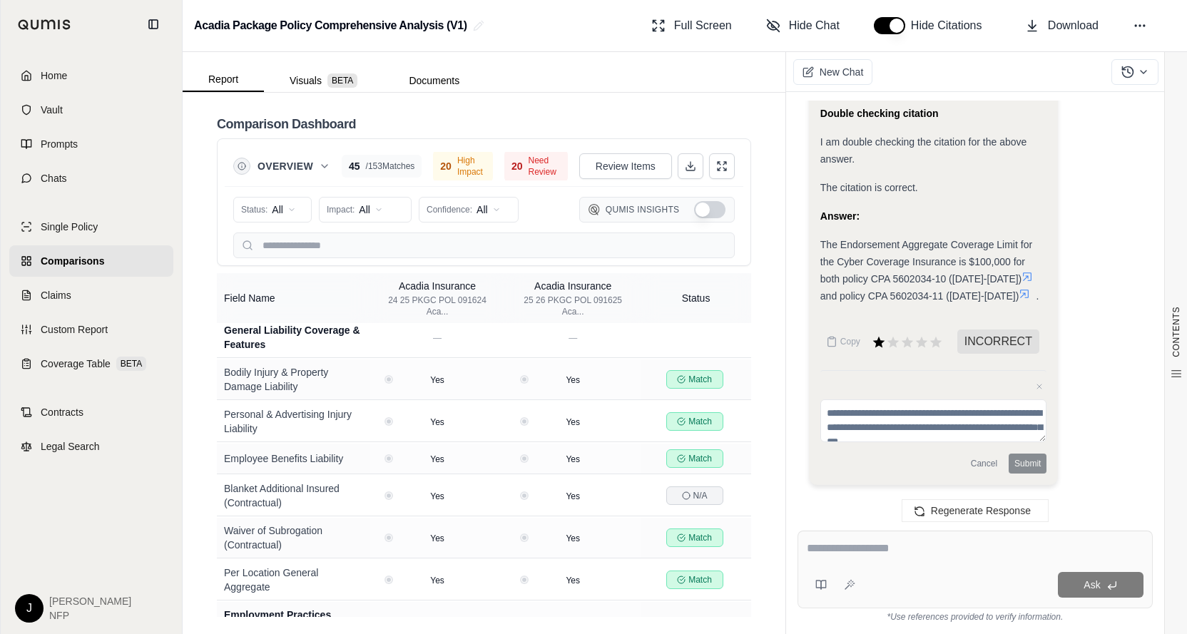
click at [924, 531] on div "Ask" at bounding box center [974, 570] width 355 height 78
type textarea "**********"
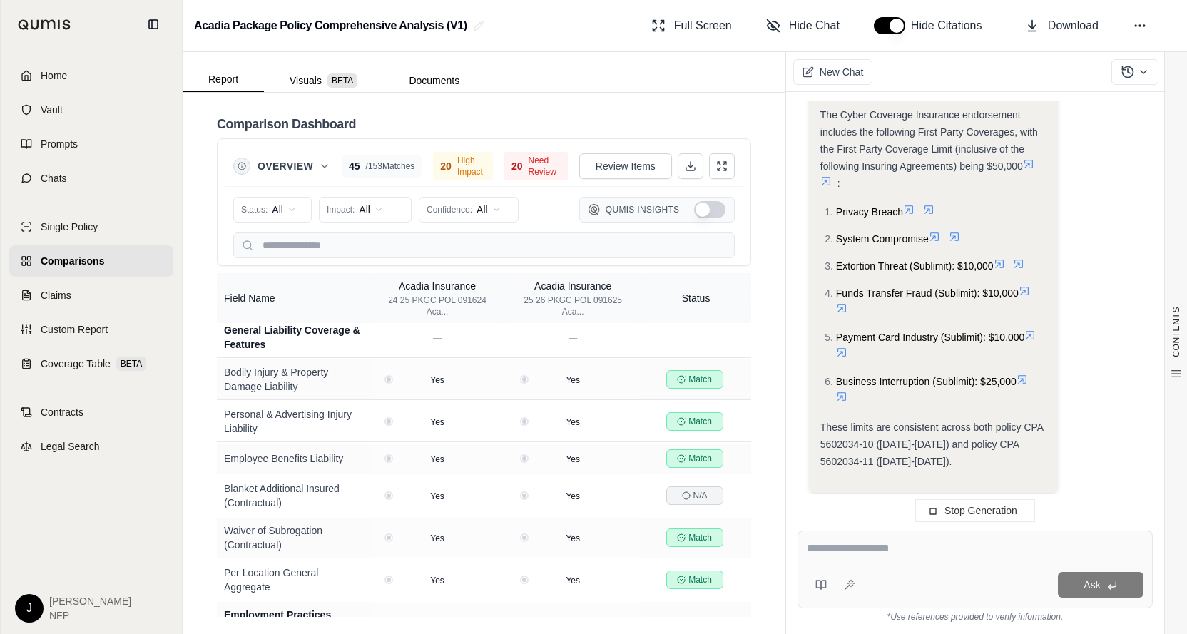
scroll to position [27336, 0]
click at [931, 97] on div "Answer:" at bounding box center [933, 88] width 227 height 17
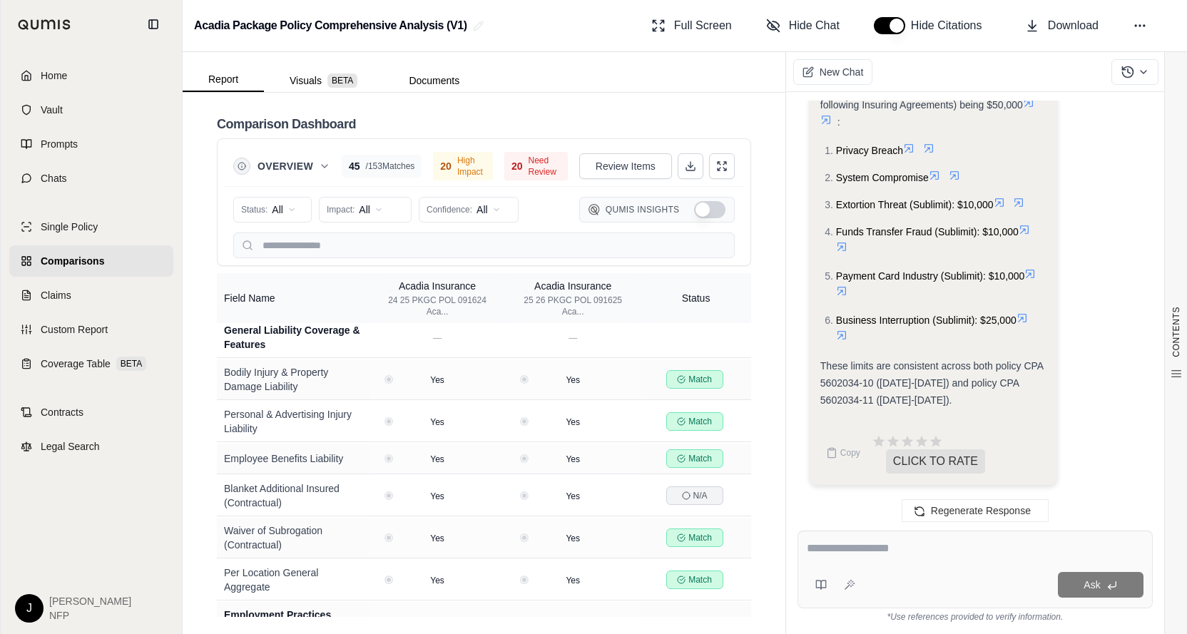
scroll to position [28848, 0]
click at [852, 549] on textarea at bounding box center [975, 548] width 337 height 17
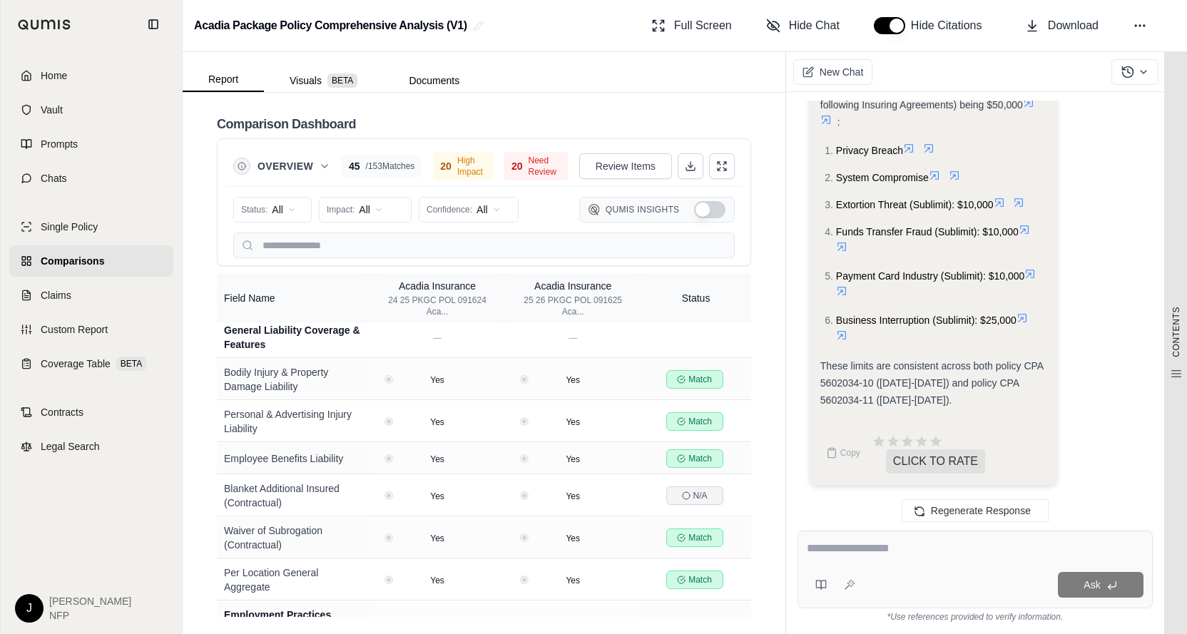
scroll to position [28777, 0]
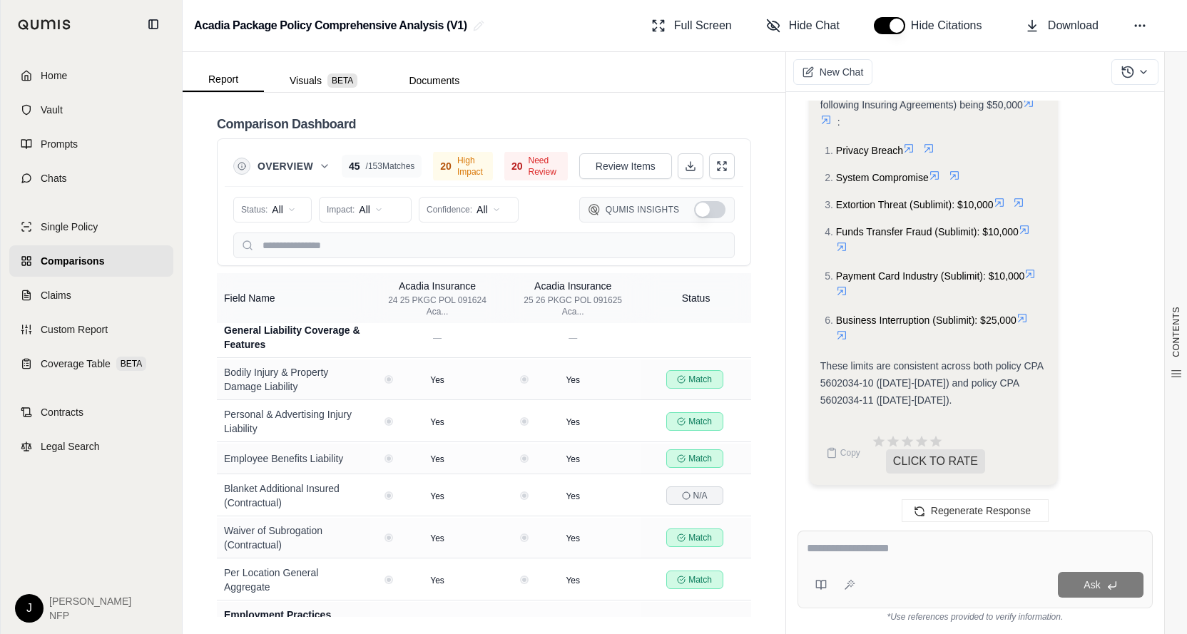
click at [864, 543] on textarea at bounding box center [975, 548] width 337 height 17
click at [887, 547] on textarea "********" at bounding box center [975, 548] width 337 height 17
type textarea "*"
type textarea "**********"
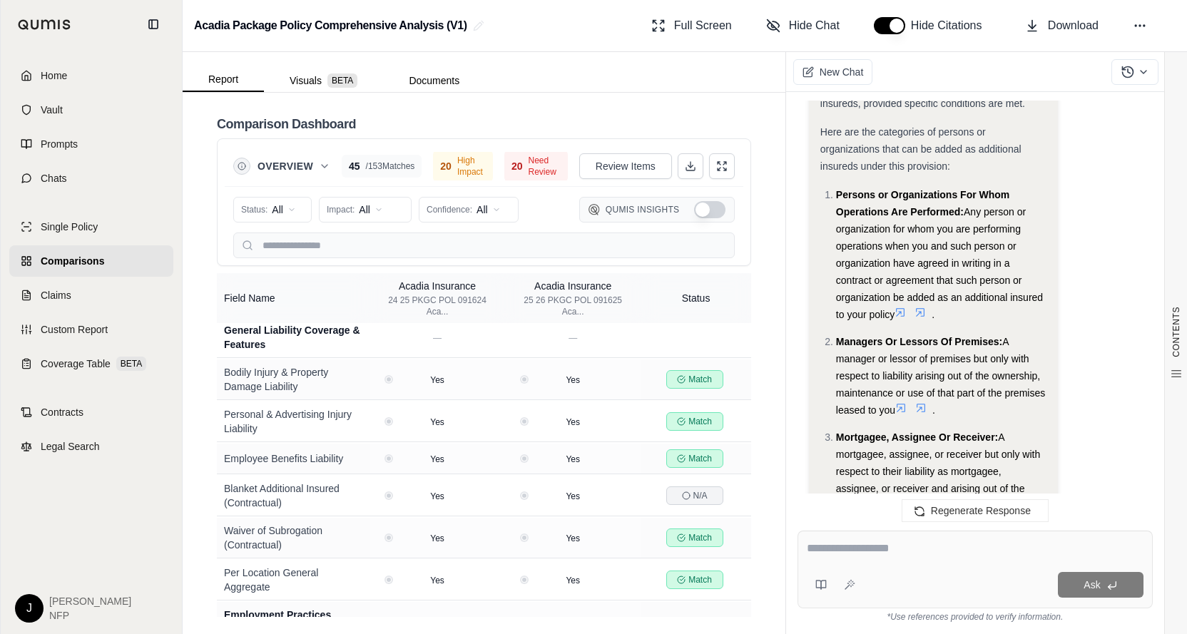
scroll to position [30782, 0]
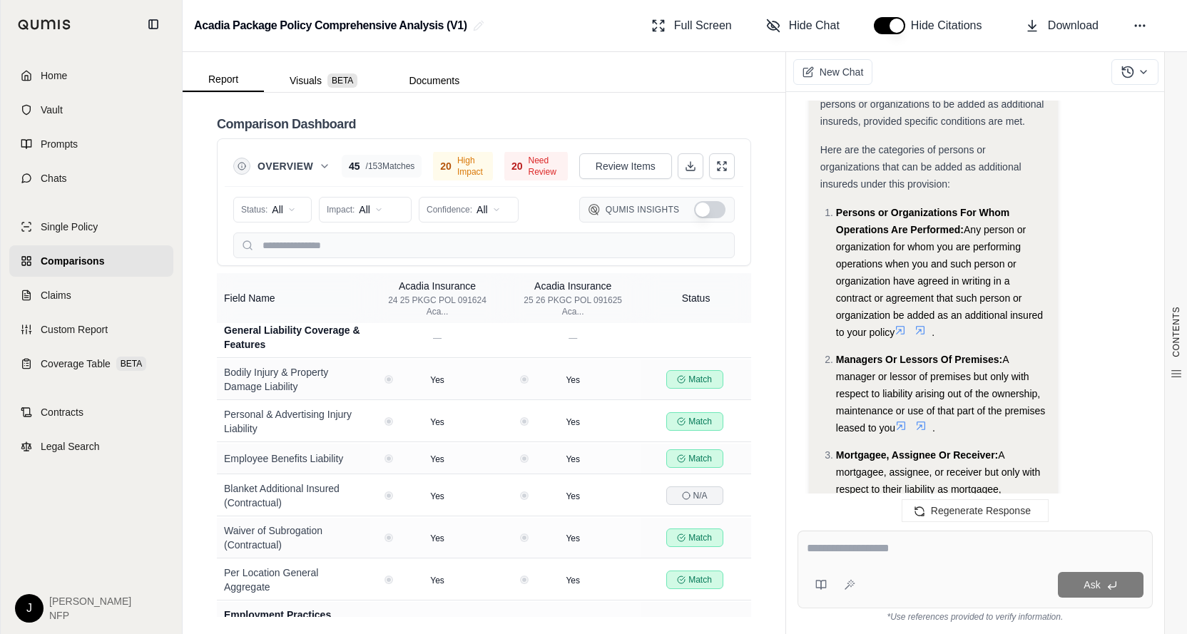
click at [1020, 130] on div "Yes, the policy includes a "Miscellaneous Additional Insureds" provision as par…" at bounding box center [933, 78] width 227 height 103
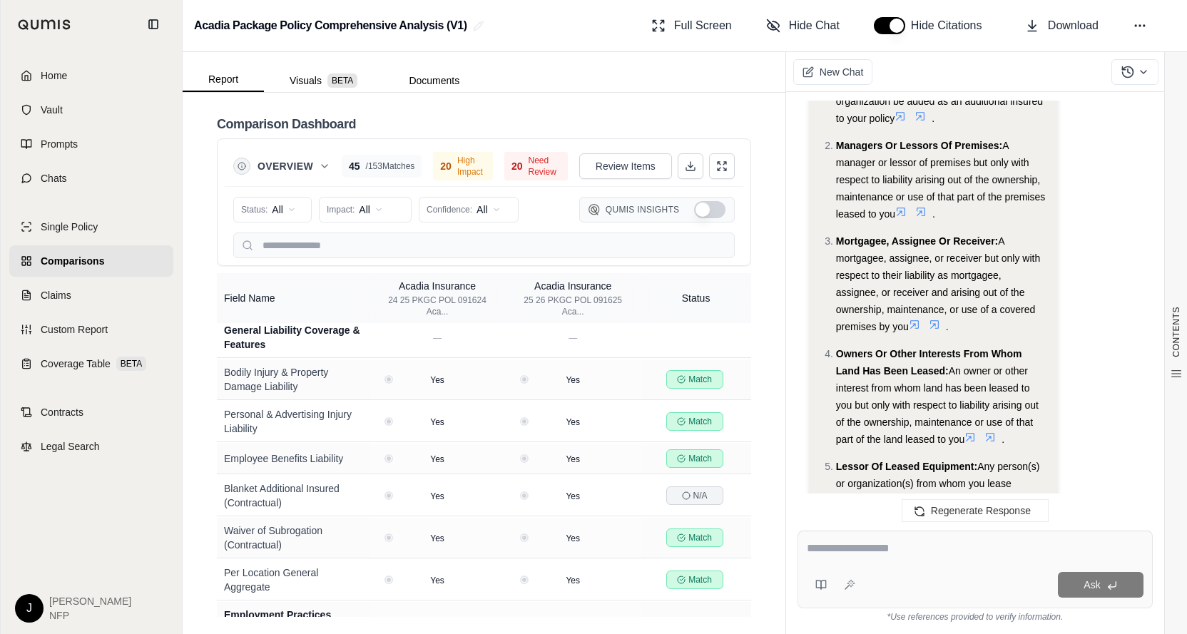
scroll to position [31210, 0]
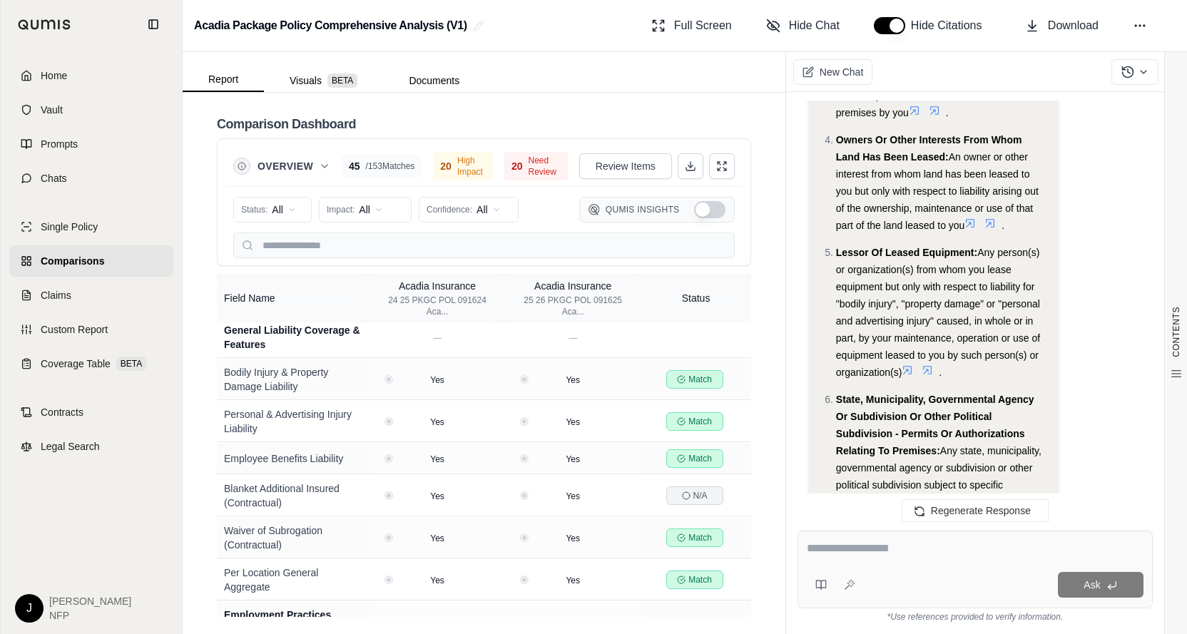
drag, startPoint x: 905, startPoint y: 560, endPoint x: 903, endPoint y: 550, distance: 10.2
click at [904, 554] on div at bounding box center [975, 551] width 337 height 22
click at [903, 554] on textarea at bounding box center [975, 548] width 337 height 17
click at [929, 555] on textarea at bounding box center [975, 548] width 337 height 17
click at [934, 553] on textarea at bounding box center [975, 548] width 337 height 17
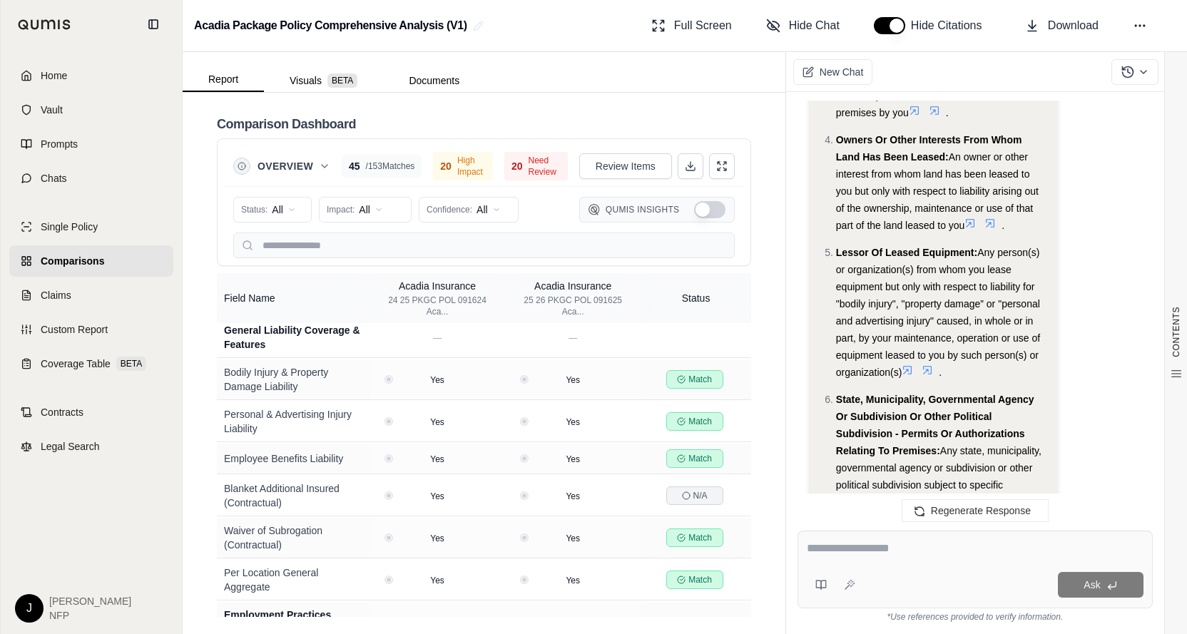
click at [967, 550] on textarea at bounding box center [975, 548] width 337 height 17
click at [960, 548] on textarea at bounding box center [975, 548] width 337 height 17
click at [827, 564] on div "Ask" at bounding box center [974, 570] width 355 height 78
click at [812, 543] on textarea at bounding box center [975, 548] width 337 height 17
type textarea "**********"
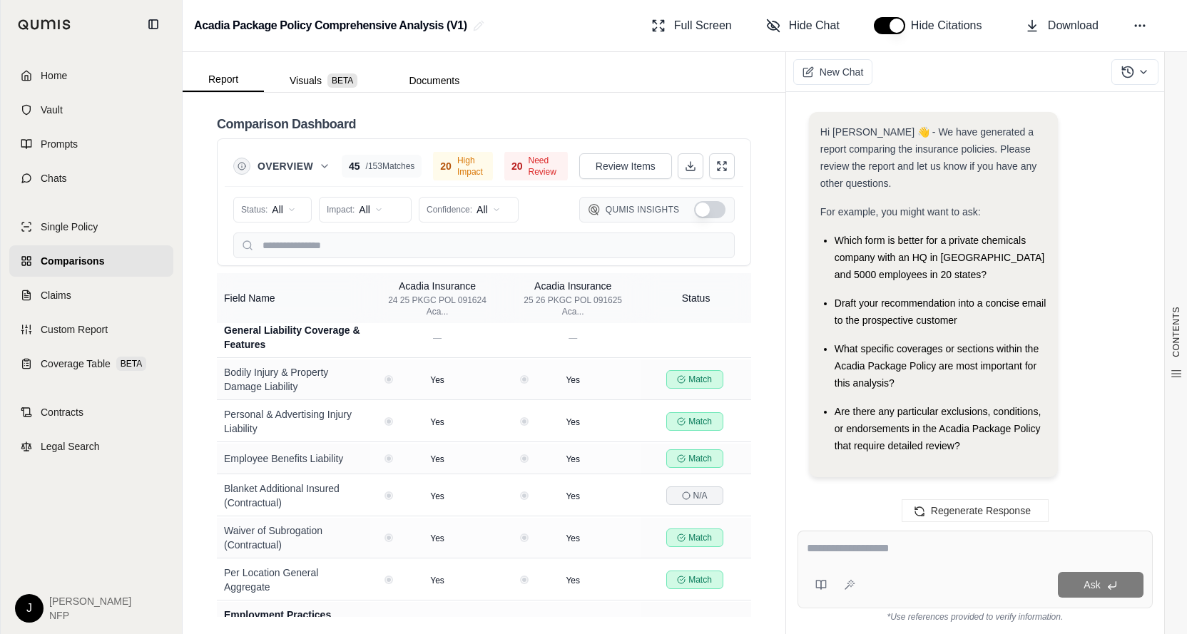
scroll to position [32892, 0]
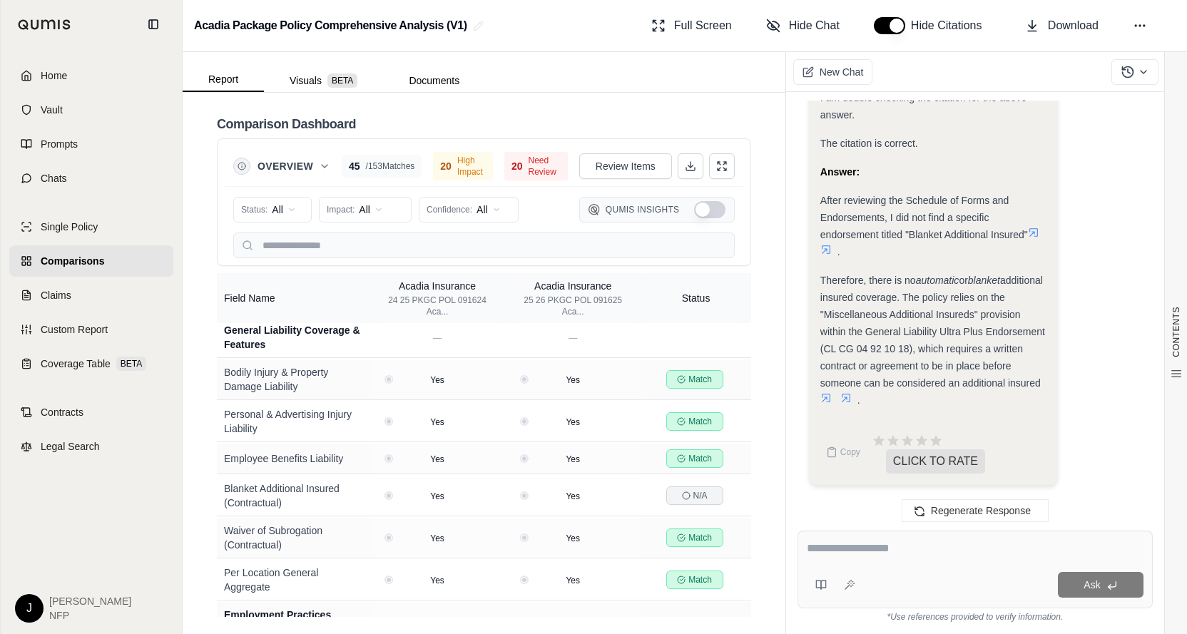
click at [1022, 413] on div "Analysis: The user is asking if there is a blanket additional insured endorseme…" at bounding box center [933, 15] width 227 height 810
drag, startPoint x: 931, startPoint y: 410, endPoint x: 937, endPoint y: 407, distance: 7.3
click at [933, 409] on div "Analysis: The user is asking if there is a blanket additional insured endorseme…" at bounding box center [933, 15] width 227 height 810
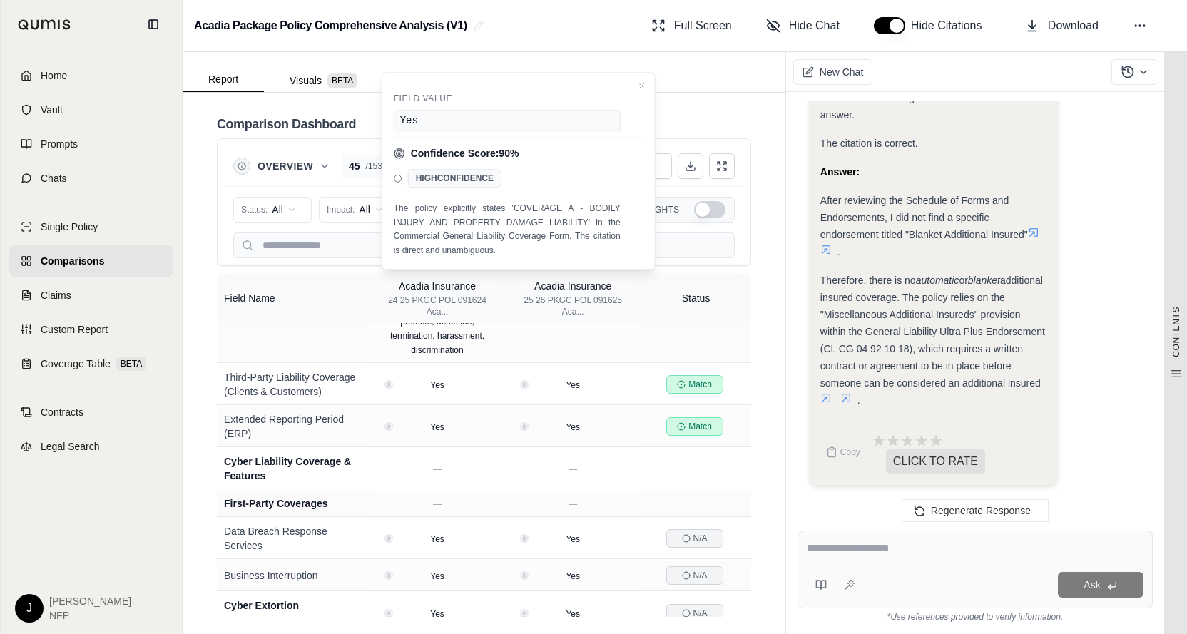
scroll to position [2964, 0]
